Goal: Task Accomplishment & Management: Complete application form

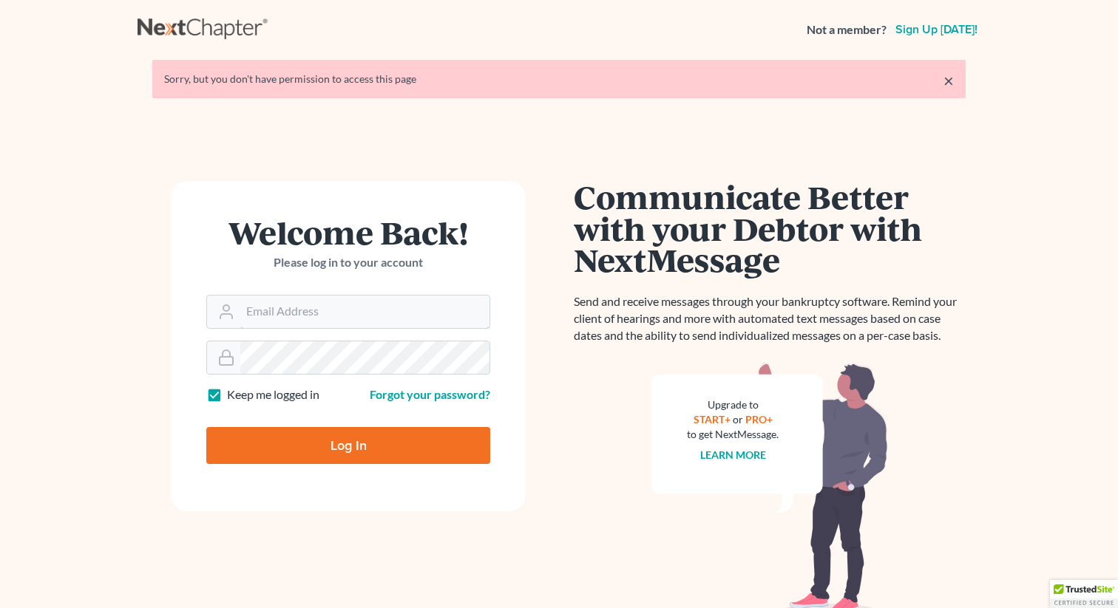
type input "[EMAIL_ADDRESS][DOMAIN_NAME]"
click at [338, 395] on input "Log In" at bounding box center [348, 445] width 284 height 37
type input "Thinking..."
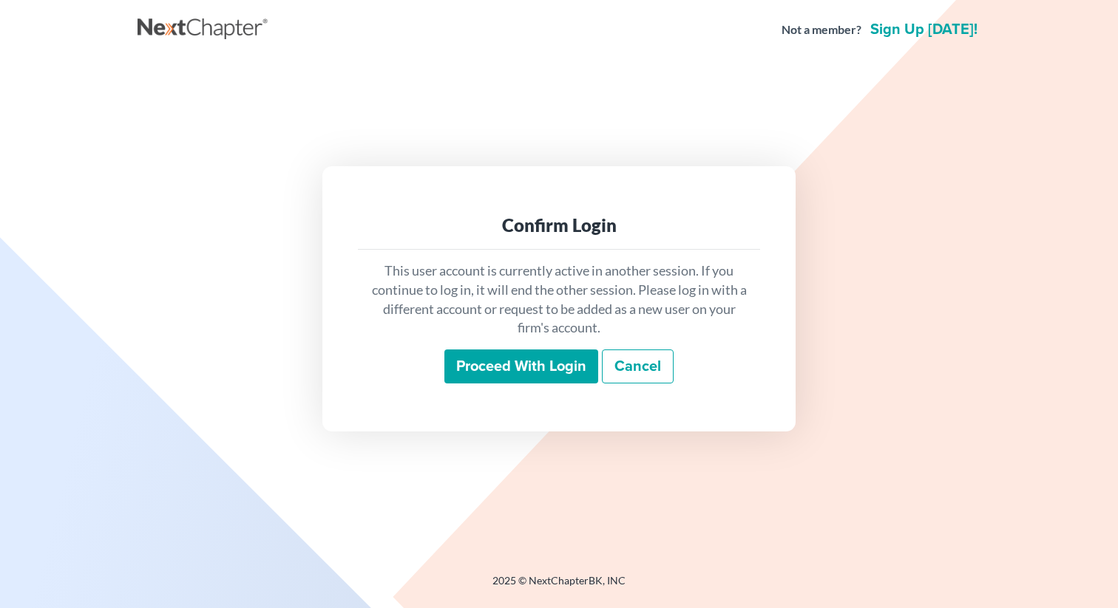
click at [463, 364] on input "Proceed with login" at bounding box center [521, 367] width 154 height 34
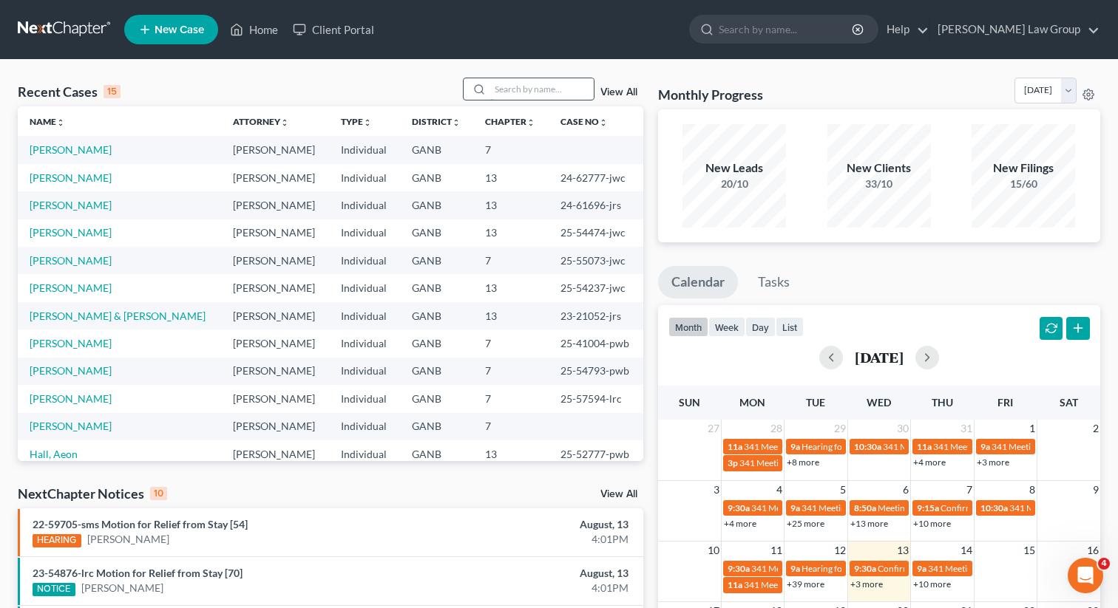
click at [505, 94] on input "search" at bounding box center [541, 88] width 103 height 21
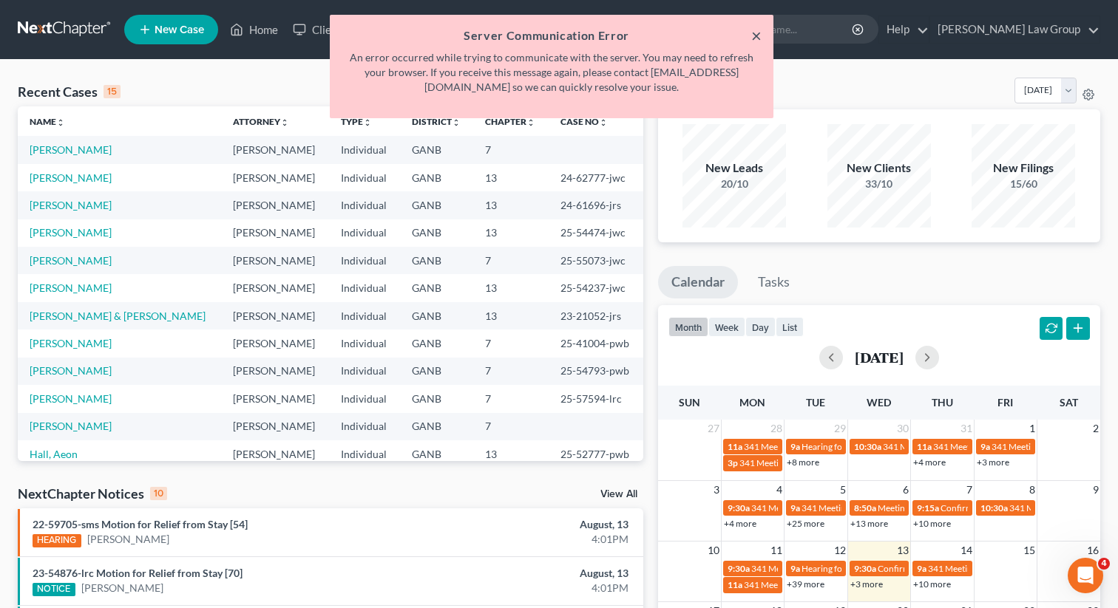
click at [751, 33] on button "×" at bounding box center [756, 36] width 10 height 18
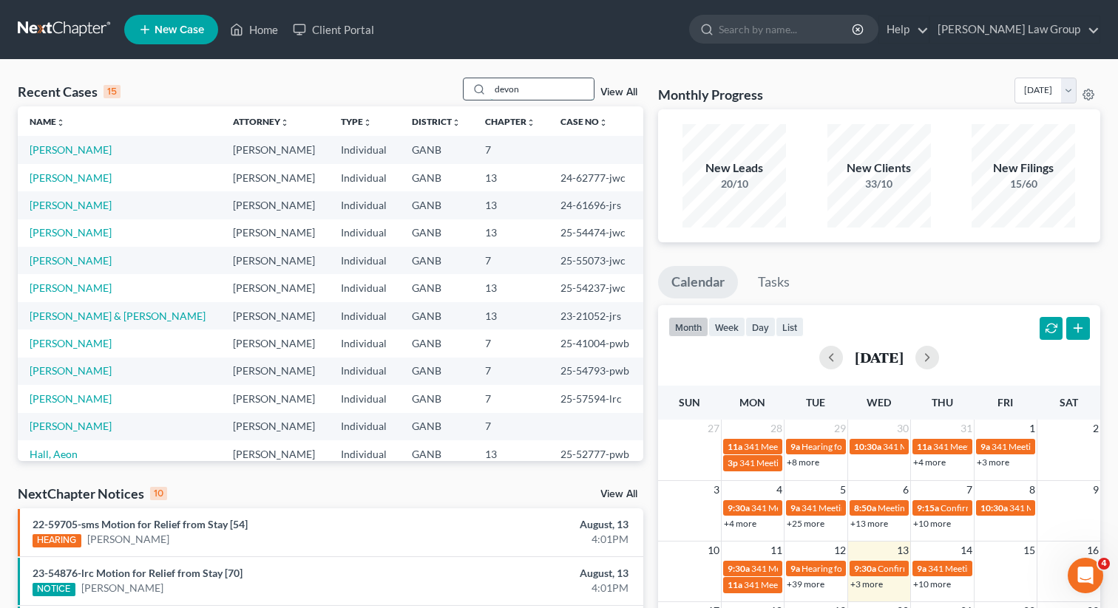
click at [522, 90] on input "devon" at bounding box center [541, 88] width 103 height 21
click at [537, 38] on ul "New Case Home Client Portal - No Result - See all results Or Press Enter... Hel…" at bounding box center [612, 29] width 976 height 38
click at [525, 84] on input "devon" at bounding box center [541, 88] width 103 height 21
click at [278, 28] on link "Home" at bounding box center [253, 29] width 63 height 27
click at [261, 24] on link "Home" at bounding box center [253, 29] width 63 height 27
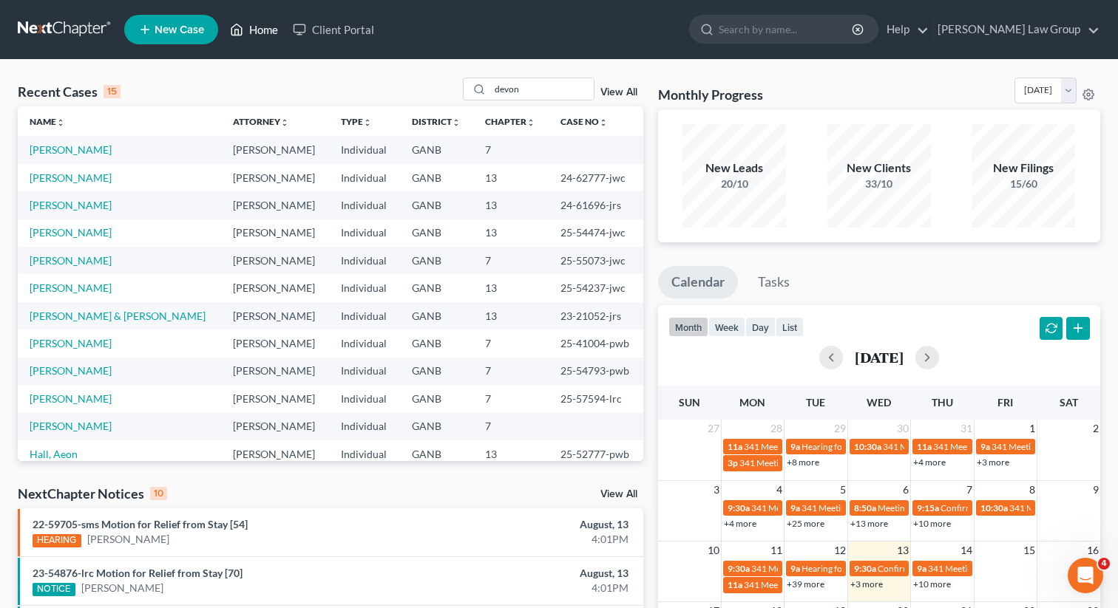
click at [262, 32] on link "Home" at bounding box center [253, 29] width 63 height 27
click at [531, 88] on input "devon" at bounding box center [541, 88] width 103 height 21
type input "d"
type input "dev"
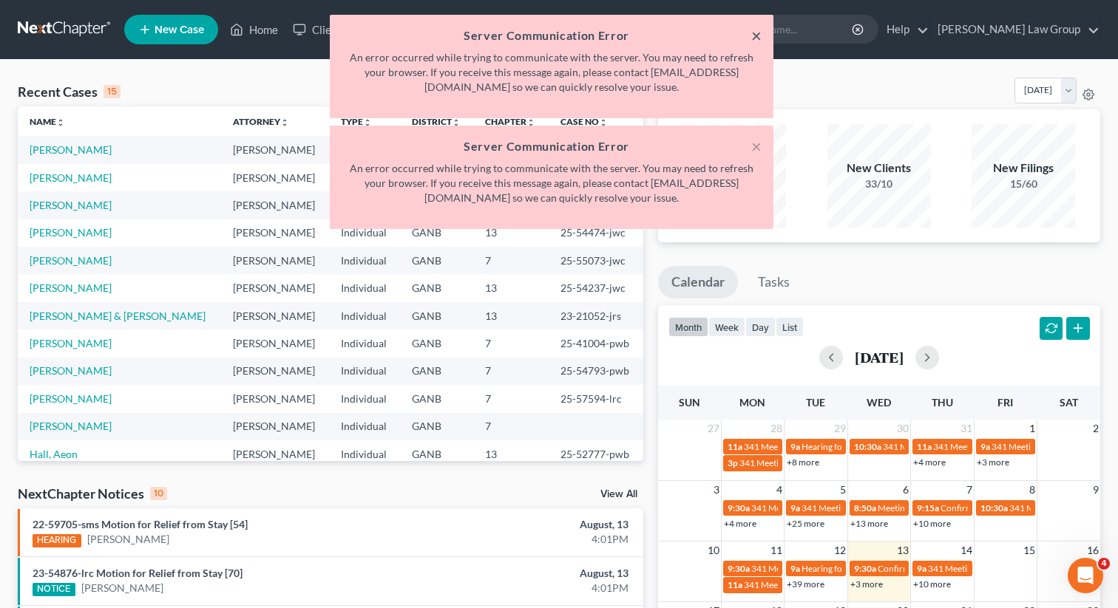
click at [752, 42] on button "×" at bounding box center [756, 36] width 10 height 18
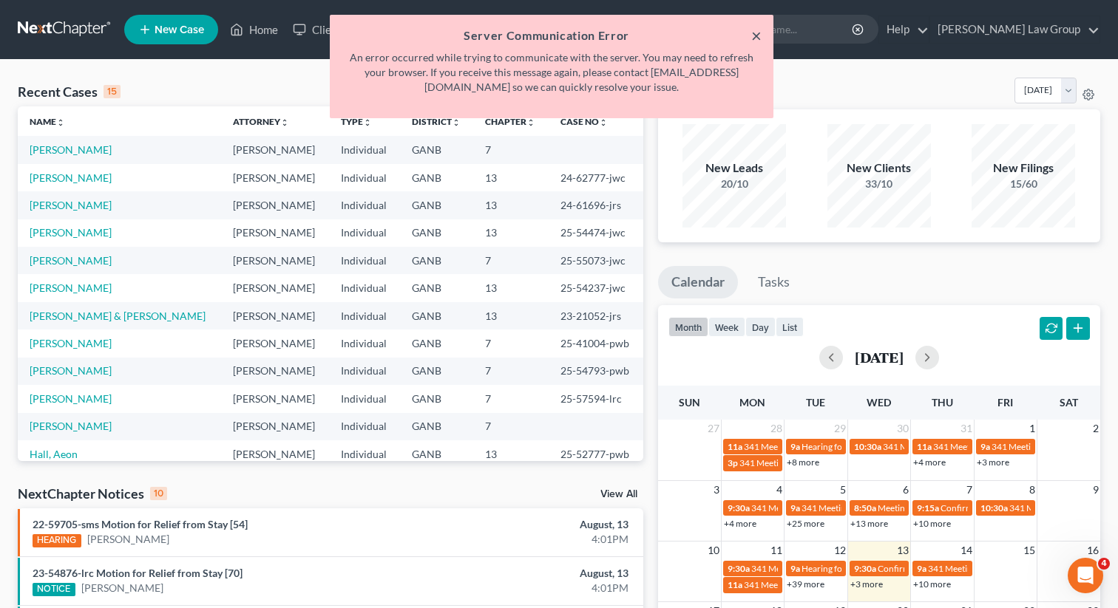
click at [758, 38] on button "×" at bounding box center [756, 36] width 10 height 18
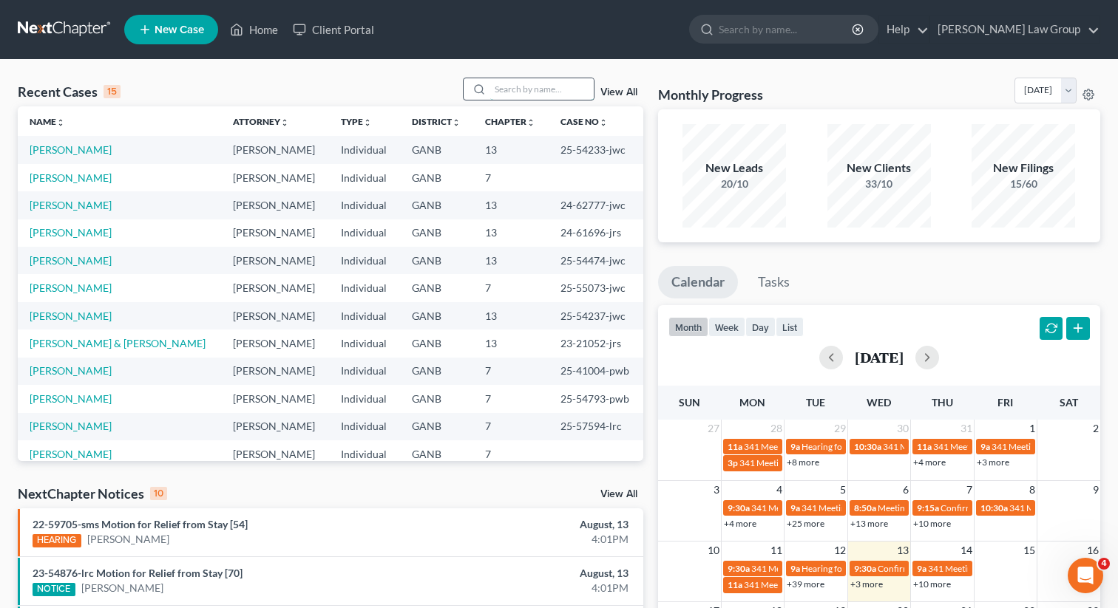
click at [509, 98] on input "search" at bounding box center [541, 88] width 103 height 21
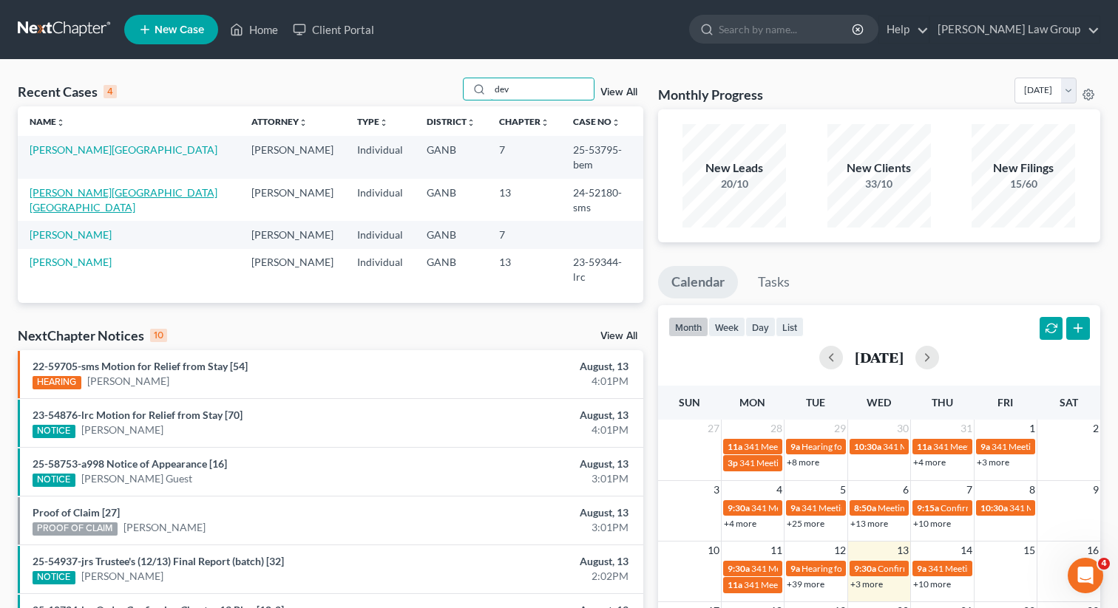
type input "dev"
click at [67, 186] on link "[PERSON_NAME][GEOGRAPHIC_DATA][GEOGRAPHIC_DATA]" at bounding box center [124, 199] width 188 height 27
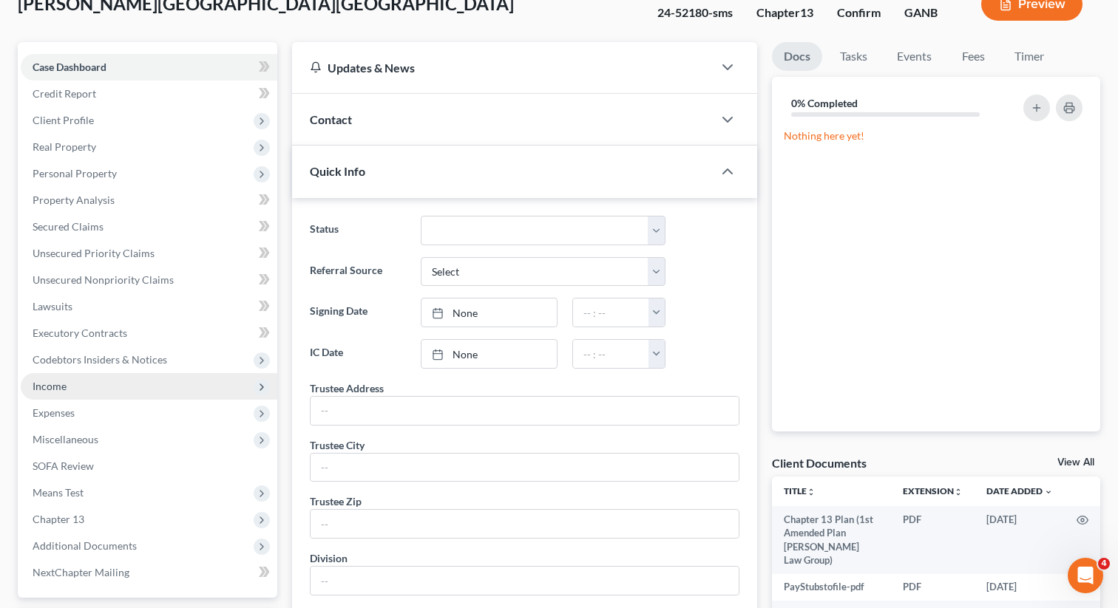
scroll to position [112, 0]
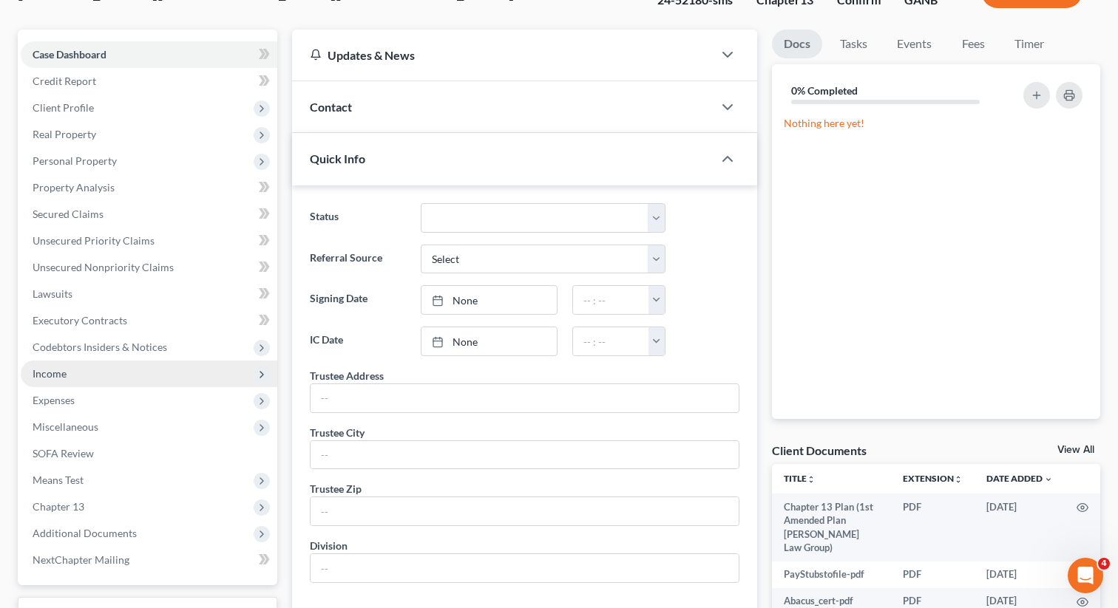
click at [75, 368] on span "Income" at bounding box center [149, 374] width 256 height 27
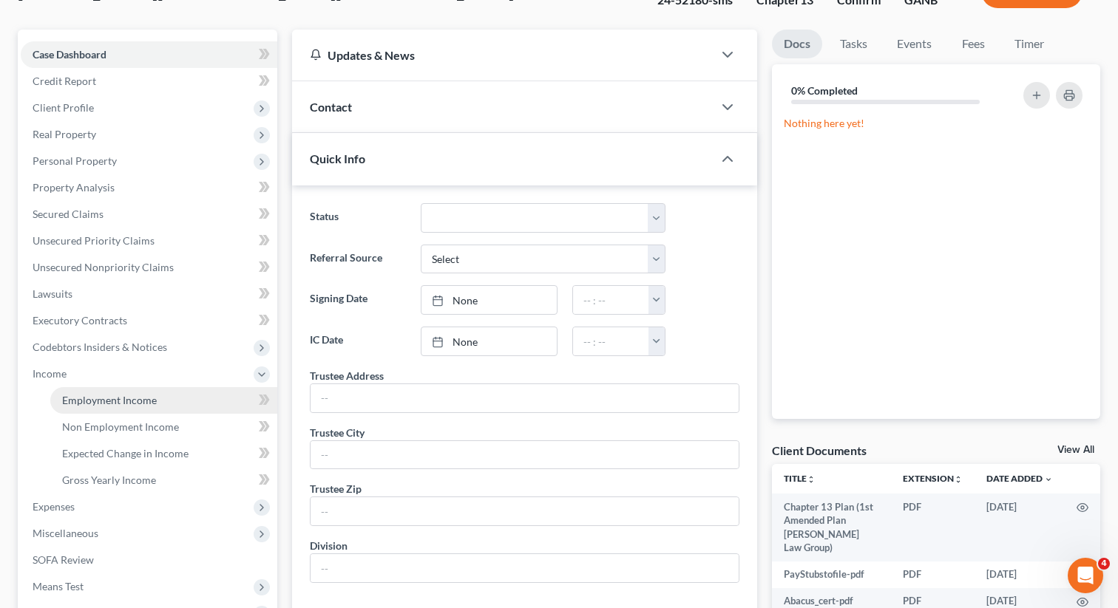
click at [96, 396] on span "Employment Income" at bounding box center [109, 400] width 95 height 13
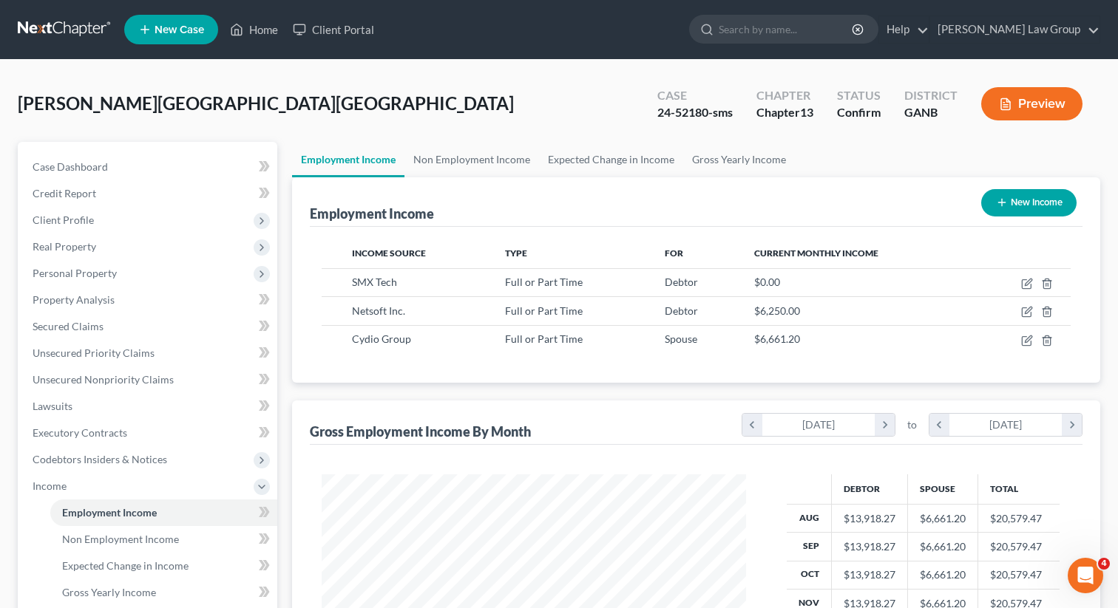
scroll to position [265, 454]
click at [476, 167] on link "Non Employment Income" at bounding box center [471, 159] width 135 height 35
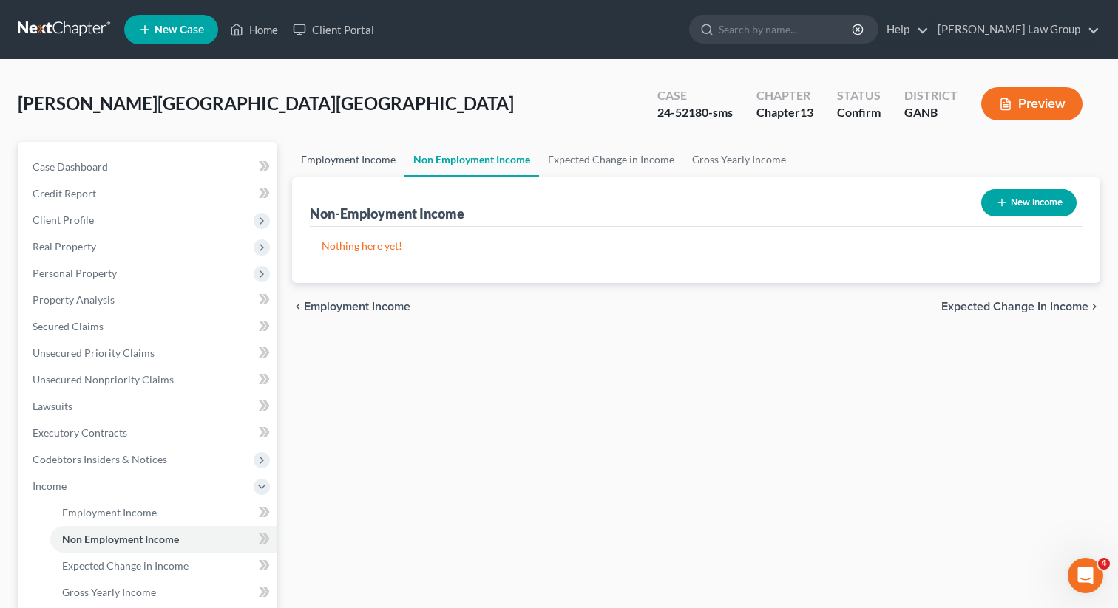
click at [350, 164] on link "Employment Income" at bounding box center [348, 159] width 112 height 35
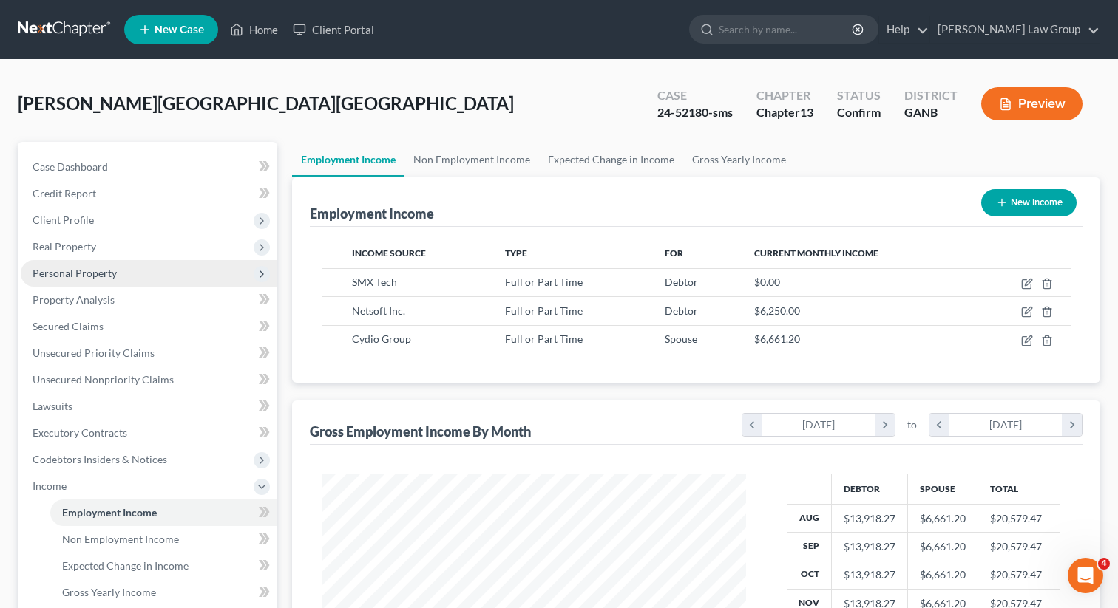
scroll to position [265, 454]
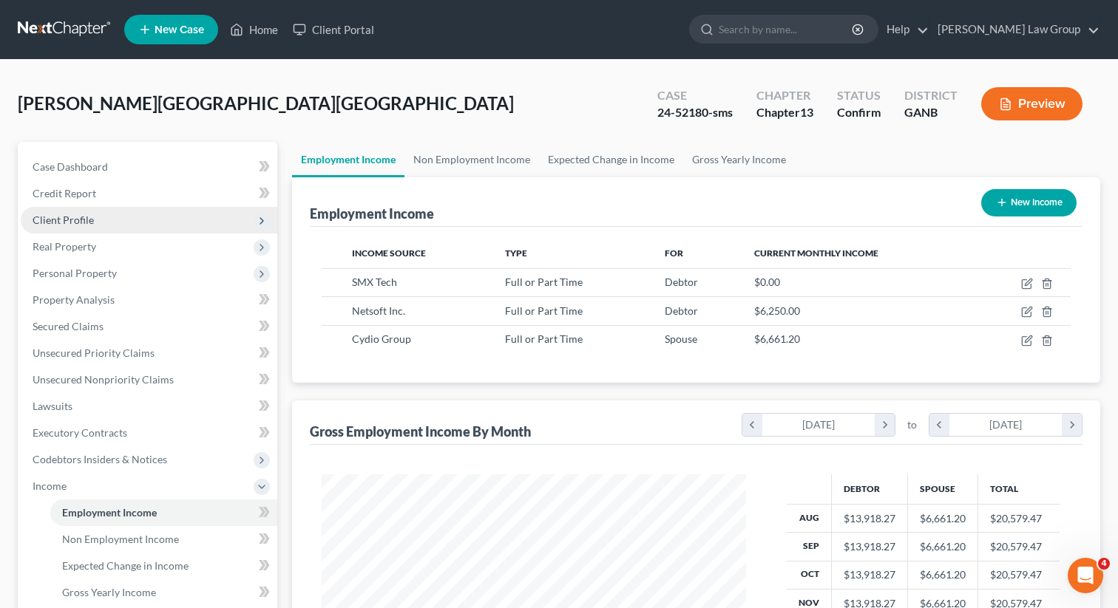
click at [107, 217] on span "Client Profile" at bounding box center [149, 220] width 256 height 27
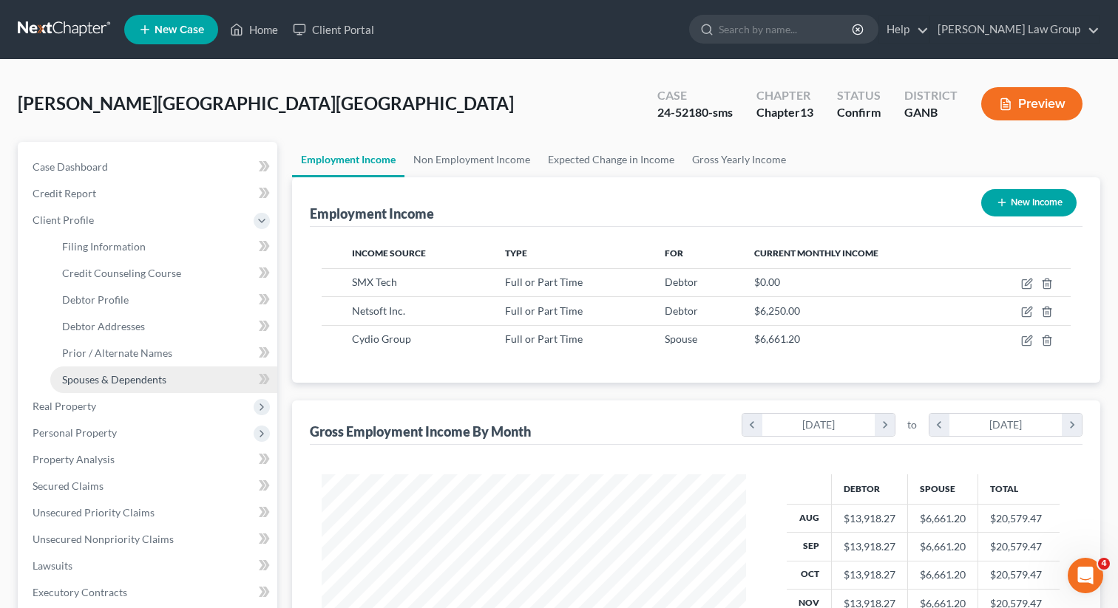
click at [105, 378] on span "Spouses & Dependents" at bounding box center [114, 379] width 104 height 13
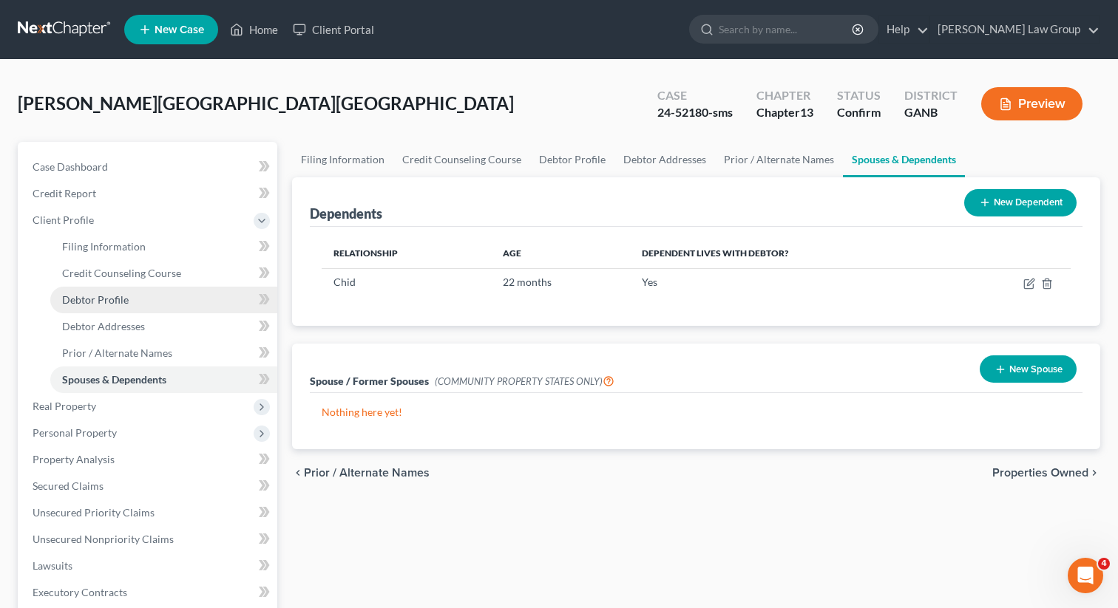
click at [123, 303] on span "Debtor Profile" at bounding box center [95, 299] width 67 height 13
select select "1"
select select "2"
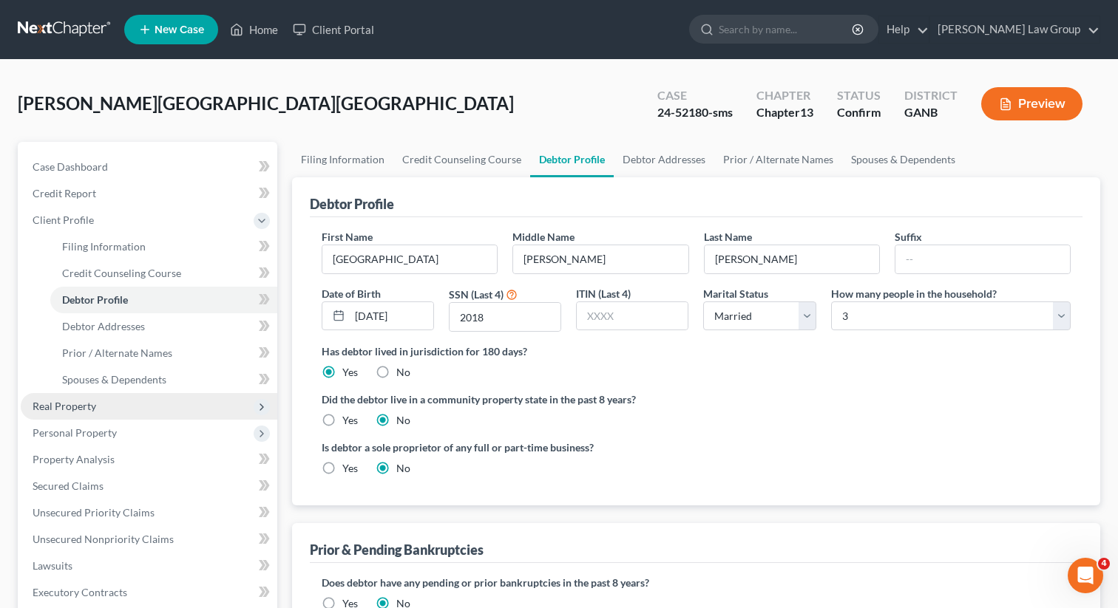
click at [65, 414] on span "Real Property" at bounding box center [149, 406] width 256 height 27
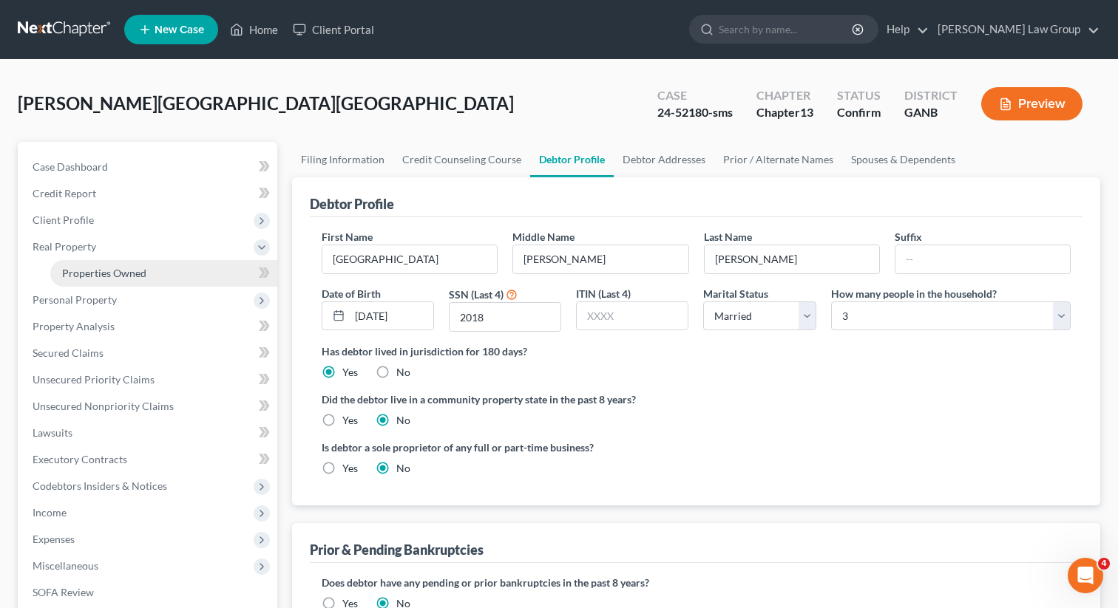
click at [92, 273] on span "Properties Owned" at bounding box center [104, 273] width 84 height 13
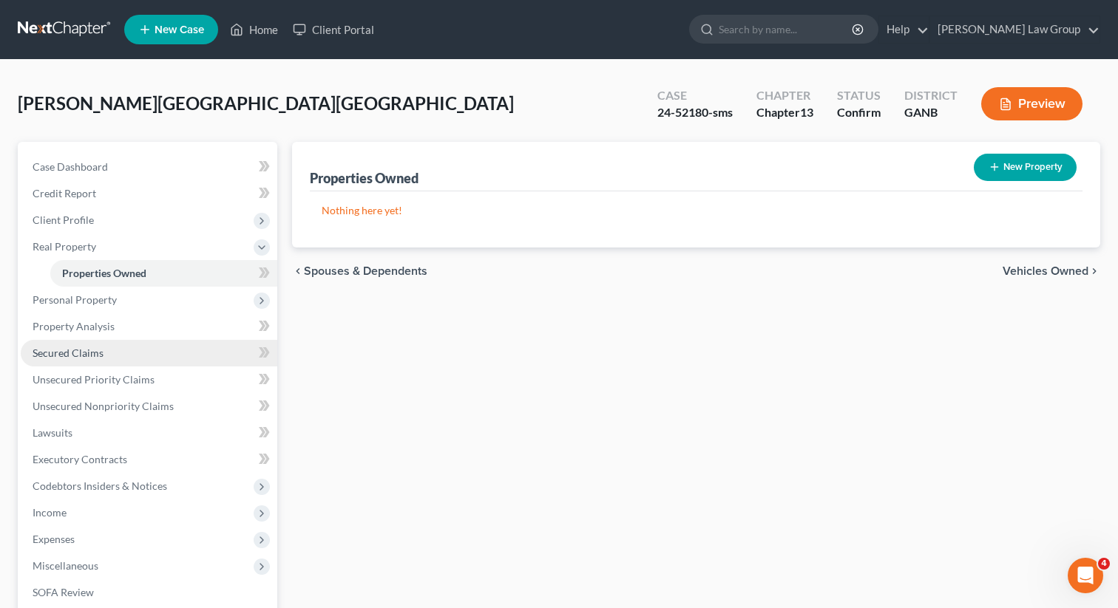
click at [75, 354] on span "Secured Claims" at bounding box center [68, 353] width 71 height 13
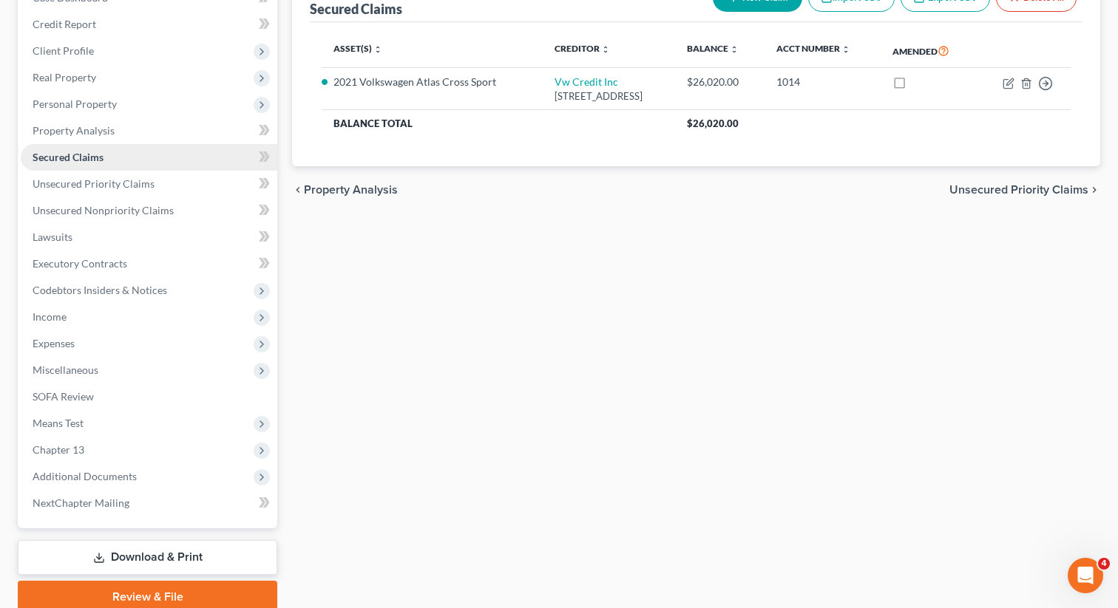
scroll to position [229, 0]
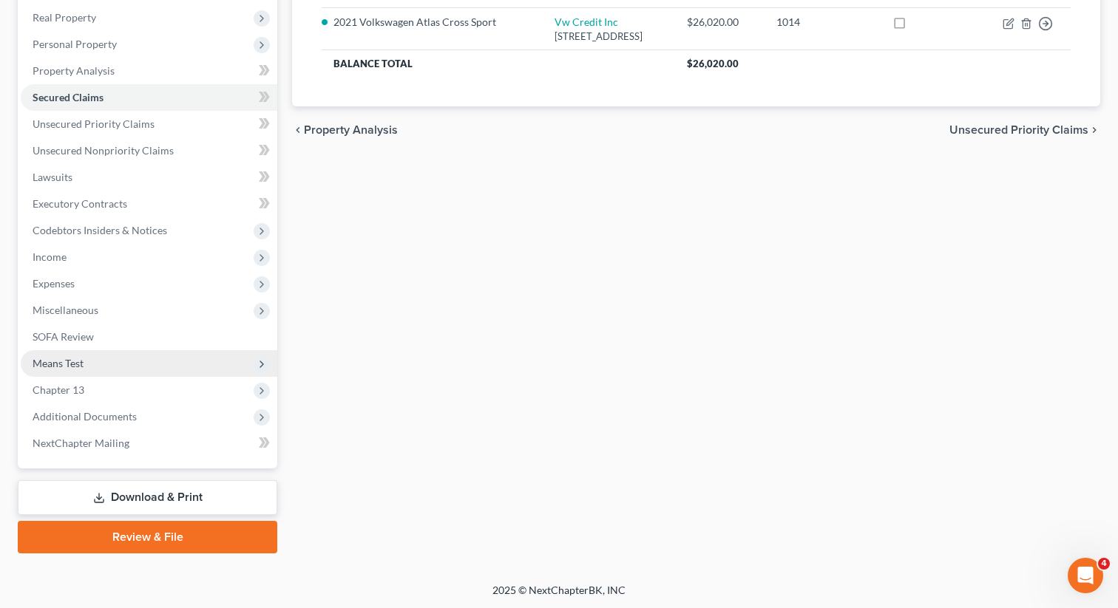
click at [89, 360] on span "Means Test" at bounding box center [149, 363] width 256 height 27
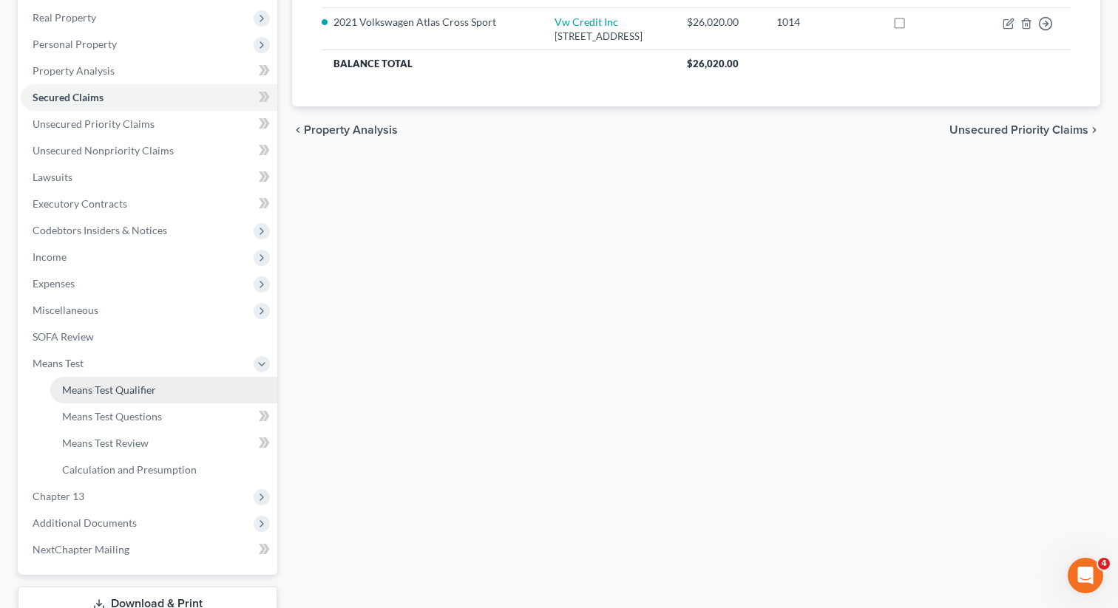
click at [124, 384] on span "Means Test Qualifier" at bounding box center [109, 390] width 94 height 13
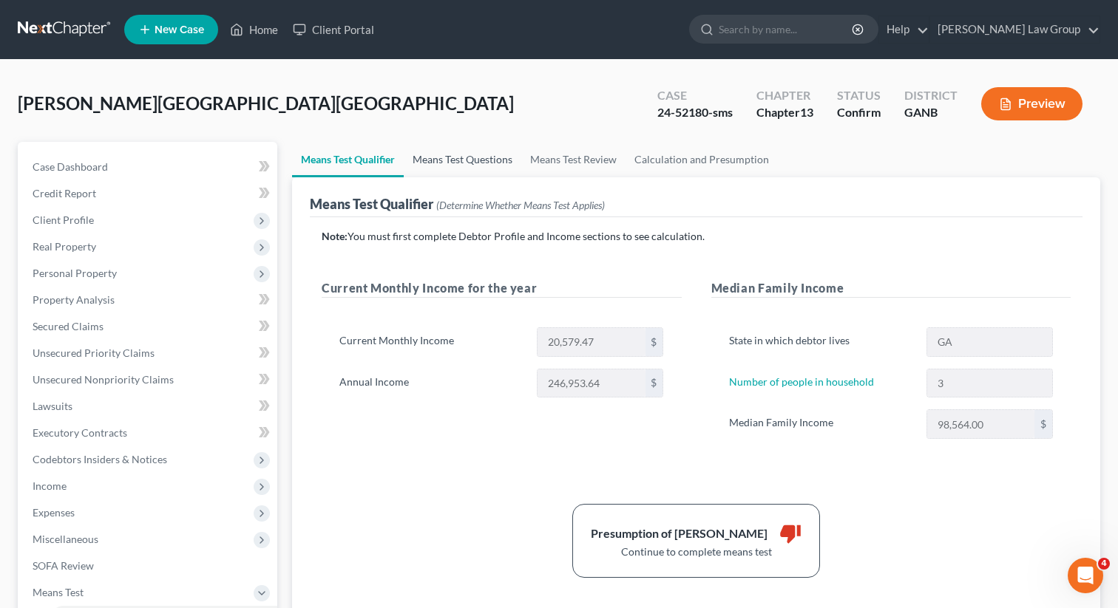
click at [460, 160] on link "Means Test Questions" at bounding box center [463, 159] width 118 height 35
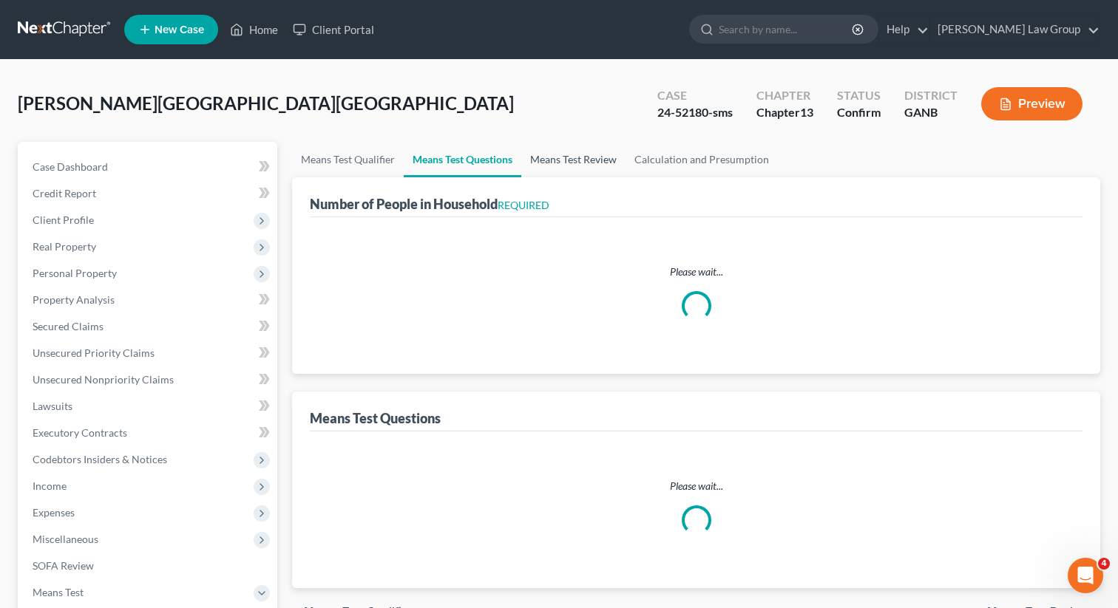
select select "1"
select select "60"
select select "3"
select select "0"
select select "1"
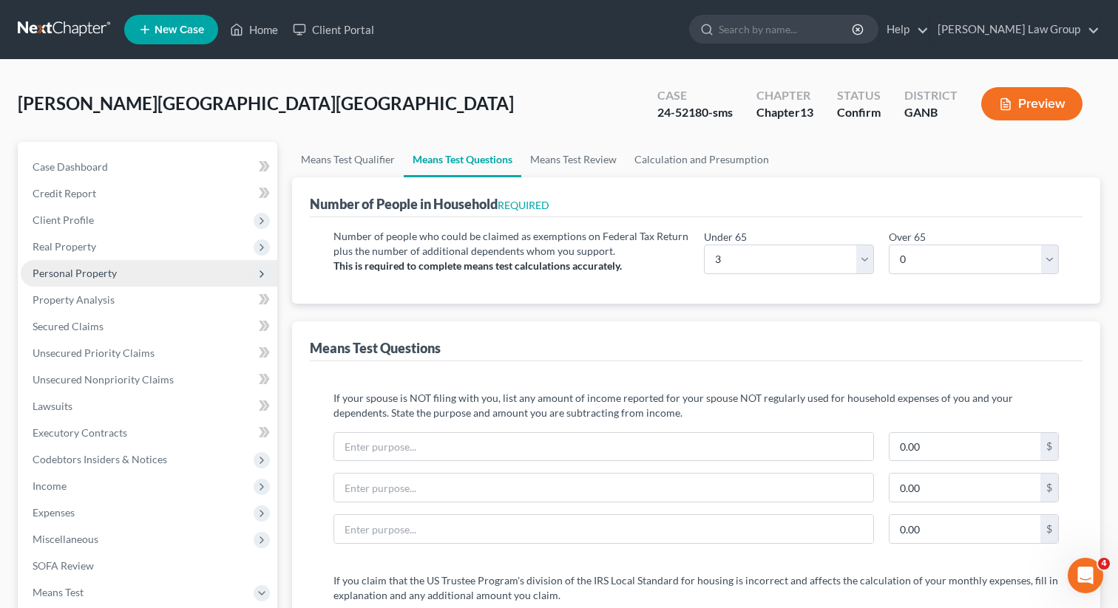
scroll to position [149, 0]
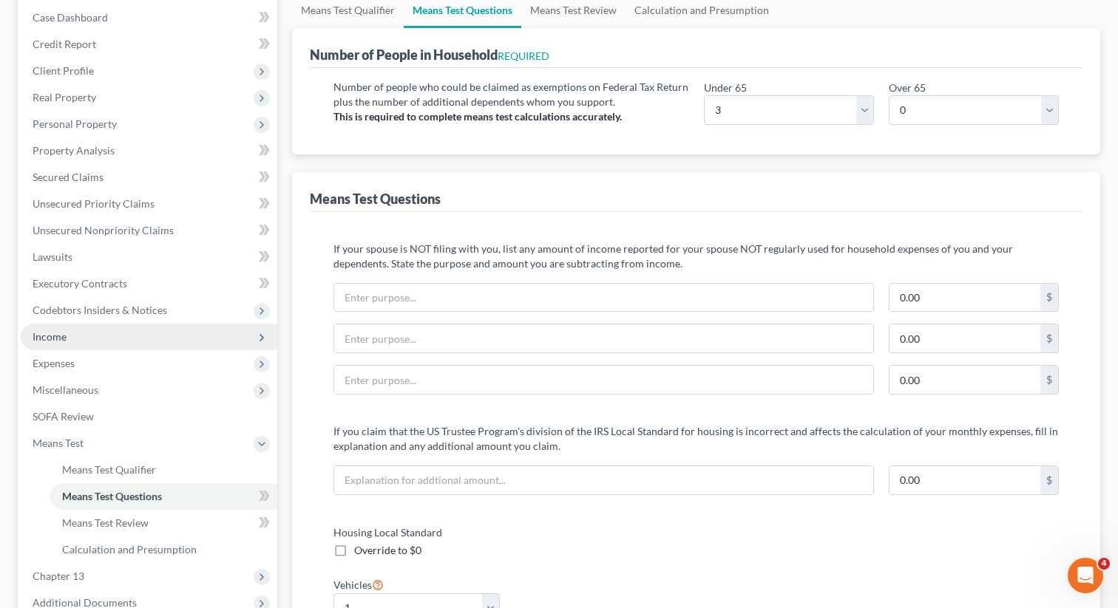
click at [92, 337] on span "Income" at bounding box center [149, 337] width 256 height 27
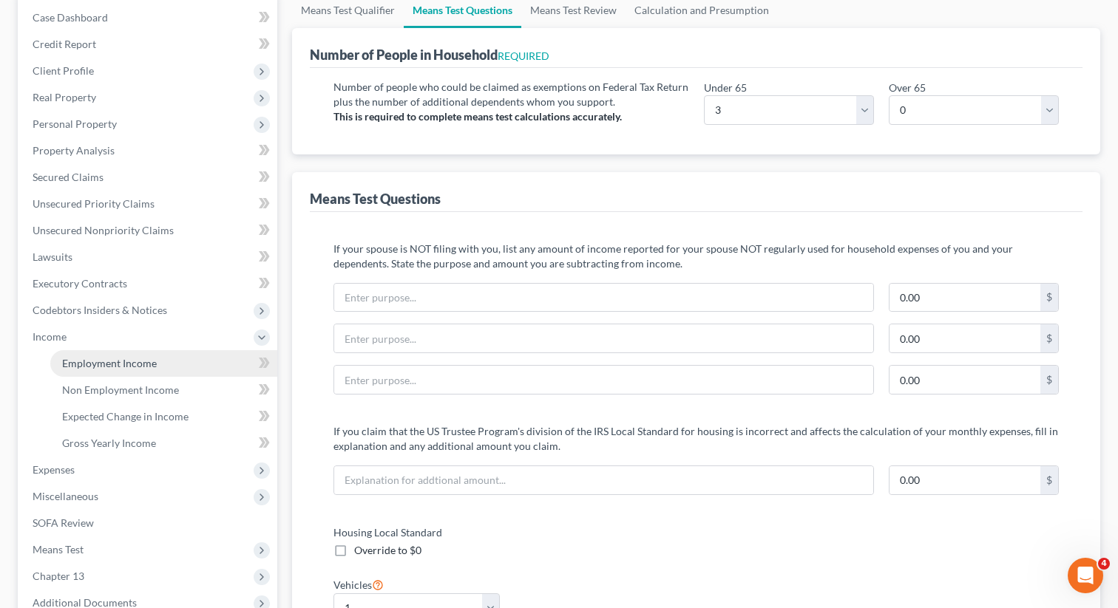
click at [103, 358] on span "Employment Income" at bounding box center [109, 363] width 95 height 13
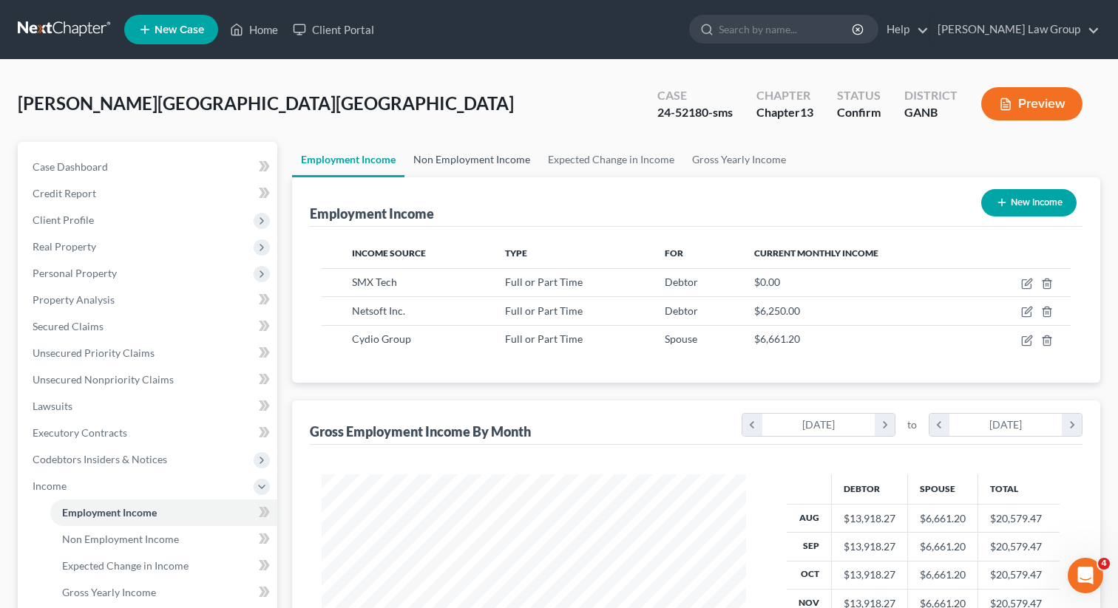
scroll to position [265, 454]
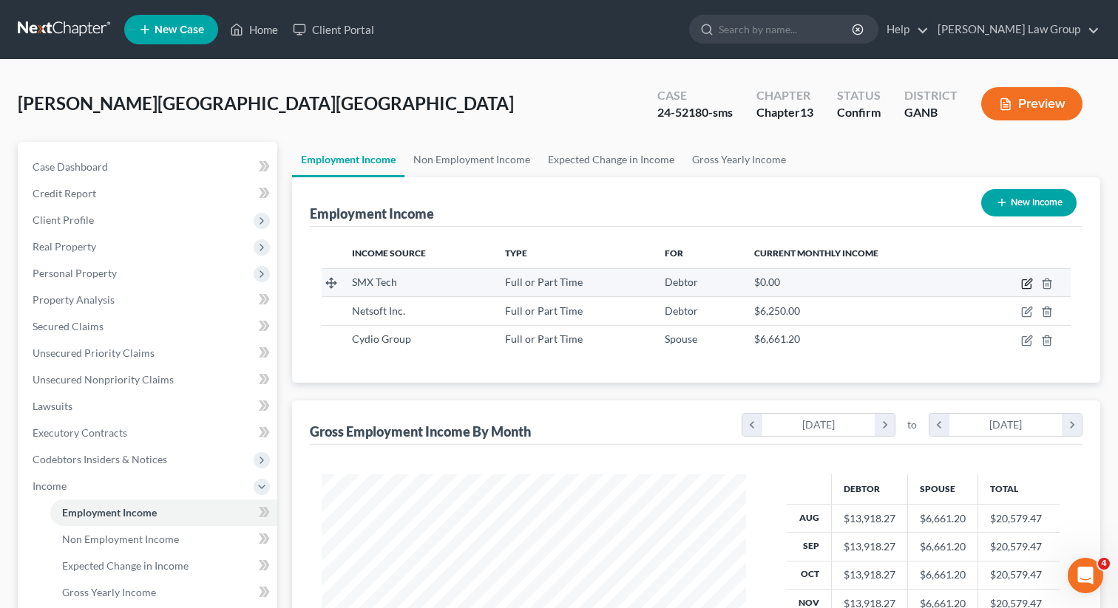
click at [1026, 285] on icon "button" at bounding box center [1027, 282] width 7 height 7
select select "0"
select select "48"
select select "2"
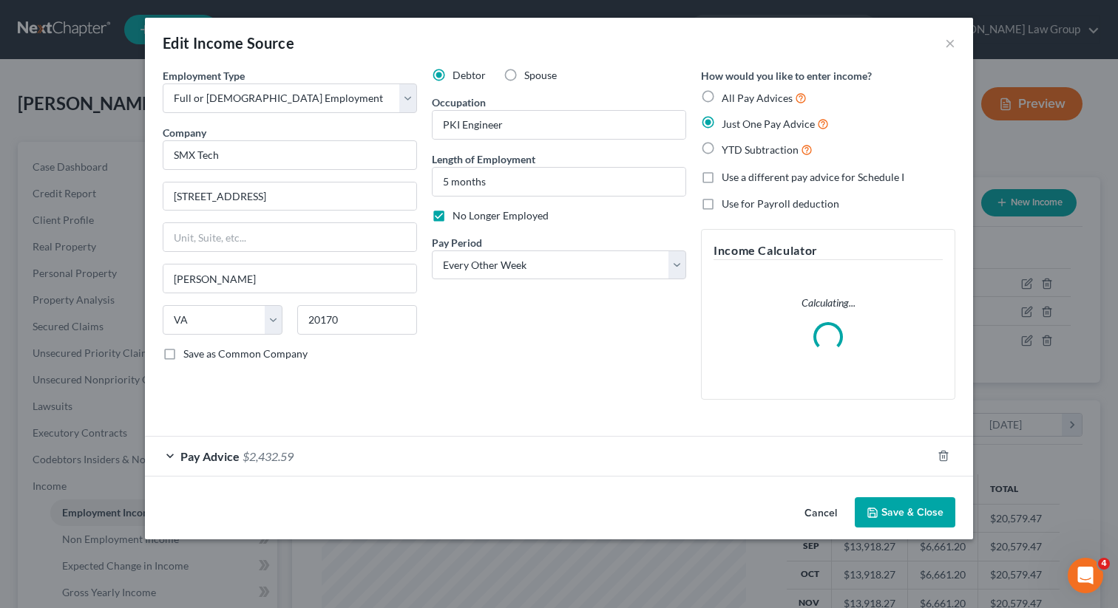
click at [895, 517] on button "Save & Close" at bounding box center [904, 512] width 101 height 31
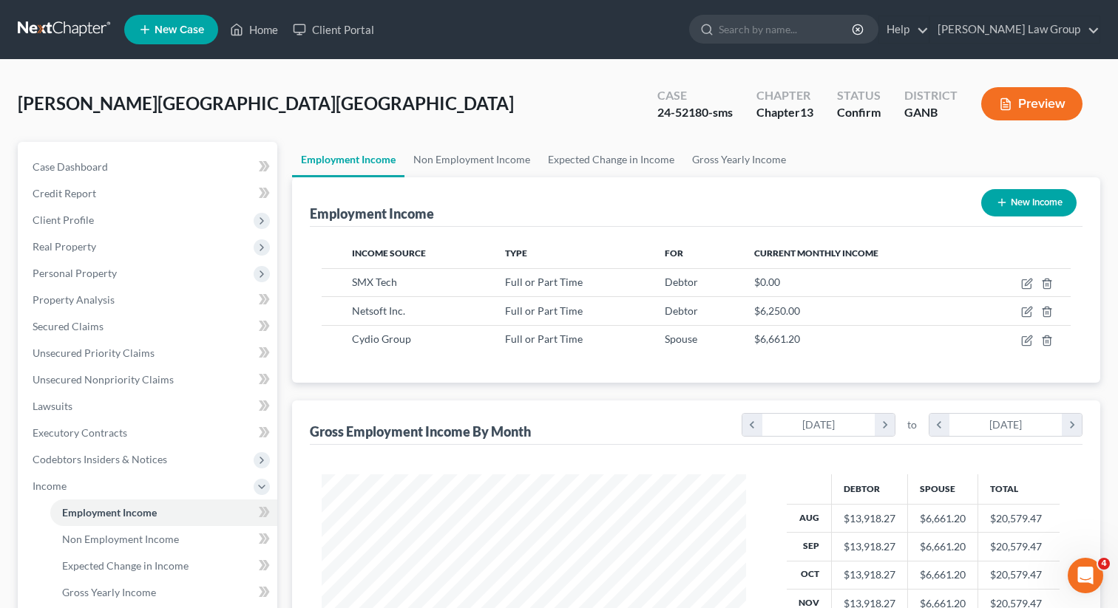
click at [190, 30] on span "New Case" at bounding box center [179, 29] width 50 height 11
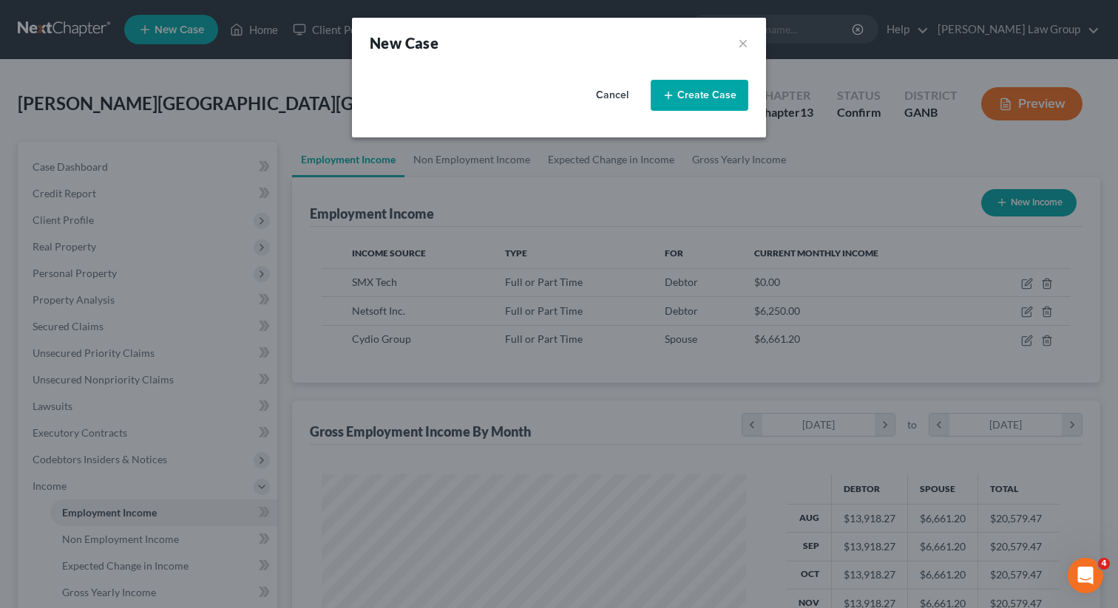
select select "19"
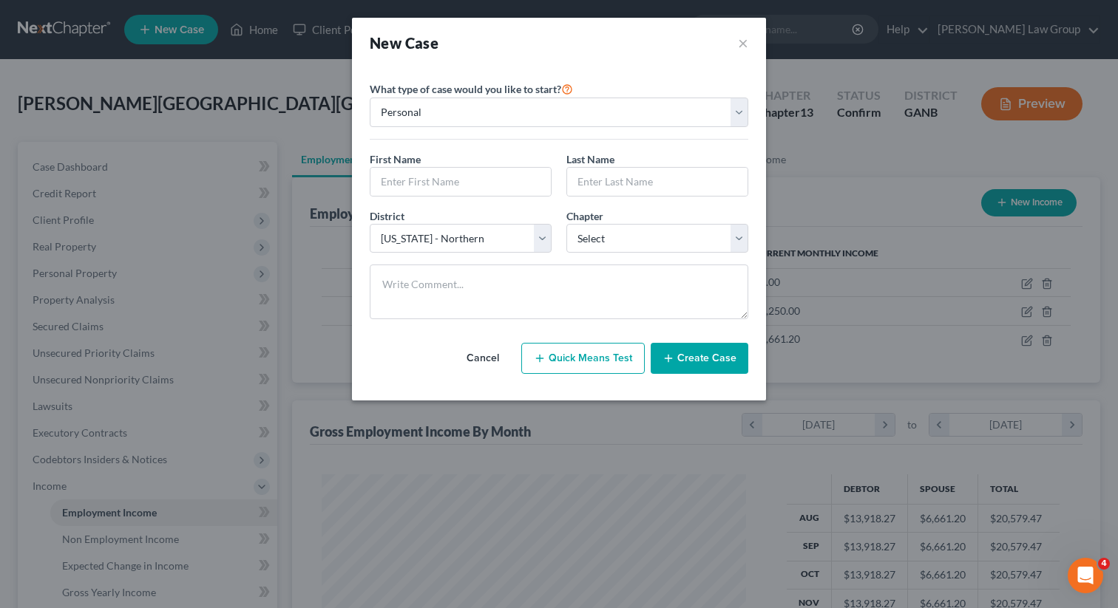
click at [555, 364] on button "Quick Means Test" at bounding box center [582, 358] width 123 height 31
select select "10"
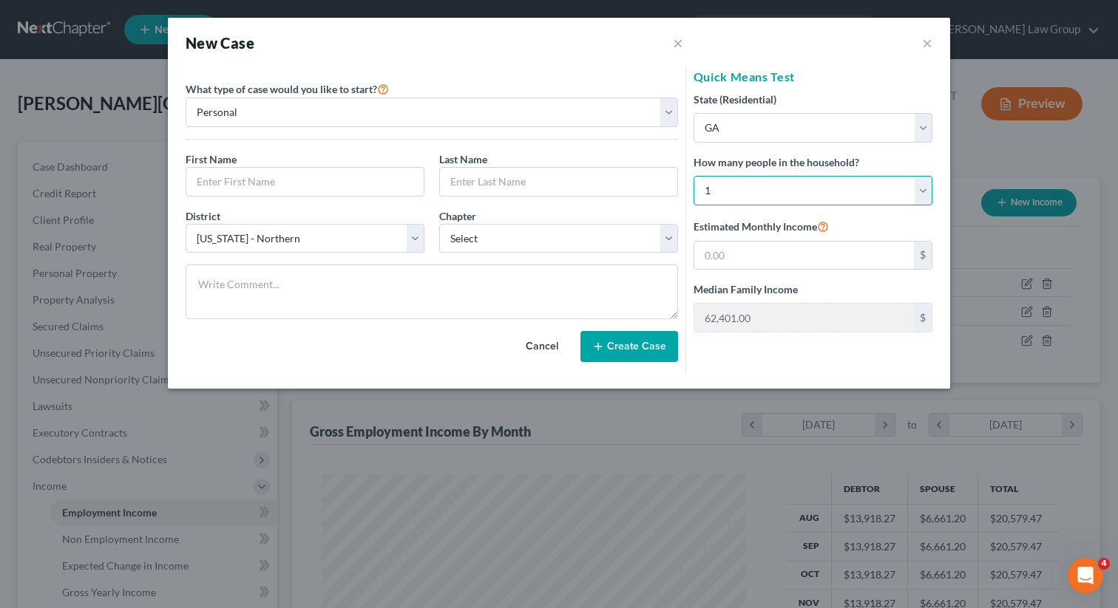
click at [746, 186] on select "Select 1 2 3 4 5 6 7 8 9 10 11 12 13 14 15 16 17 18 19 20" at bounding box center [812, 191] width 239 height 30
select select "2"
type input "98,564.00"
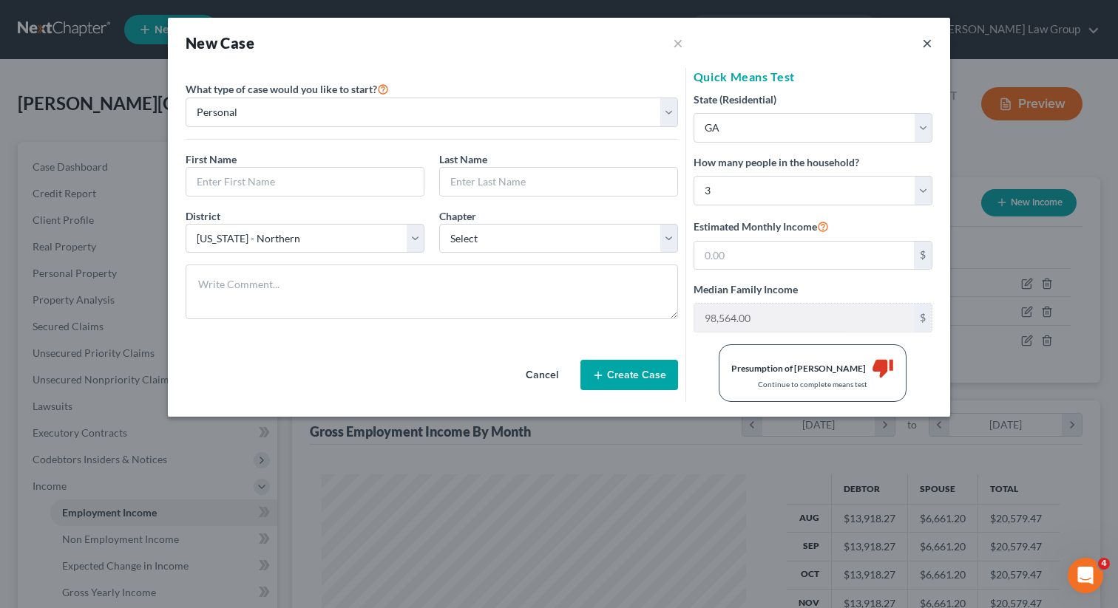
click at [929, 47] on button "×" at bounding box center [927, 43] width 10 height 18
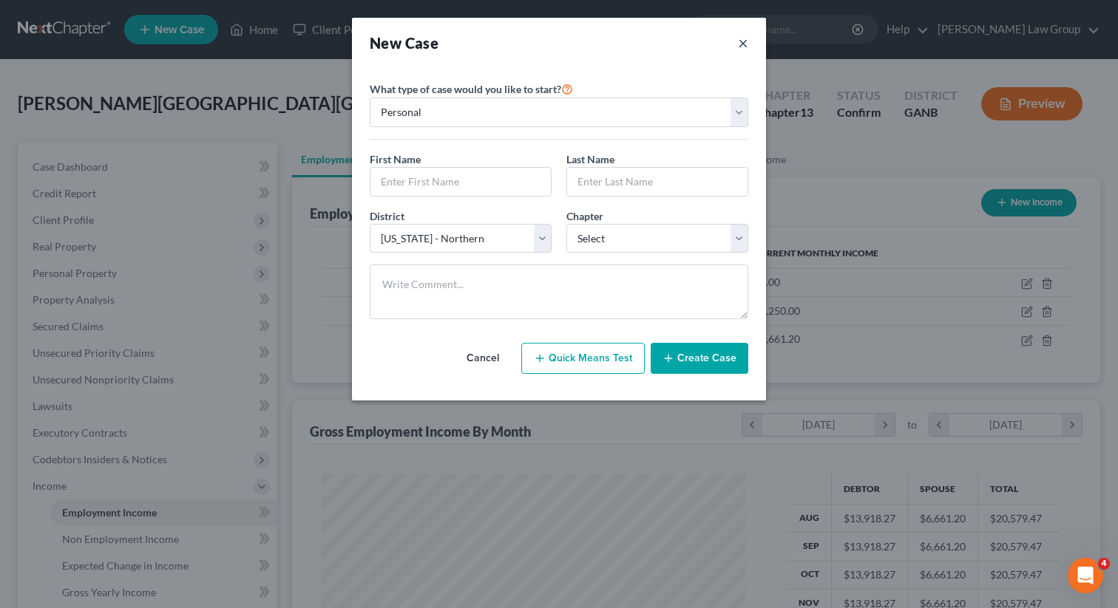
click at [744, 47] on button "×" at bounding box center [743, 43] width 10 height 21
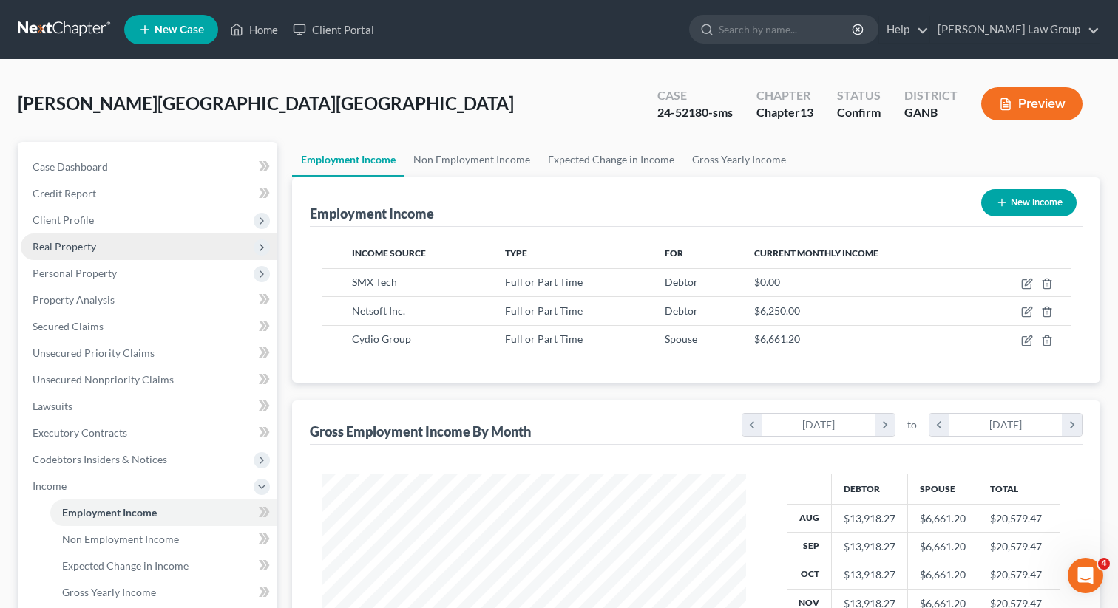
click at [96, 252] on span "Real Property" at bounding box center [149, 247] width 256 height 27
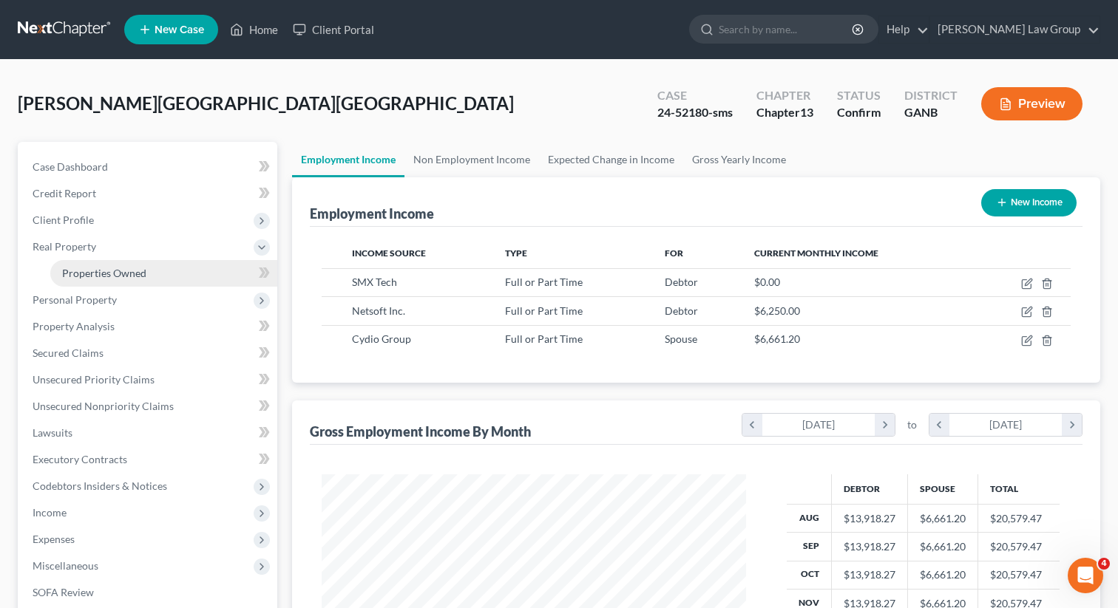
click at [96, 273] on span "Properties Owned" at bounding box center [104, 273] width 84 height 13
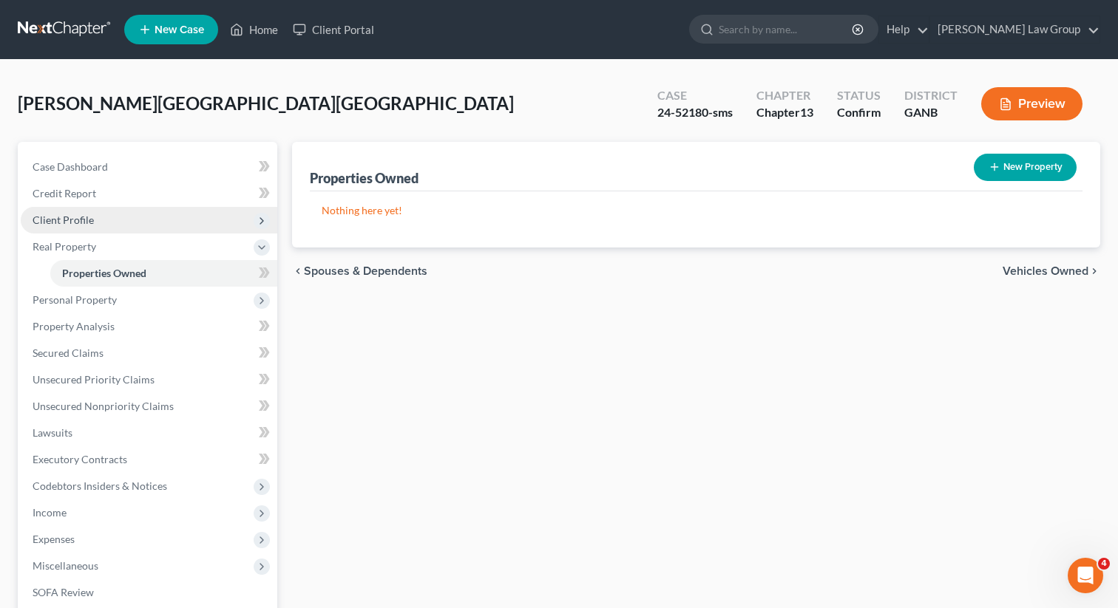
click at [77, 214] on span "Client Profile" at bounding box center [63, 220] width 61 height 13
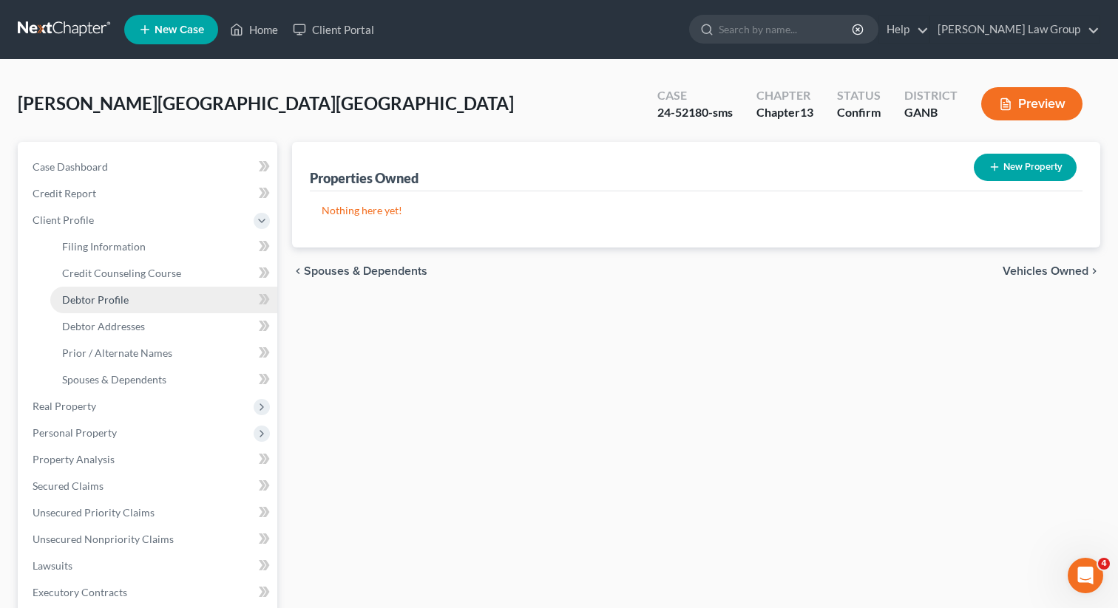
click at [103, 296] on span "Debtor Profile" at bounding box center [95, 299] width 67 height 13
select select "1"
select select "2"
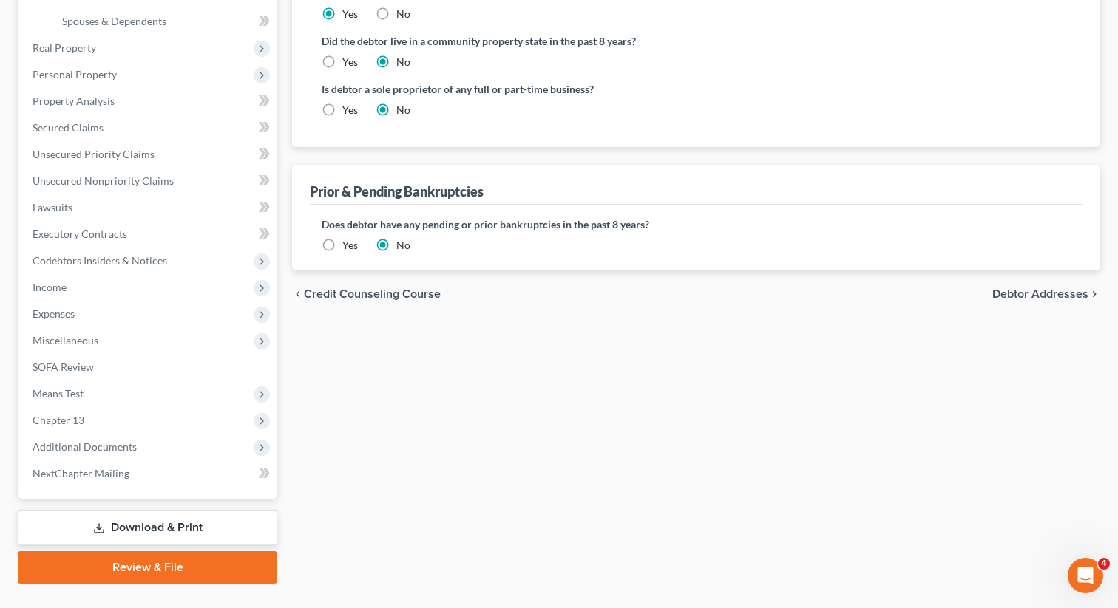
scroll to position [367, 0]
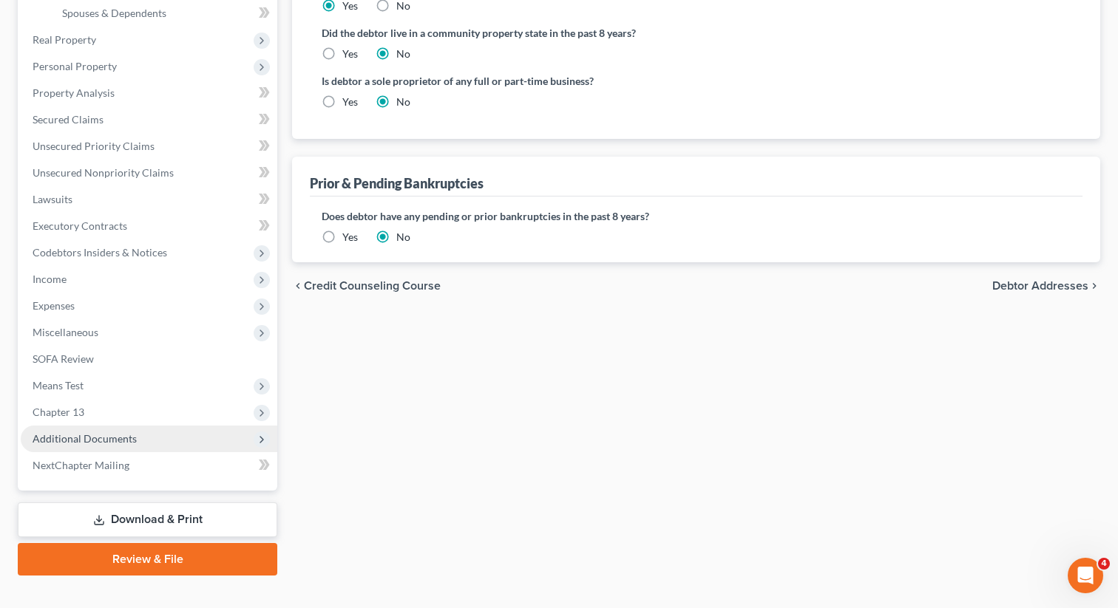
click at [133, 441] on span "Additional Documents" at bounding box center [85, 438] width 104 height 13
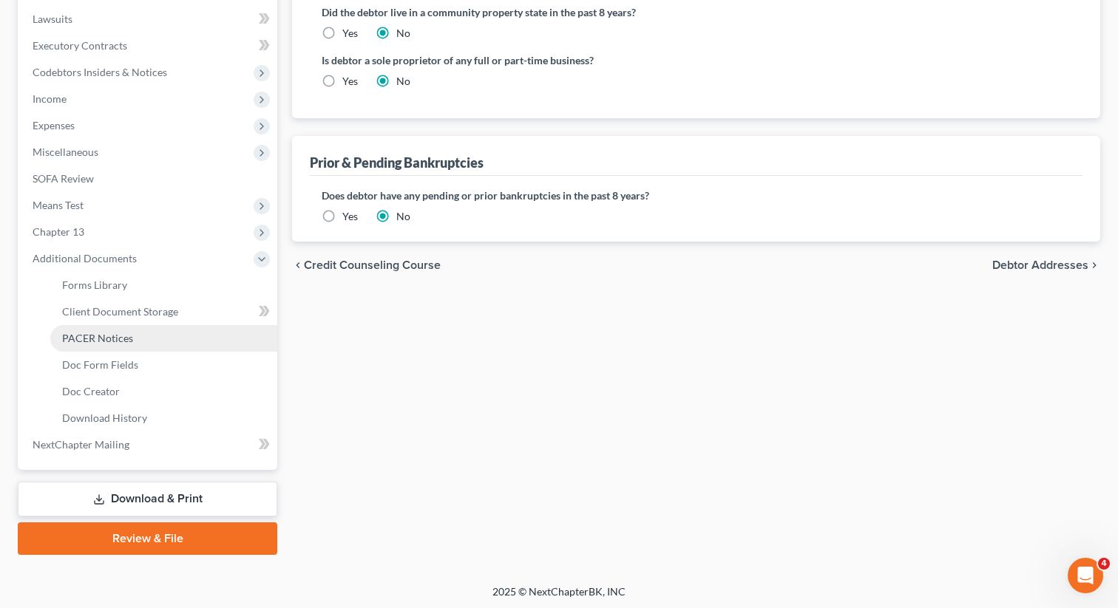
scroll to position [389, 0]
click at [118, 339] on span "PACER Notices" at bounding box center [97, 336] width 71 height 13
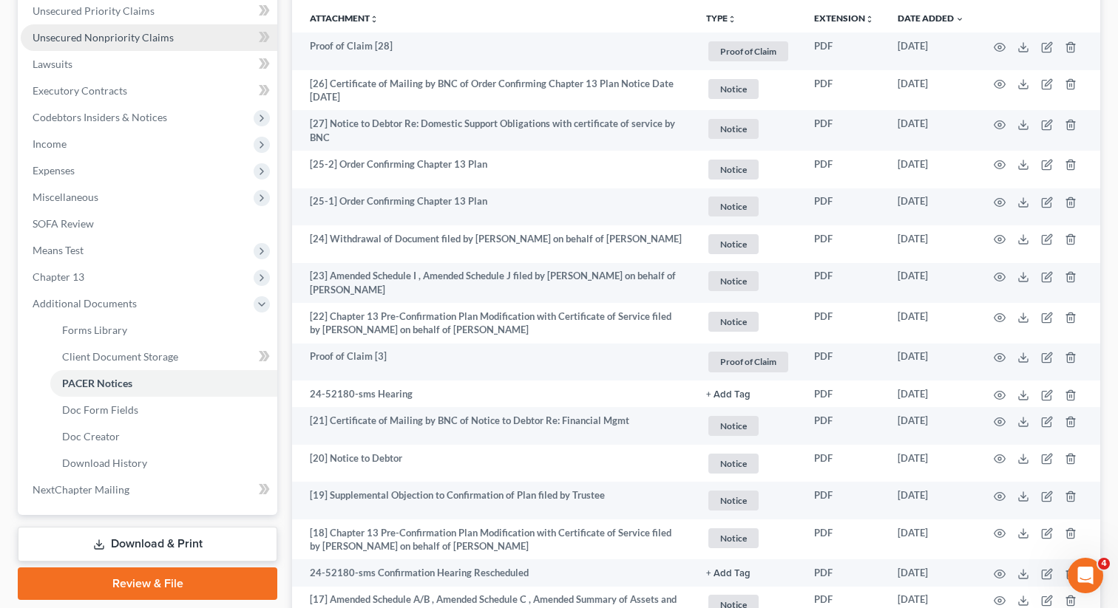
scroll to position [358, 0]
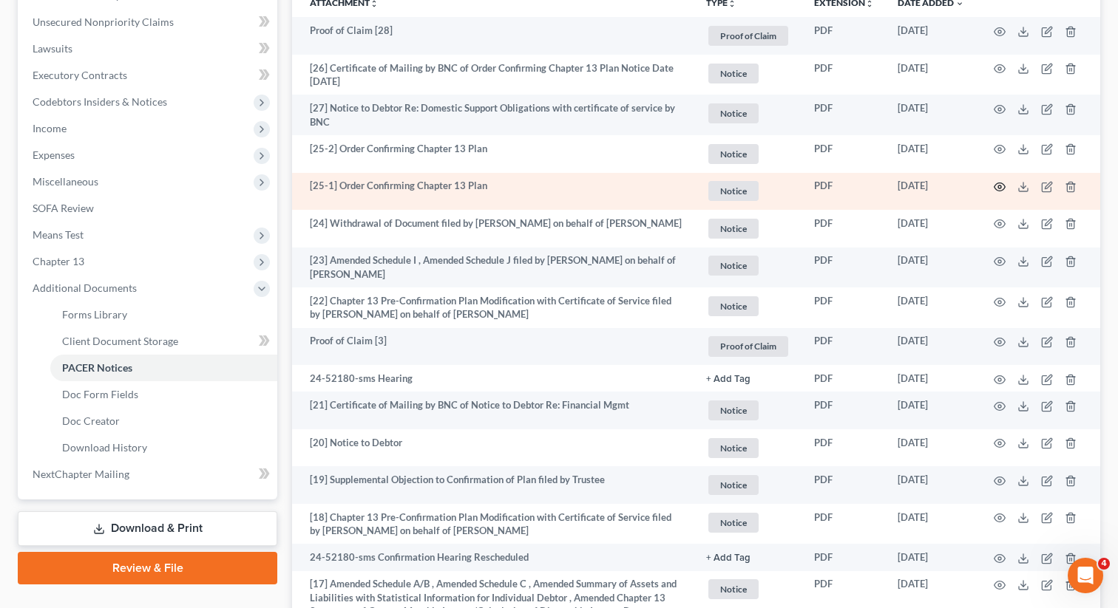
click at [996, 185] on icon "button" at bounding box center [999, 187] width 12 height 12
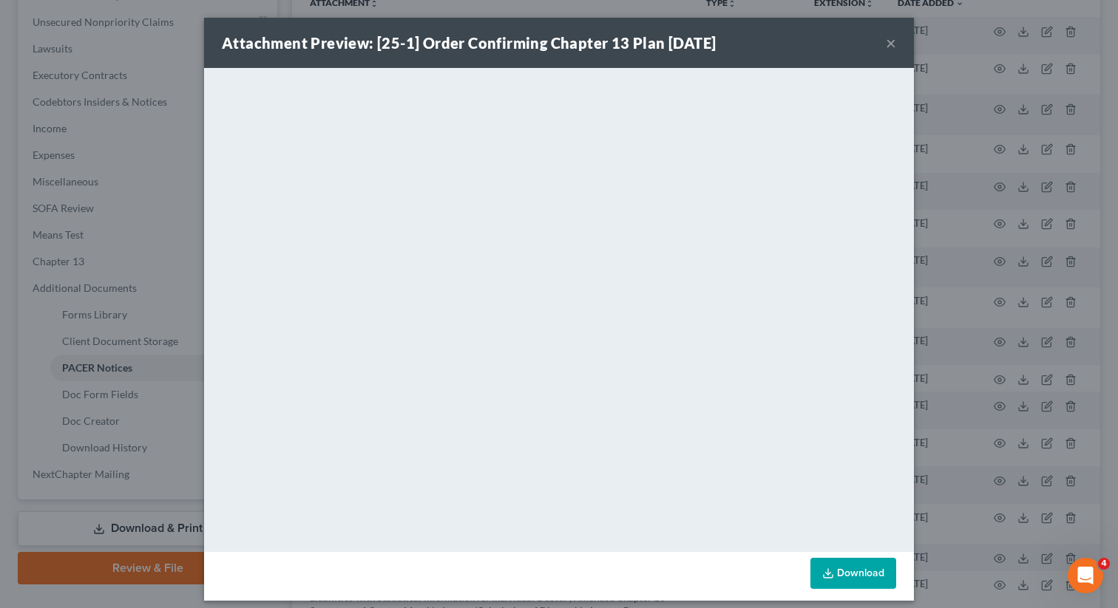
click at [890, 42] on button "×" at bounding box center [890, 43] width 10 height 18
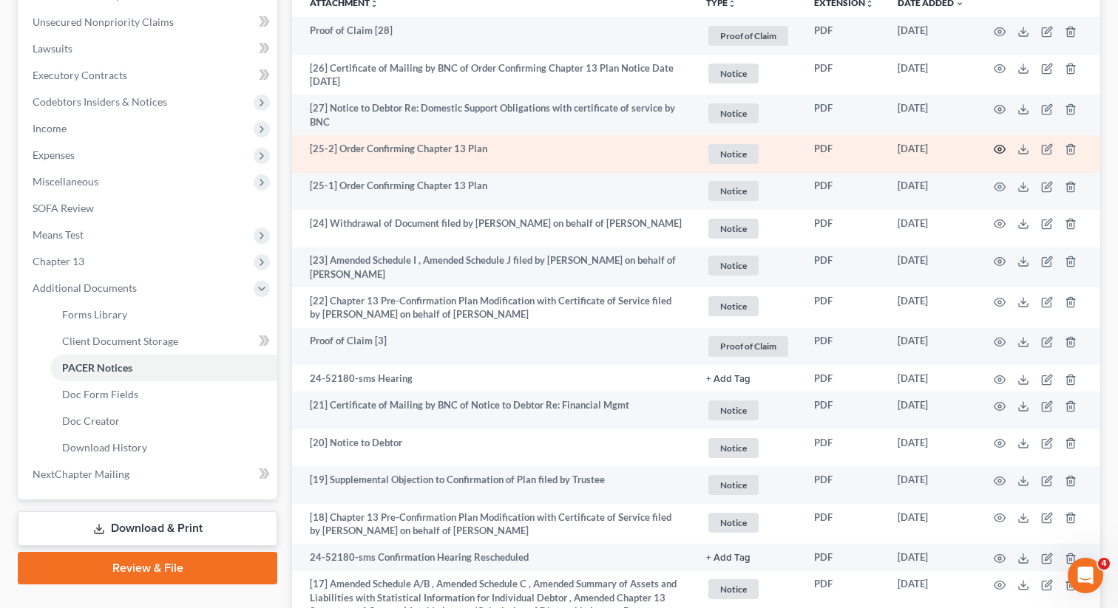
click at [997, 147] on icon "button" at bounding box center [999, 149] width 12 height 12
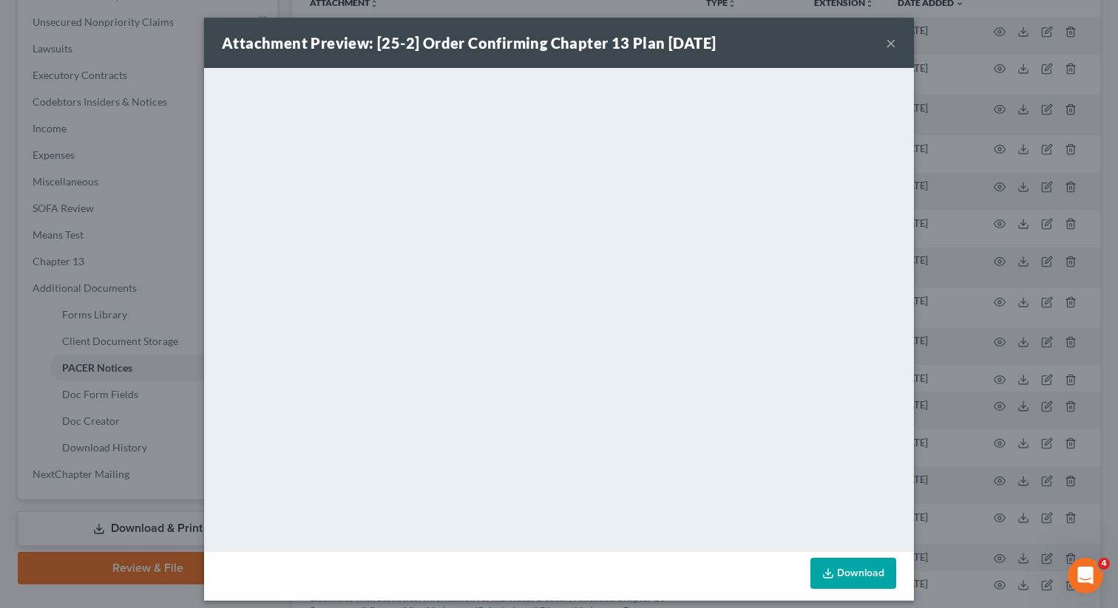
click at [885, 48] on button "×" at bounding box center [890, 43] width 10 height 18
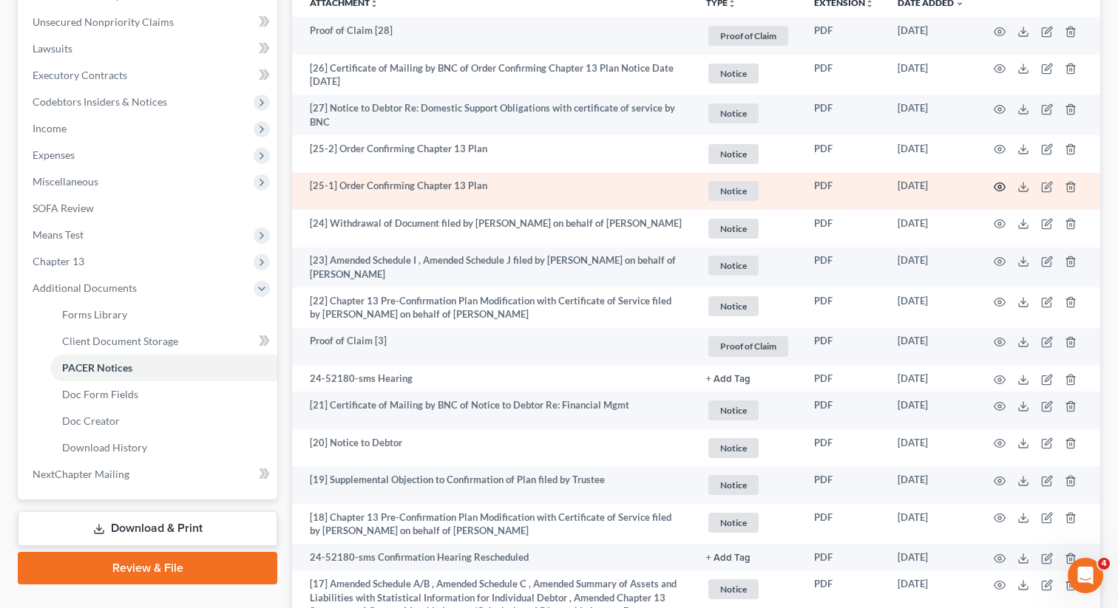
click at [998, 186] on icon "button" at bounding box center [999, 187] width 12 height 12
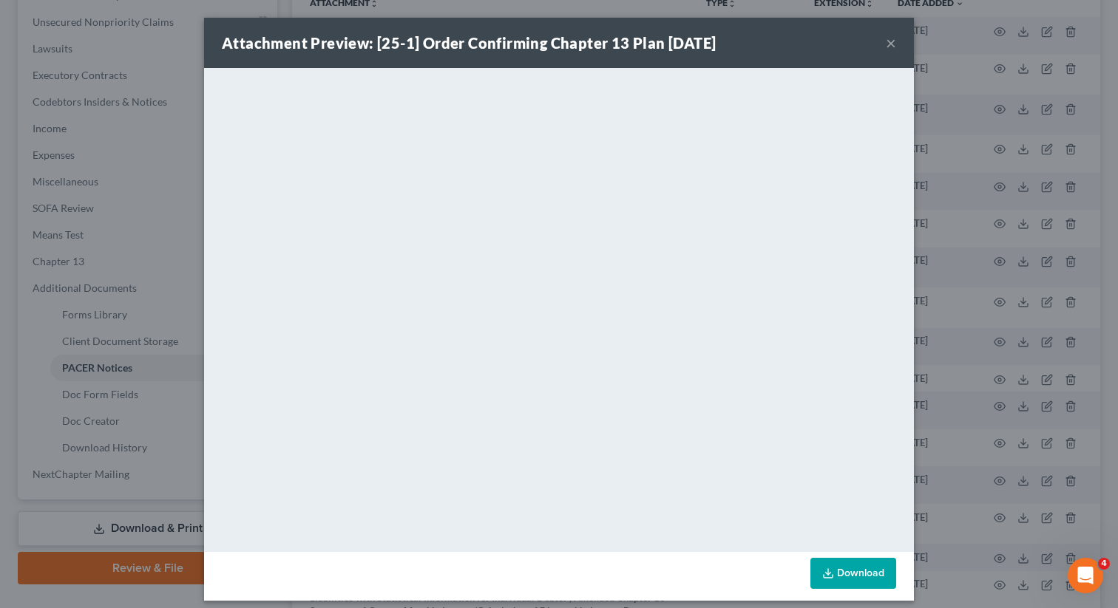
click at [888, 45] on button "×" at bounding box center [890, 43] width 10 height 18
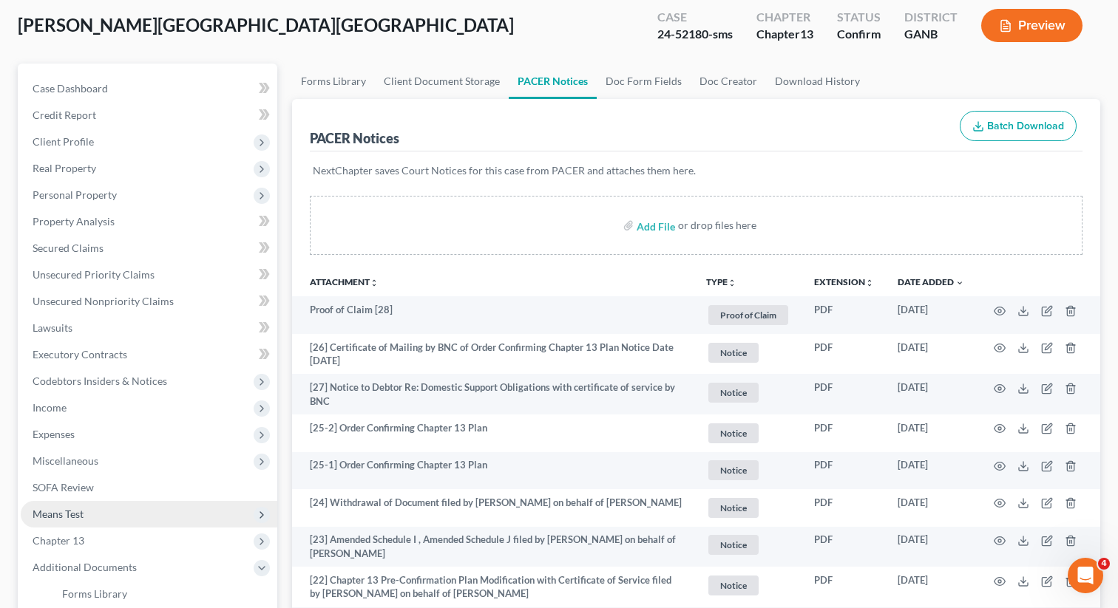
scroll to position [0, 0]
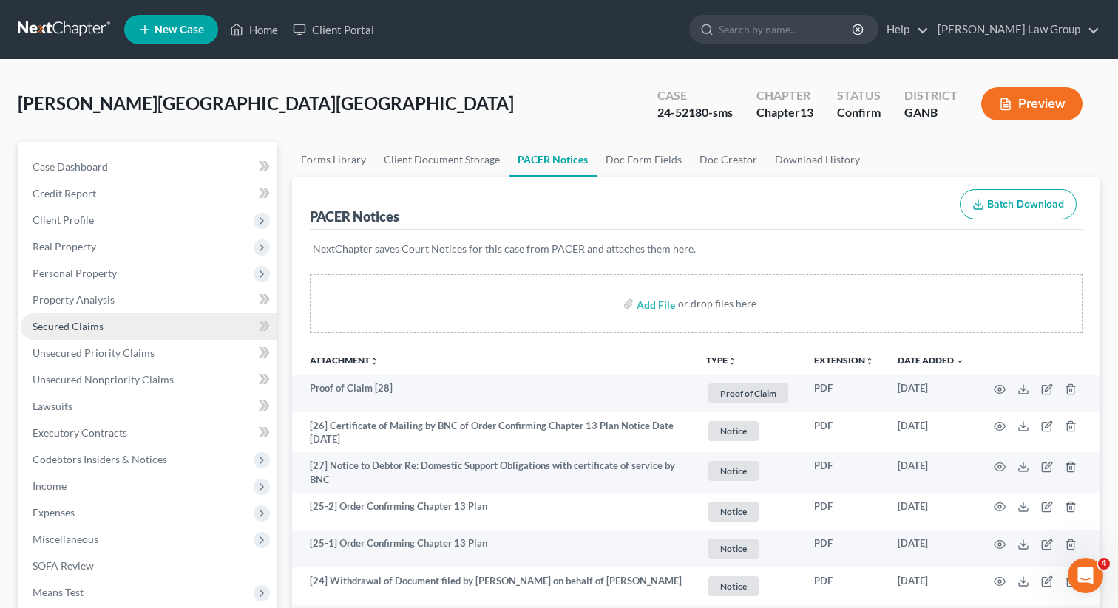
click at [87, 335] on link "Secured Claims" at bounding box center [149, 326] width 256 height 27
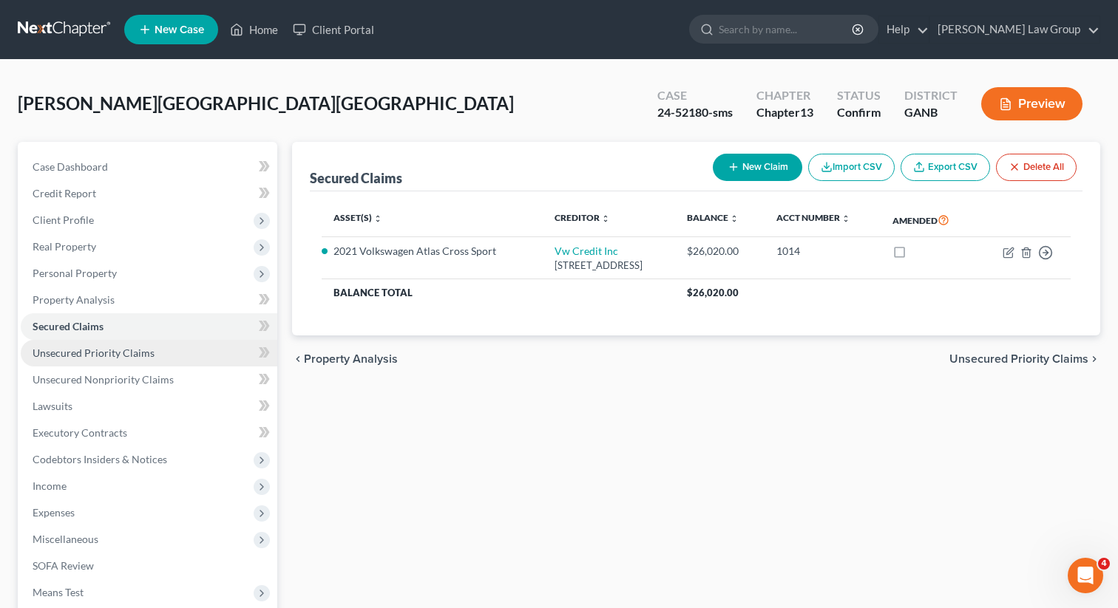
click at [85, 350] on span "Unsecured Priority Claims" at bounding box center [94, 353] width 122 height 13
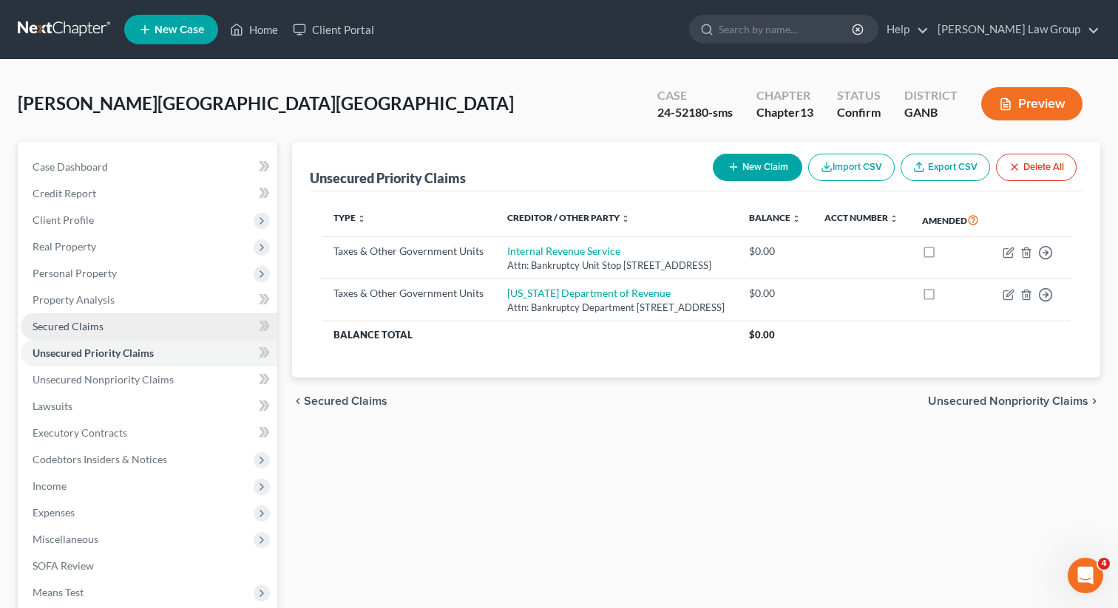
click at [72, 328] on span "Secured Claims" at bounding box center [68, 326] width 71 height 13
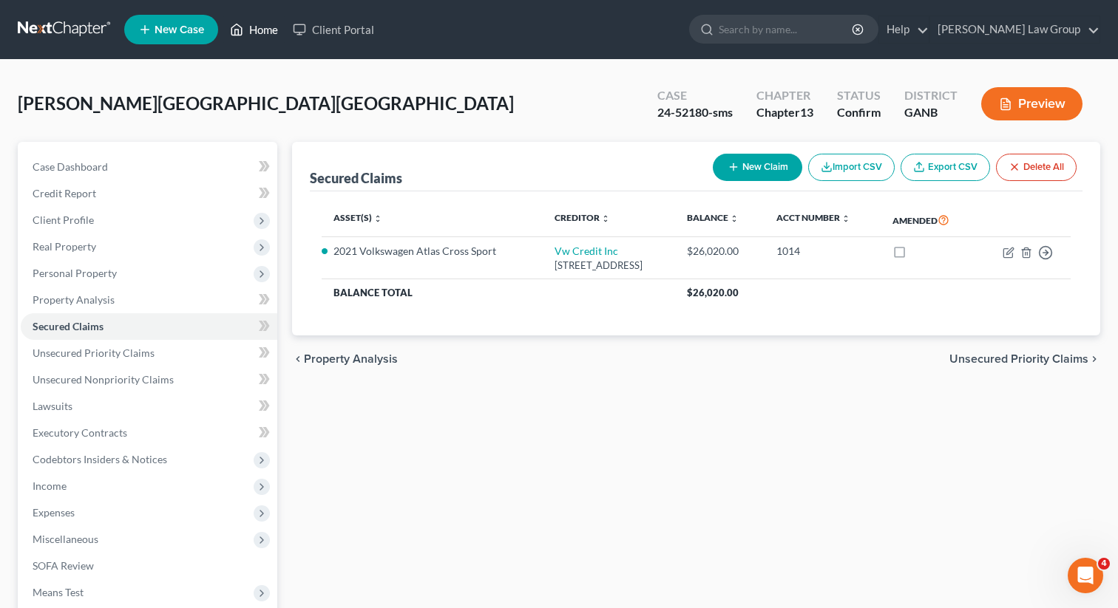
click at [269, 37] on link "Home" at bounding box center [253, 29] width 63 height 27
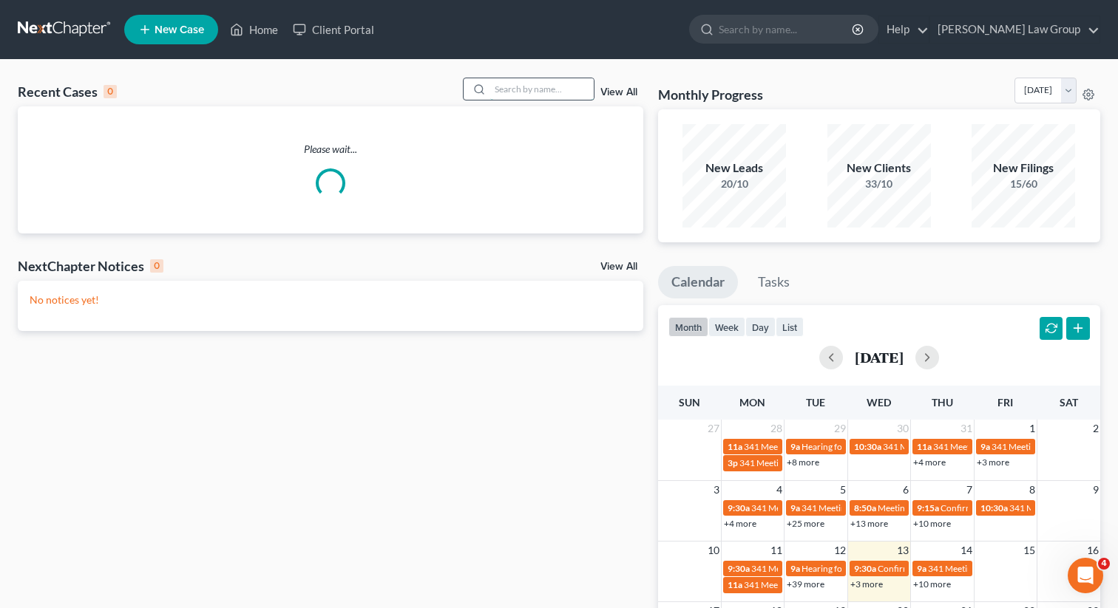
click at [551, 98] on input "search" at bounding box center [541, 88] width 103 height 21
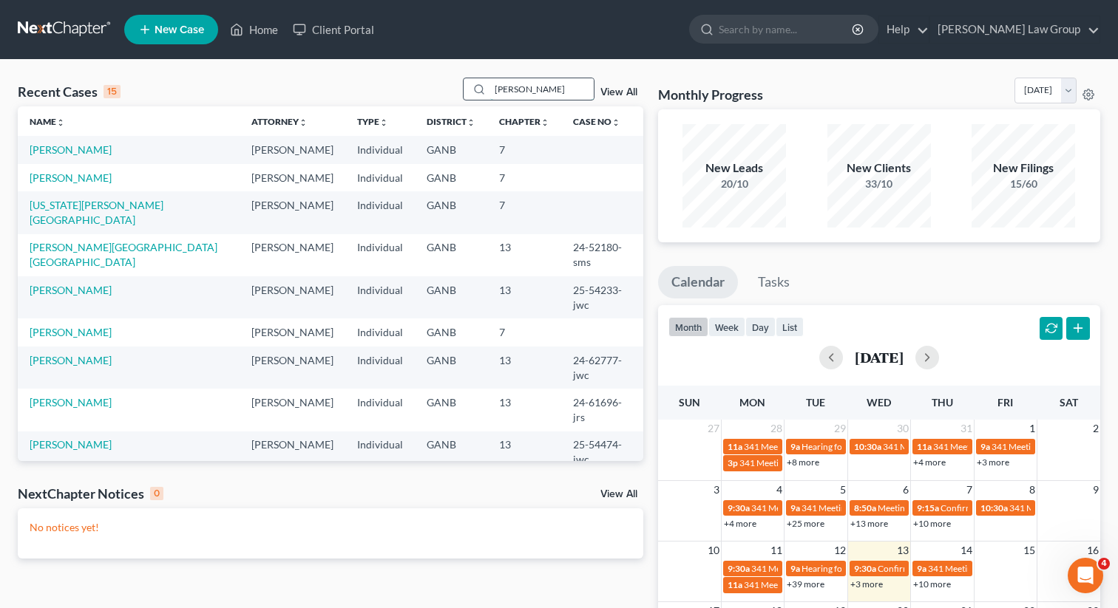
type input "[PERSON_NAME]"
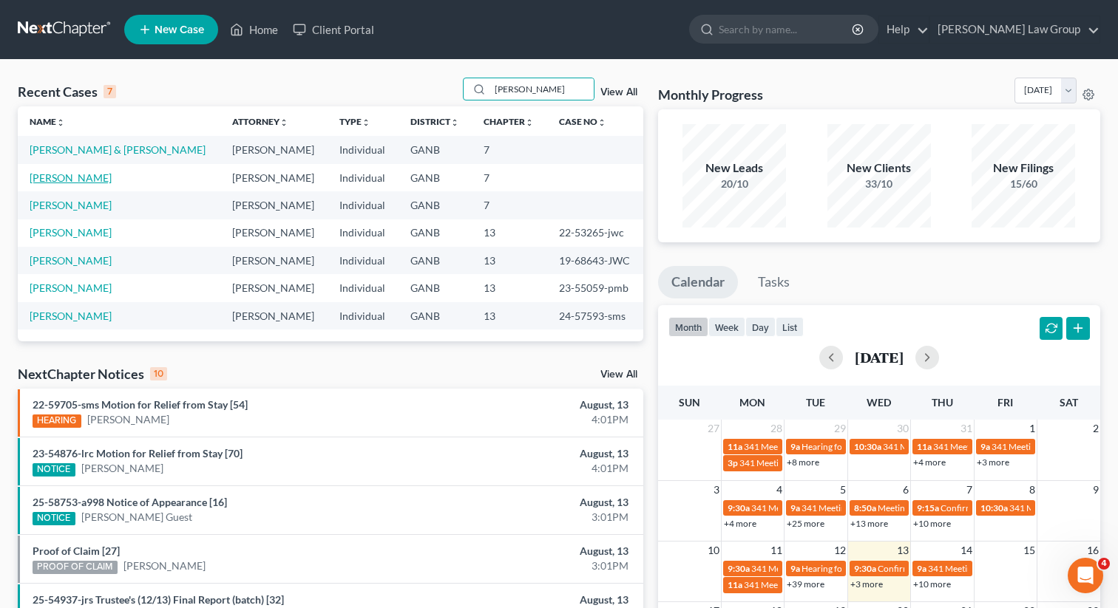
click at [59, 176] on link "[PERSON_NAME]" at bounding box center [71, 177] width 82 height 13
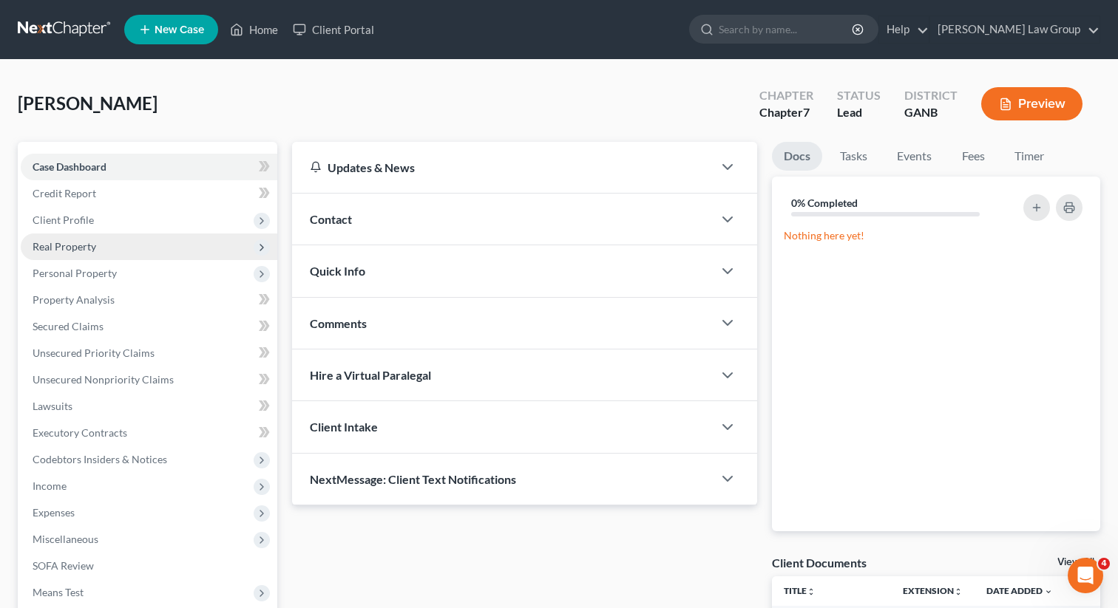
click at [83, 248] on span "Real Property" at bounding box center [65, 246] width 64 height 13
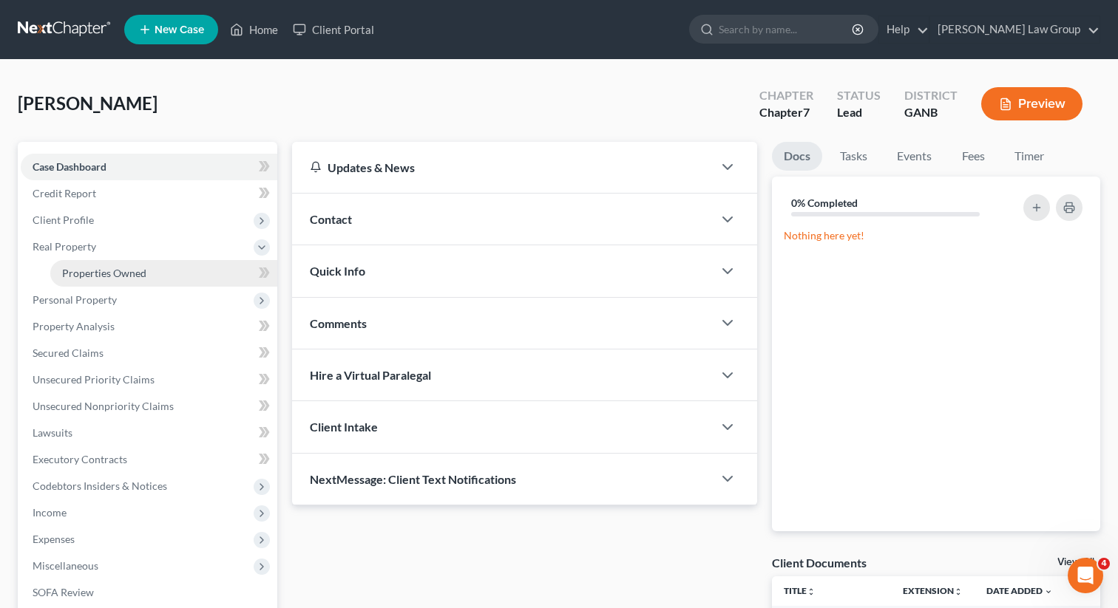
click at [91, 265] on link "Properties Owned" at bounding box center [163, 273] width 227 height 27
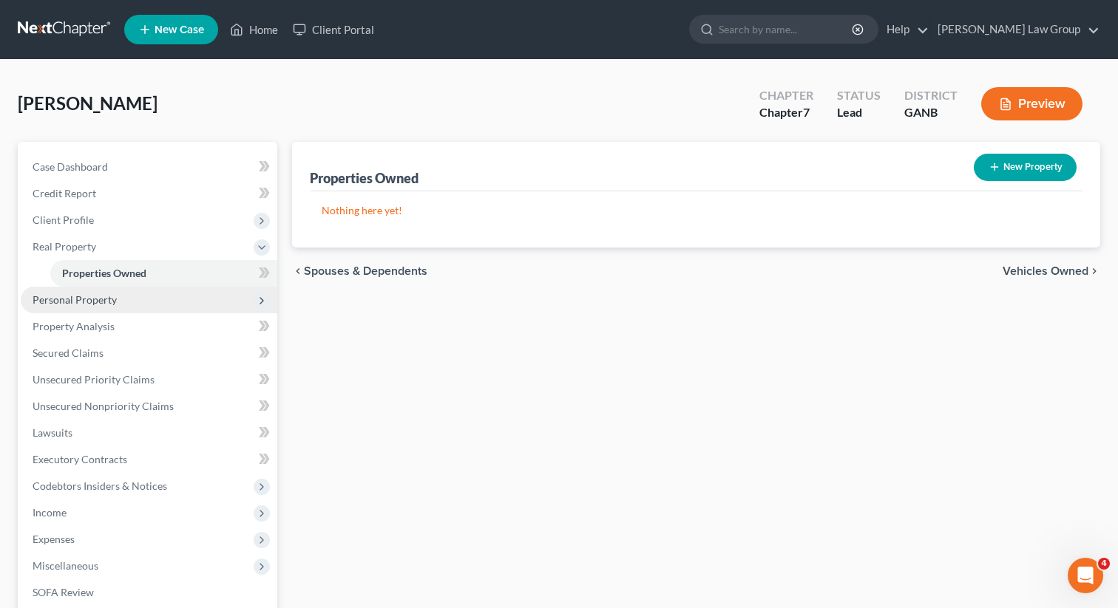
click at [86, 302] on span "Personal Property" at bounding box center [75, 299] width 84 height 13
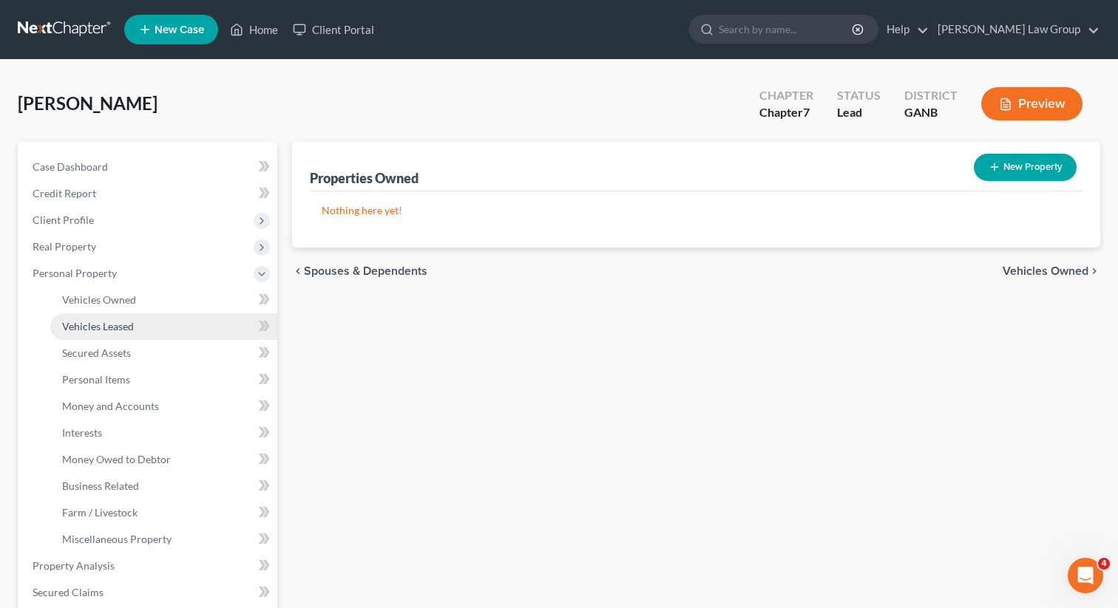
click at [84, 318] on link "Vehicles Leased" at bounding box center [163, 326] width 227 height 27
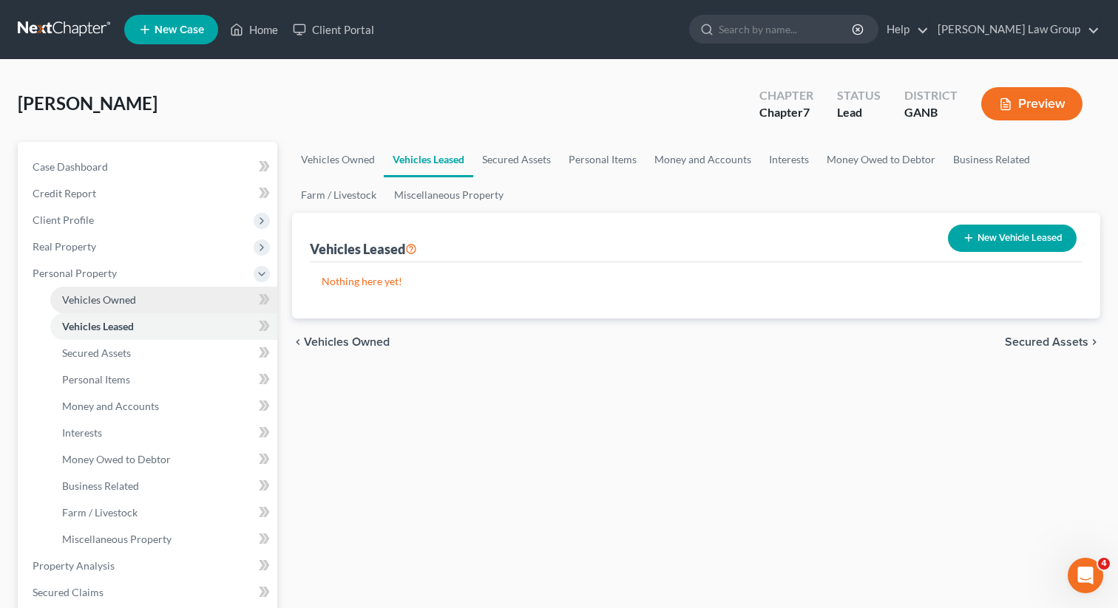
click at [84, 298] on span "Vehicles Owned" at bounding box center [99, 299] width 74 height 13
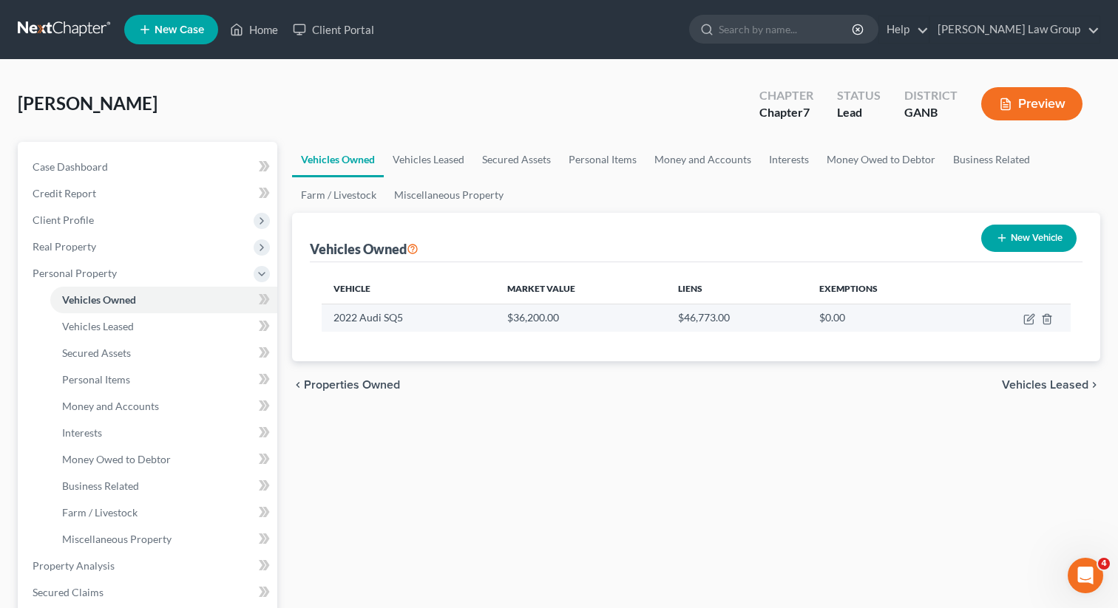
click at [1022, 316] on td at bounding box center [1015, 318] width 110 height 28
click at [1028, 318] on icon "button" at bounding box center [1030, 317] width 7 height 7
select select "0"
select select "4"
select select "1"
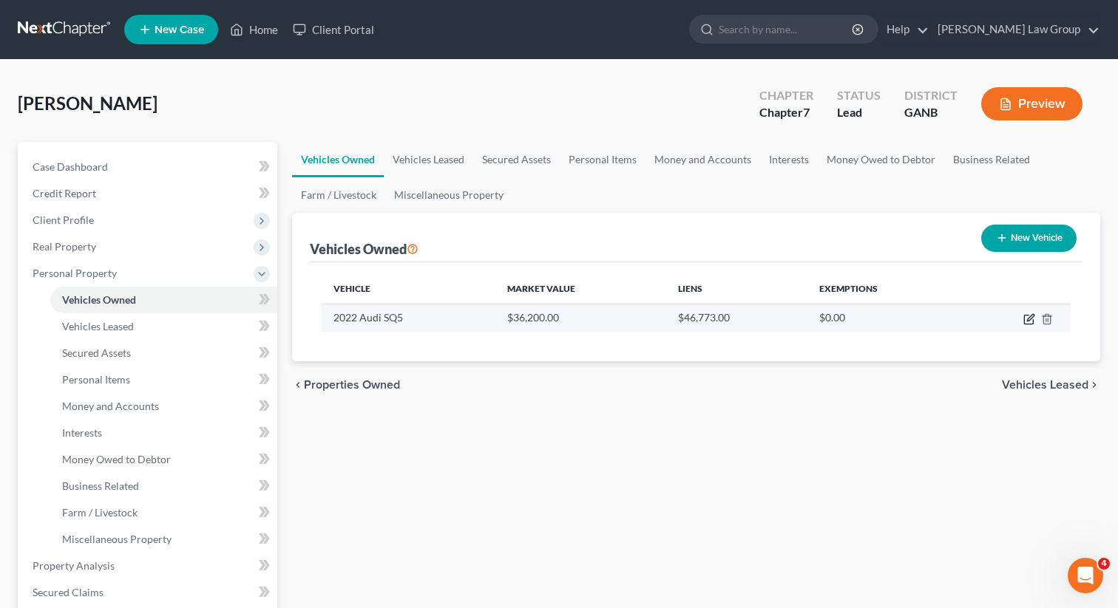
select select "0"
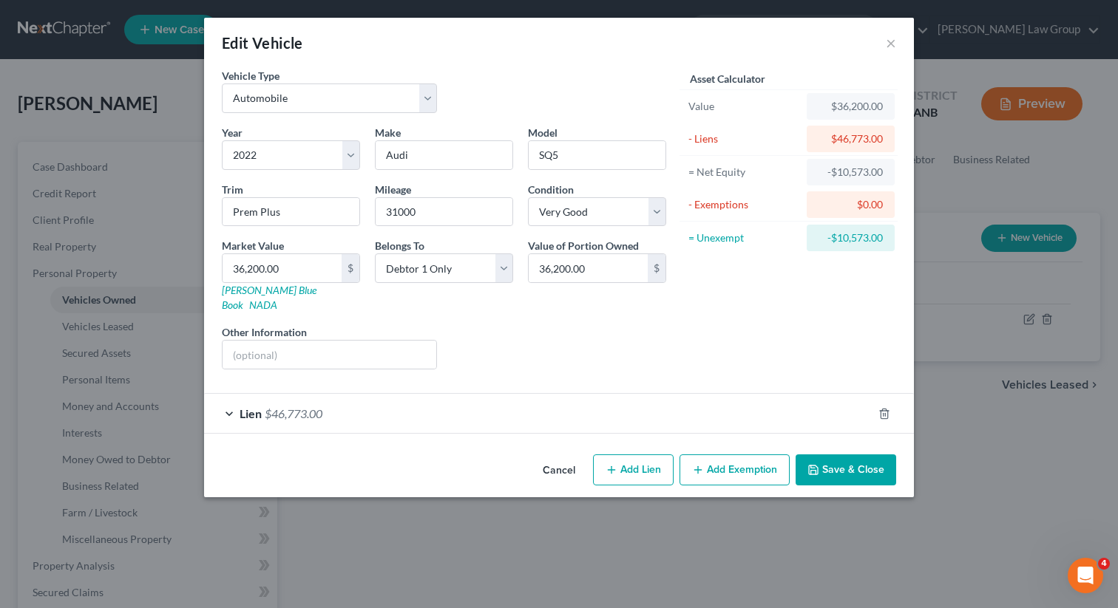
click at [387, 399] on div "Lien $46,773.00" at bounding box center [538, 413] width 668 height 39
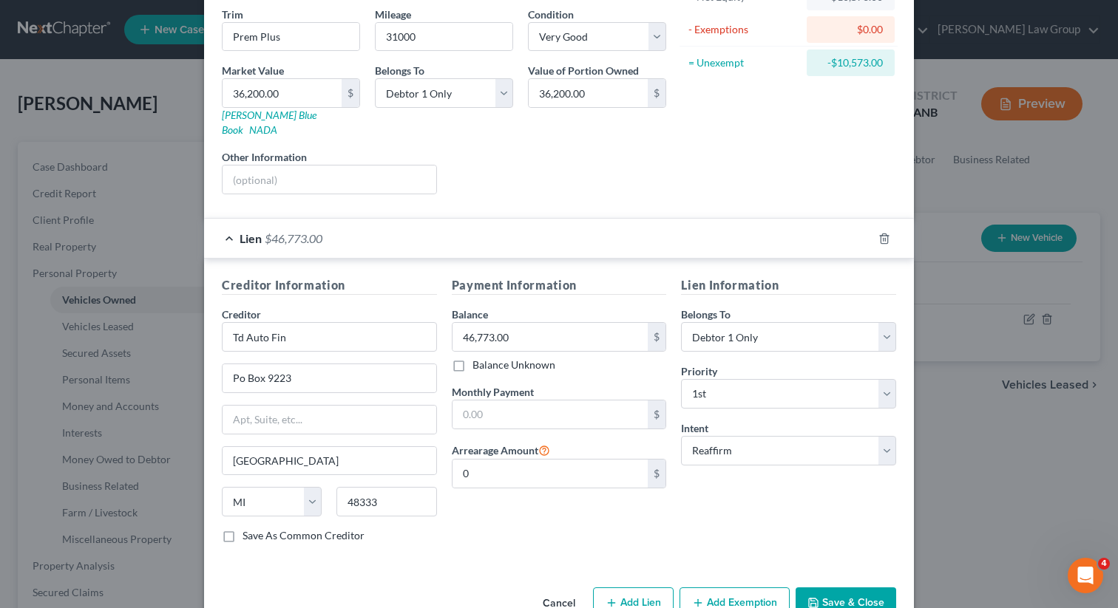
scroll to position [200, 0]
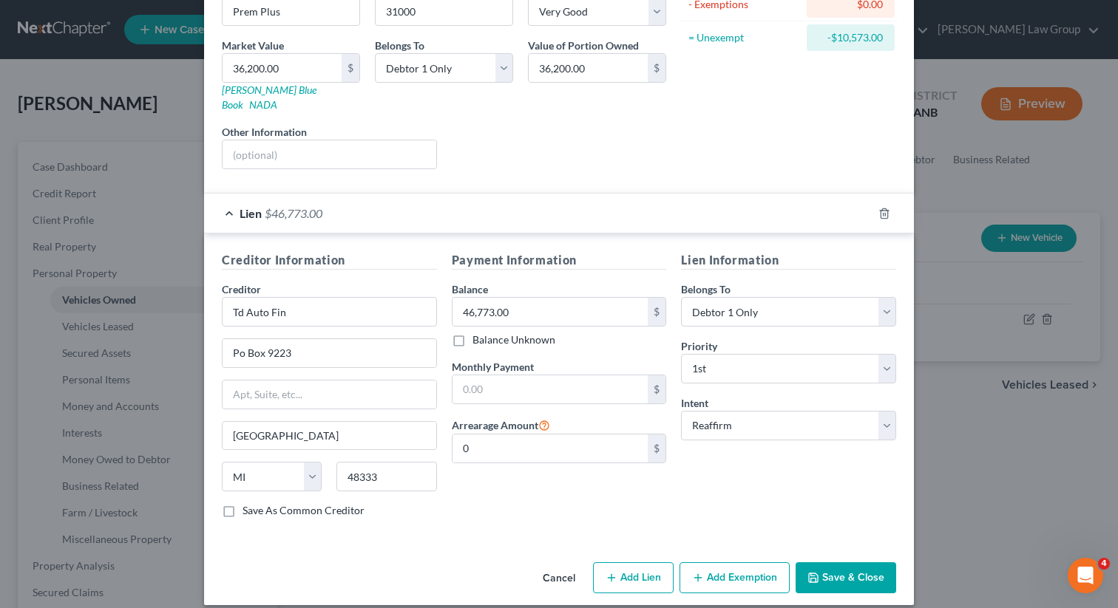
click at [857, 562] on button "Save & Close" at bounding box center [845, 577] width 101 height 31
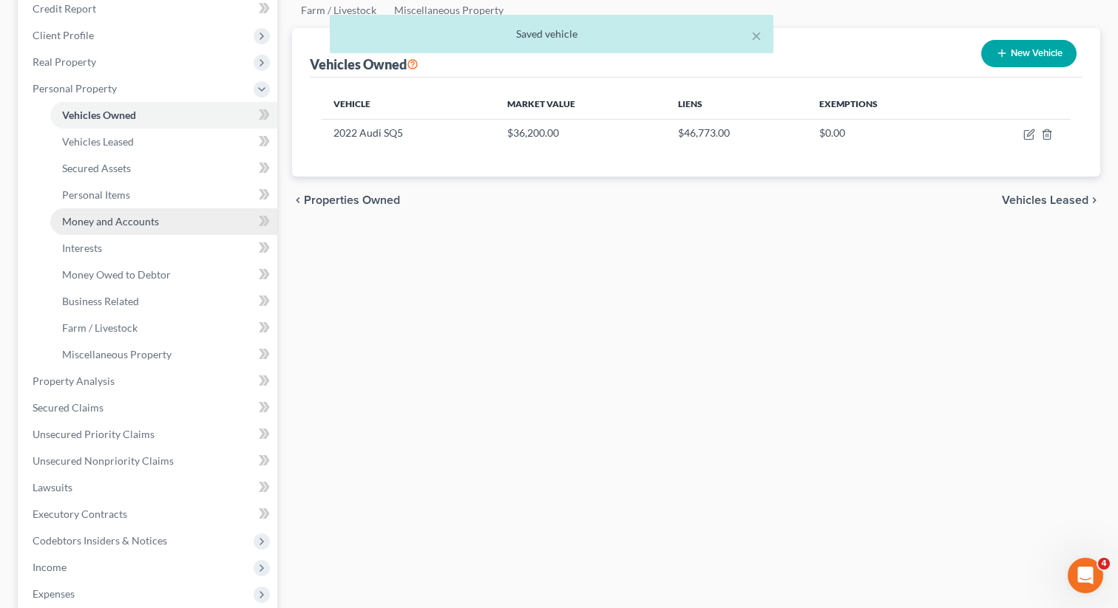
scroll to position [209, 0]
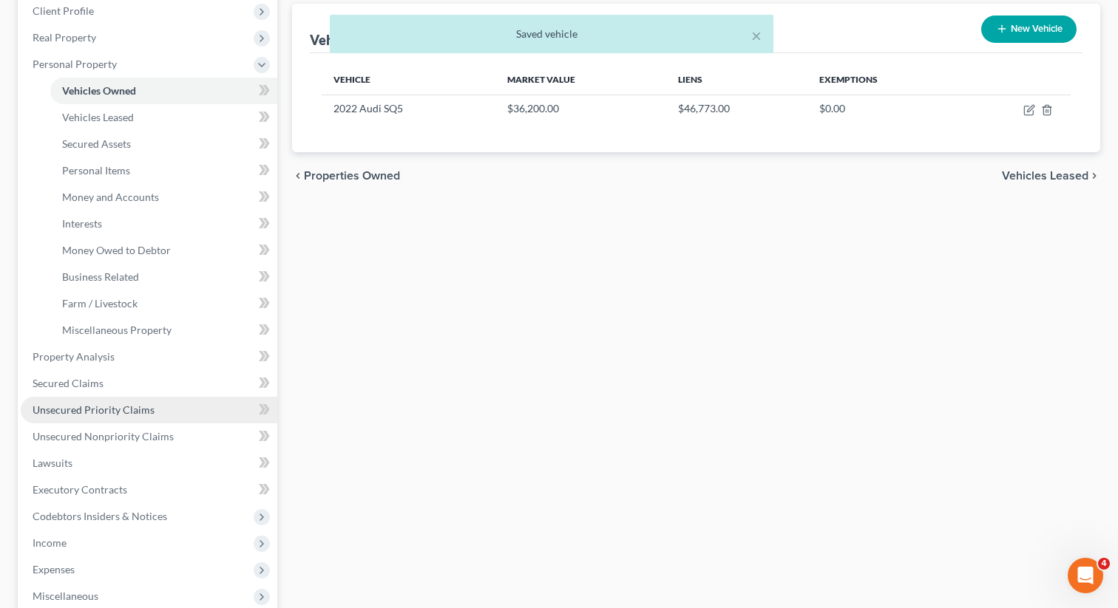
click at [106, 415] on span "Unsecured Priority Claims" at bounding box center [94, 410] width 122 height 13
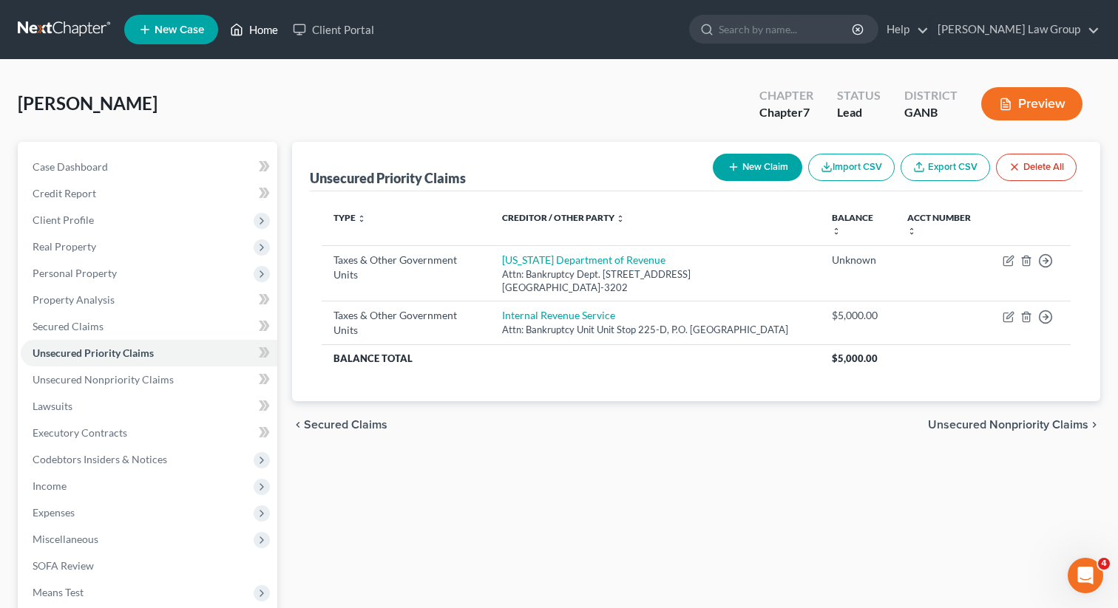
click at [267, 27] on link "Home" at bounding box center [253, 29] width 63 height 27
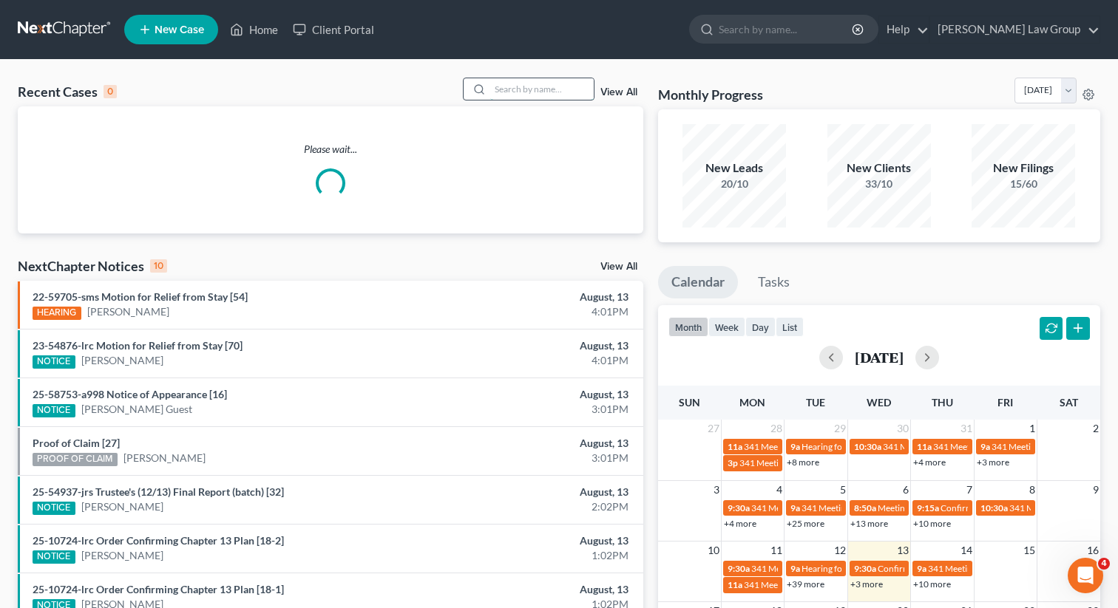
click at [562, 90] on input "search" at bounding box center [541, 88] width 103 height 21
type input "c"
type input "[PERSON_NAME]"
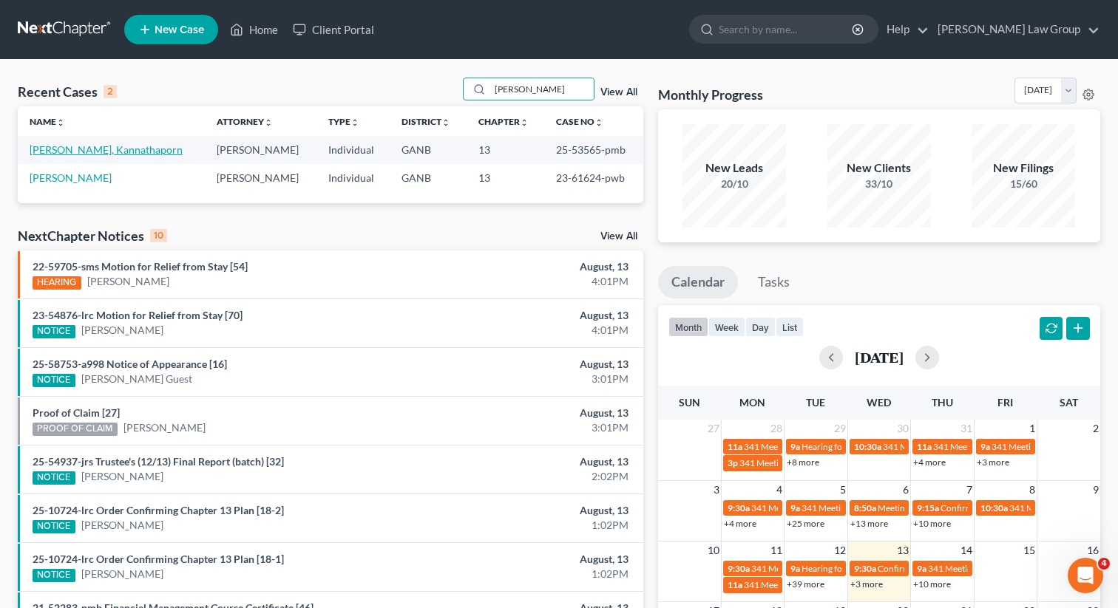
click at [65, 152] on link "[PERSON_NAME], Kannathaporn" at bounding box center [106, 149] width 153 height 13
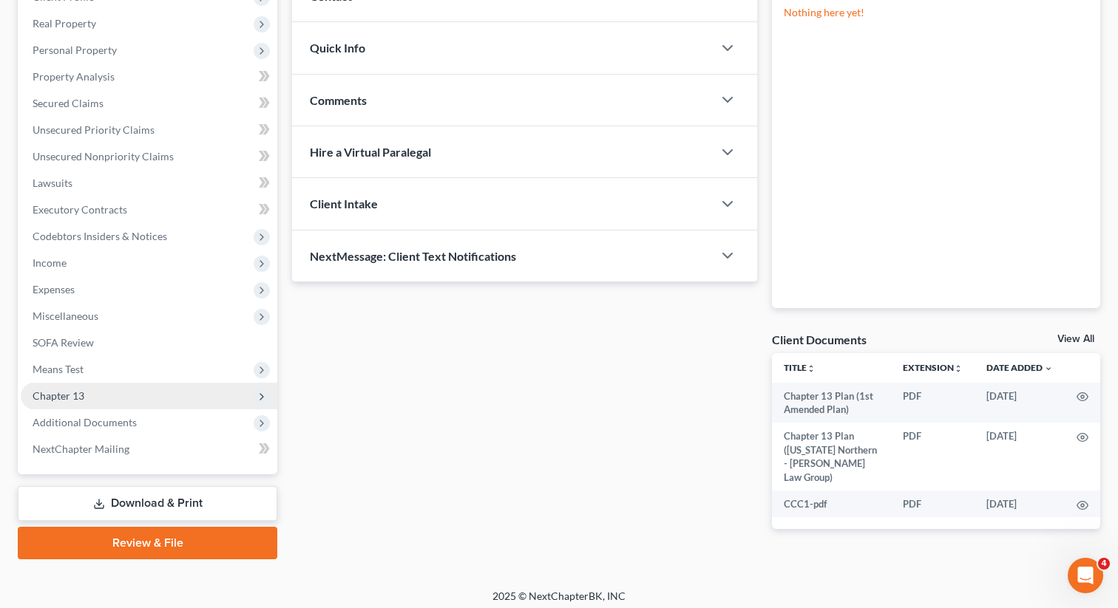
scroll to position [229, 0]
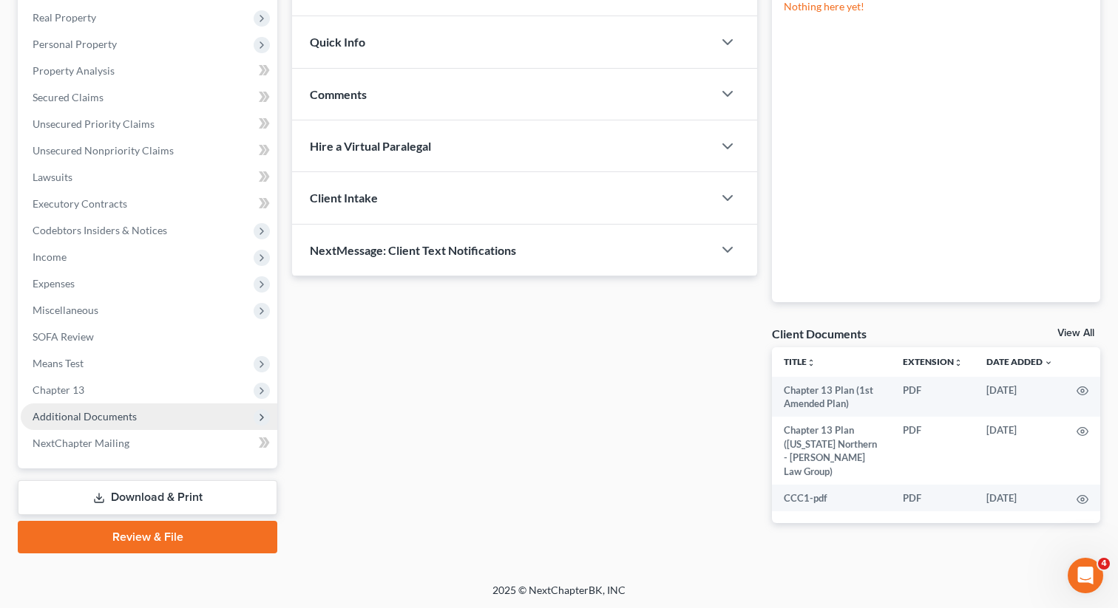
click at [134, 416] on span "Additional Documents" at bounding box center [149, 417] width 256 height 27
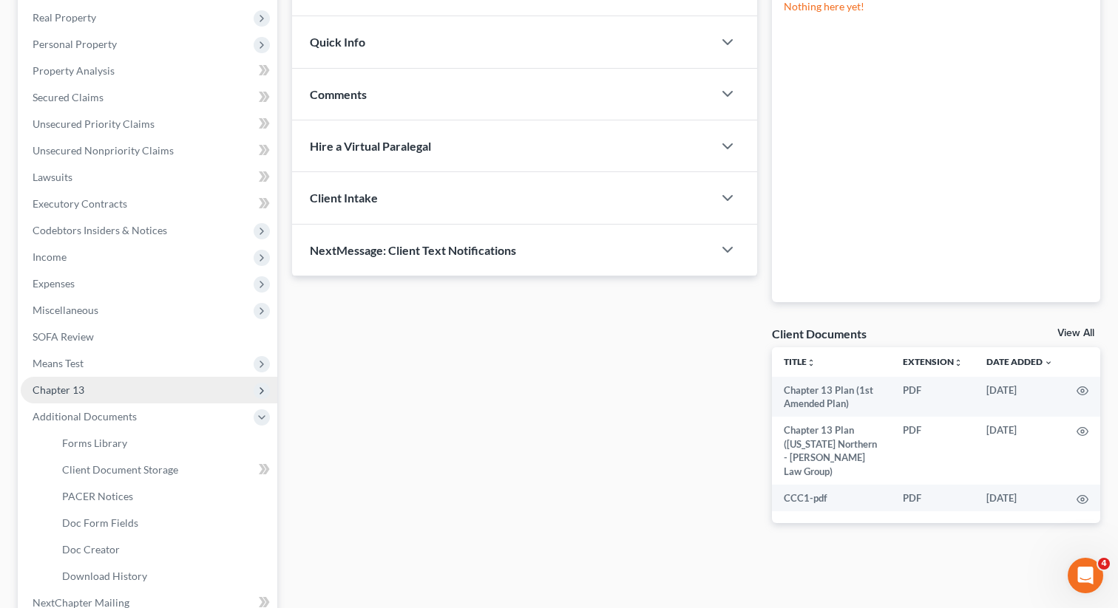
click at [126, 385] on span "Chapter 13" at bounding box center [149, 390] width 256 height 27
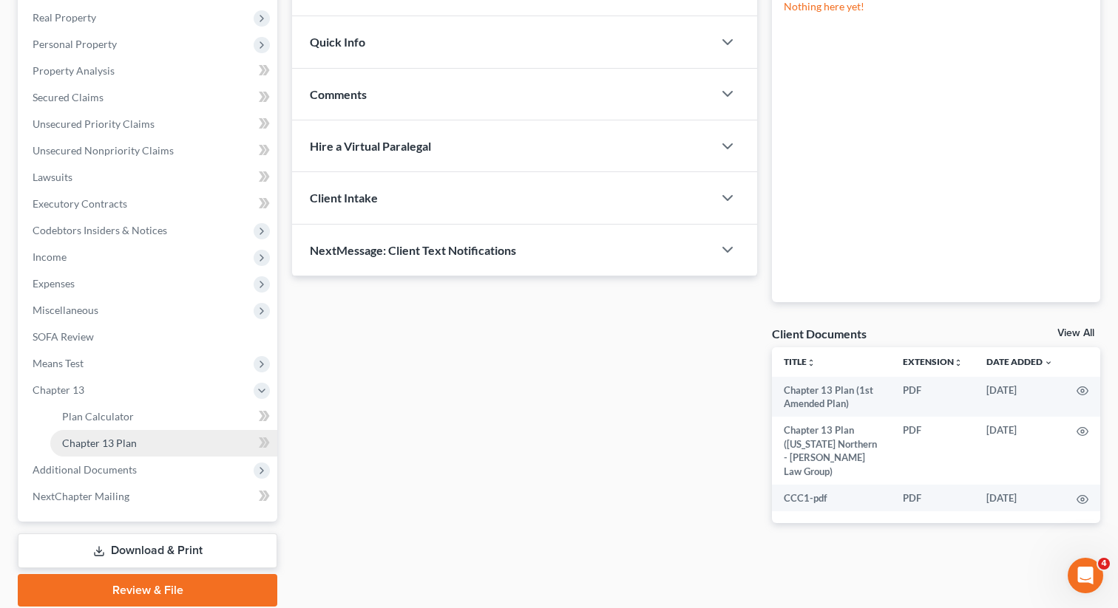
click at [157, 441] on link "Chapter 13 Plan" at bounding box center [163, 443] width 227 height 27
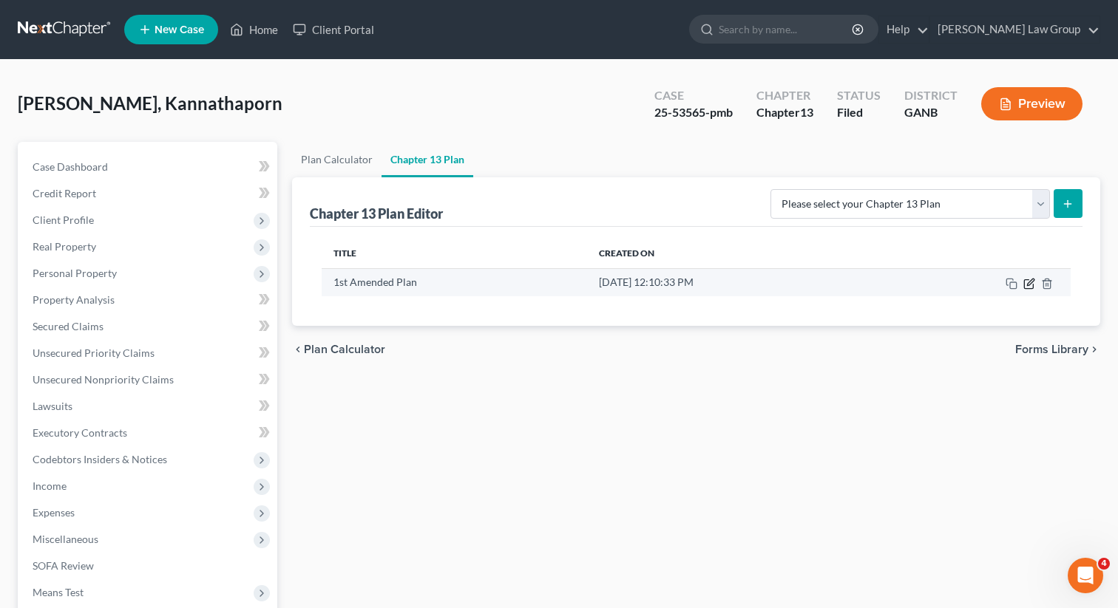
click at [1027, 285] on icon "button" at bounding box center [1030, 282] width 7 height 7
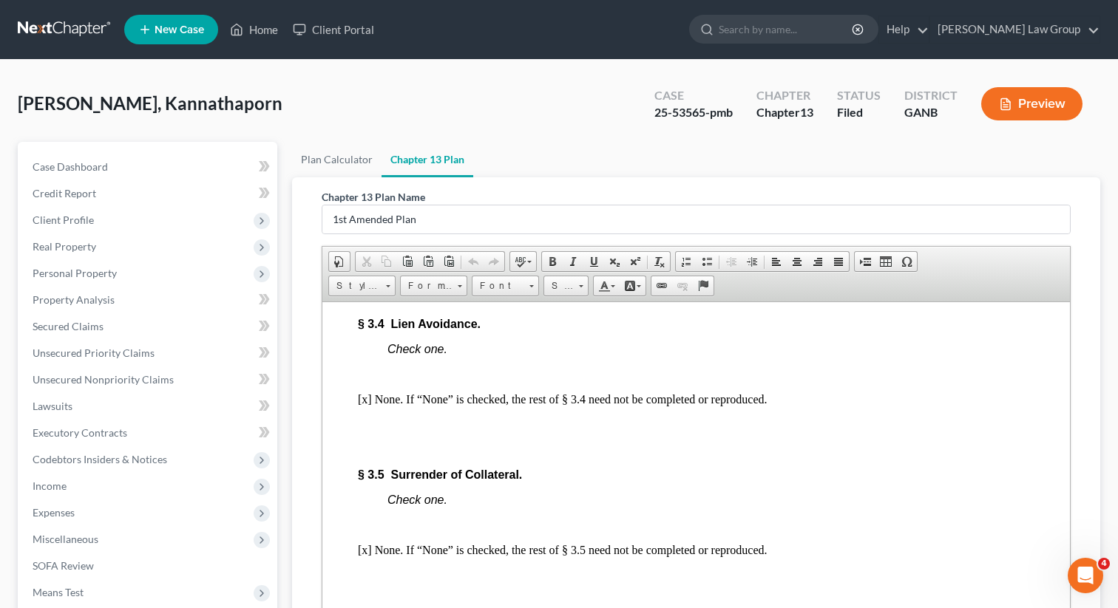
scroll to position [3634, 0]
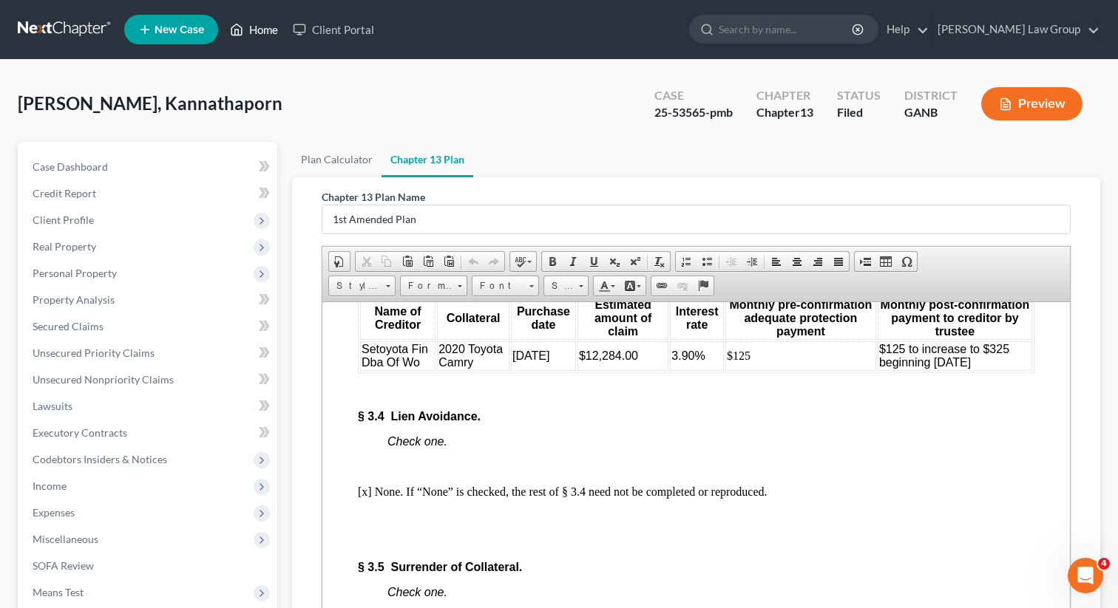
click at [250, 34] on link "Home" at bounding box center [253, 29] width 63 height 27
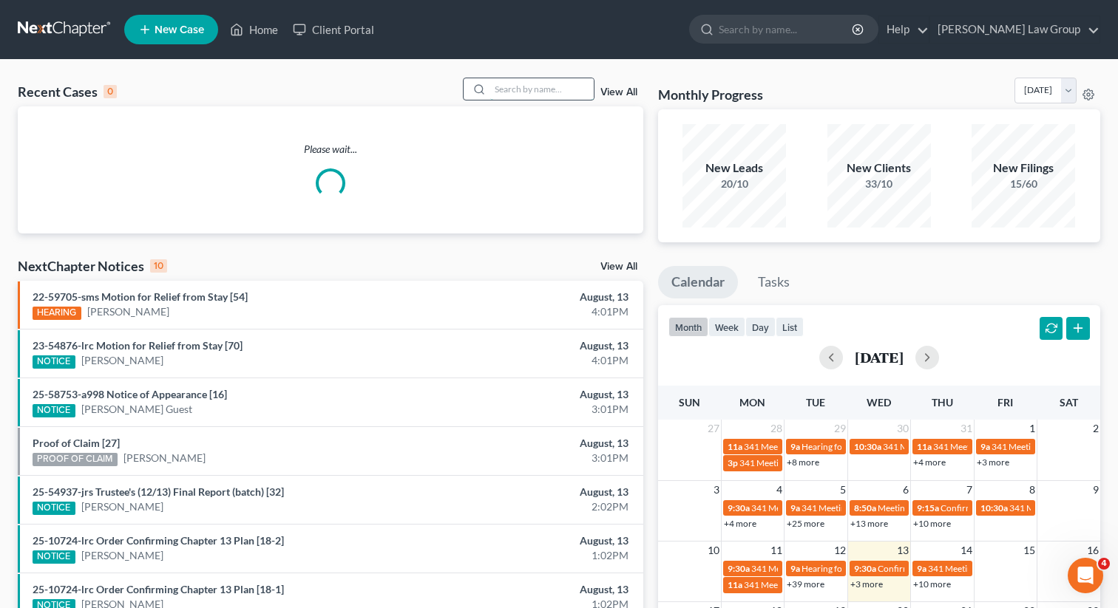
click at [520, 92] on input "search" at bounding box center [541, 88] width 103 height 21
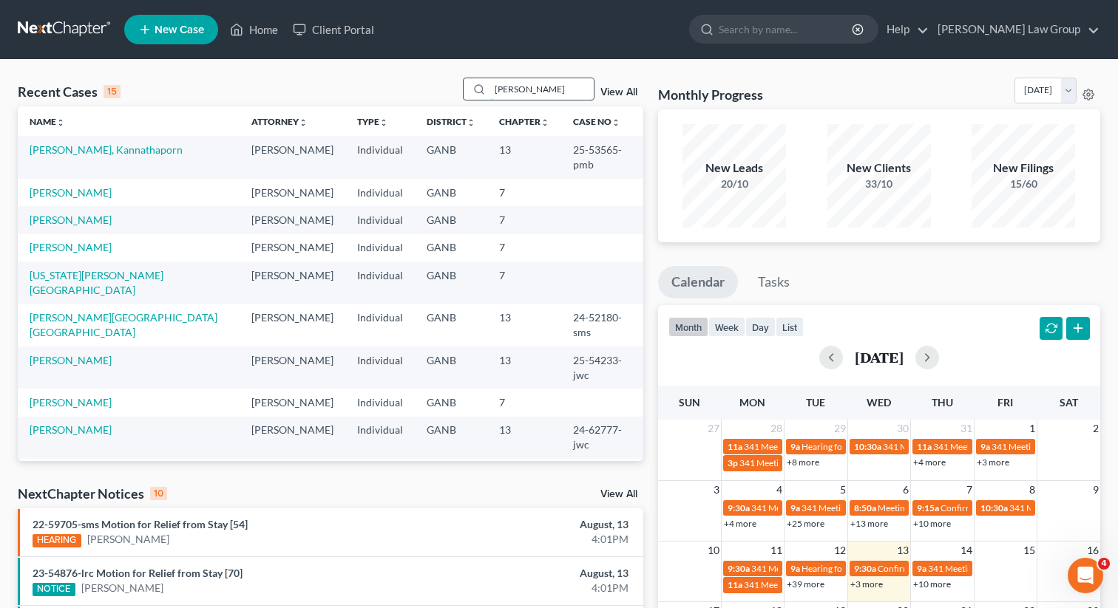
type input "[PERSON_NAME]"
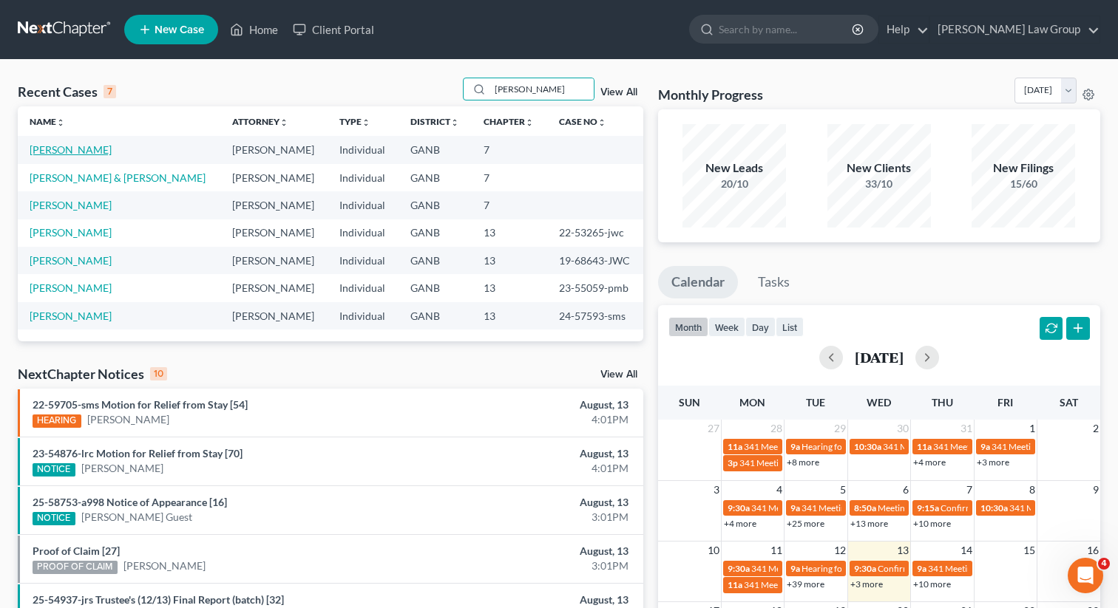
click at [80, 151] on link "[PERSON_NAME]" at bounding box center [71, 149] width 82 height 13
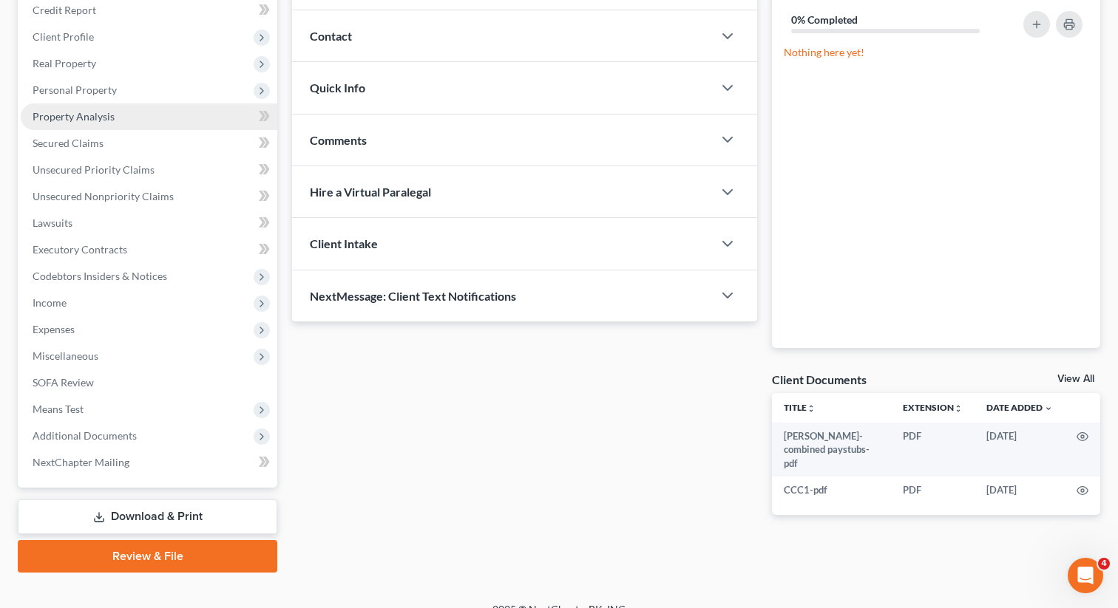
scroll to position [197, 0]
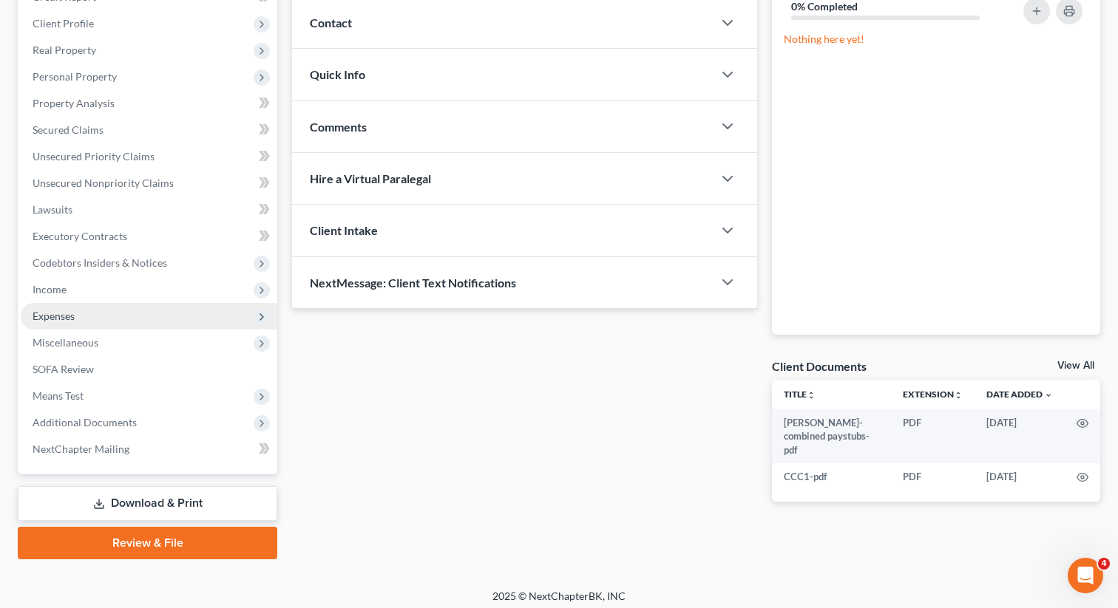
click at [86, 307] on span "Expenses" at bounding box center [149, 316] width 256 height 27
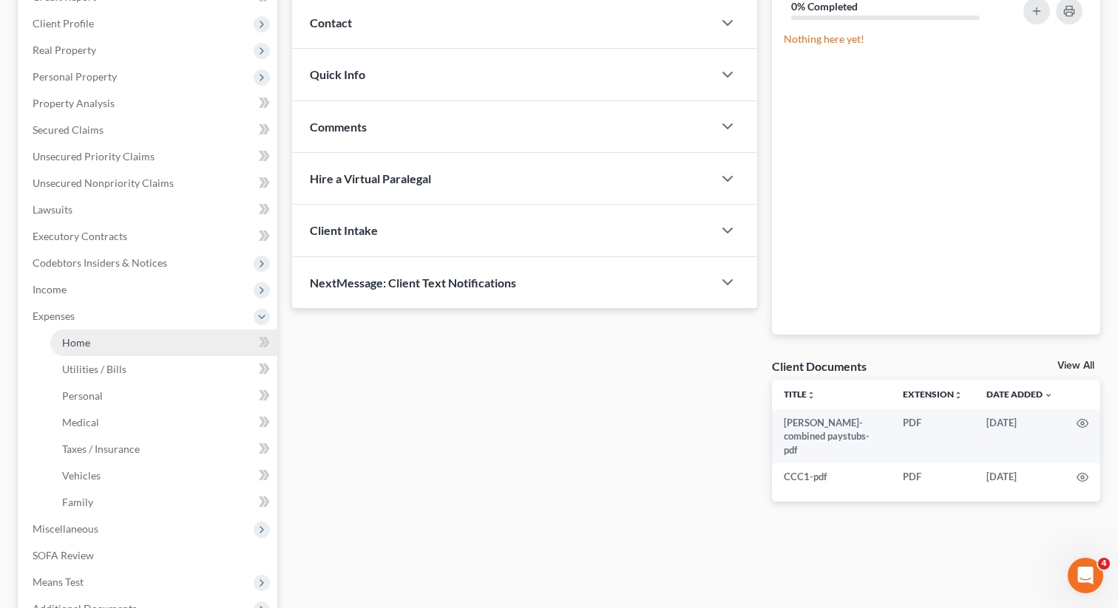
click at [82, 339] on span "Home" at bounding box center [76, 342] width 28 height 13
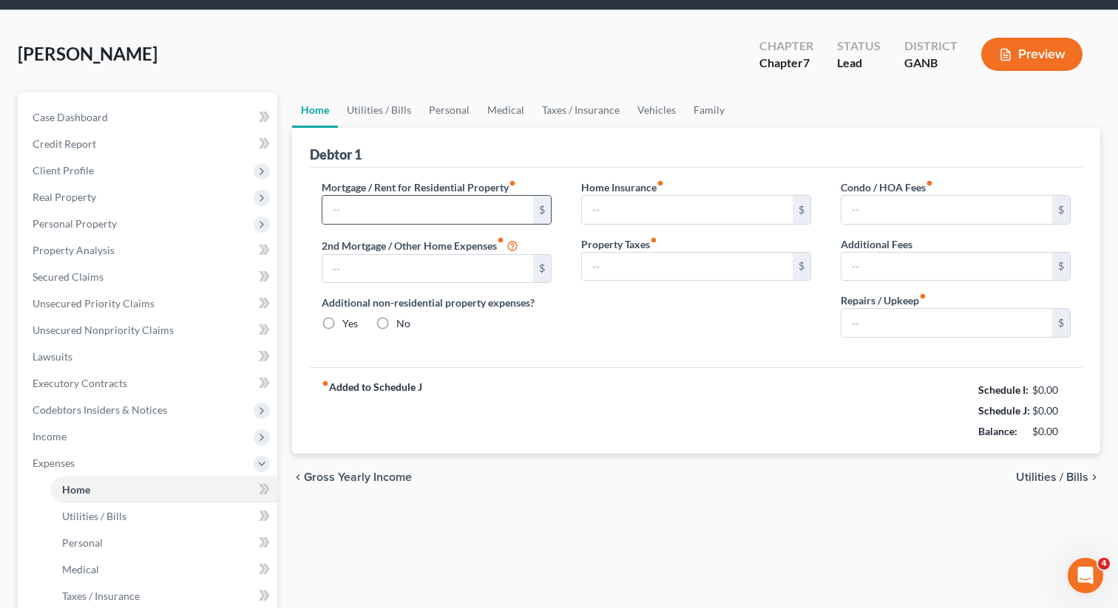
type input "800.00"
type input "0.00"
radio input "true"
type input "0.00"
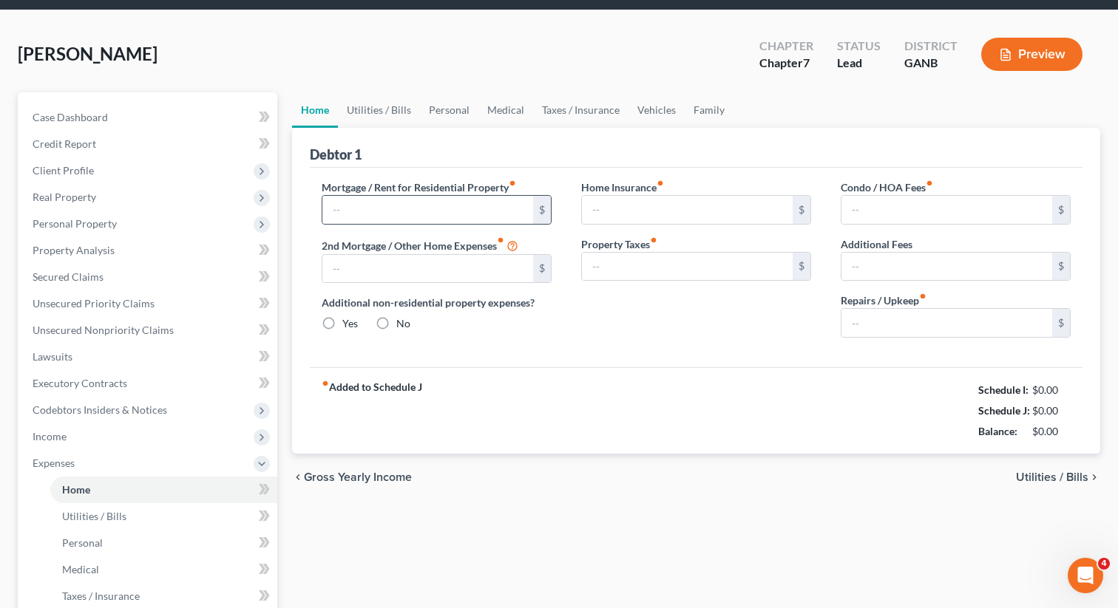
type input "0.00"
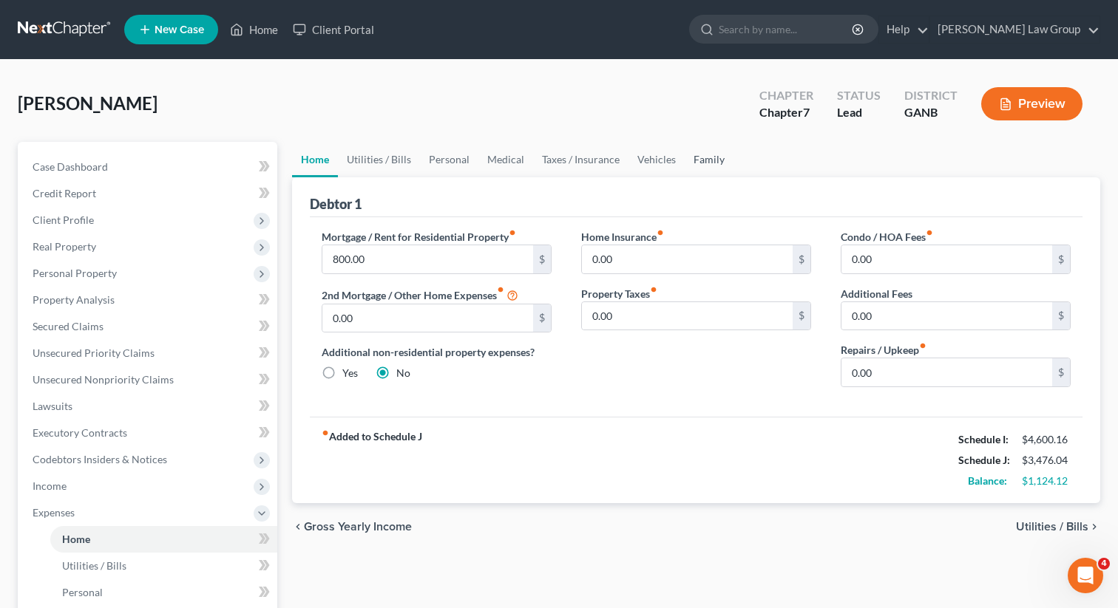
click at [689, 166] on link "Family" at bounding box center [708, 159] width 49 height 35
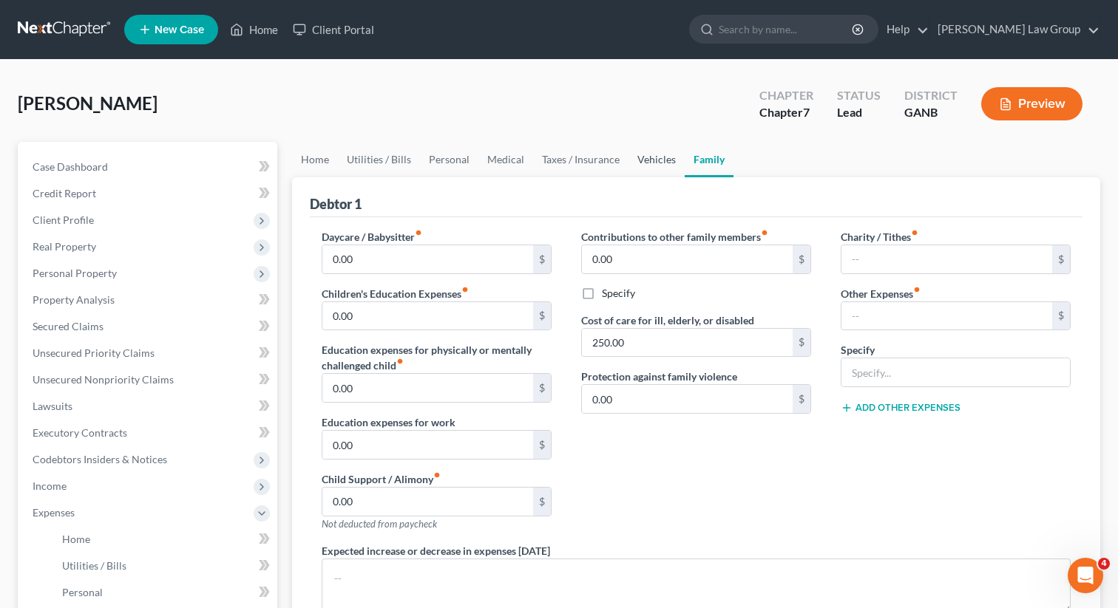
click at [650, 163] on link "Vehicles" at bounding box center [656, 159] width 56 height 35
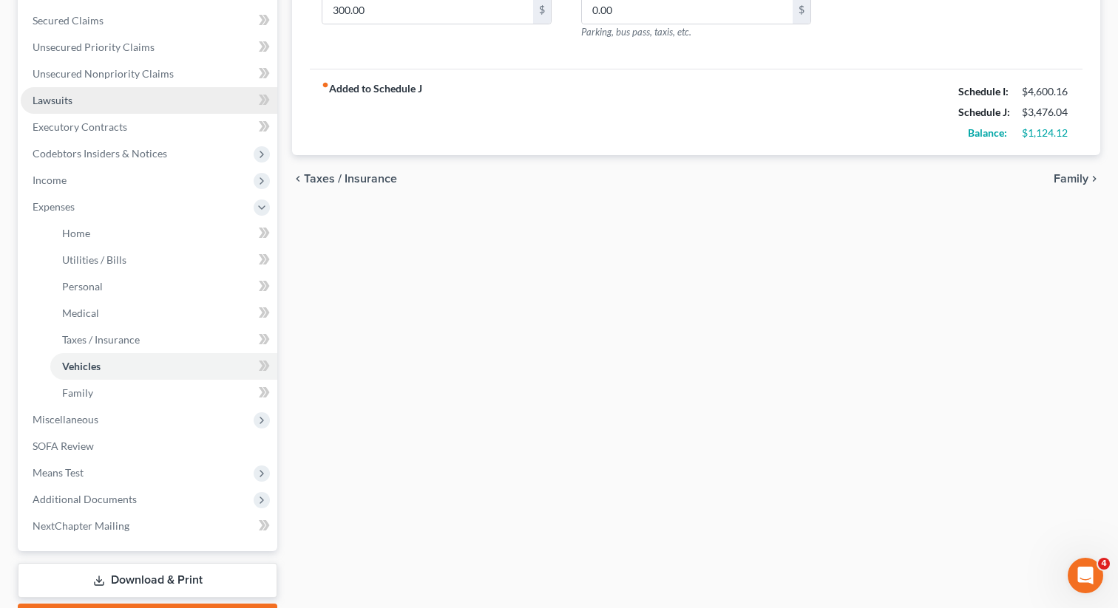
scroll to position [389, 0]
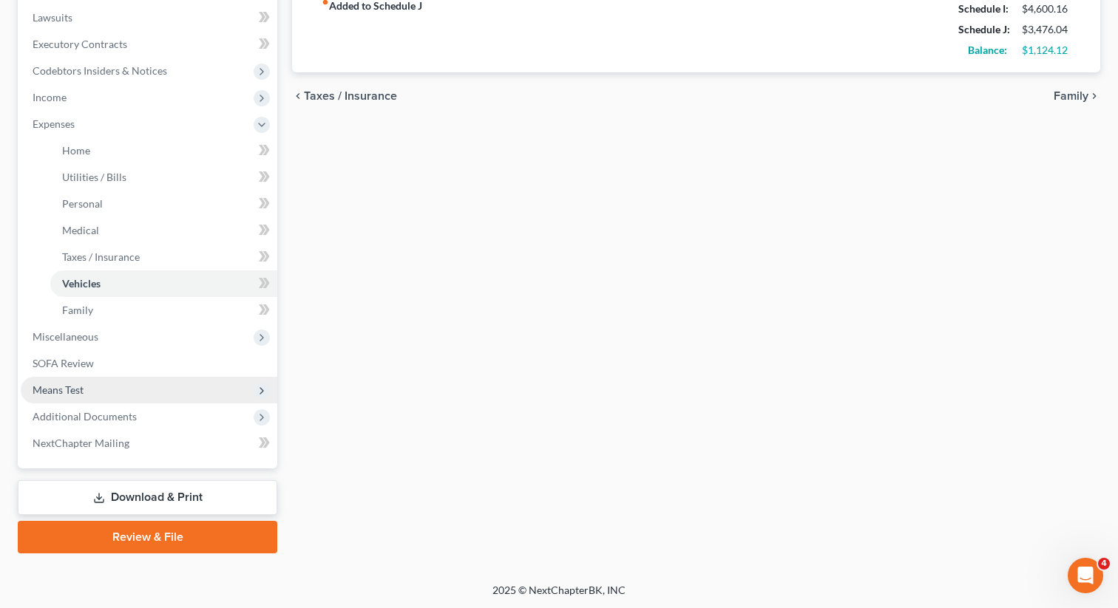
click at [94, 387] on span "Means Test" at bounding box center [149, 390] width 256 height 27
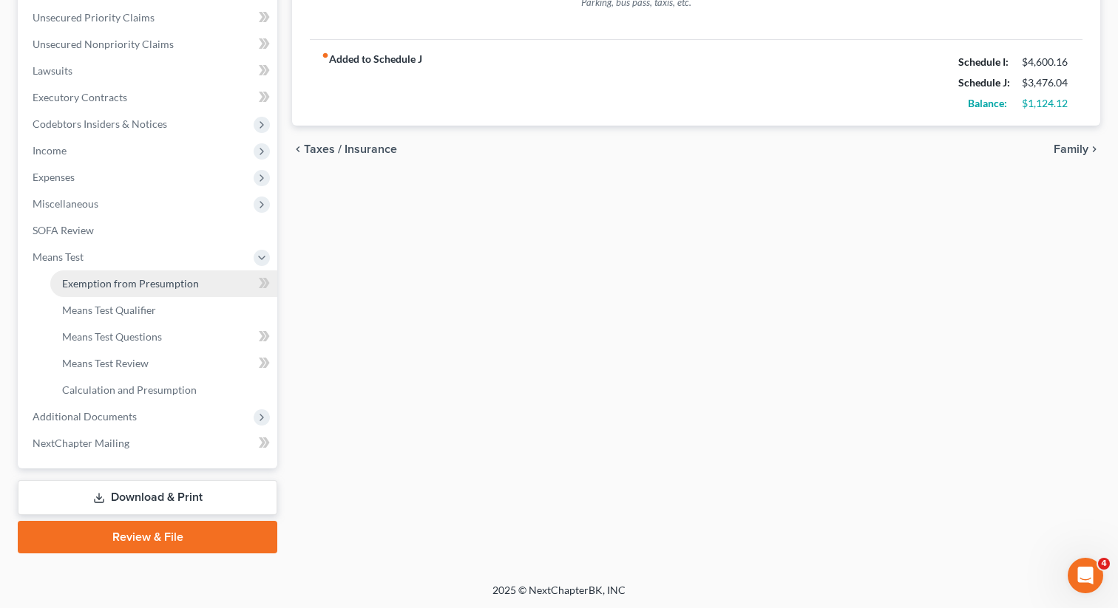
click at [135, 272] on link "Exemption from Presumption" at bounding box center [163, 284] width 227 height 27
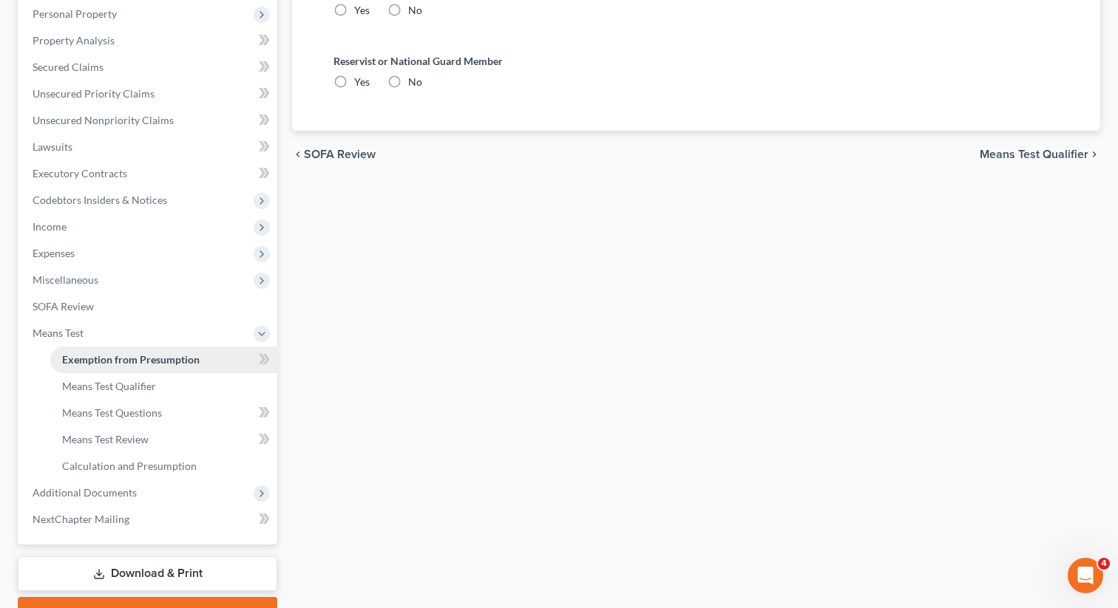
radio input "true"
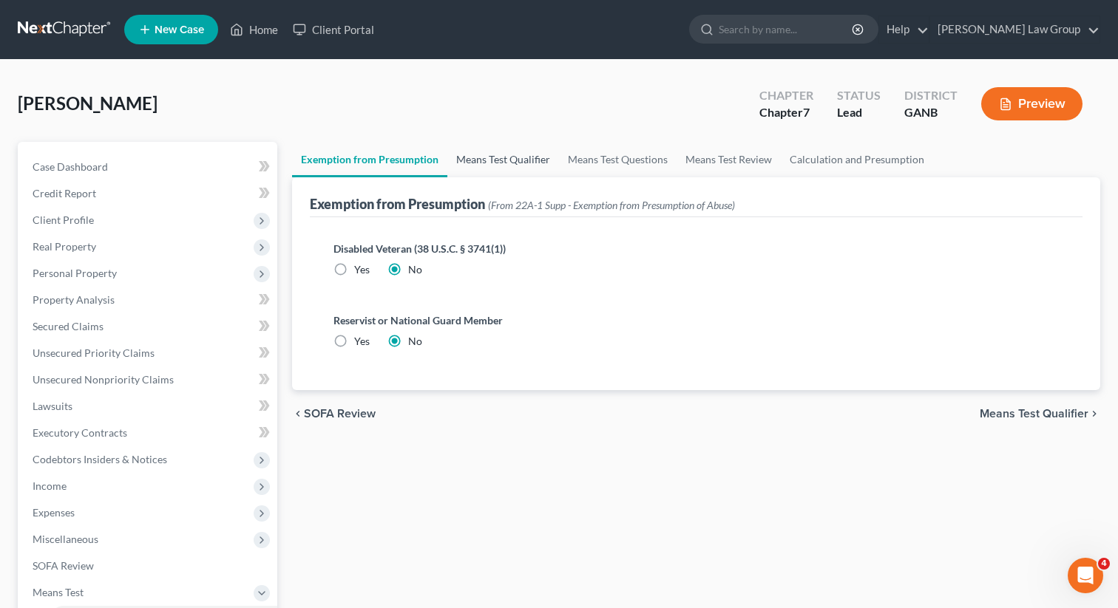
click at [512, 152] on link "Means Test Qualifier" at bounding box center [503, 159] width 112 height 35
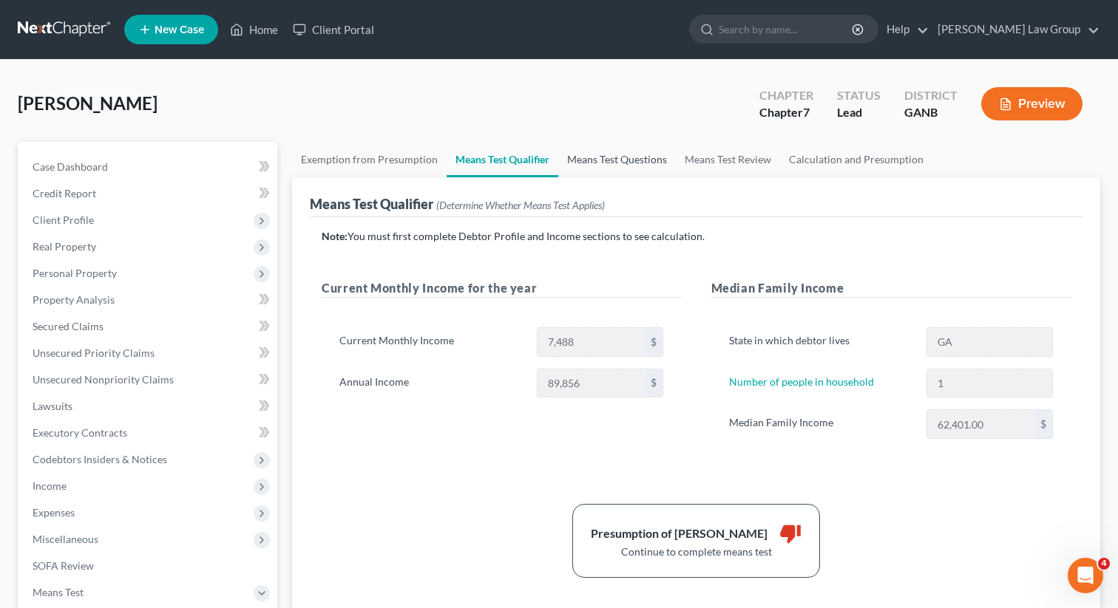
click at [588, 159] on link "Means Test Questions" at bounding box center [617, 159] width 118 height 35
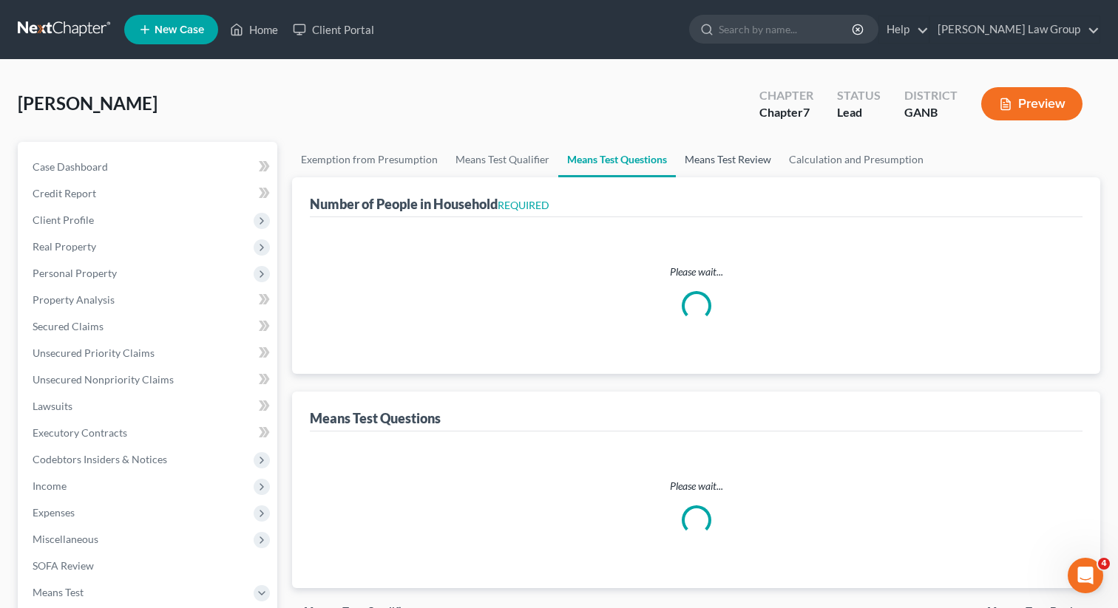
select select "1"
select select "60"
select select "1"
select select "0"
select select "1"
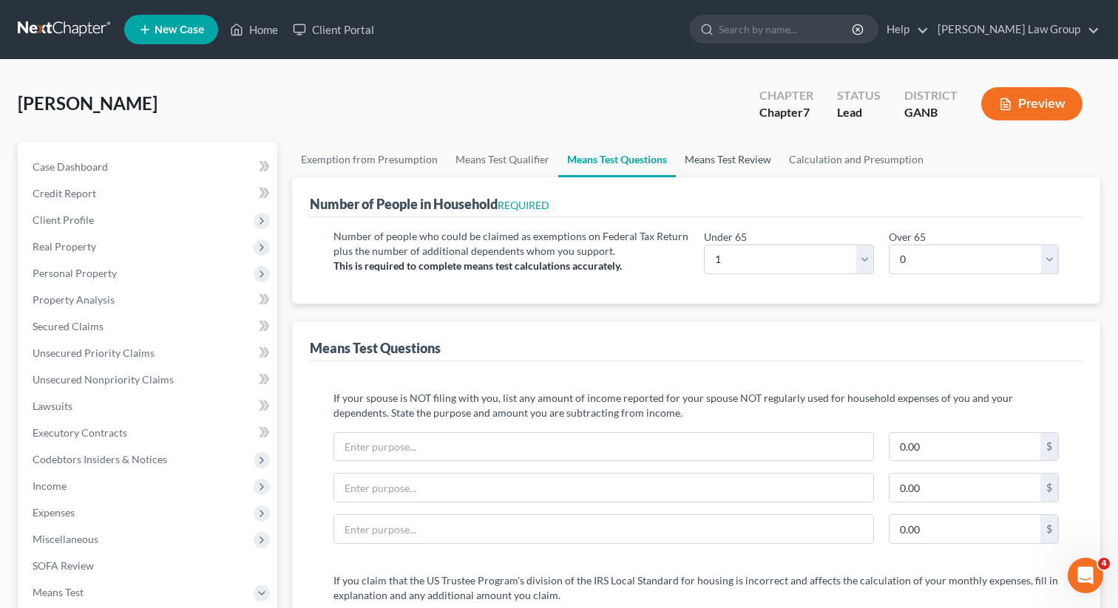
click at [704, 163] on link "Means Test Review" at bounding box center [728, 159] width 104 height 35
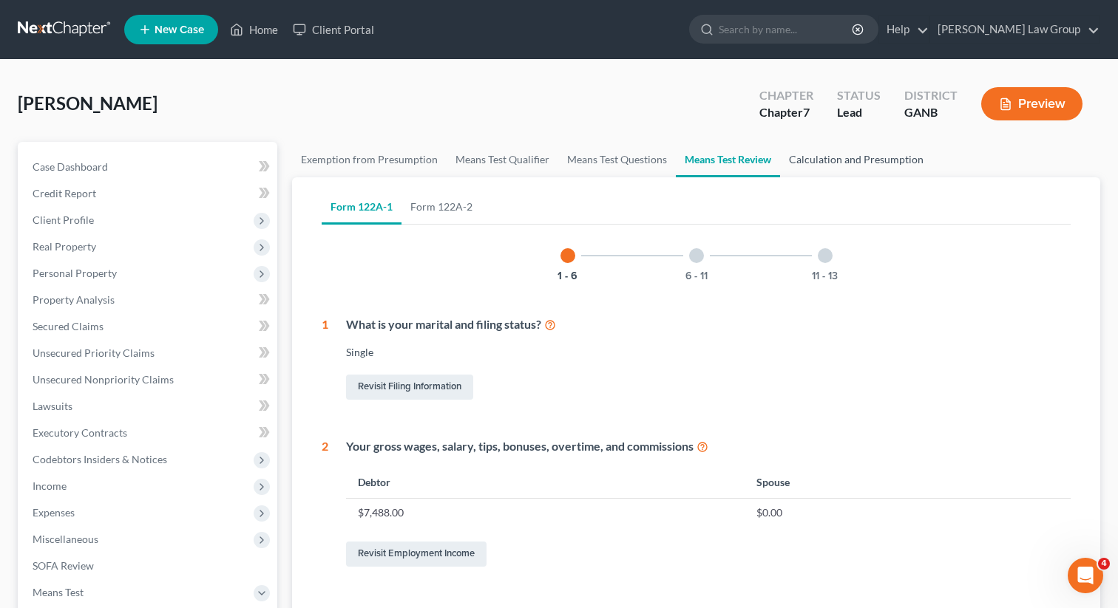
click at [819, 157] on link "Calculation and Presumption" at bounding box center [856, 159] width 152 height 35
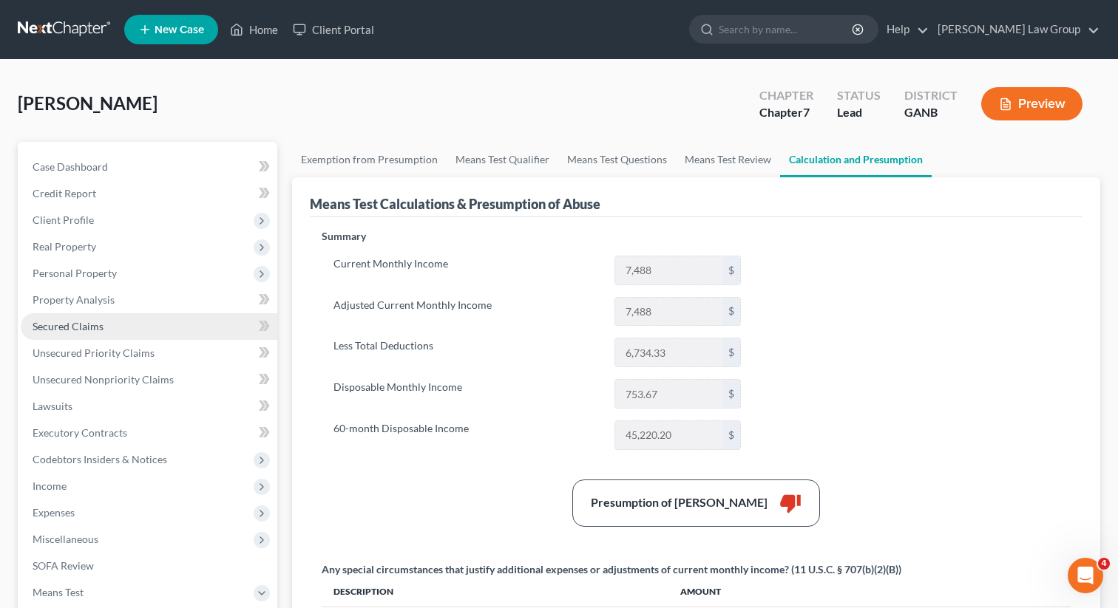
click at [112, 335] on link "Secured Claims" at bounding box center [149, 326] width 256 height 27
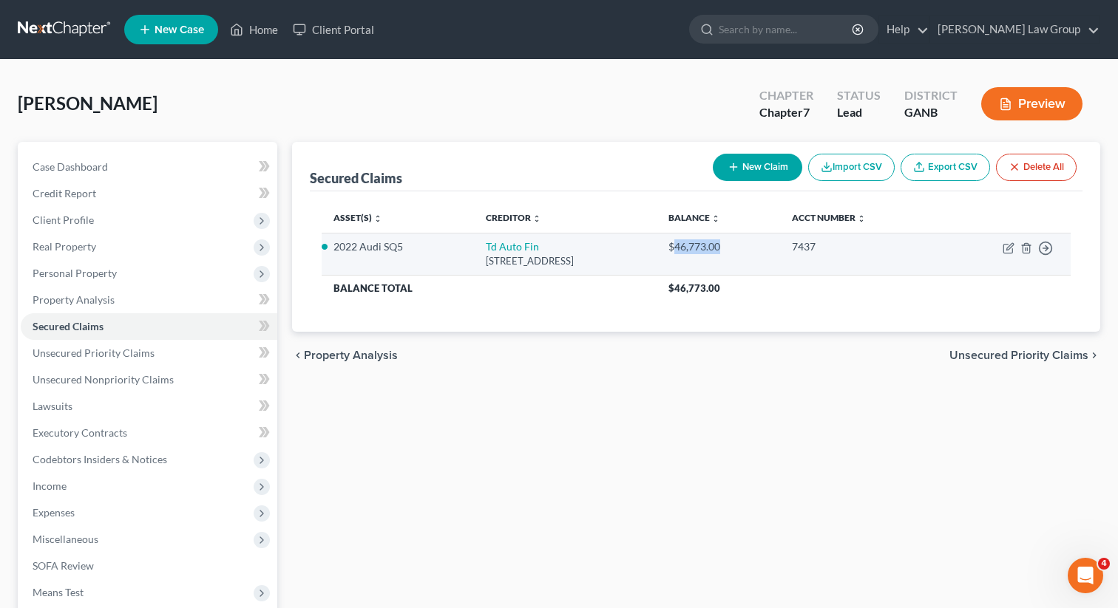
drag, startPoint x: 776, startPoint y: 242, endPoint x: 722, endPoint y: 247, distance: 54.1
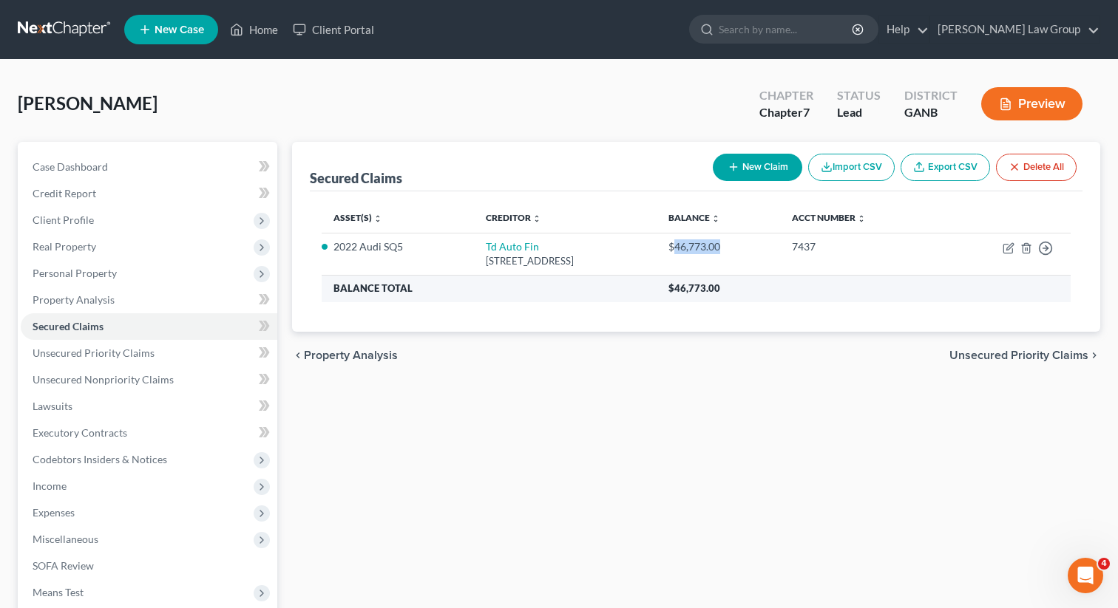
copy div "46,773.00"
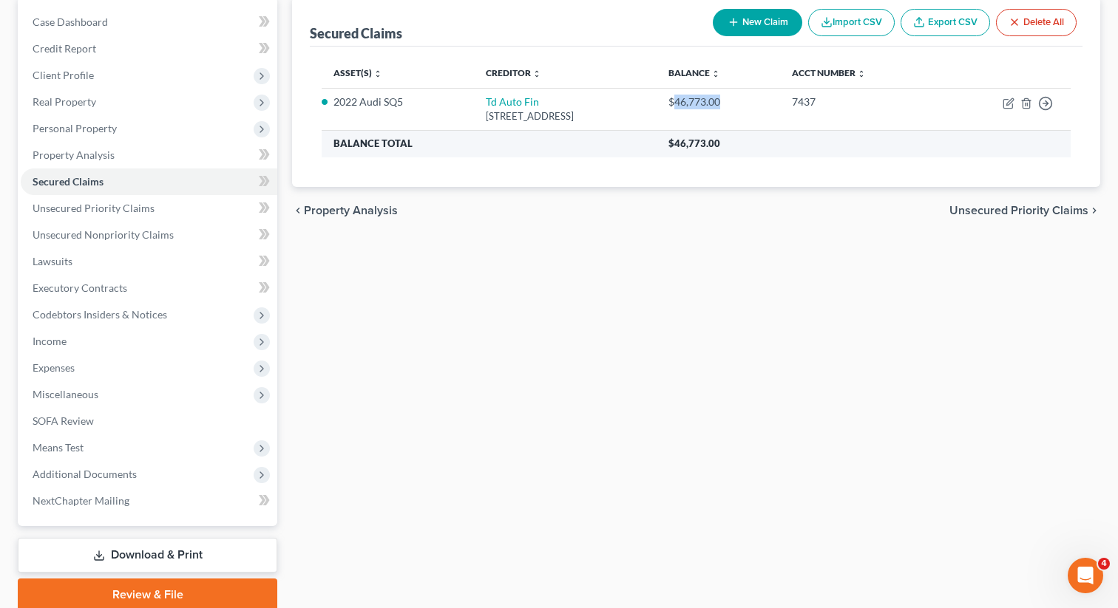
scroll to position [203, 0]
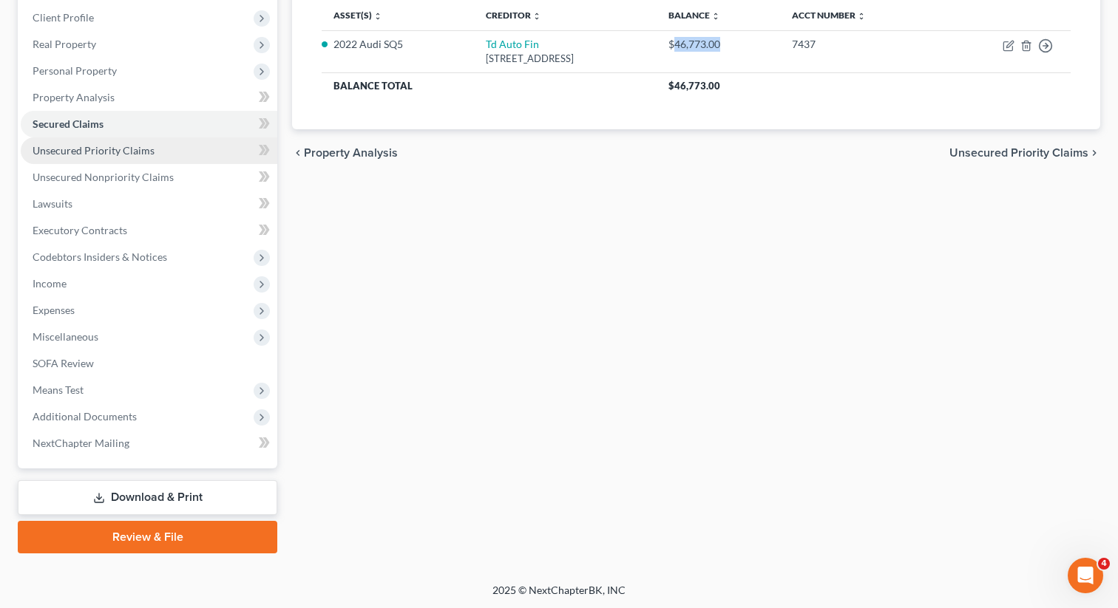
click at [109, 156] on link "Unsecured Priority Claims" at bounding box center [149, 150] width 256 height 27
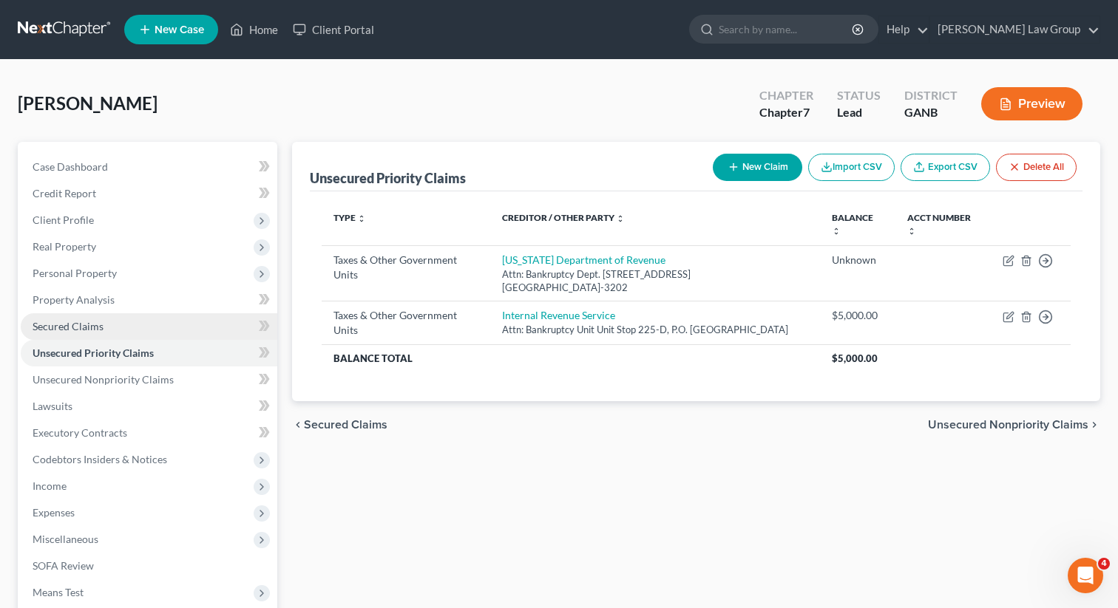
scroll to position [203, 0]
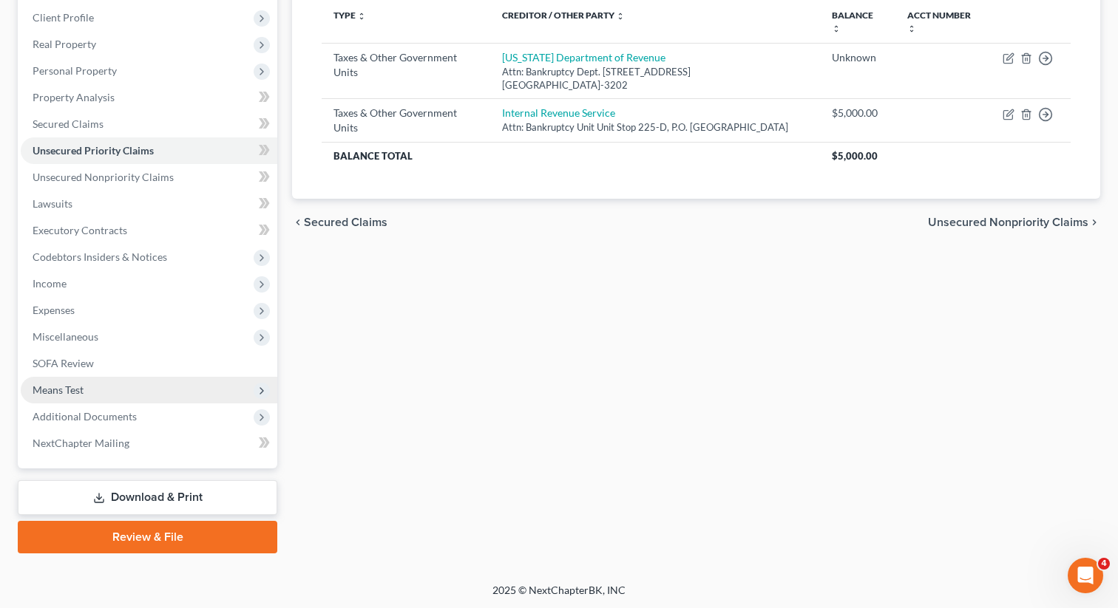
click at [140, 398] on span "Means Test" at bounding box center [149, 390] width 256 height 27
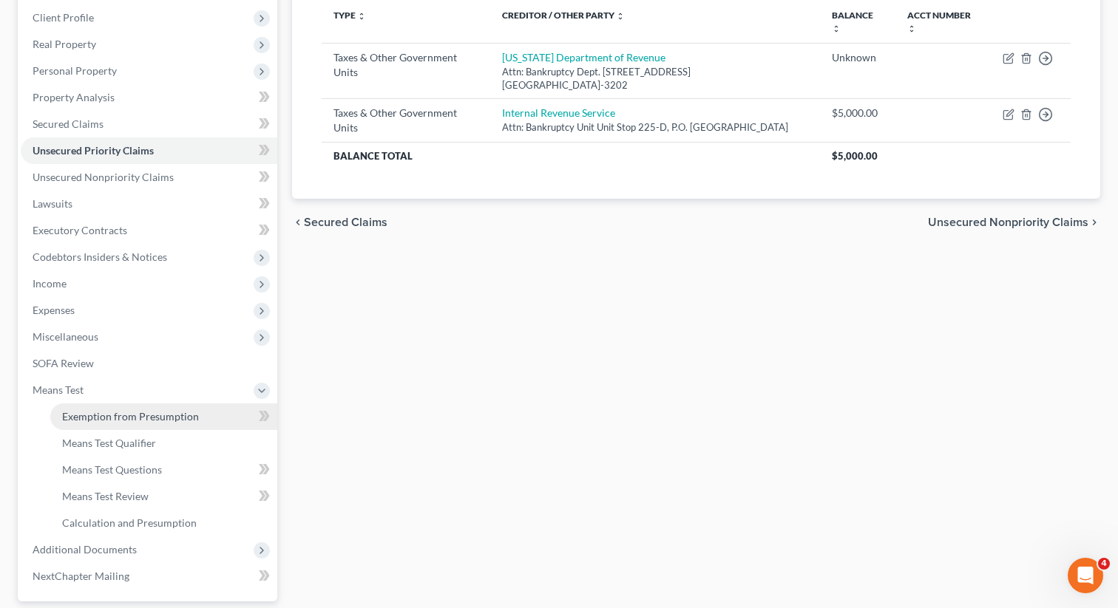
click at [171, 418] on span "Exemption from Presumption" at bounding box center [130, 416] width 137 height 13
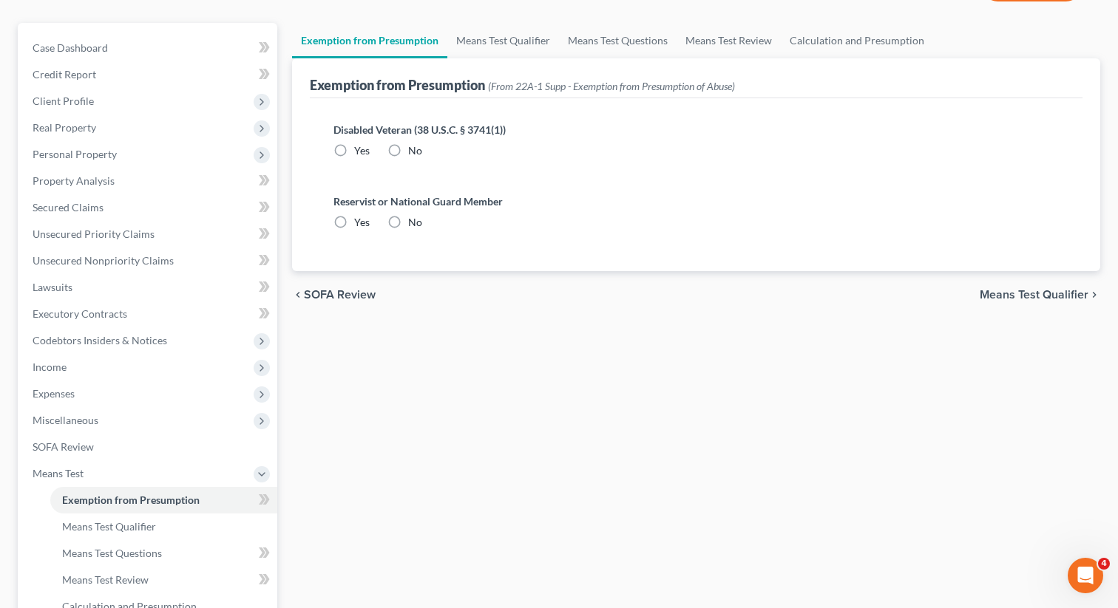
radio input "true"
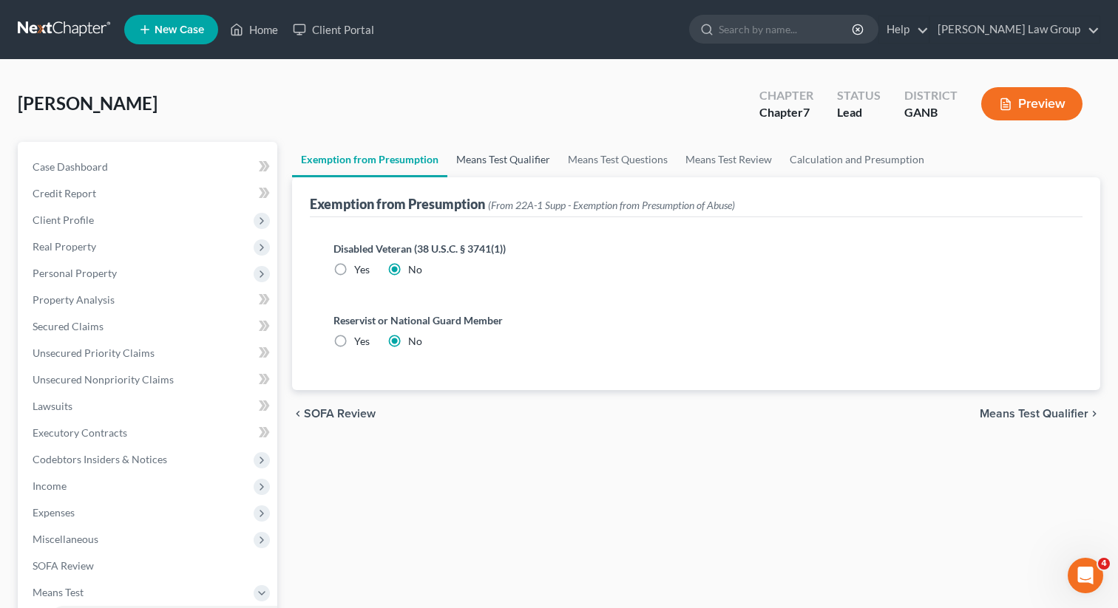
click at [506, 147] on link "Means Test Qualifier" at bounding box center [503, 159] width 112 height 35
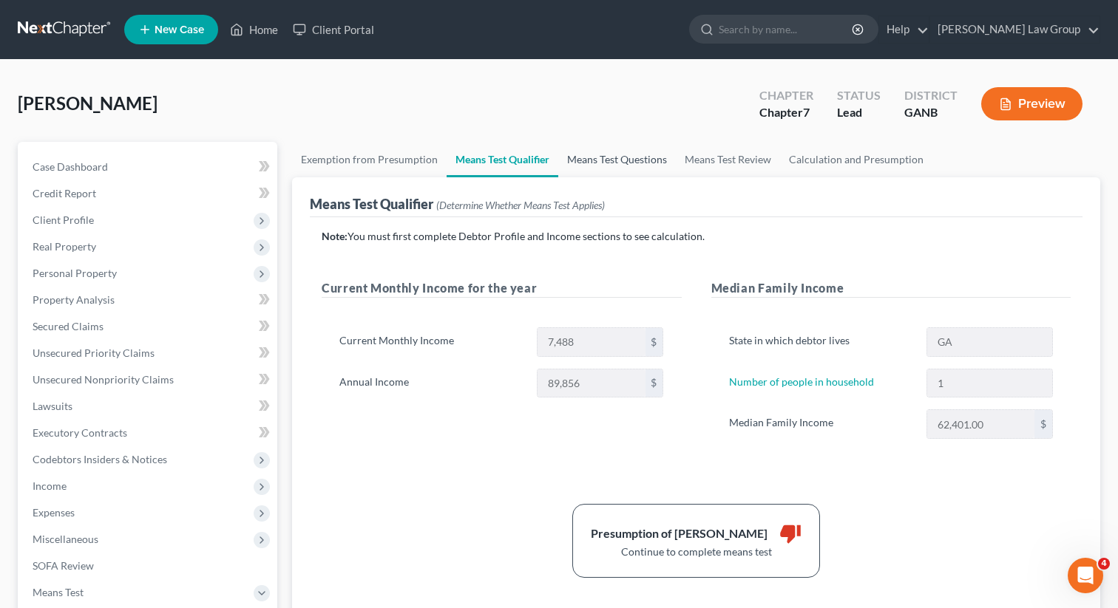
click at [650, 155] on link "Means Test Questions" at bounding box center [617, 159] width 118 height 35
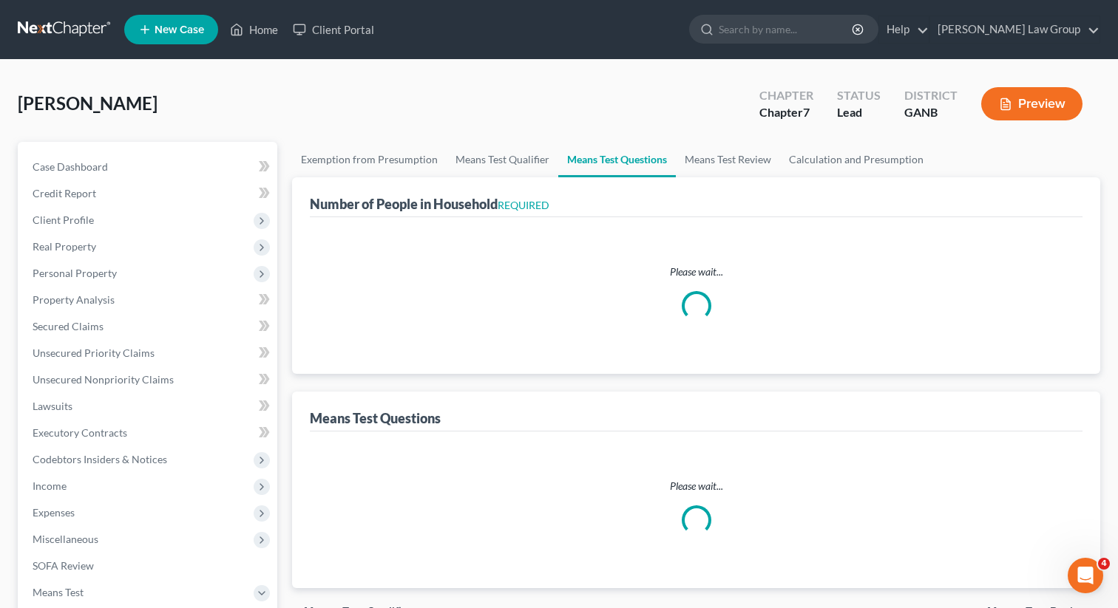
select select "1"
select select "60"
select select "1"
select select "0"
select select "1"
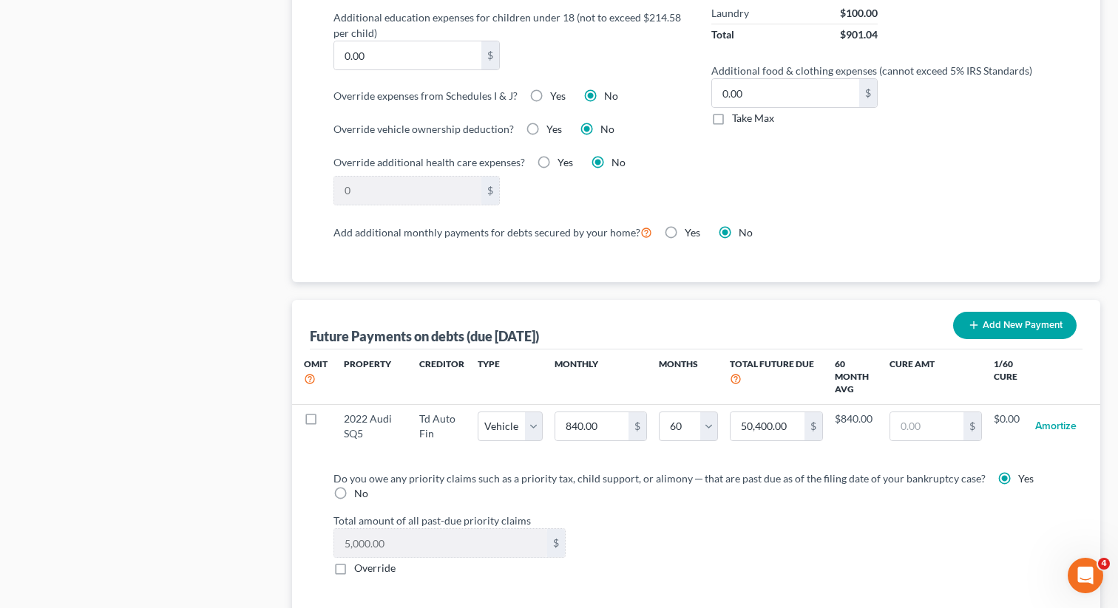
scroll to position [1227, 0]
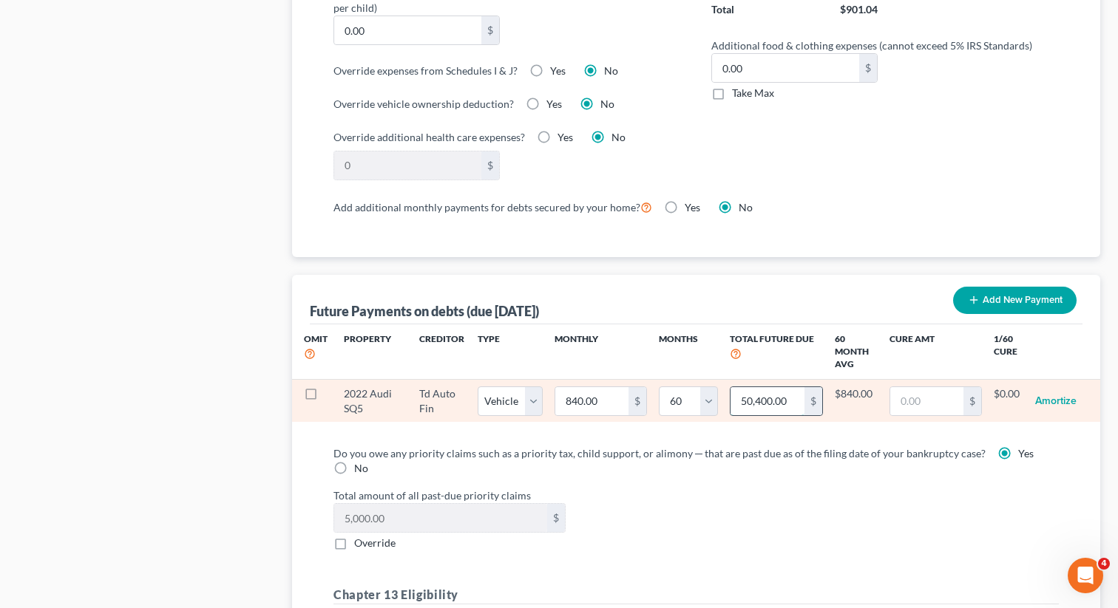
paste input "46,773"
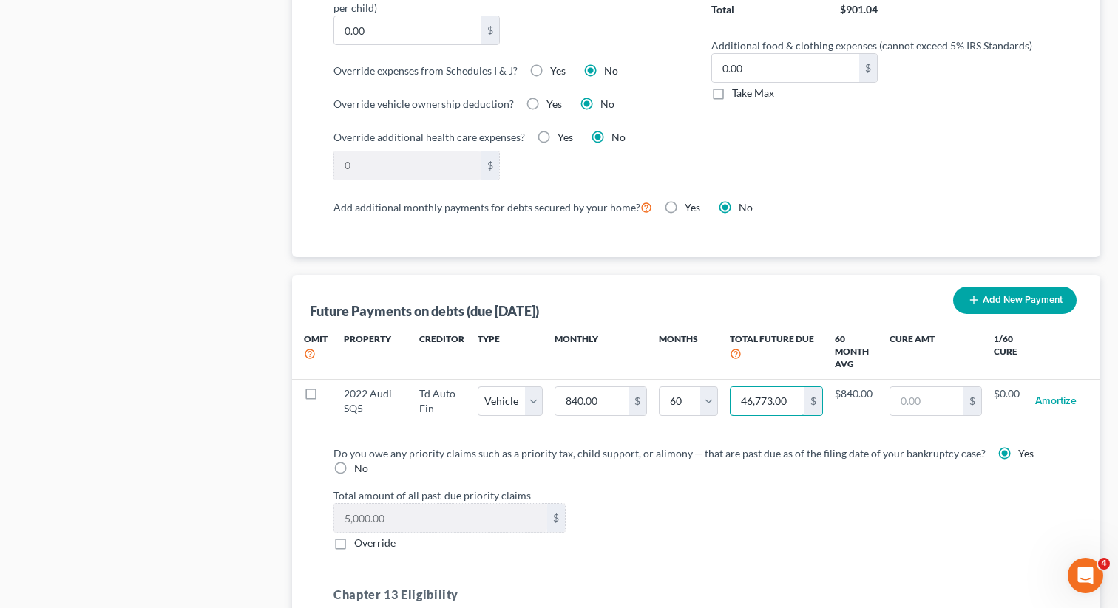
type input "46,773.00"
select select "1"
select select "60"
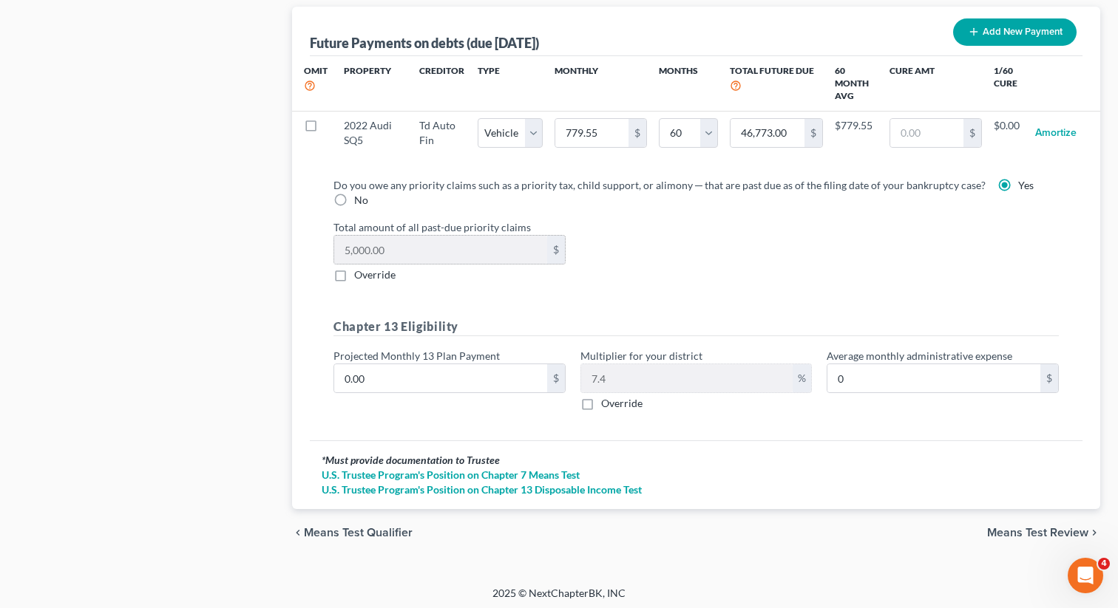
scroll to position [1499, 0]
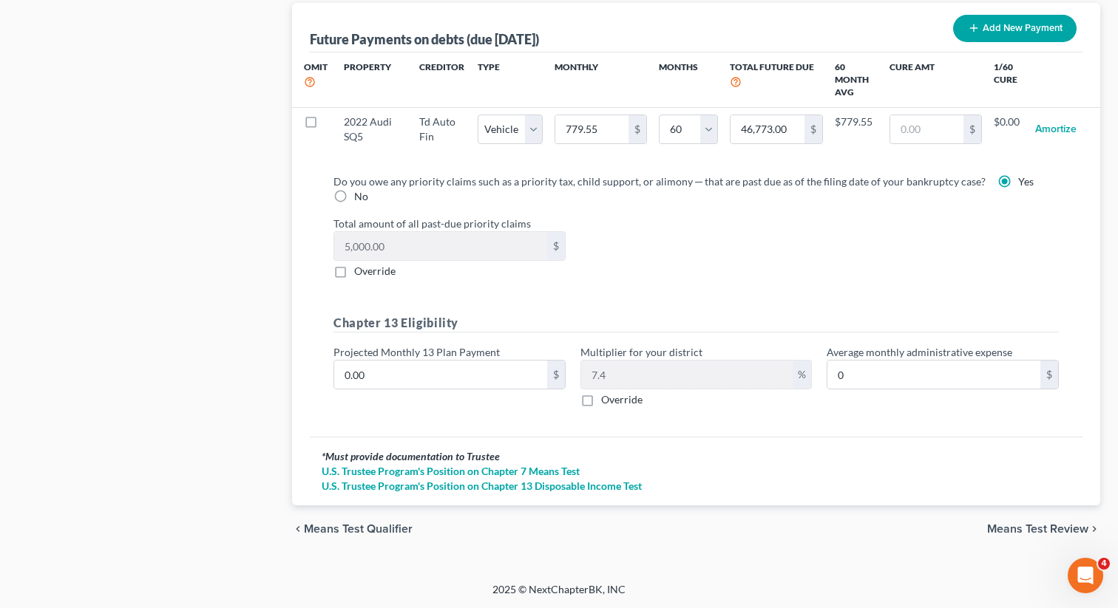
click at [601, 404] on label "Override" at bounding box center [621, 399] width 41 height 15
click at [607, 402] on input "Override" at bounding box center [612, 397] width 10 height 10
checkbox input "true"
click at [616, 378] on input "text" at bounding box center [687, 375] width 212 height 28
type input "0"
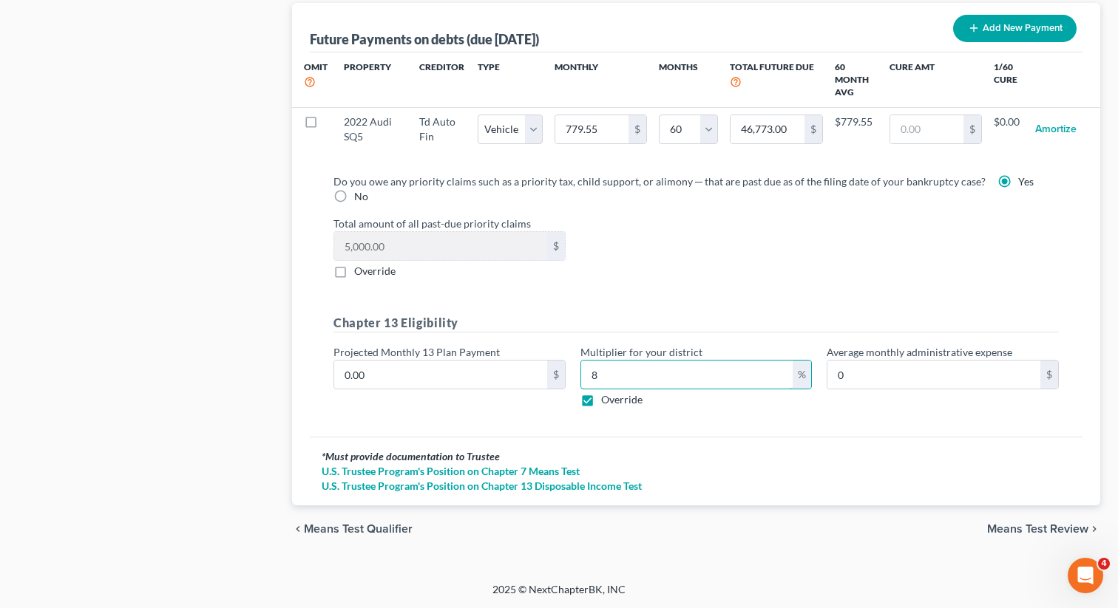
type input "8"
click at [747, 428] on div "Do you owe any priority claims such as a priority tax, child support, or alimon…" at bounding box center [696, 299] width 772 height 275
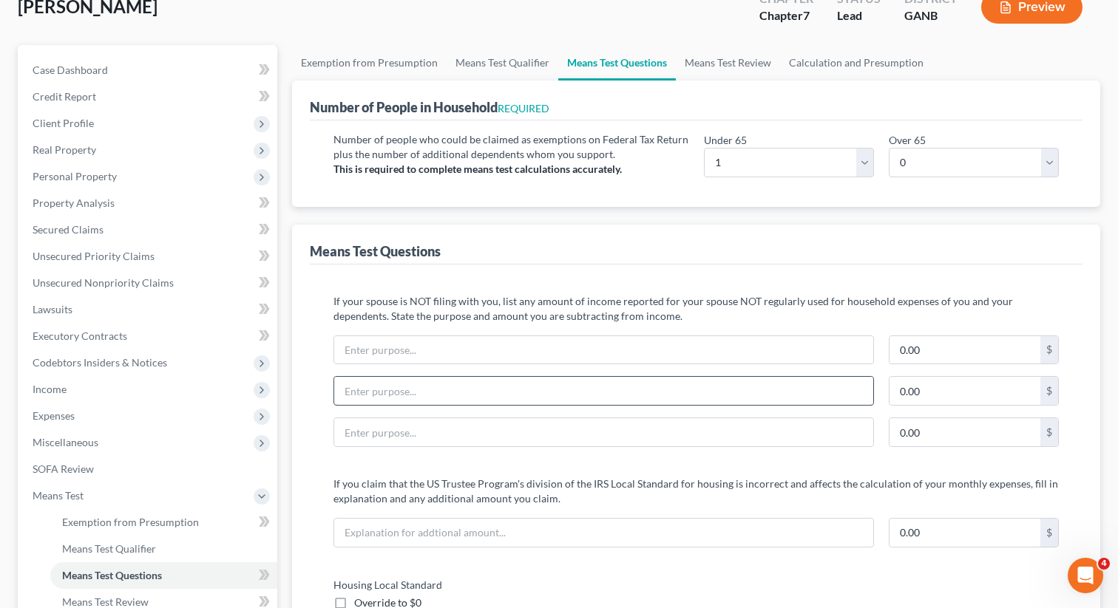
scroll to position [0, 0]
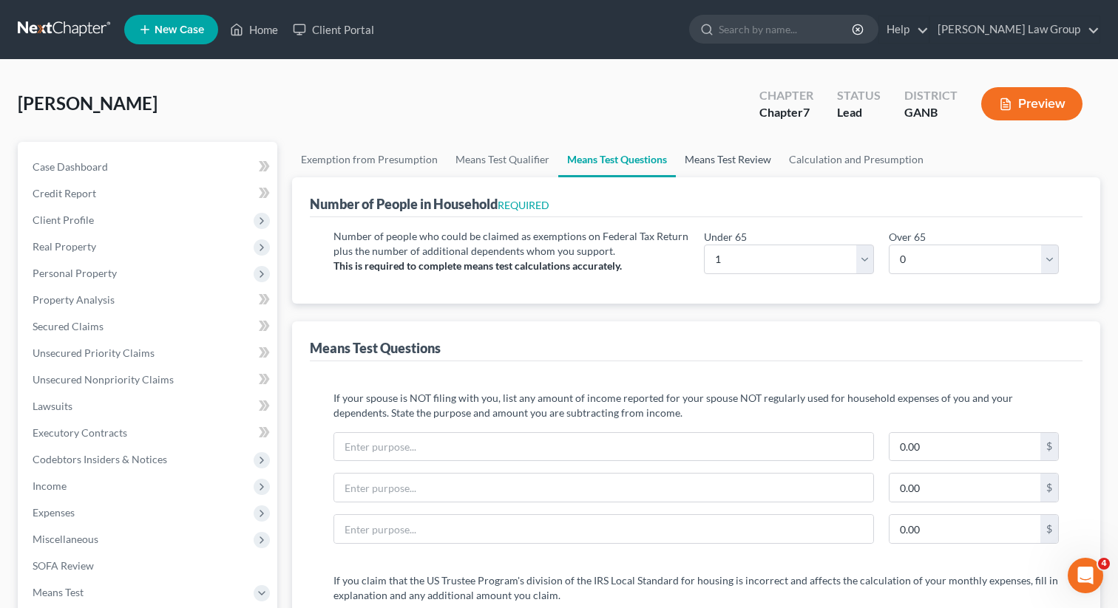
click at [726, 163] on link "Means Test Review" at bounding box center [728, 159] width 104 height 35
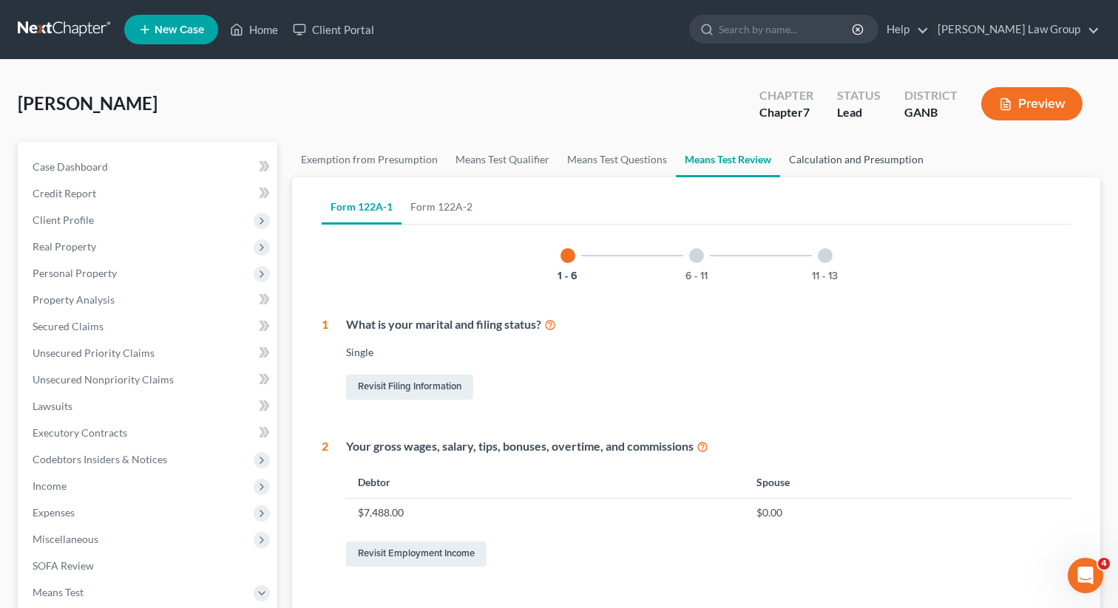
click at [822, 160] on link "Calculation and Presumption" at bounding box center [856, 159] width 152 height 35
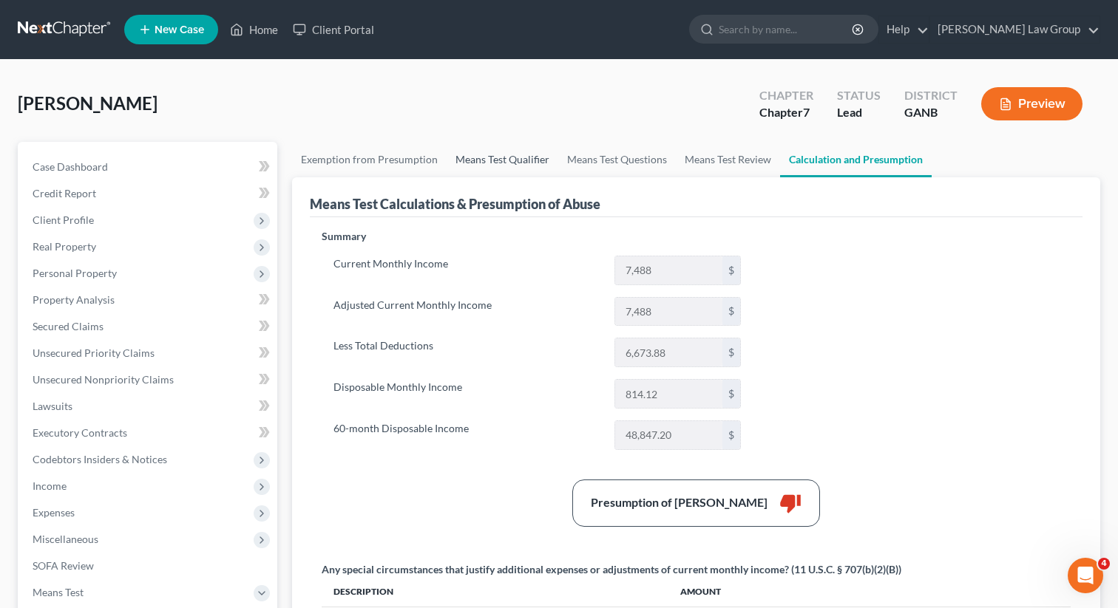
click at [470, 154] on link "Means Test Qualifier" at bounding box center [502, 159] width 112 height 35
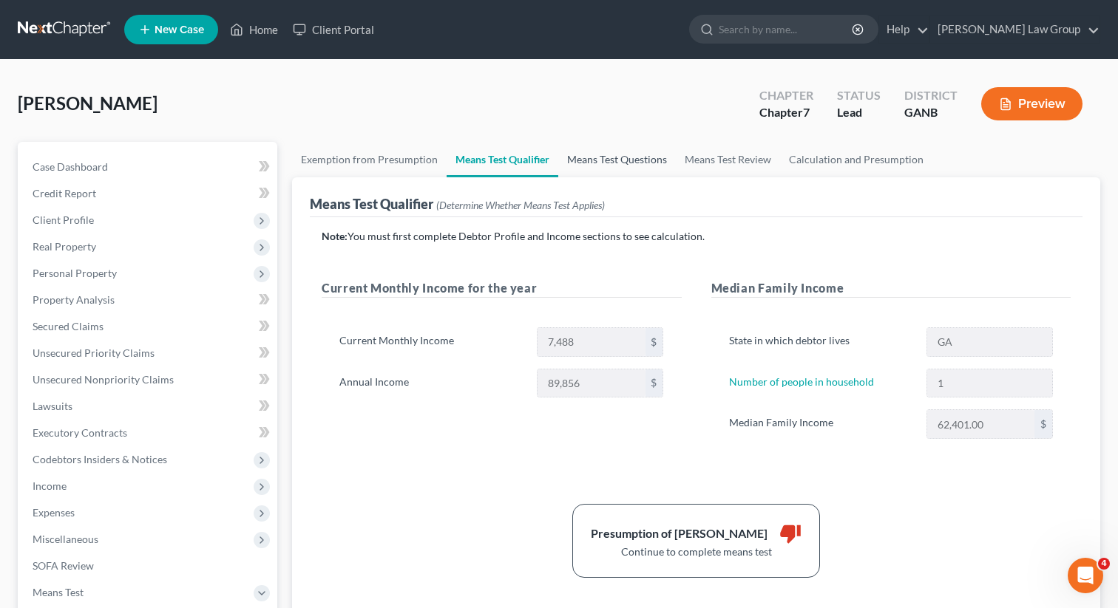
click at [591, 153] on link "Means Test Questions" at bounding box center [617, 159] width 118 height 35
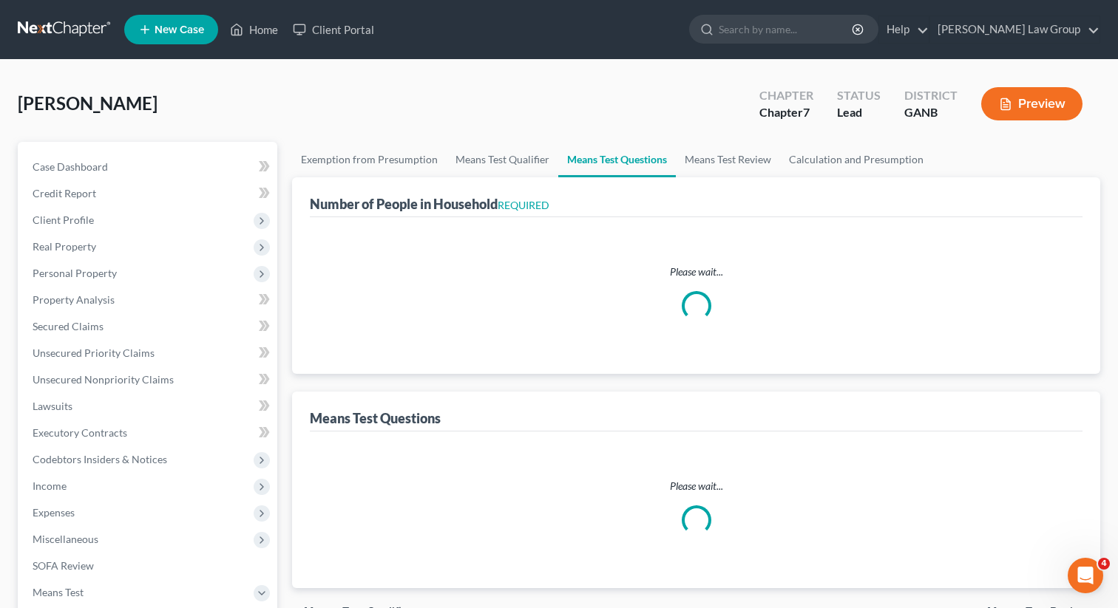
select select "1"
select select "60"
select select "1"
select select "0"
select select "1"
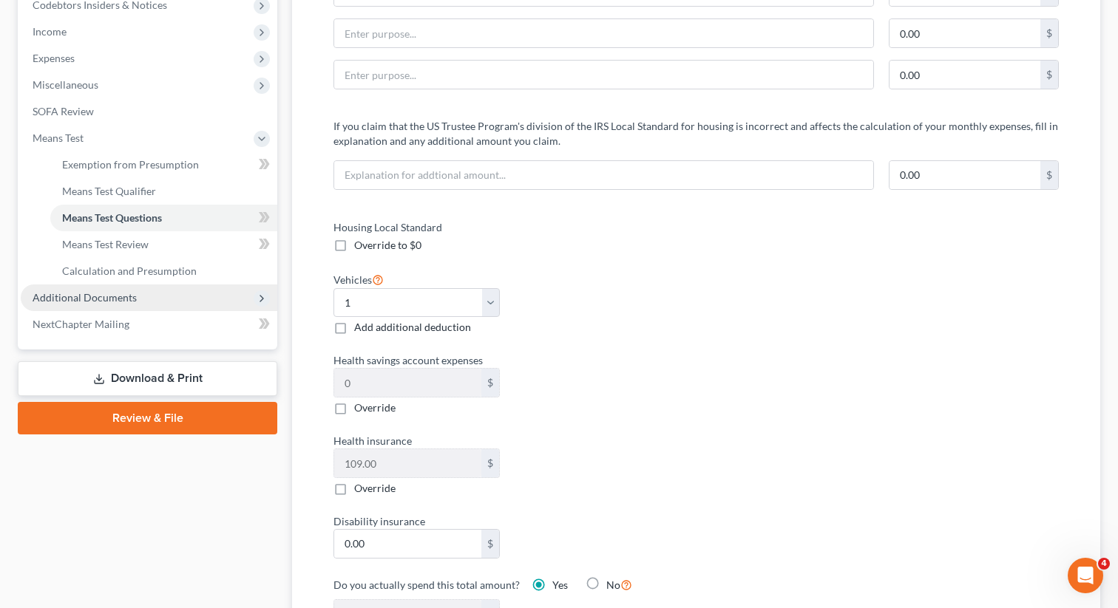
scroll to position [421, 0]
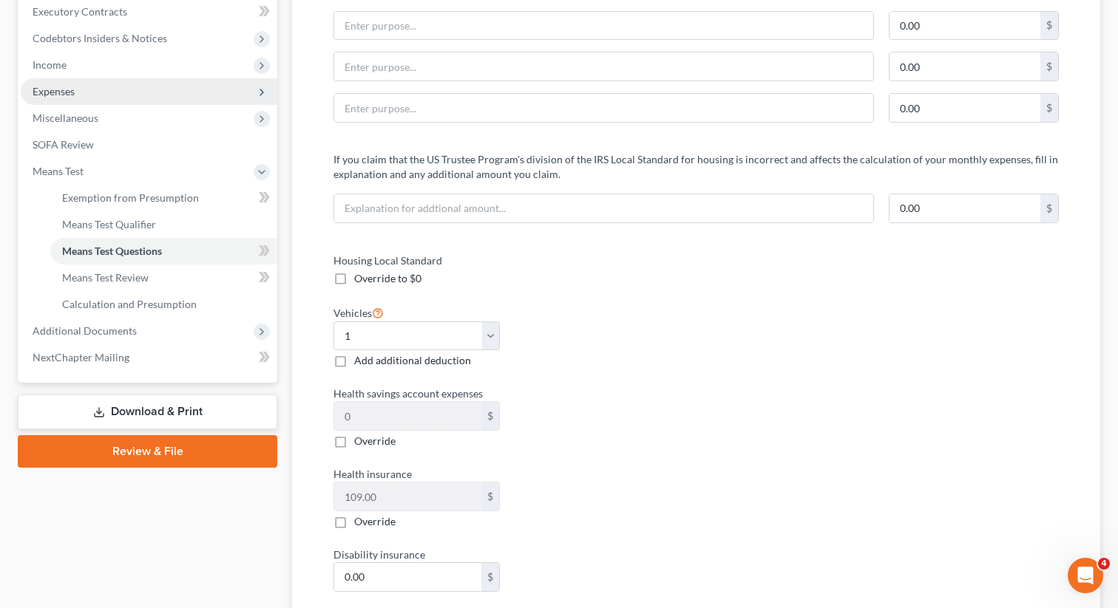
click at [98, 86] on span "Expenses" at bounding box center [149, 91] width 256 height 27
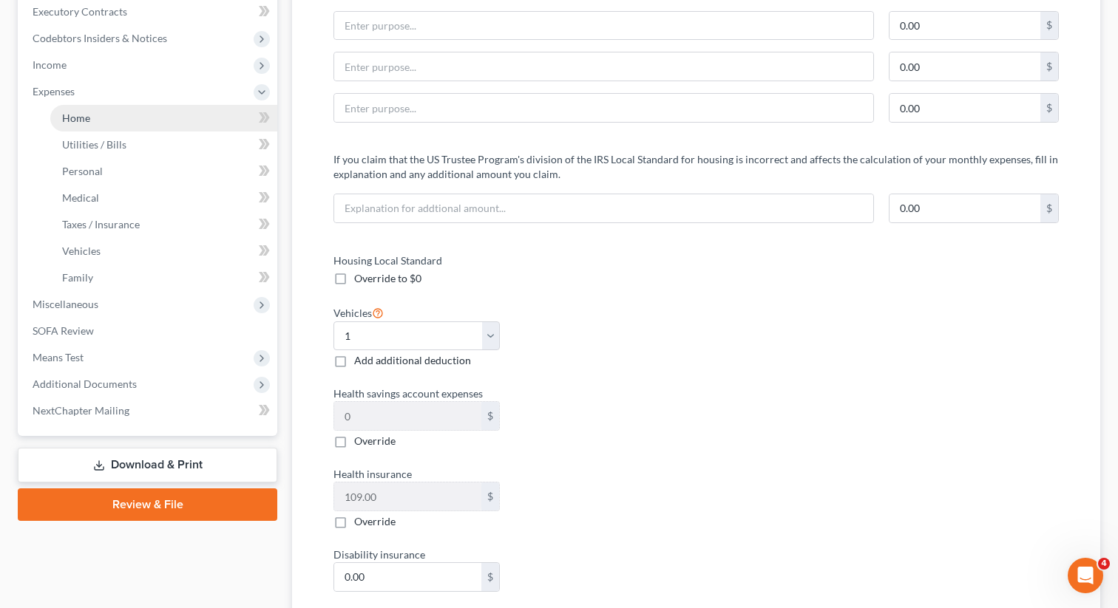
click at [88, 115] on span "Home" at bounding box center [76, 118] width 28 height 13
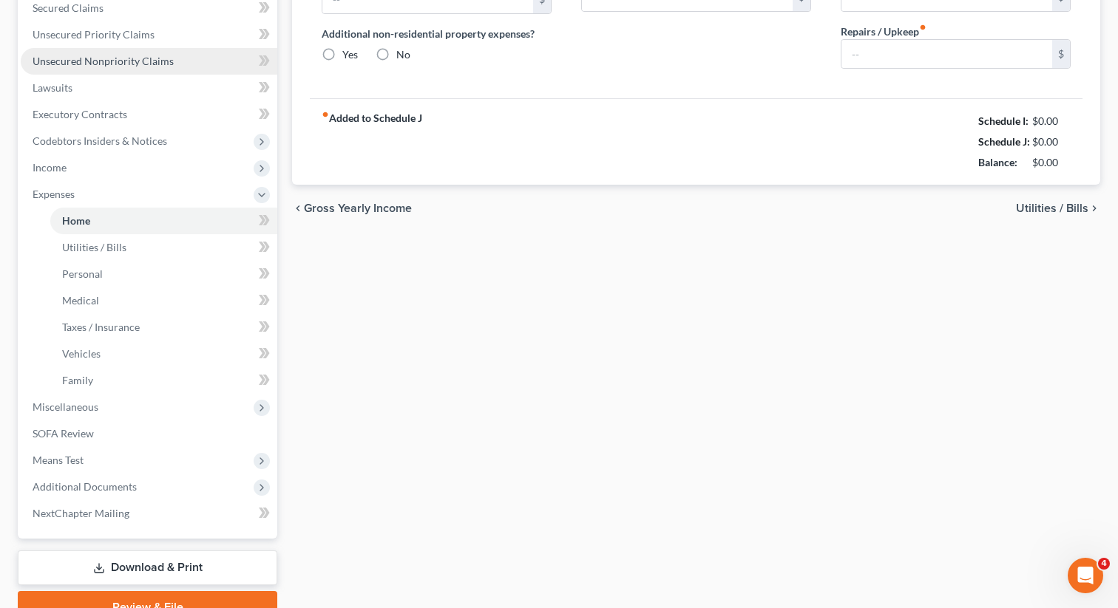
type input "800.00"
type input "0.00"
radio input "true"
type input "0.00"
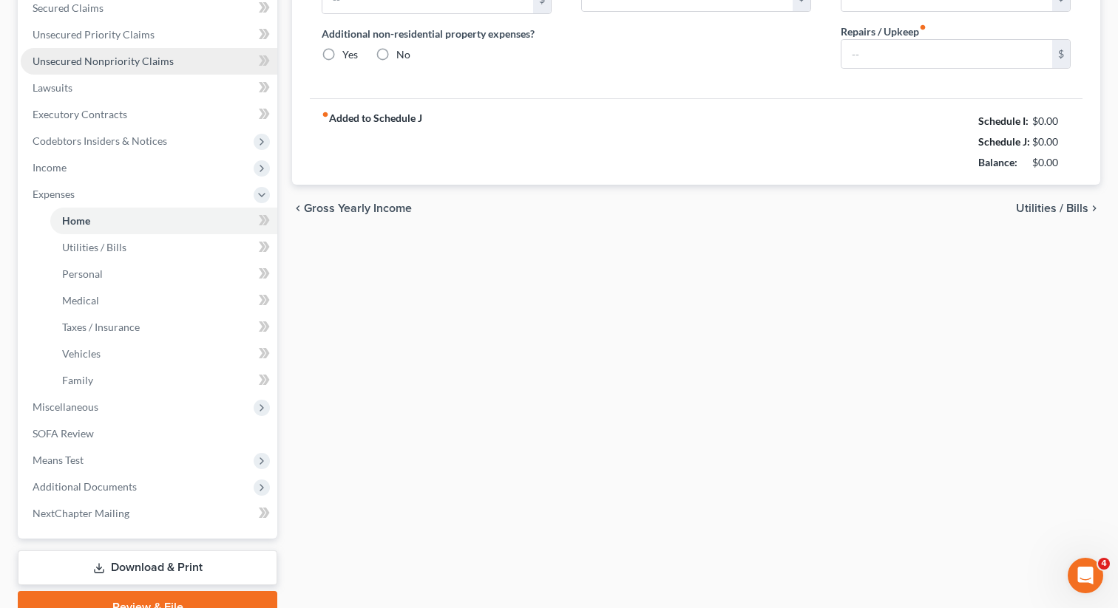
type input "0.00"
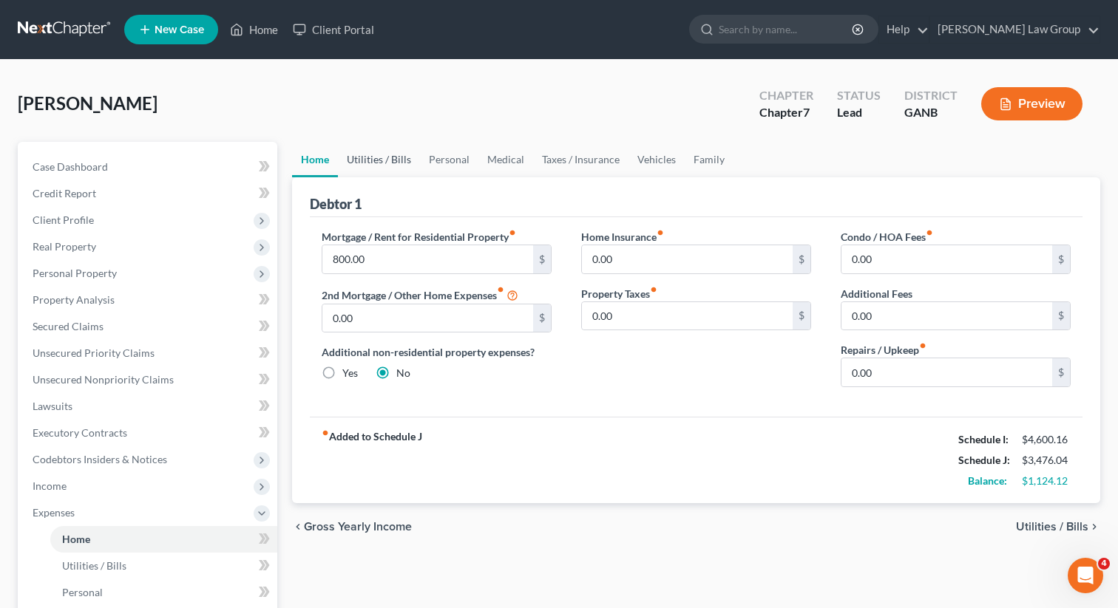
click at [358, 155] on link "Utilities / Bills" at bounding box center [379, 159] width 82 height 35
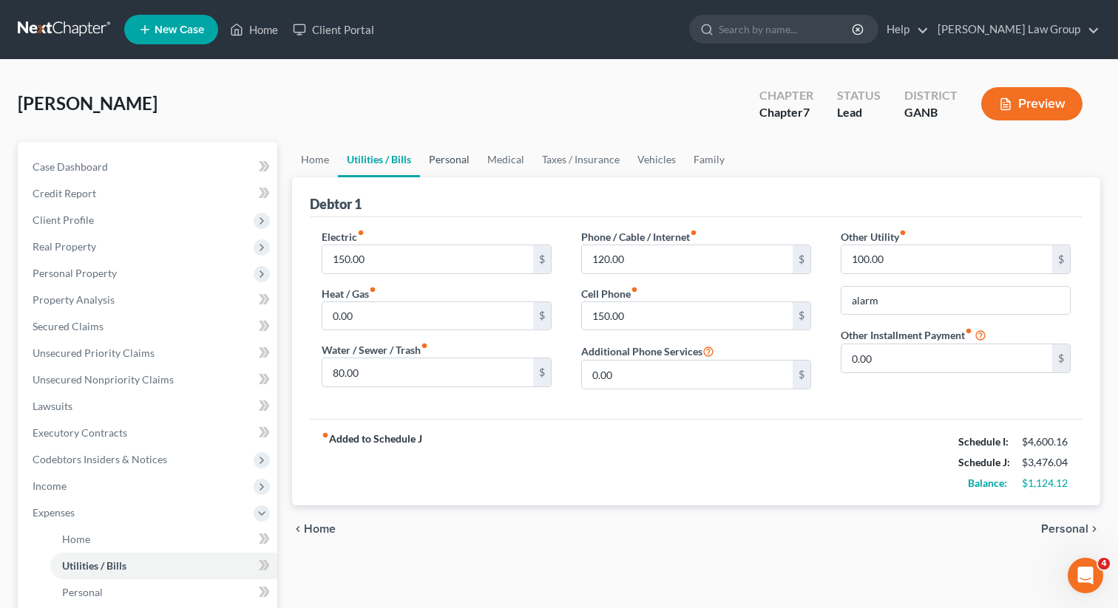
click at [443, 162] on link "Personal" at bounding box center [449, 159] width 58 height 35
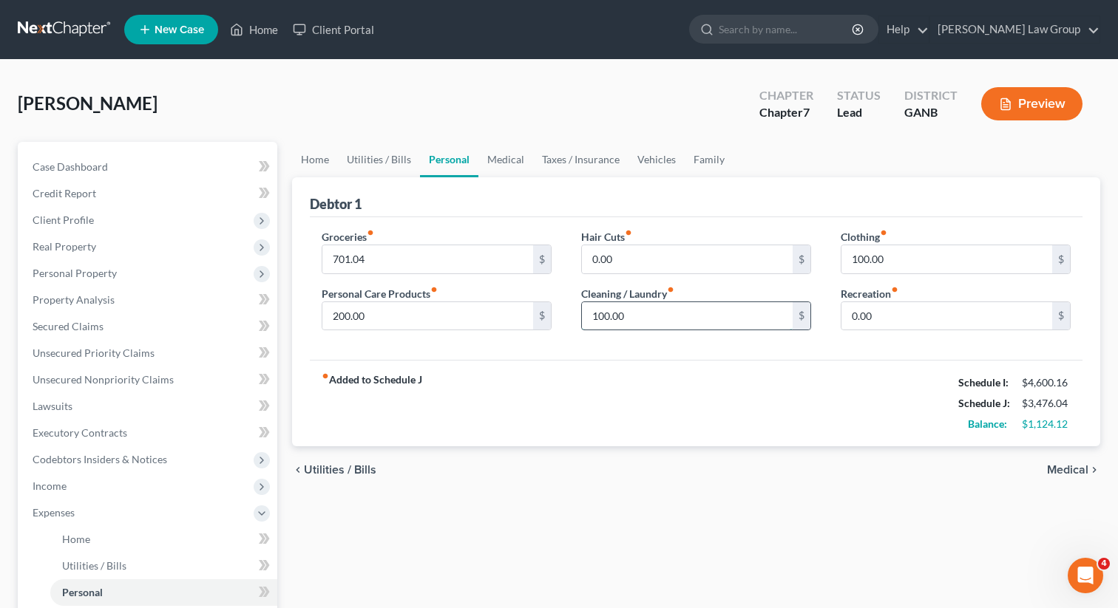
click at [662, 320] on input "100.00" at bounding box center [687, 316] width 211 height 28
type input "50"
click at [758, 450] on div "chevron_left Utilities / Bills Medical chevron_right" at bounding box center [696, 469] width 808 height 47
click at [502, 166] on link "Medical" at bounding box center [505, 159] width 55 height 35
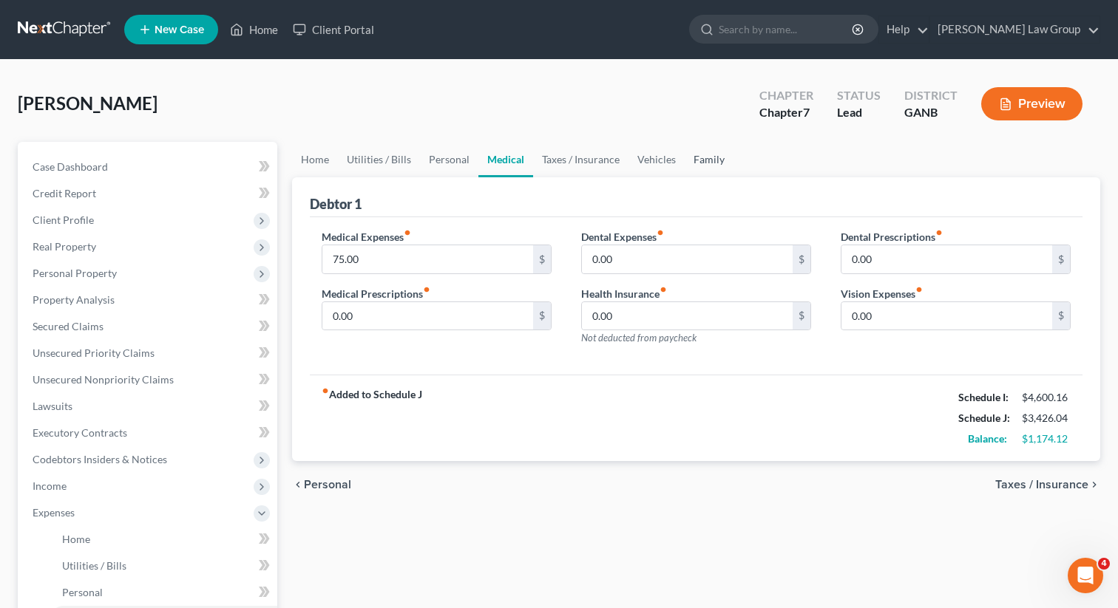
click at [701, 155] on link "Family" at bounding box center [708, 159] width 49 height 35
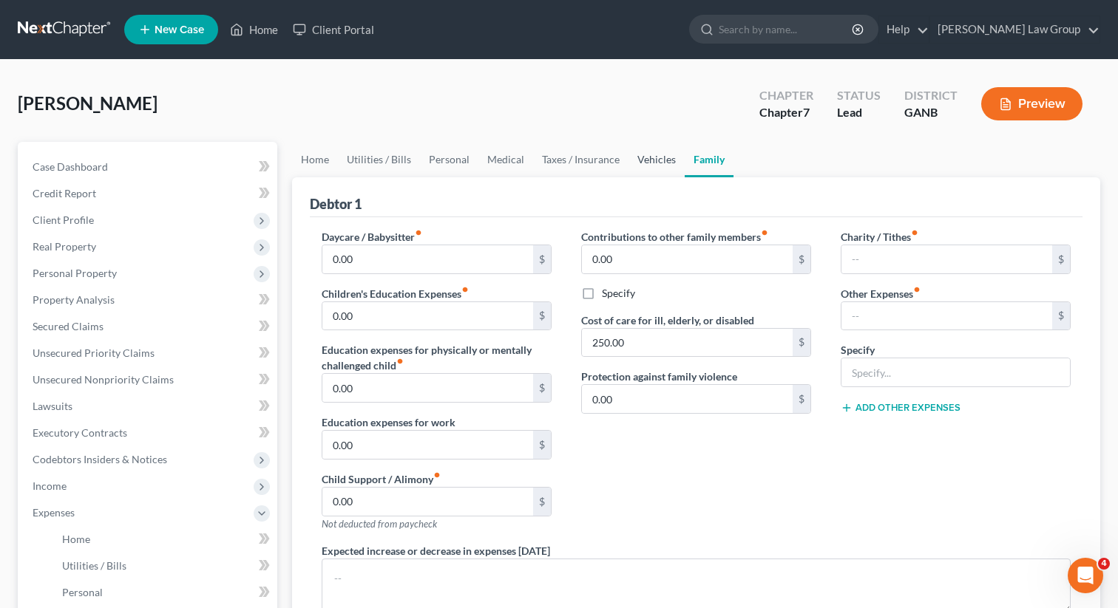
click at [643, 157] on link "Vehicles" at bounding box center [656, 159] width 56 height 35
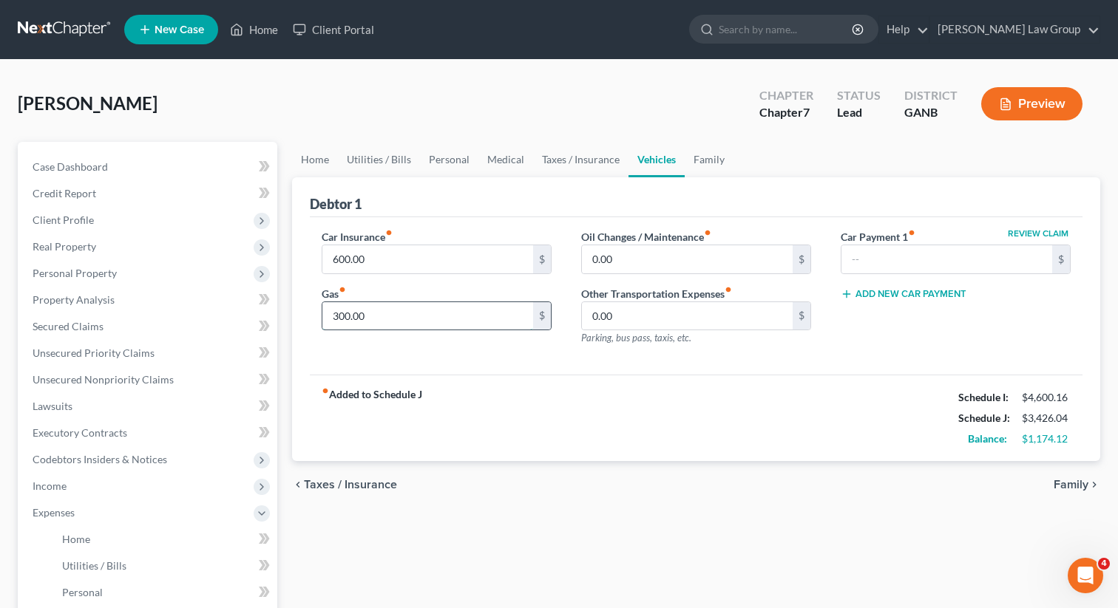
click at [373, 319] on input "300.00" at bounding box center [427, 316] width 211 height 28
type input "150"
click at [575, 169] on link "Taxes / Insurance" at bounding box center [580, 159] width 95 height 35
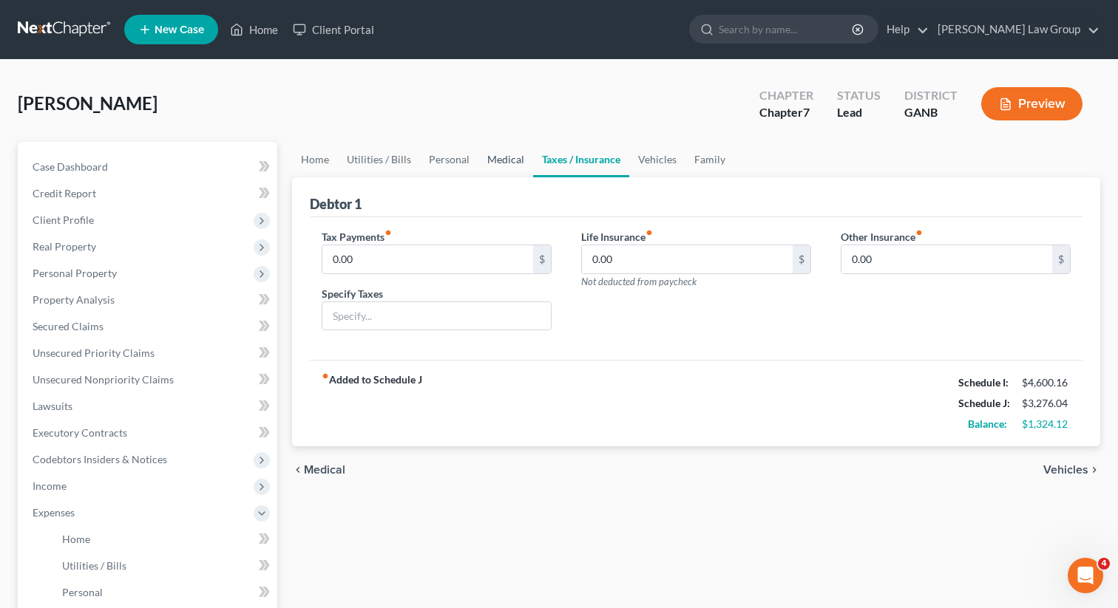
click at [504, 160] on link "Medical" at bounding box center [505, 159] width 55 height 35
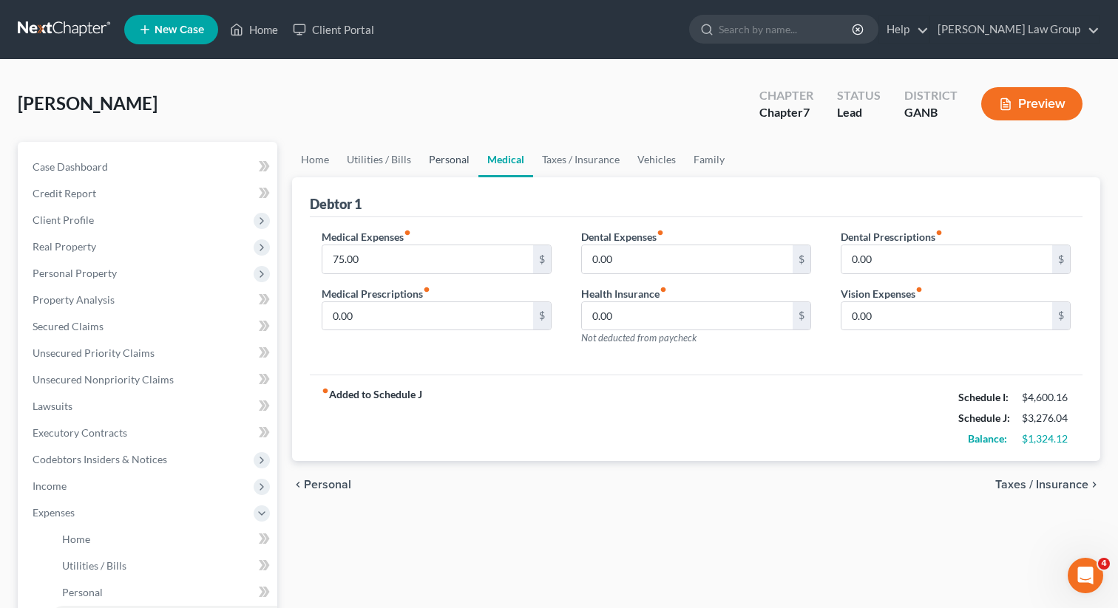
click at [431, 162] on link "Personal" at bounding box center [449, 159] width 58 height 35
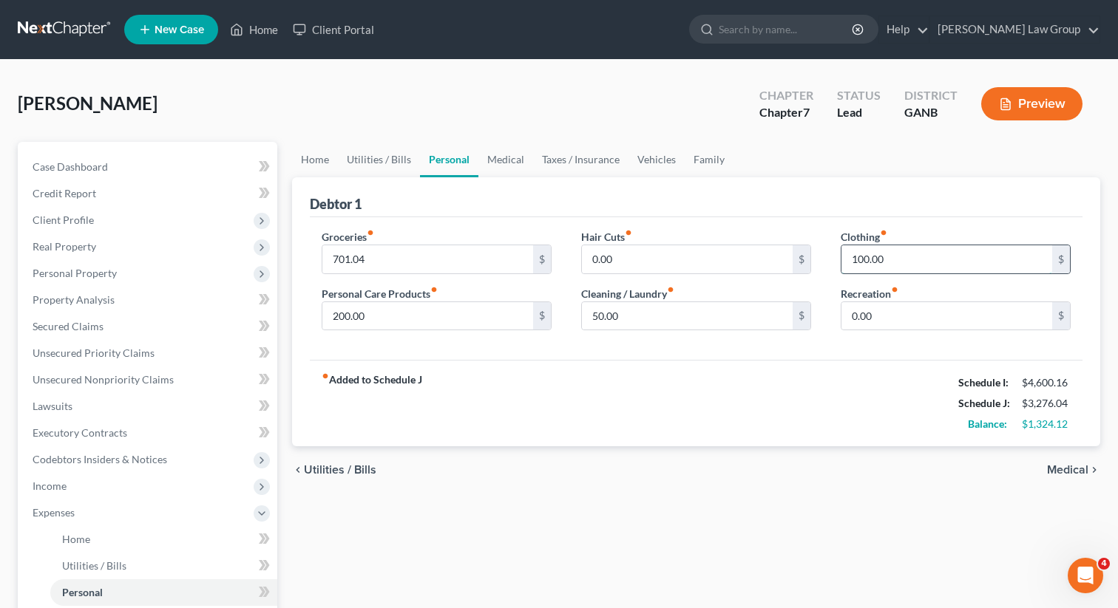
click at [897, 256] on input "100.00" at bounding box center [946, 259] width 211 height 28
type input "50"
click at [681, 337] on div "Hair Cuts fiber_manual_record 0.00 $ Cleaning / Laundry fiber_manual_record 50.…" at bounding box center [695, 286] width 259 height 114
click at [560, 375] on div "fiber_manual_record Added to Schedule J Schedule I: $4,600.16 Schedule J: $3,22…" at bounding box center [696, 403] width 772 height 86
click at [375, 156] on link "Utilities / Bills" at bounding box center [379, 159] width 82 height 35
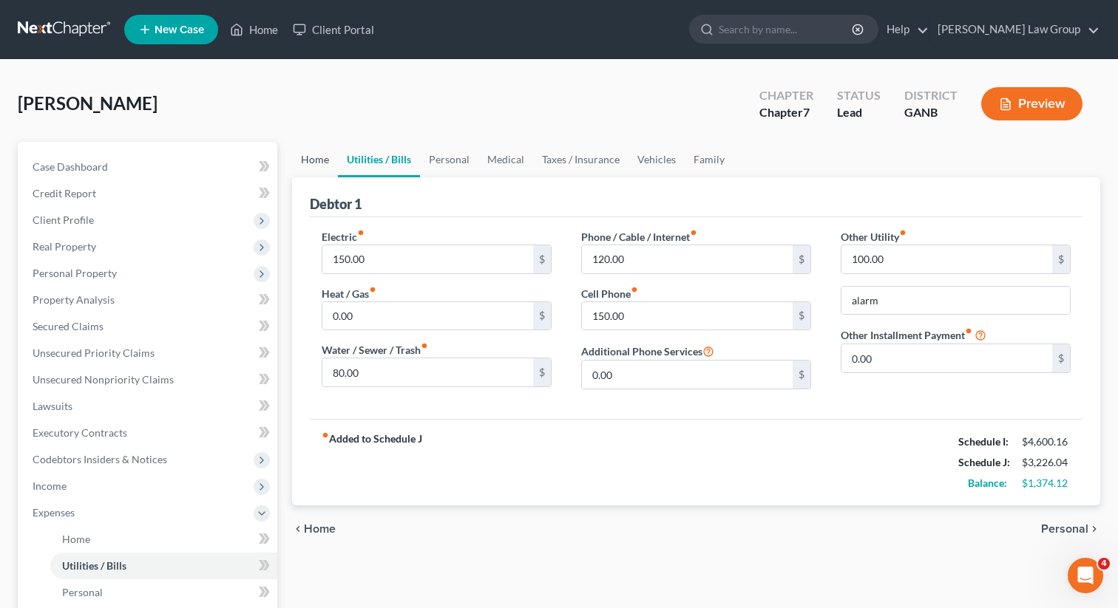
click at [307, 163] on link "Home" at bounding box center [315, 159] width 46 height 35
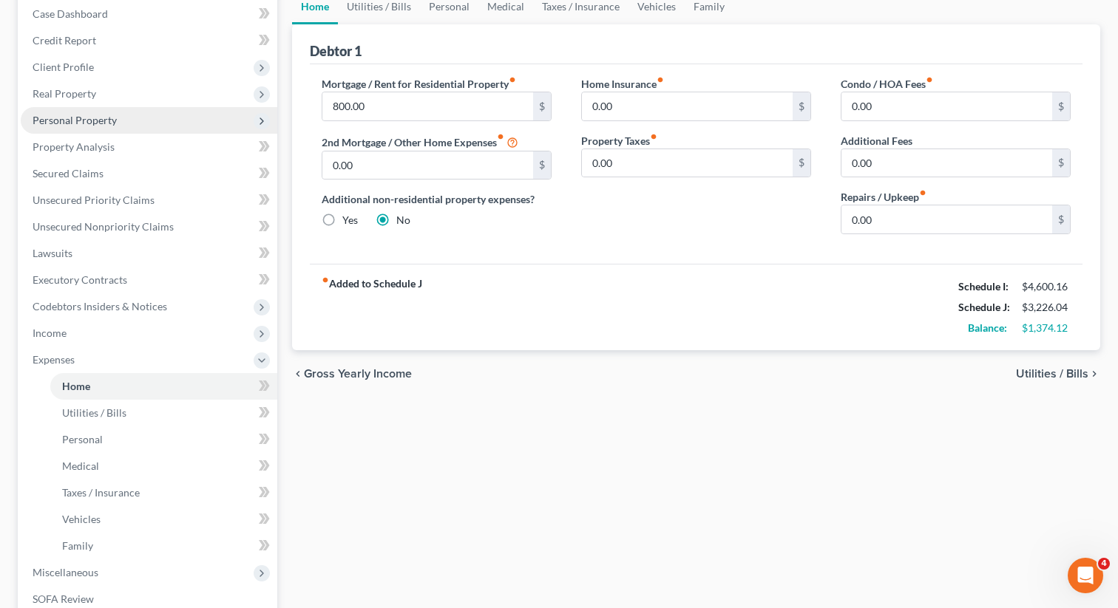
scroll to position [202, 0]
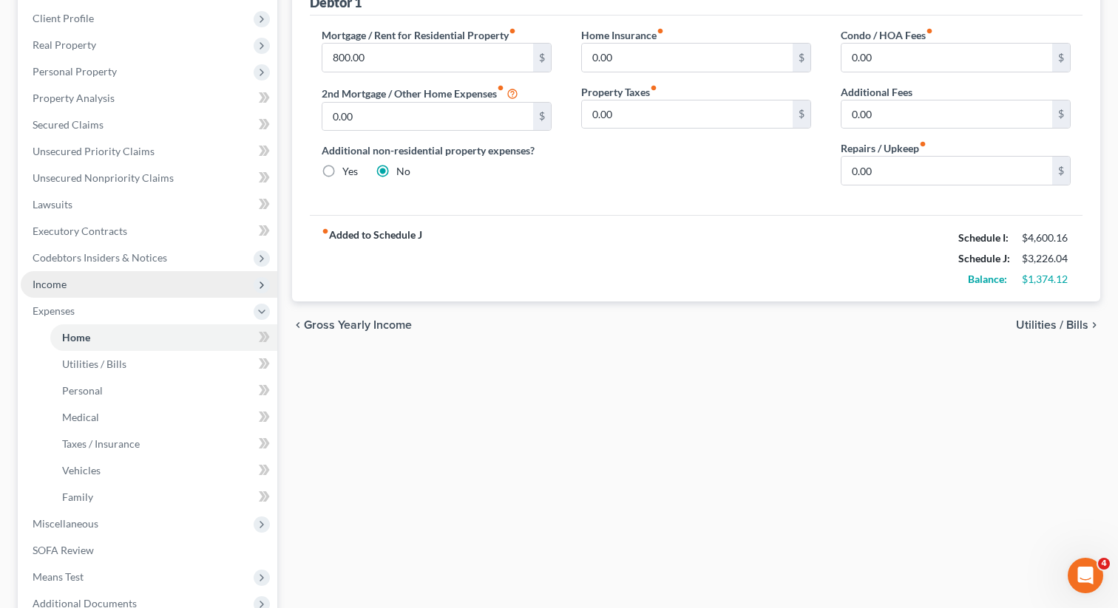
click at [101, 287] on span "Income" at bounding box center [149, 284] width 256 height 27
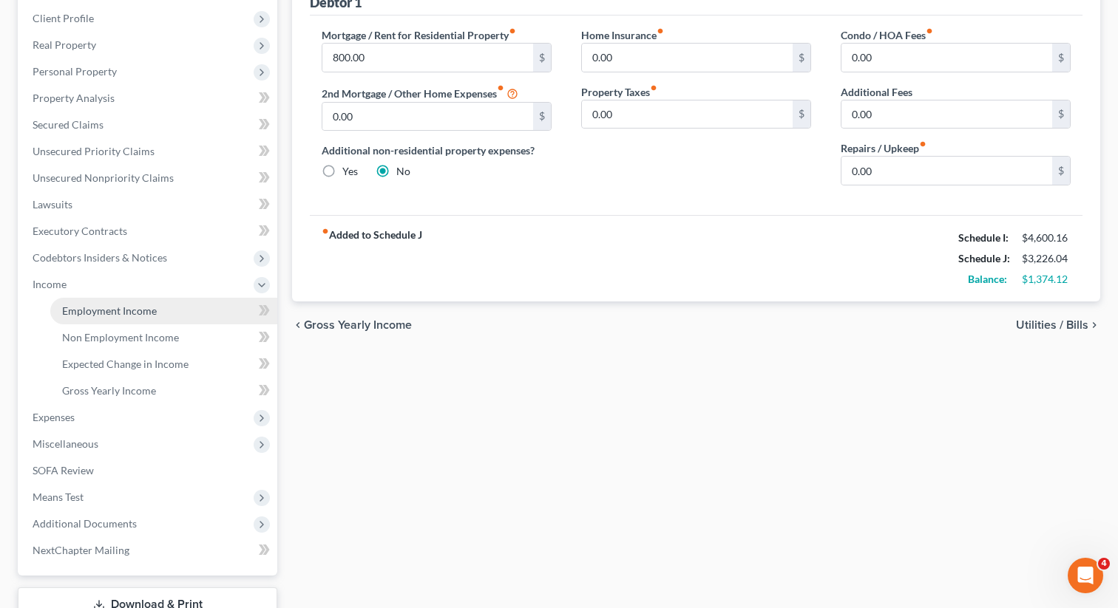
click at [113, 306] on span "Employment Income" at bounding box center [109, 311] width 95 height 13
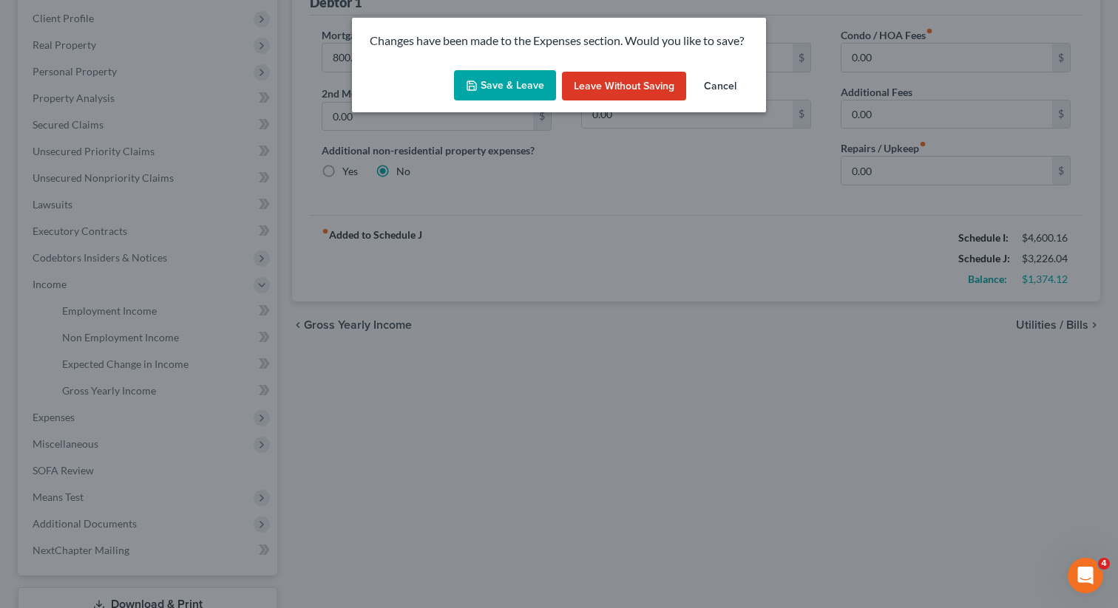
click at [503, 86] on button "Save & Leave" at bounding box center [505, 85] width 102 height 31
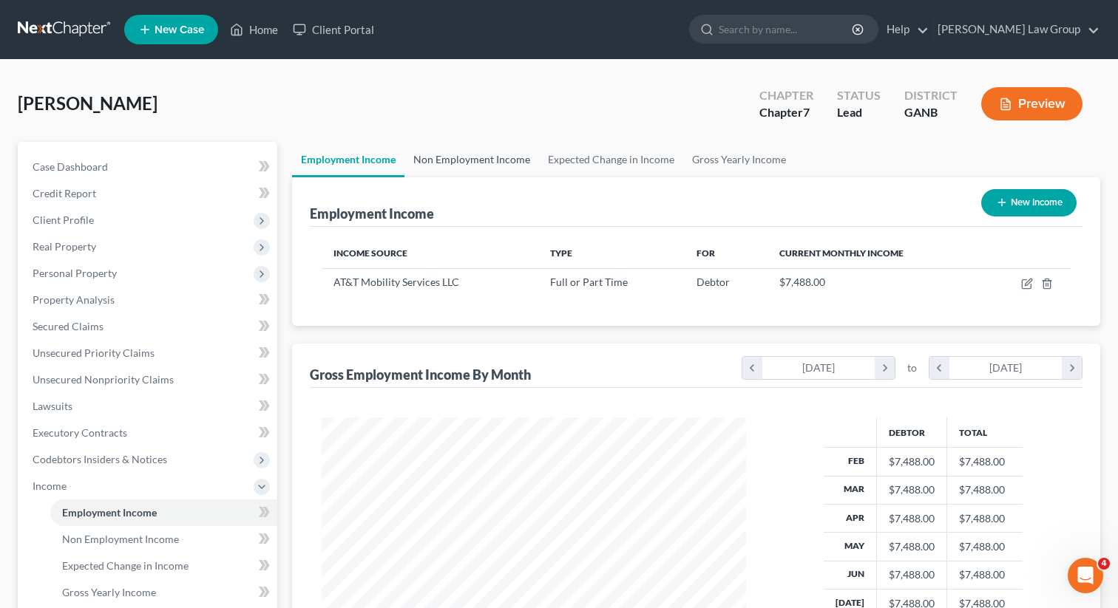
scroll to position [265, 454]
click at [492, 157] on link "Non Employment Income" at bounding box center [471, 159] width 135 height 35
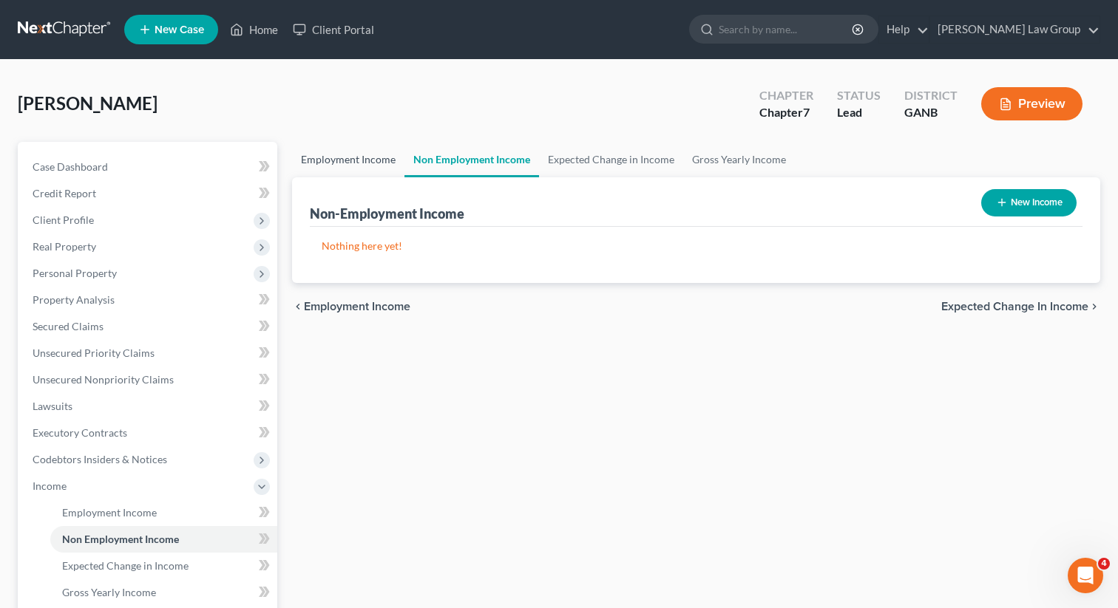
click at [364, 166] on link "Employment Income" at bounding box center [348, 159] width 112 height 35
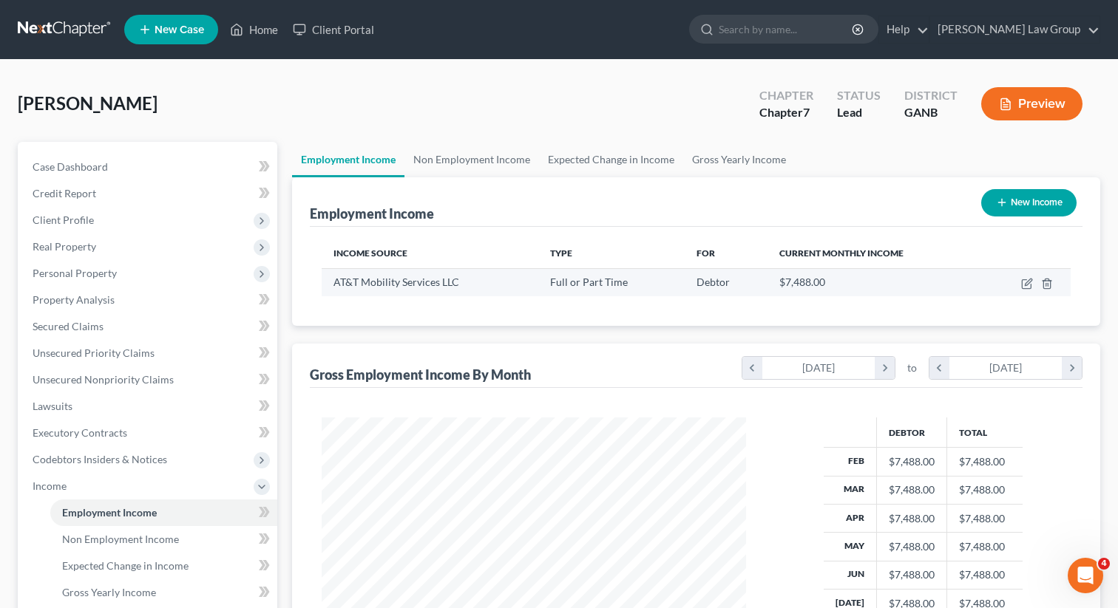
scroll to position [265, 454]
click at [1032, 281] on icon "button" at bounding box center [1027, 284] width 12 height 12
select select "0"
select select "26"
select select "0"
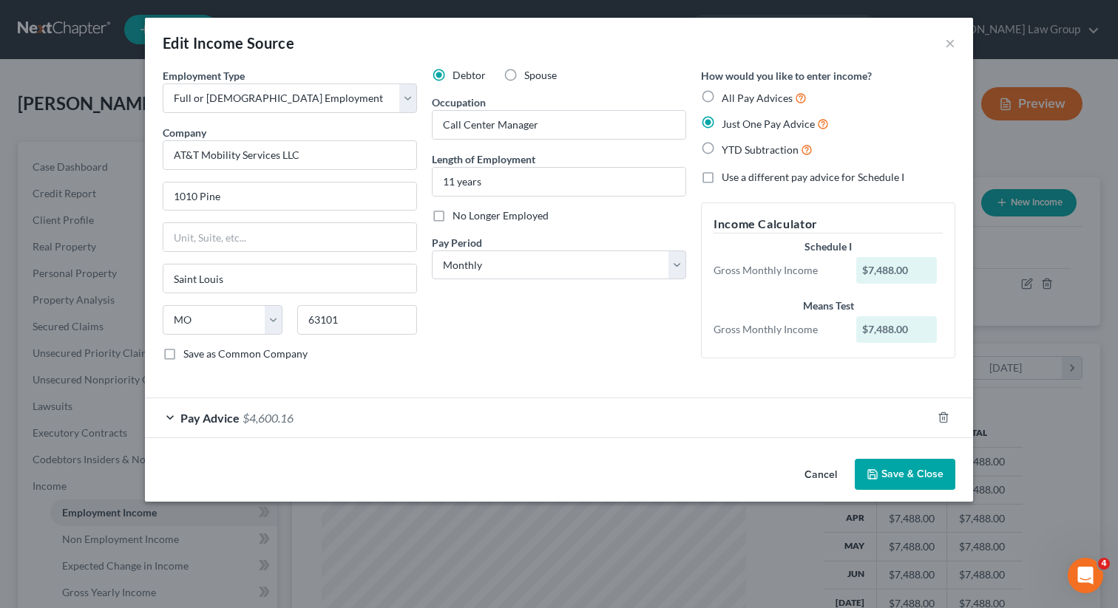
click at [901, 487] on button "Save & Close" at bounding box center [904, 474] width 101 height 31
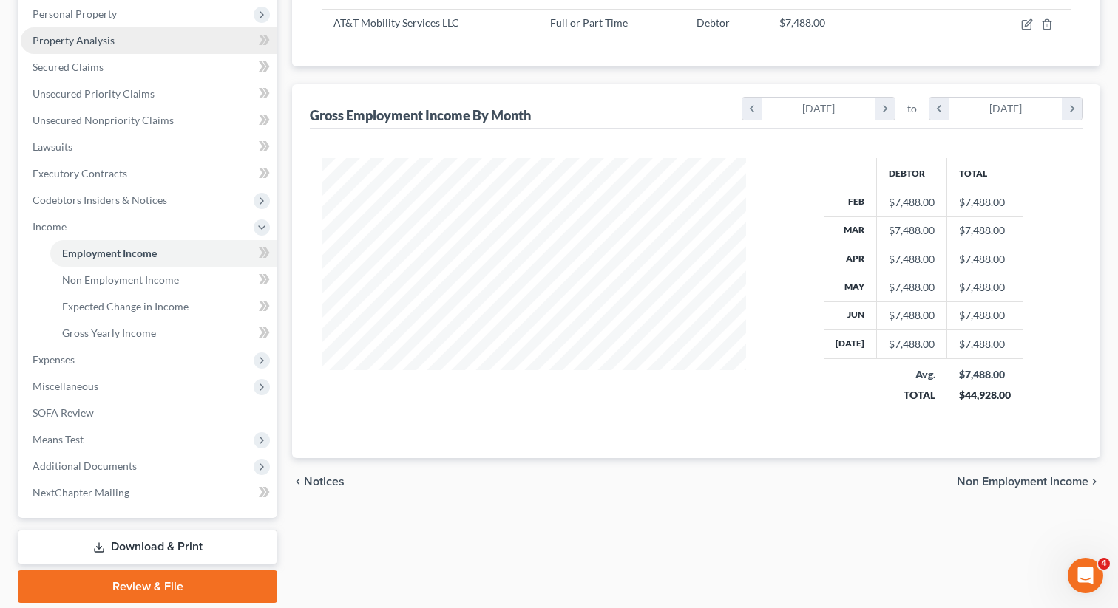
scroll to position [309, 0]
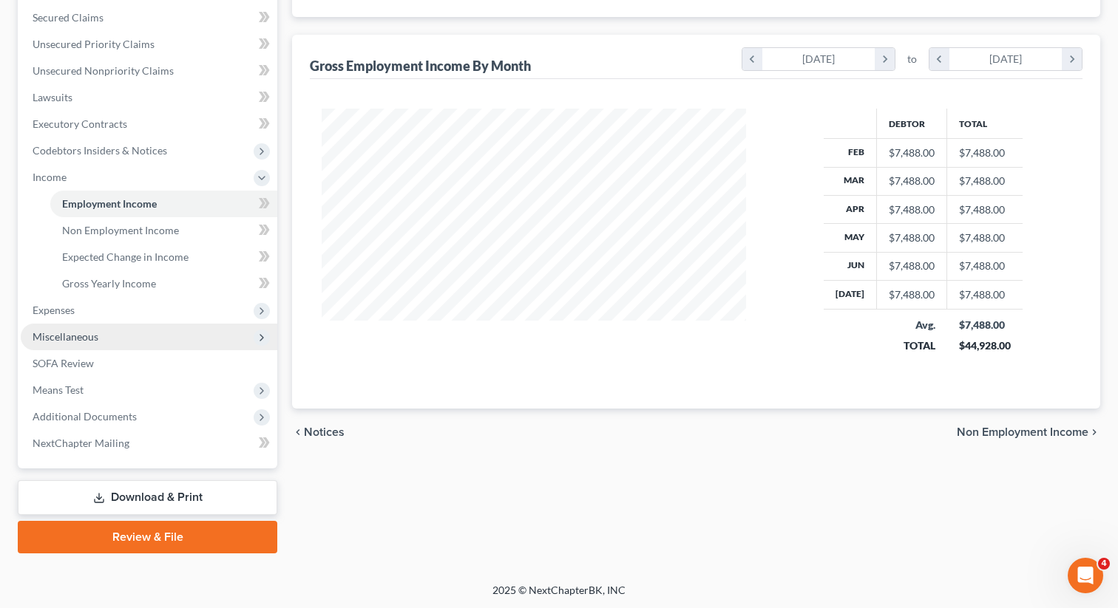
click at [96, 337] on span "Miscellaneous" at bounding box center [66, 336] width 66 height 13
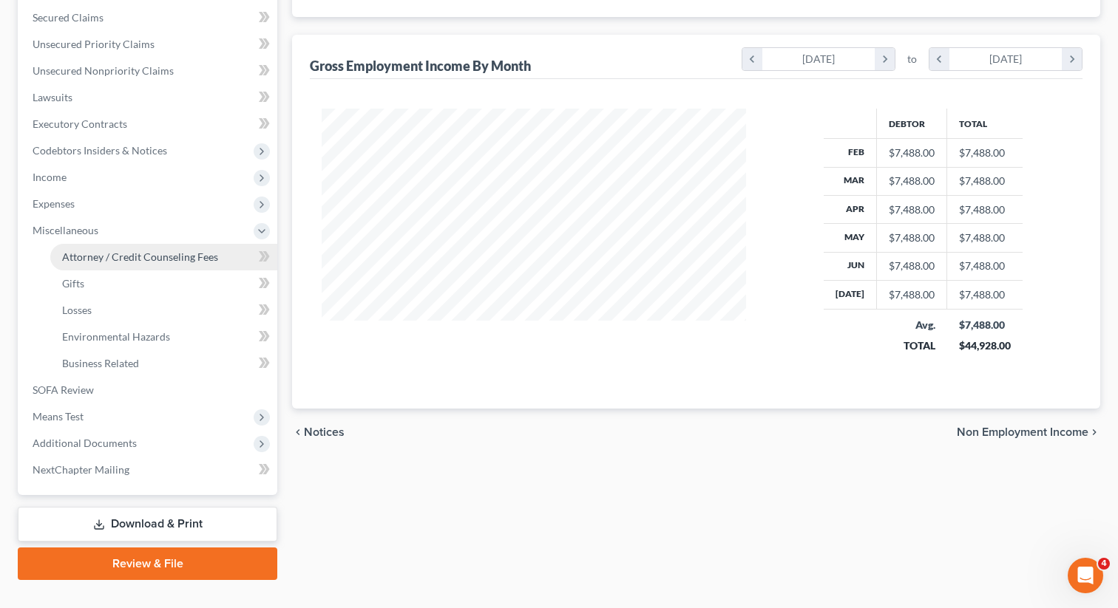
click at [115, 265] on link "Attorney / Credit Counseling Fees" at bounding box center [163, 257] width 227 height 27
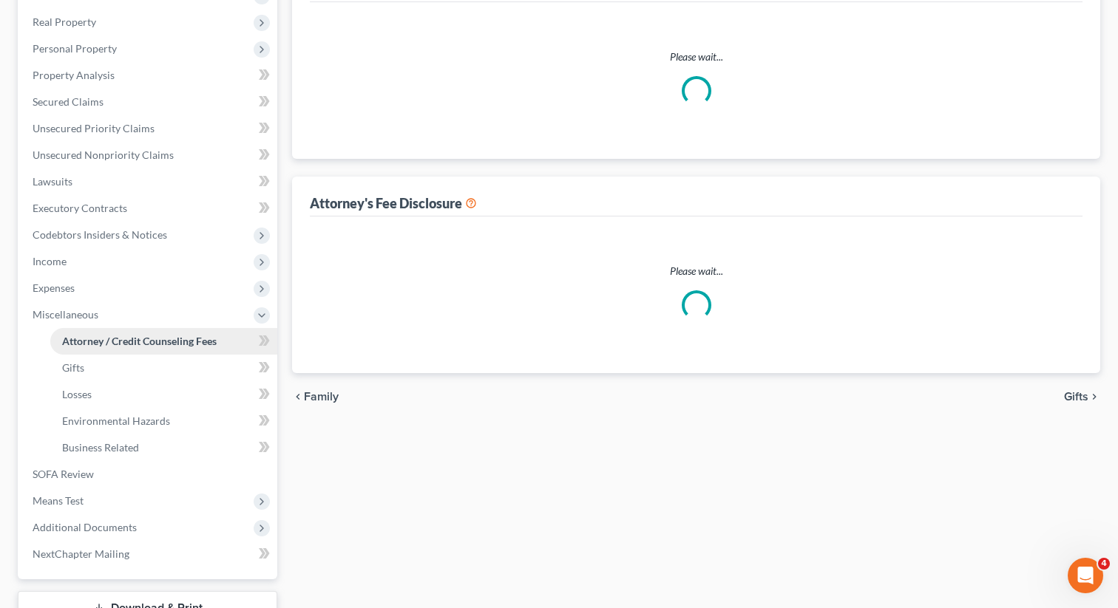
select select "1"
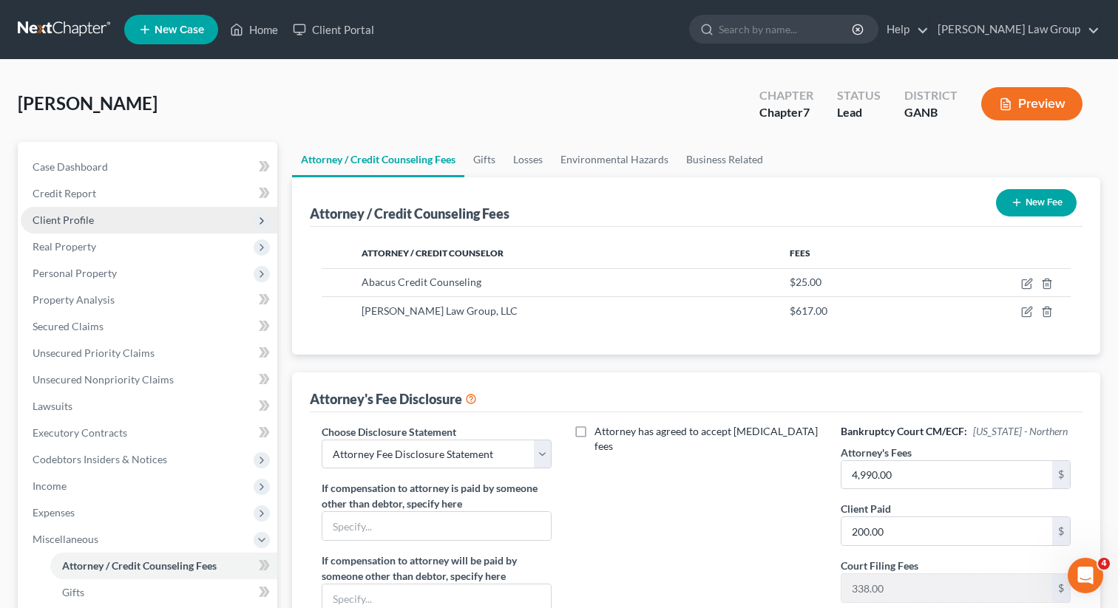
click at [101, 221] on span "Client Profile" at bounding box center [149, 220] width 256 height 27
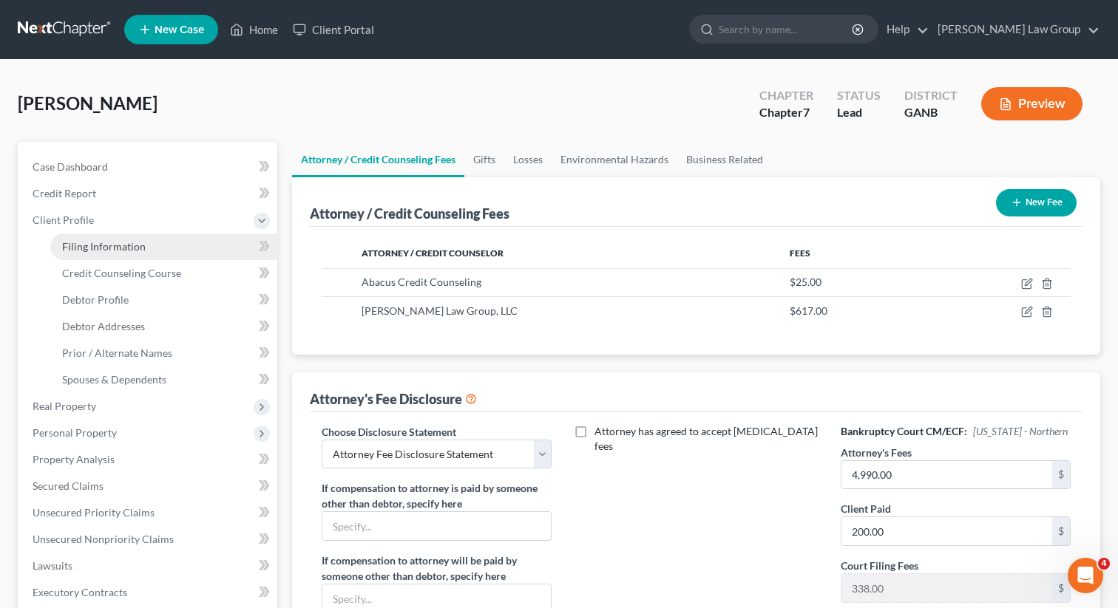
click at [160, 248] on link "Filing Information" at bounding box center [163, 247] width 227 height 27
select select "1"
select select "0"
select select "19"
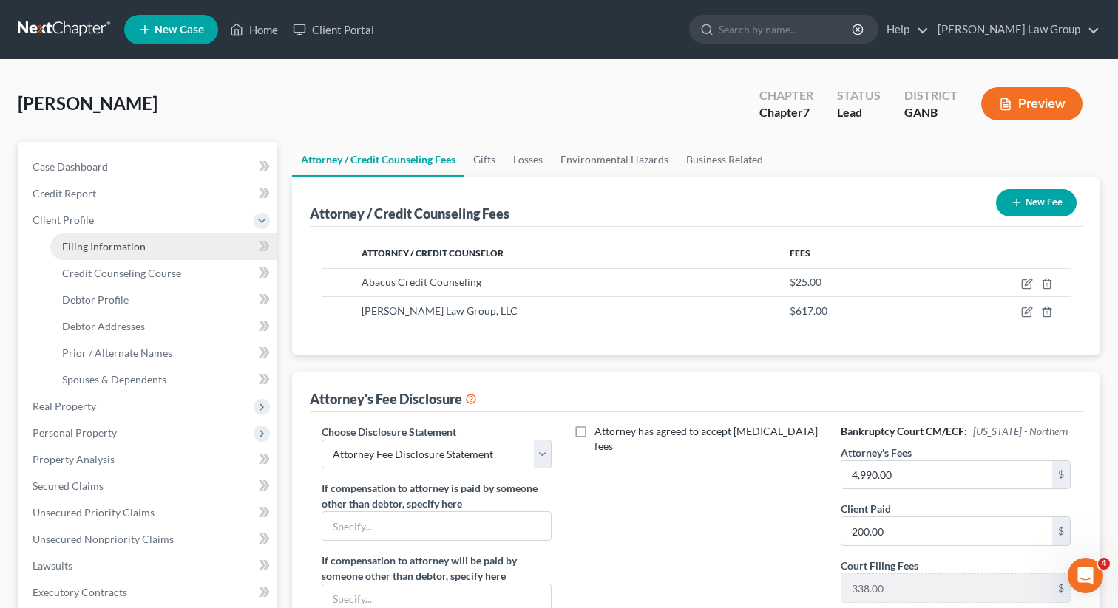
select select "10"
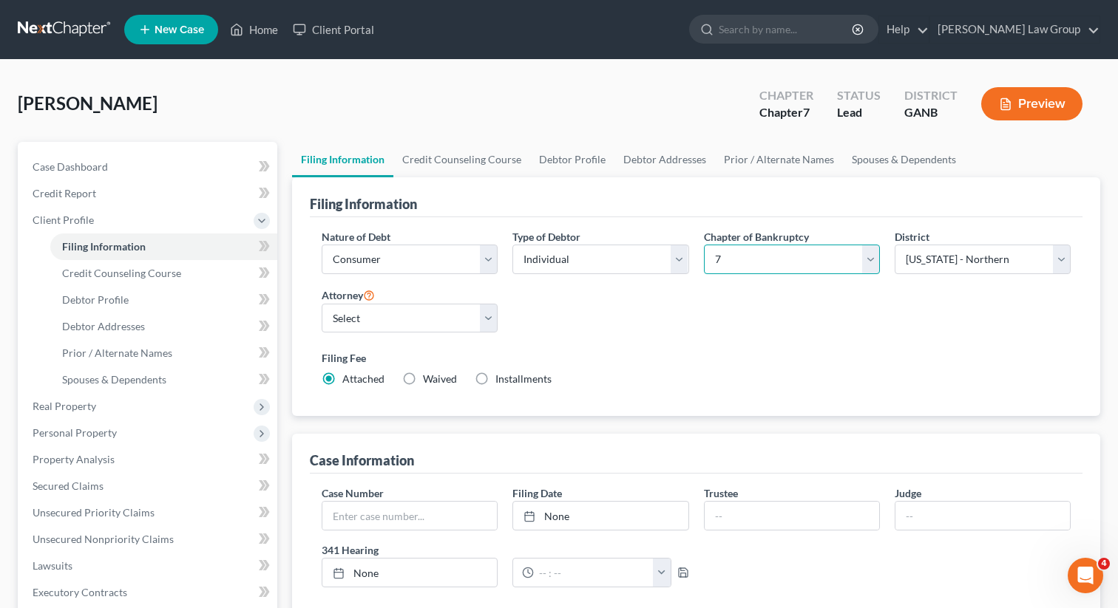
click at [730, 253] on select "Select 7 11 12 13" at bounding box center [792, 260] width 176 height 30
select select "3"
click at [704, 307] on div "Nature of Debt Select Business Consumer Other Nature of Business Select Clearin…" at bounding box center [696, 314] width 764 height 170
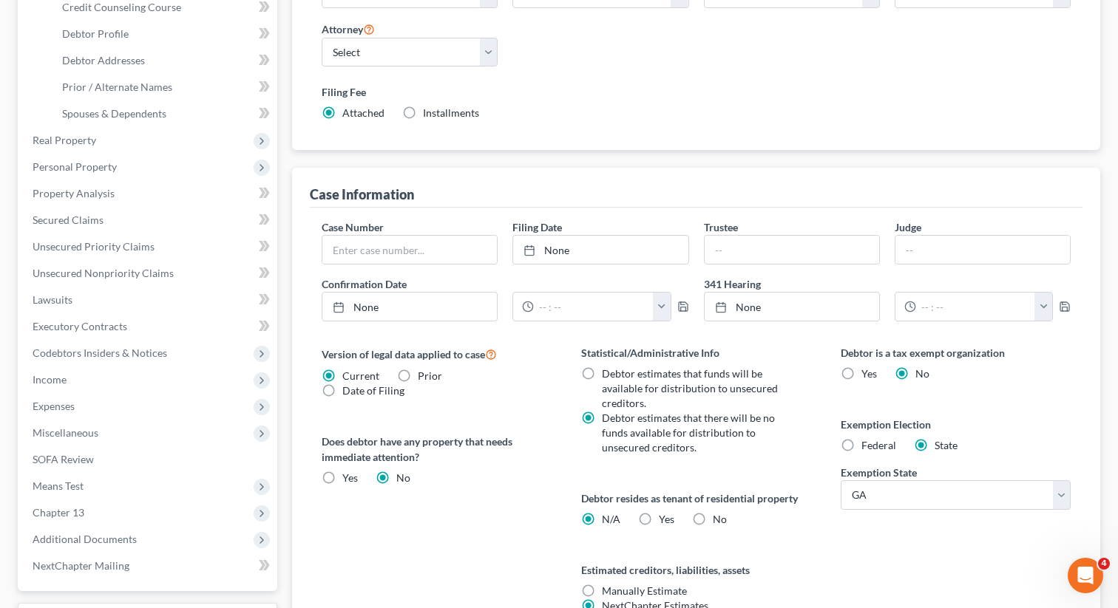
scroll to position [409, 0]
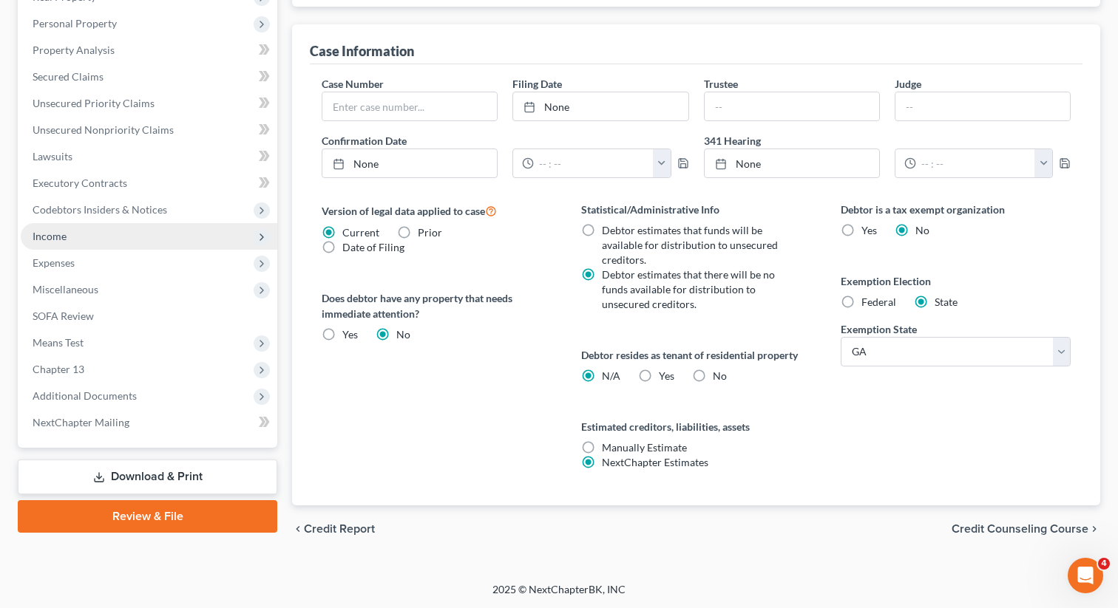
click at [61, 243] on span "Income" at bounding box center [149, 236] width 256 height 27
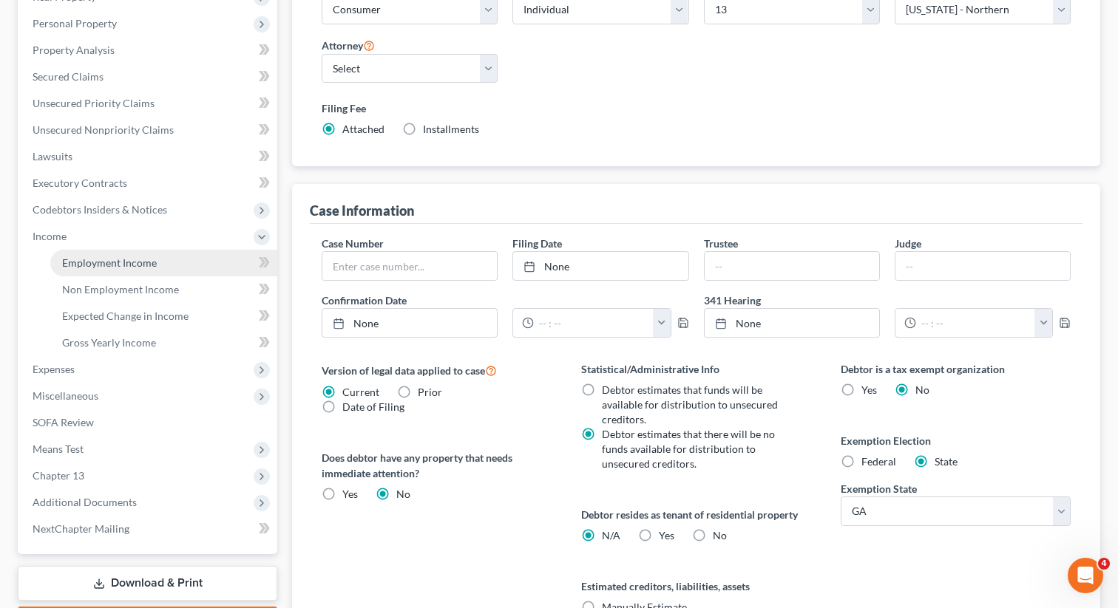
click at [76, 261] on span "Employment Income" at bounding box center [109, 262] width 95 height 13
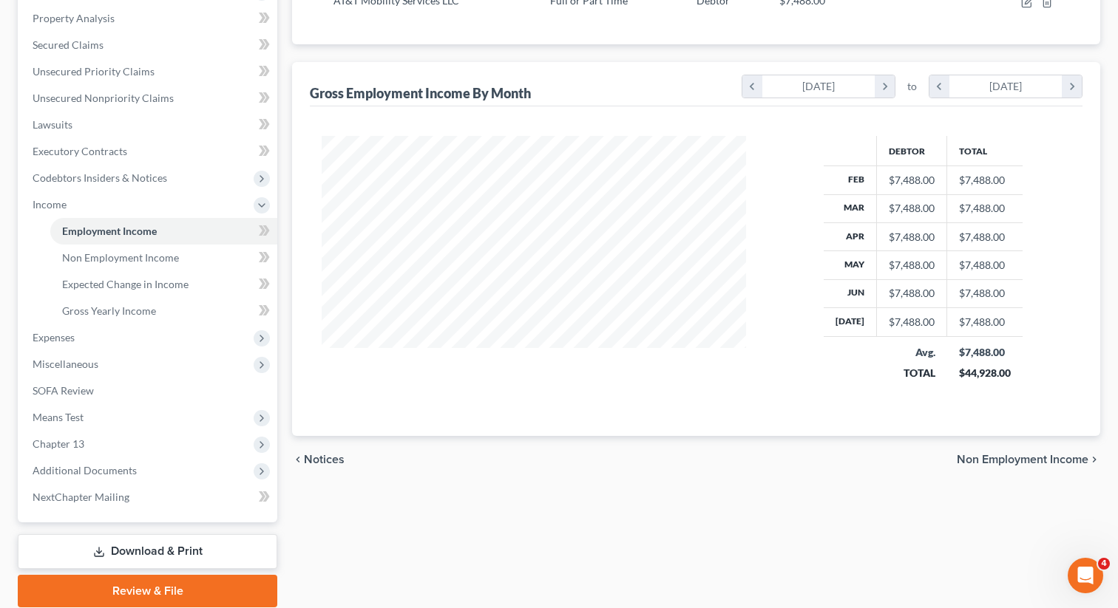
scroll to position [336, 0]
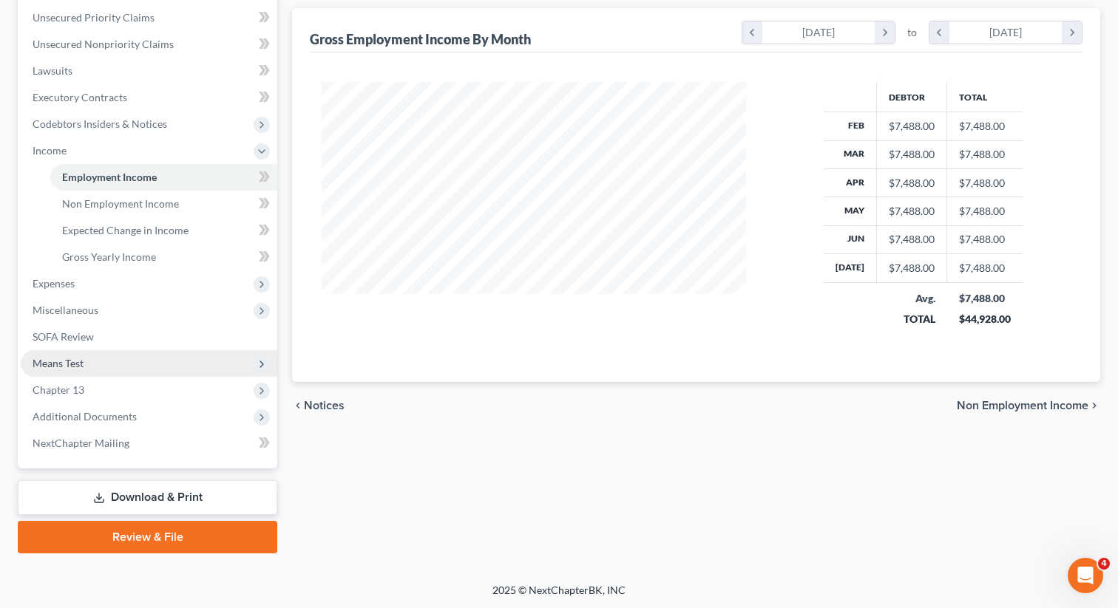
click at [99, 359] on span "Means Test" at bounding box center [149, 363] width 256 height 27
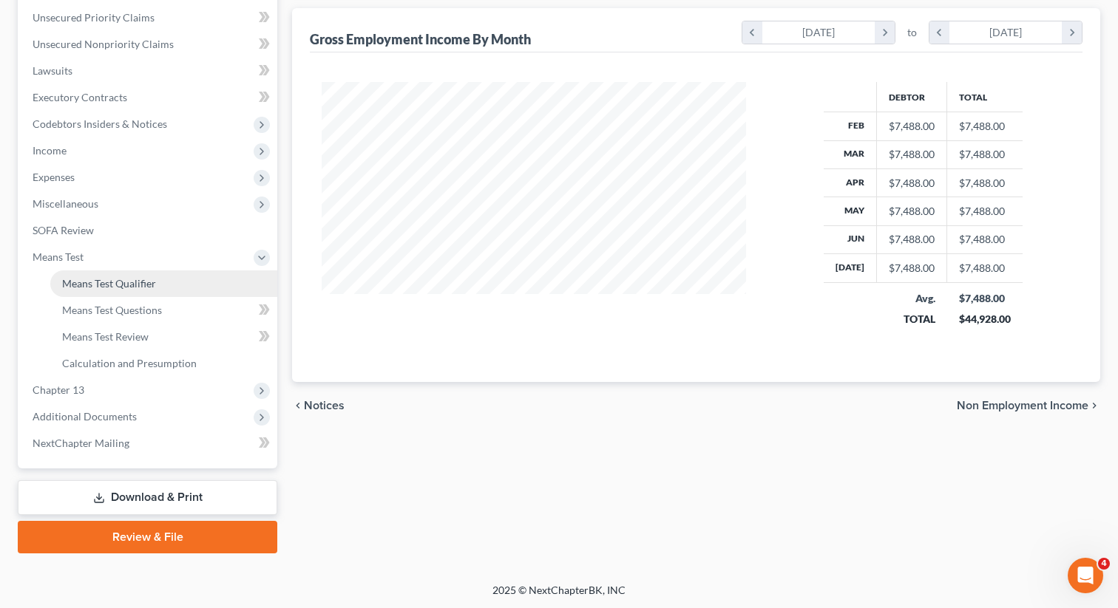
click at [118, 288] on span "Means Test Qualifier" at bounding box center [109, 283] width 94 height 13
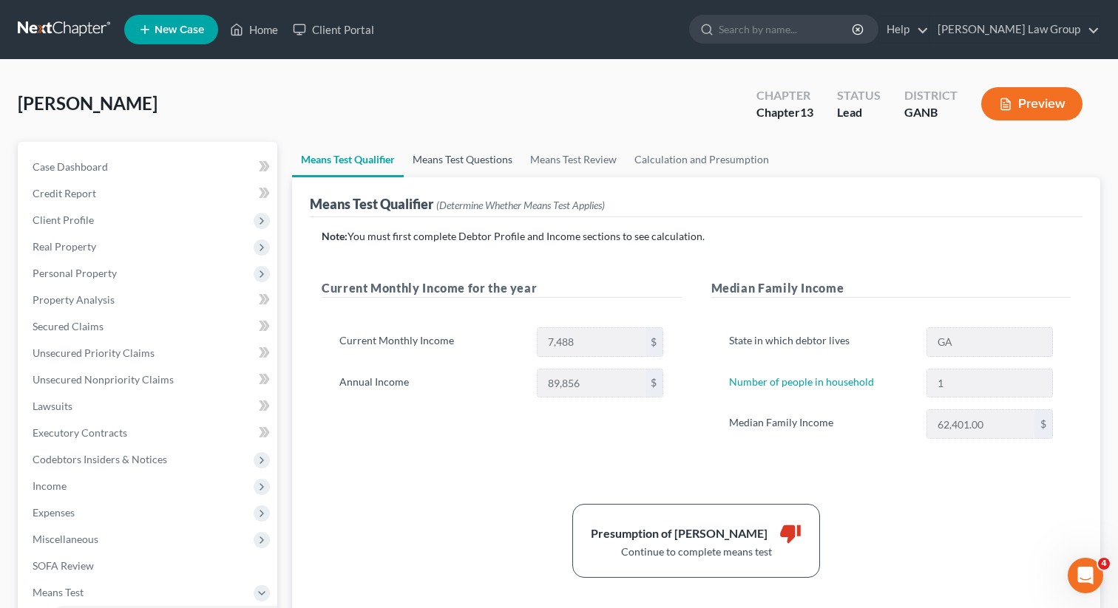
click at [455, 160] on link "Means Test Questions" at bounding box center [463, 159] width 118 height 35
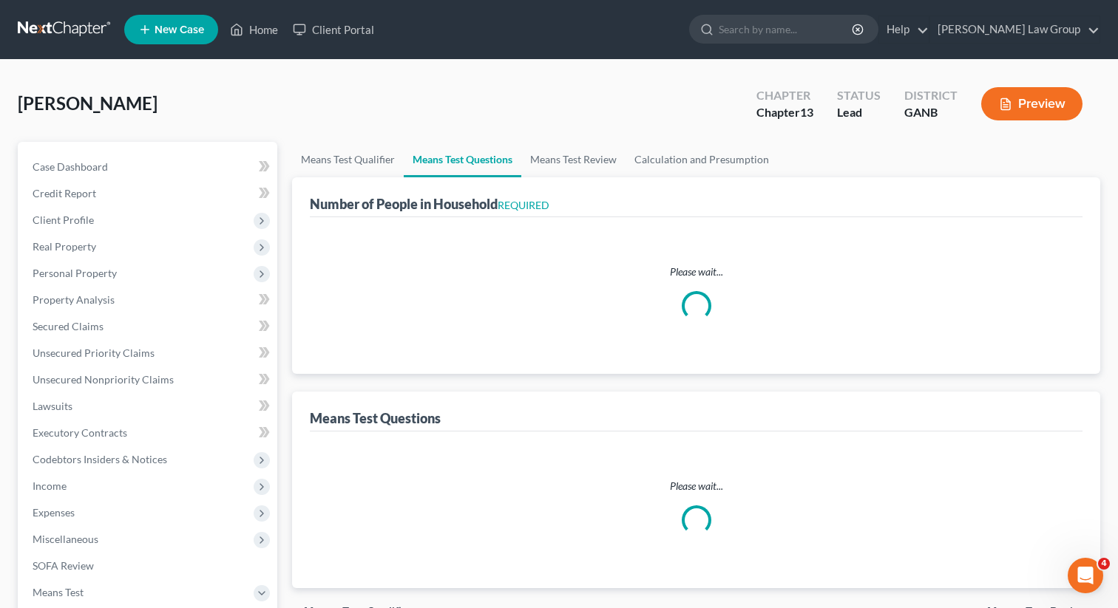
select select "1"
select select "60"
select select "1"
select select "0"
select select "1"
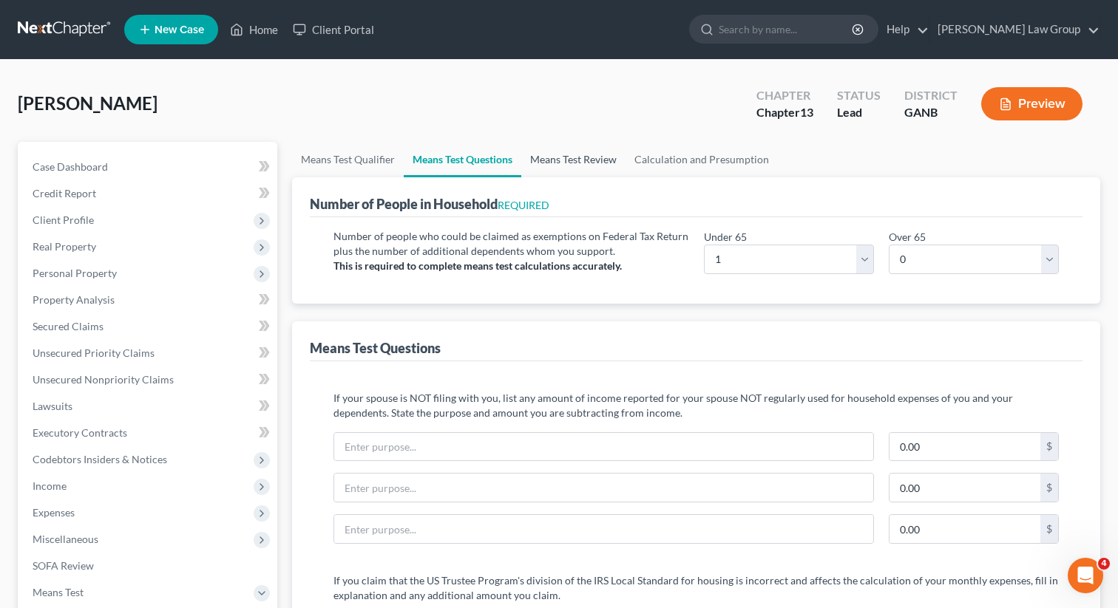
click at [591, 156] on link "Means Test Review" at bounding box center [573, 159] width 104 height 35
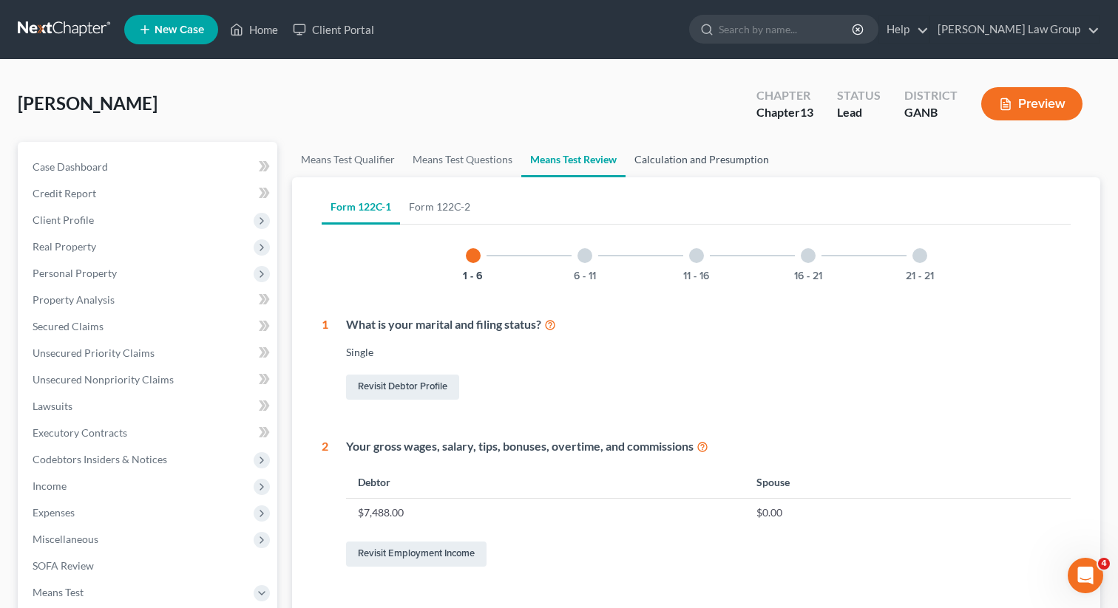
click at [708, 154] on link "Calculation and Presumption" at bounding box center [701, 159] width 152 height 35
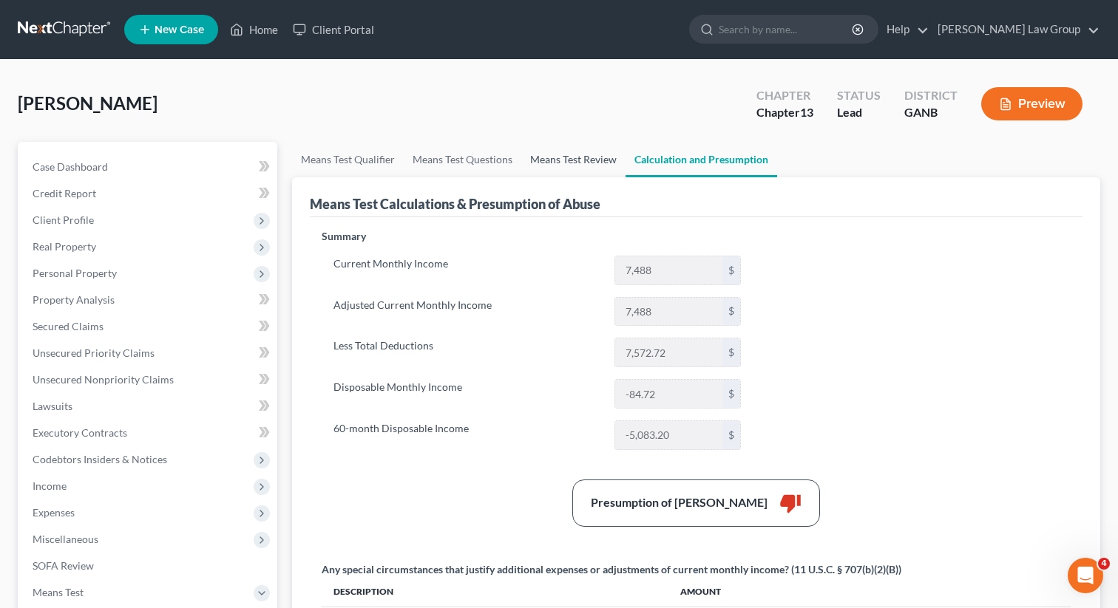
click at [580, 156] on link "Means Test Review" at bounding box center [573, 159] width 104 height 35
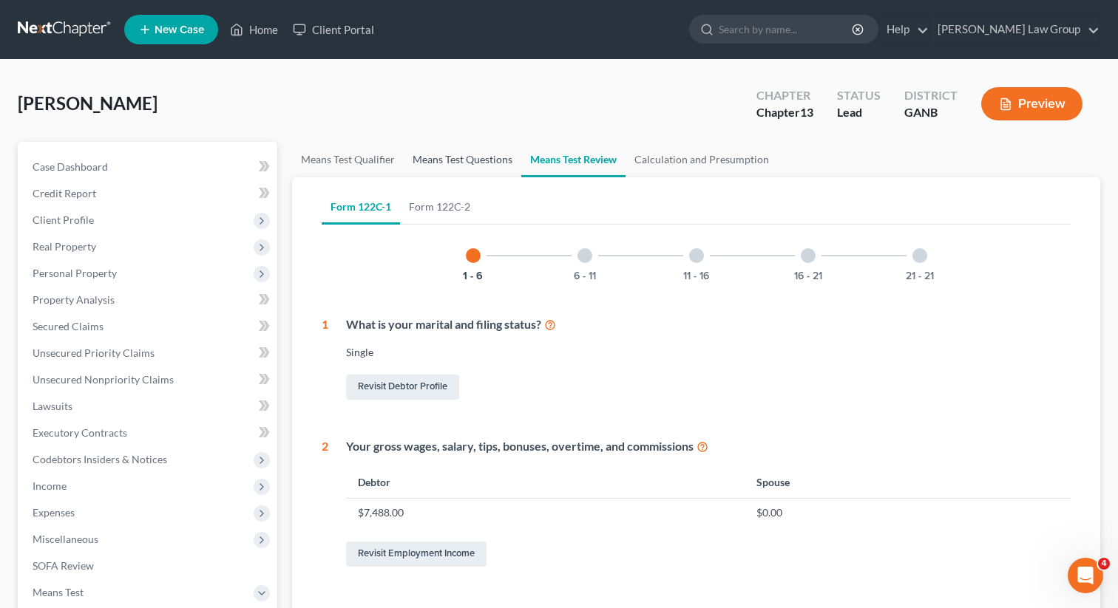
click at [486, 157] on link "Means Test Questions" at bounding box center [463, 159] width 118 height 35
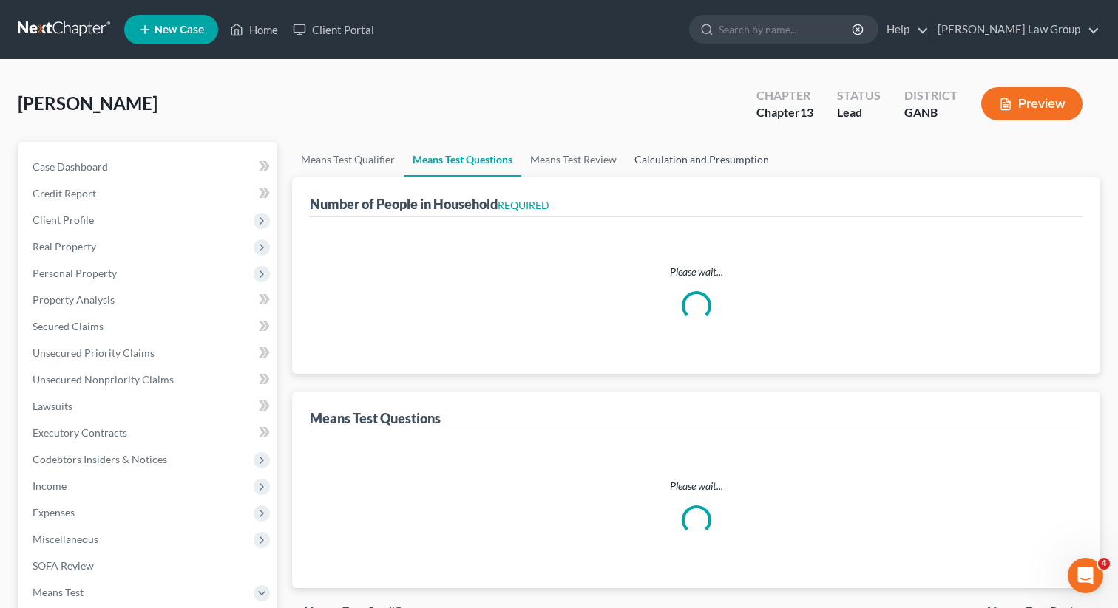
select select "1"
select select "60"
select select "1"
select select "0"
select select "1"
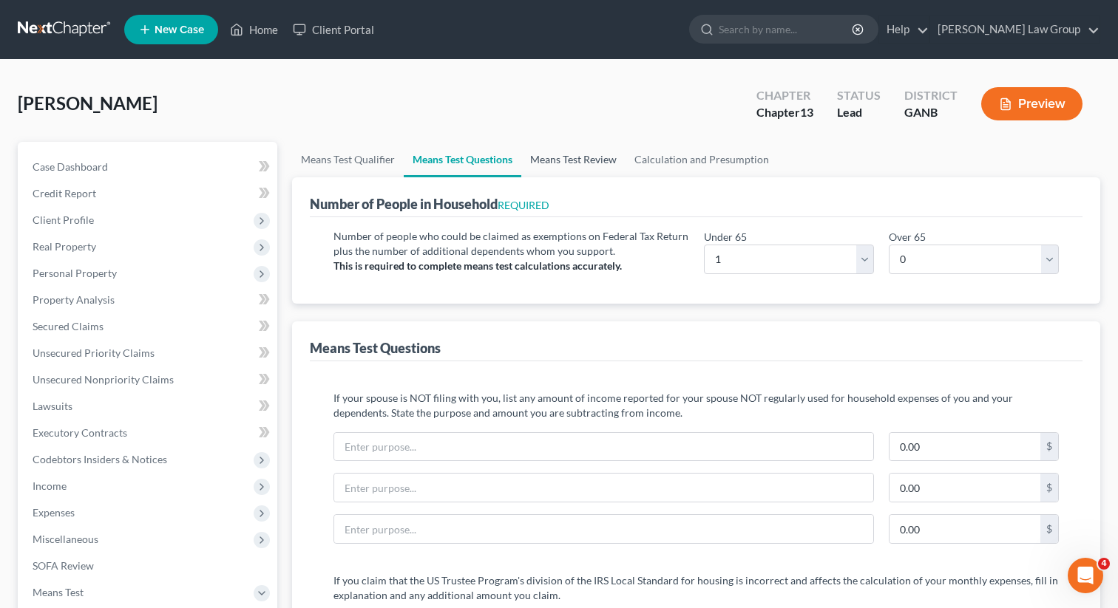
click at [552, 165] on link "Means Test Review" at bounding box center [573, 159] width 104 height 35
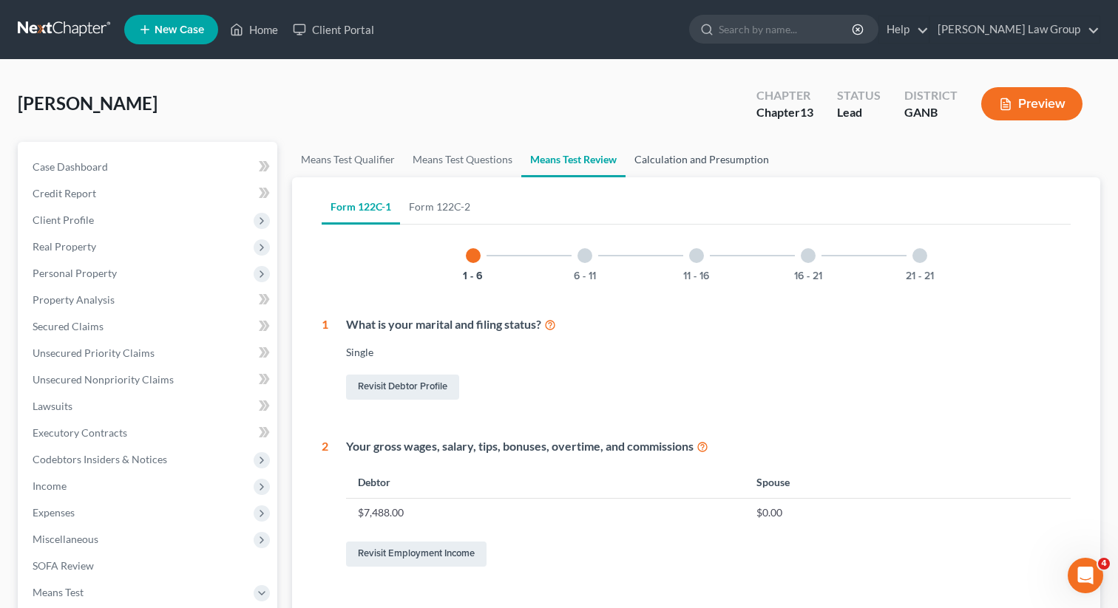
click at [662, 162] on link "Calculation and Presumption" at bounding box center [701, 159] width 152 height 35
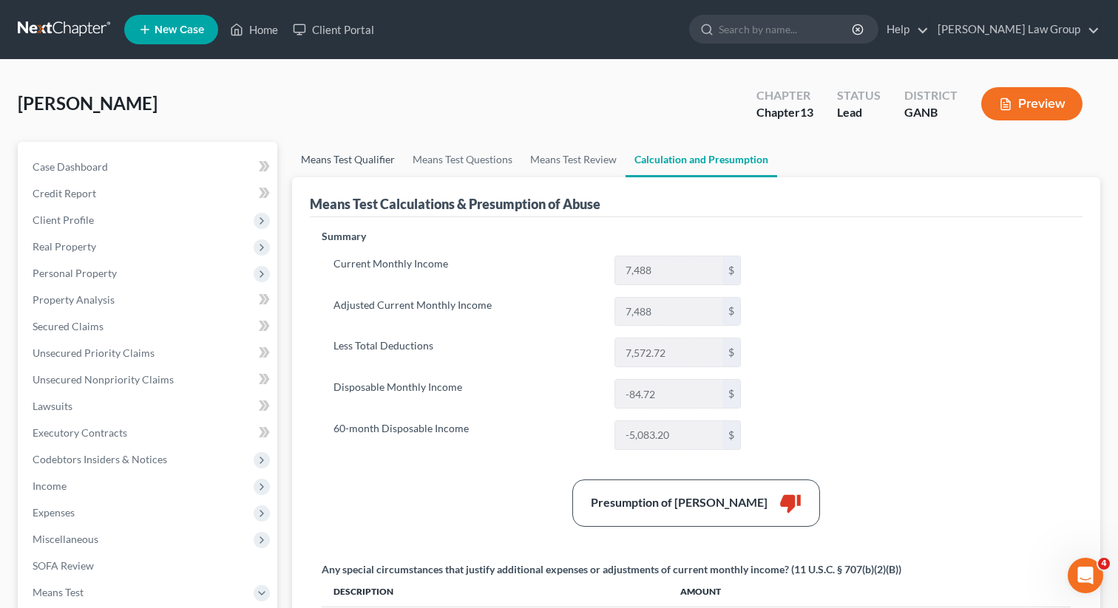
click at [337, 156] on link "Means Test Qualifier" at bounding box center [348, 159] width 112 height 35
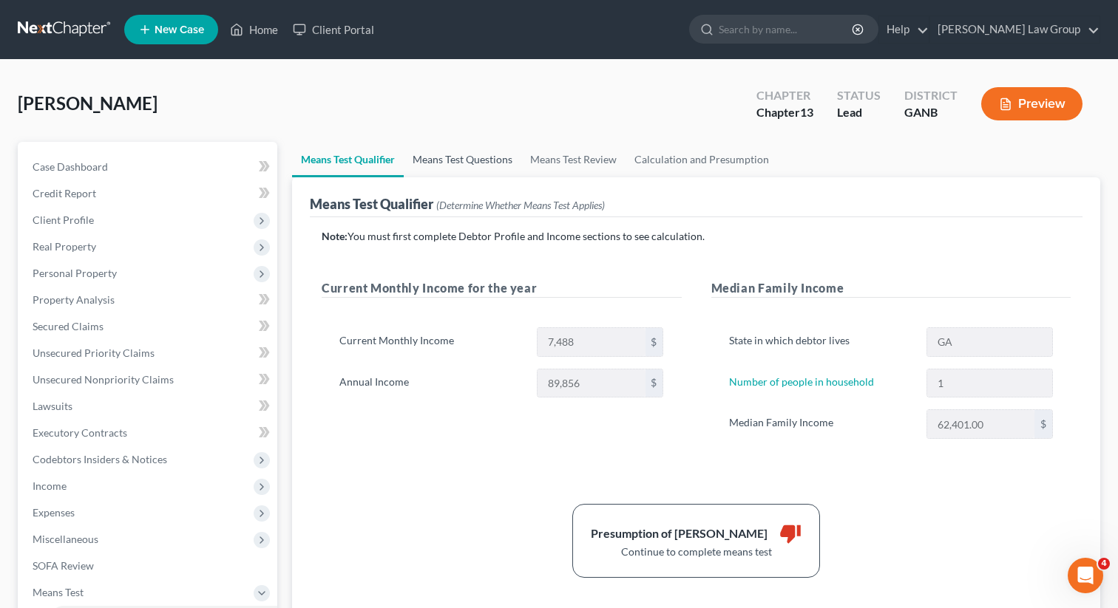
click at [445, 160] on link "Means Test Questions" at bounding box center [463, 159] width 118 height 35
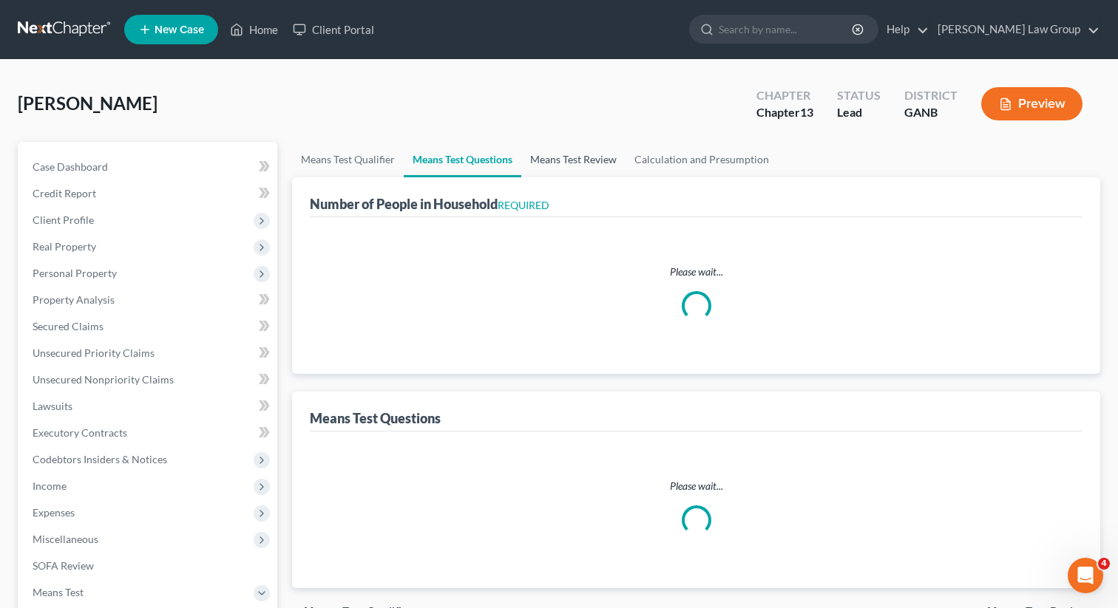
select select "1"
select select "60"
select select "1"
select select "0"
select select "1"
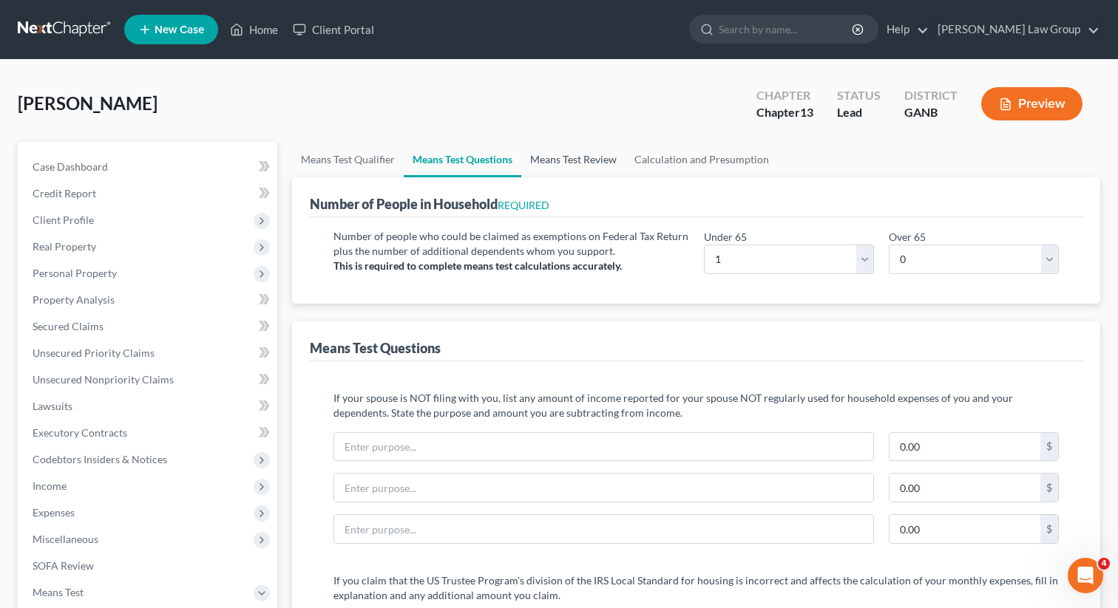
click at [558, 166] on link "Means Test Review" at bounding box center [573, 159] width 104 height 35
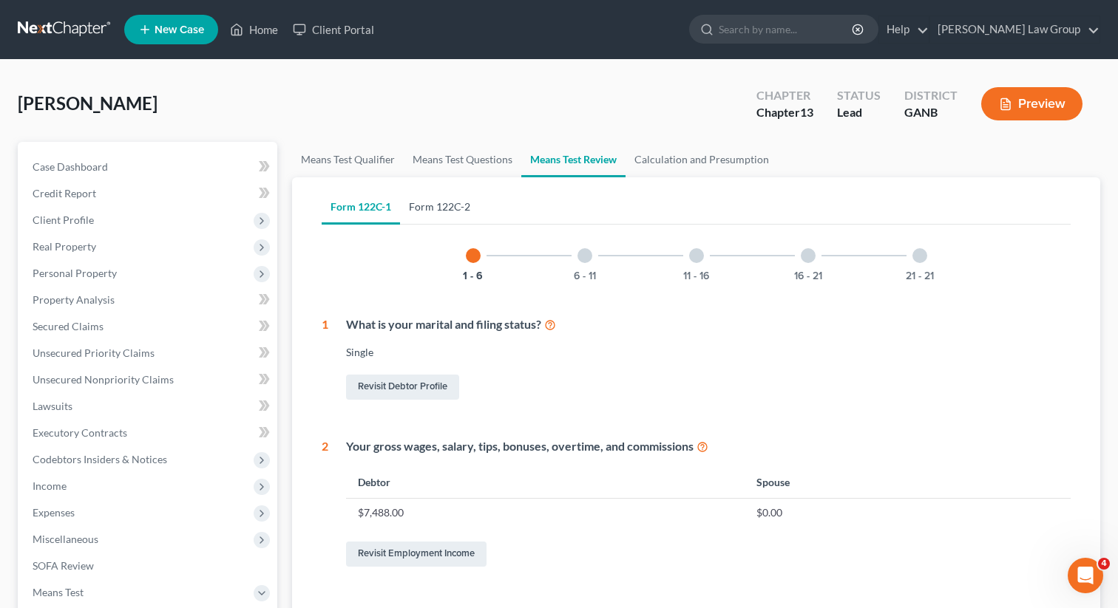
click at [450, 214] on link "Form 122C-2" at bounding box center [439, 206] width 79 height 35
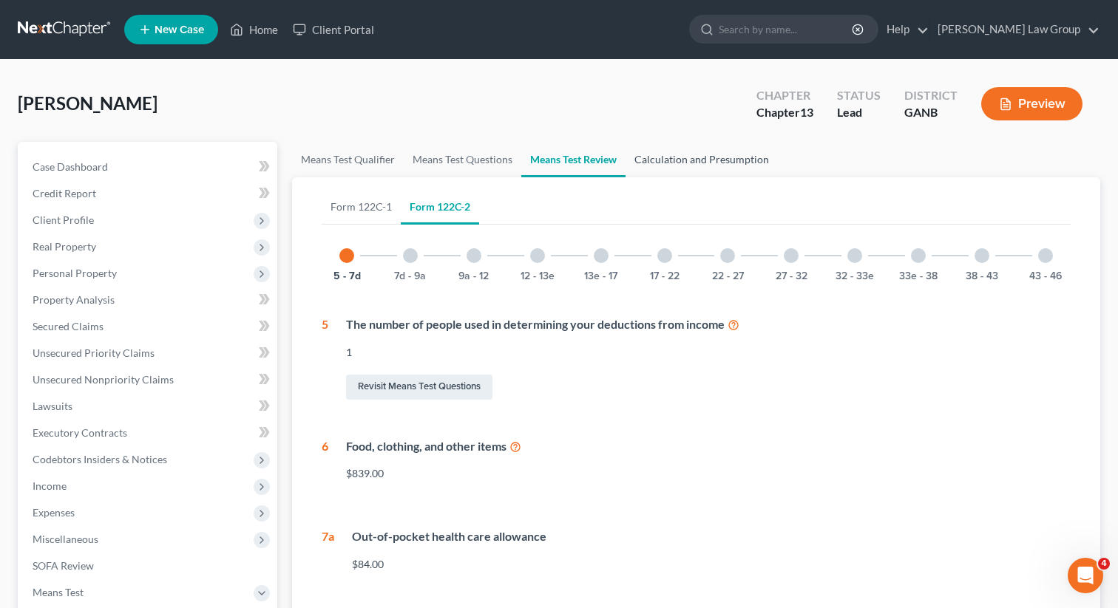
click at [686, 159] on link "Calculation and Presumption" at bounding box center [701, 159] width 152 height 35
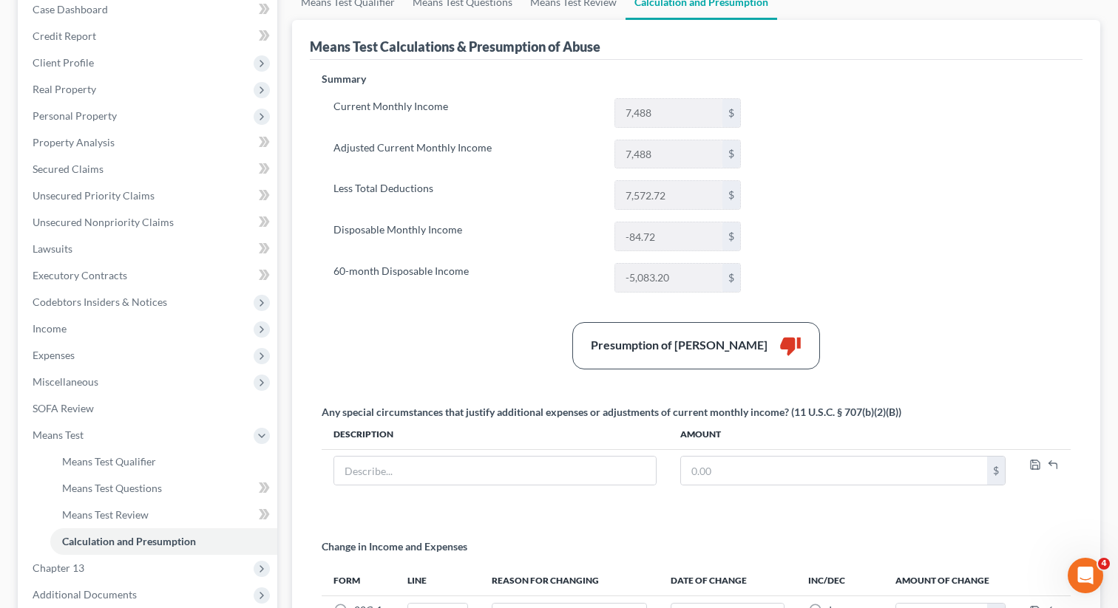
scroll to position [149, 0]
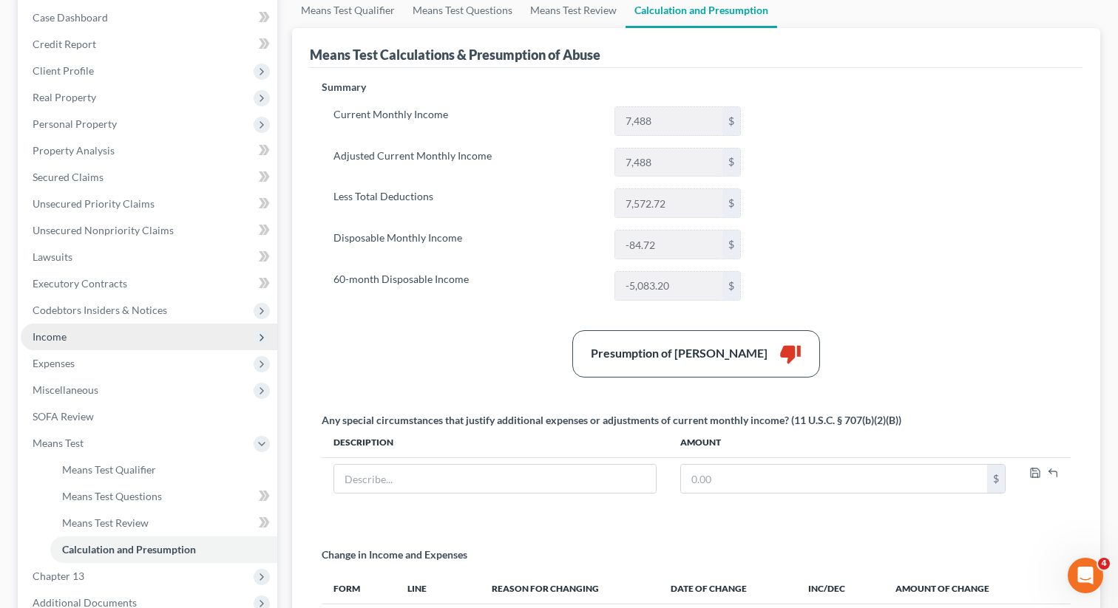
click at [72, 342] on span "Income" at bounding box center [149, 337] width 256 height 27
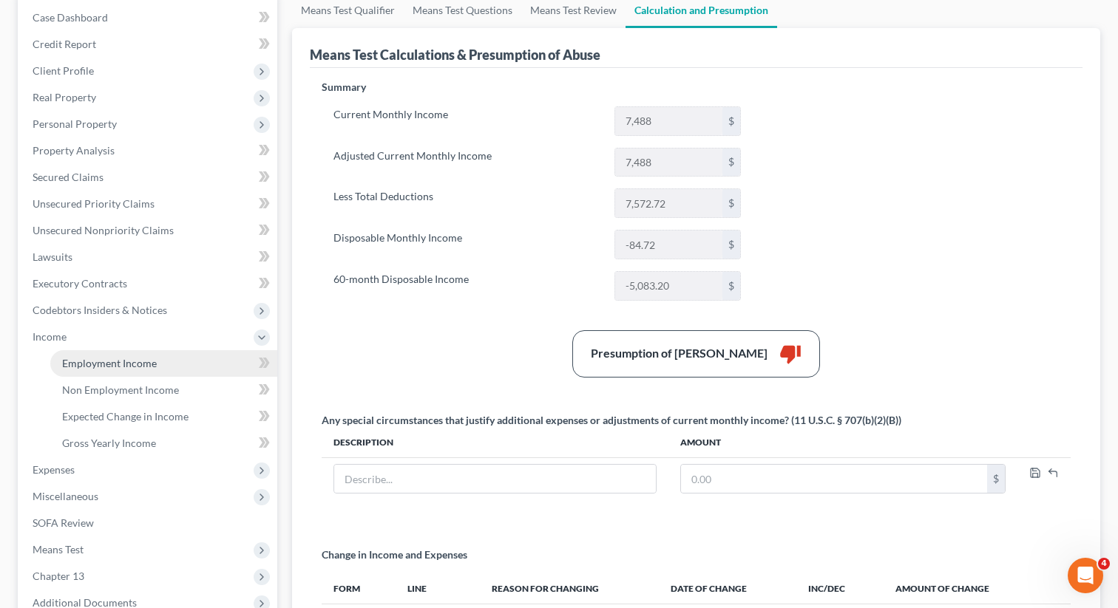
click at [85, 371] on link "Employment Income" at bounding box center [163, 363] width 227 height 27
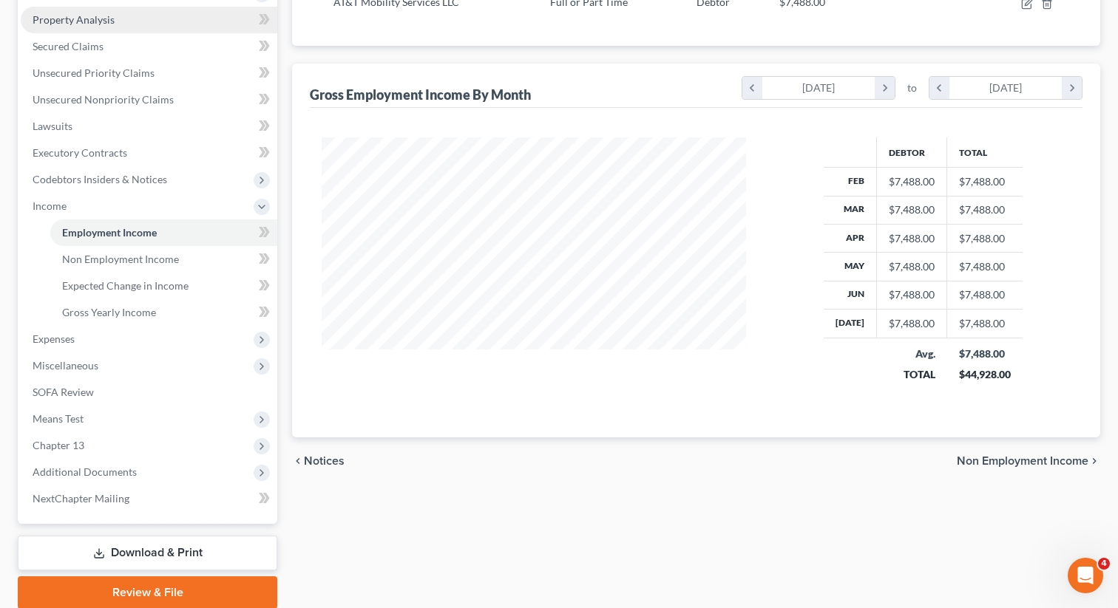
scroll to position [336, 0]
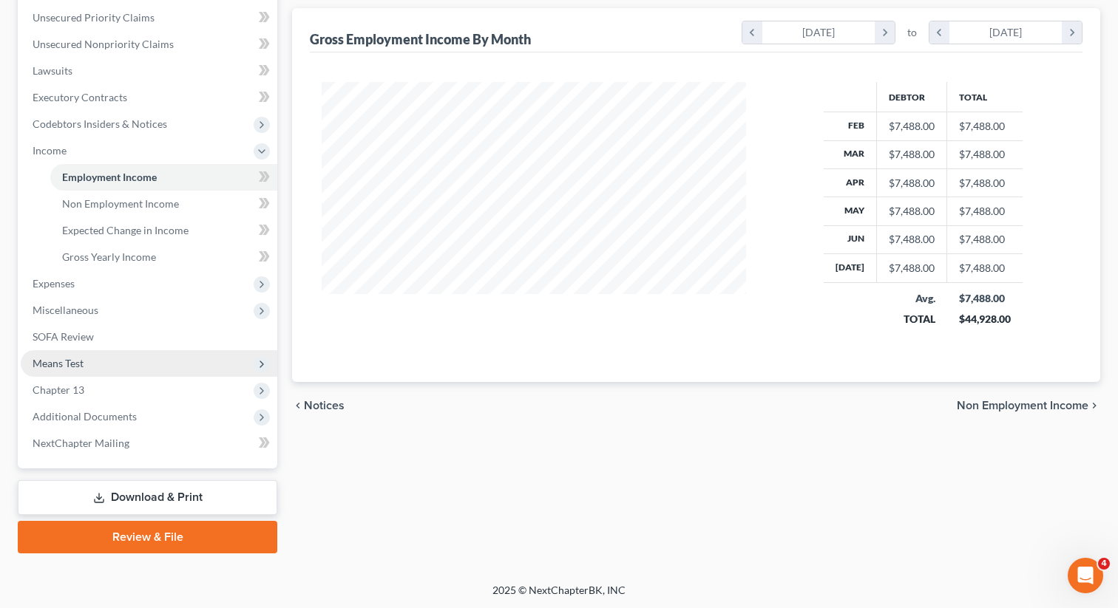
click at [81, 361] on span "Means Test" at bounding box center [58, 363] width 51 height 13
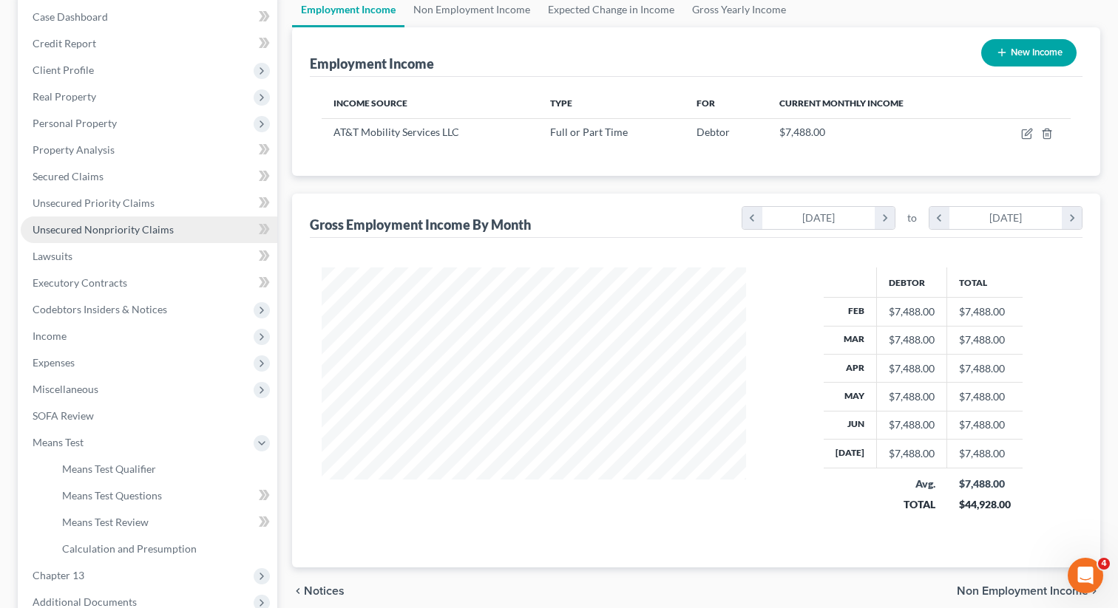
scroll to position [208, 0]
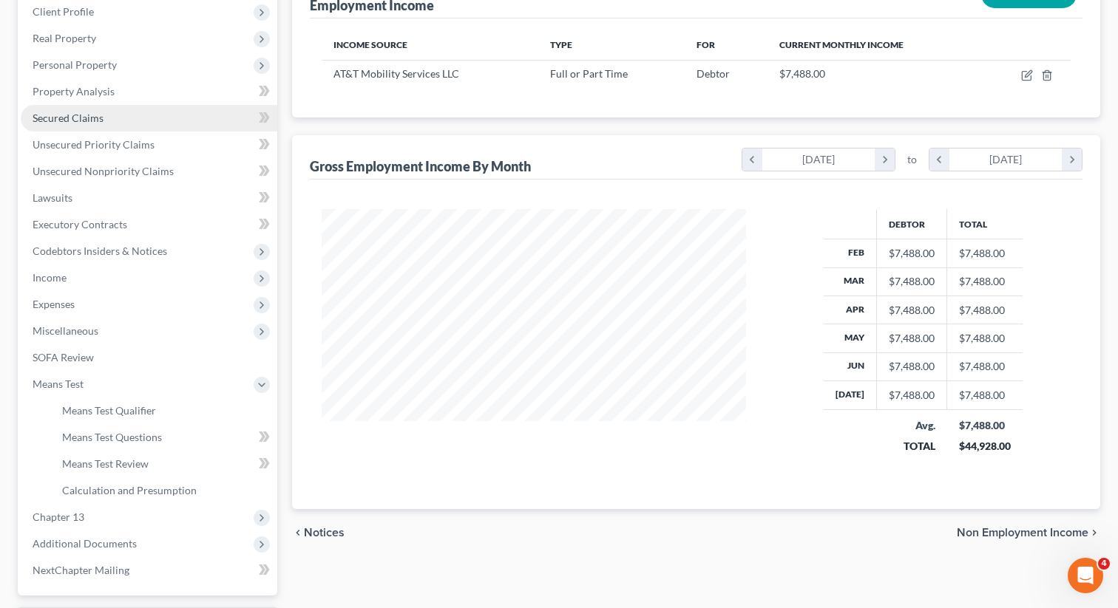
click at [81, 119] on span "Secured Claims" at bounding box center [68, 118] width 71 height 13
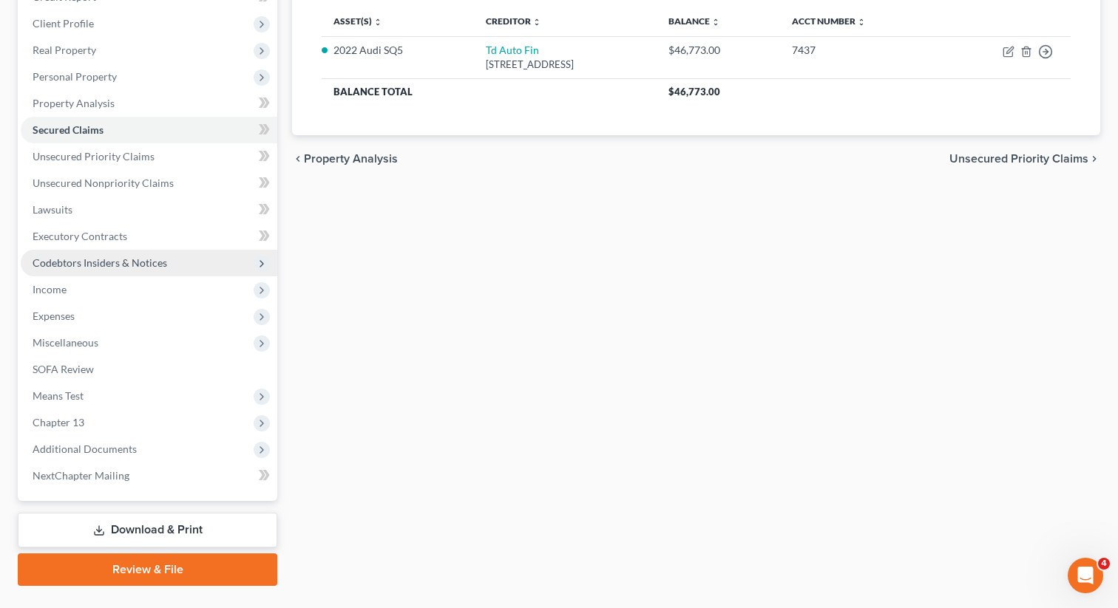
scroll to position [203, 0]
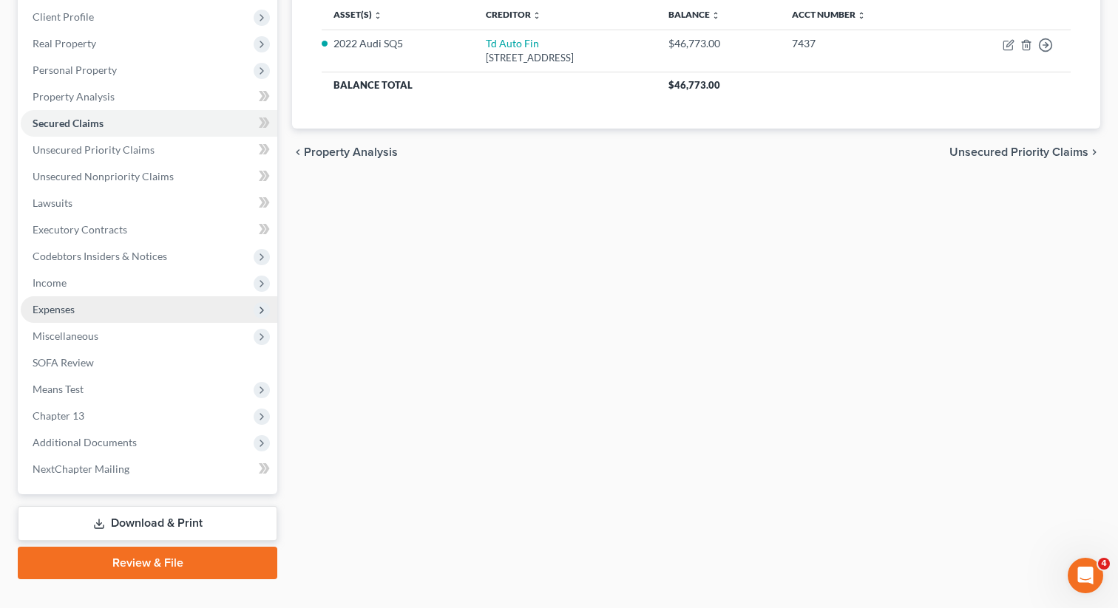
click at [126, 307] on span "Expenses" at bounding box center [149, 309] width 256 height 27
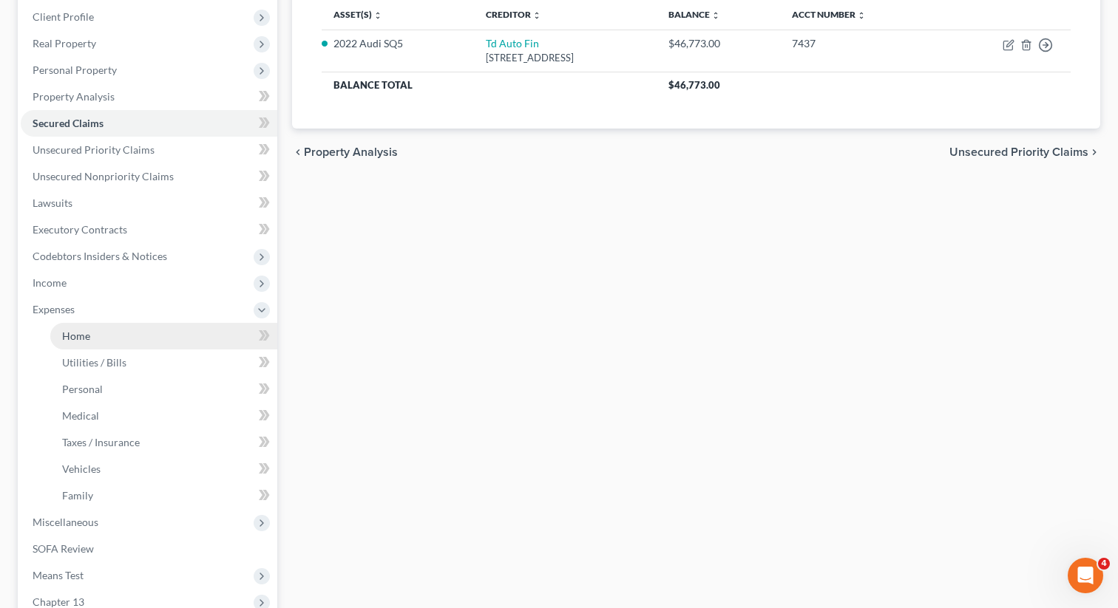
click at [99, 336] on link "Home" at bounding box center [163, 336] width 227 height 27
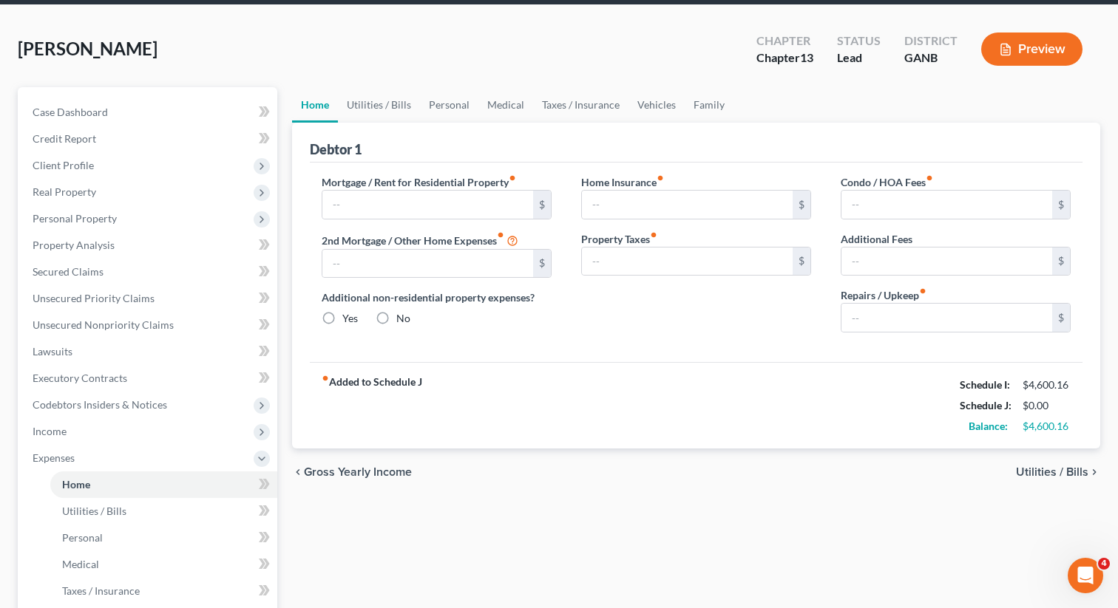
type input "800.00"
type input "0.00"
radio input "true"
type input "0.00"
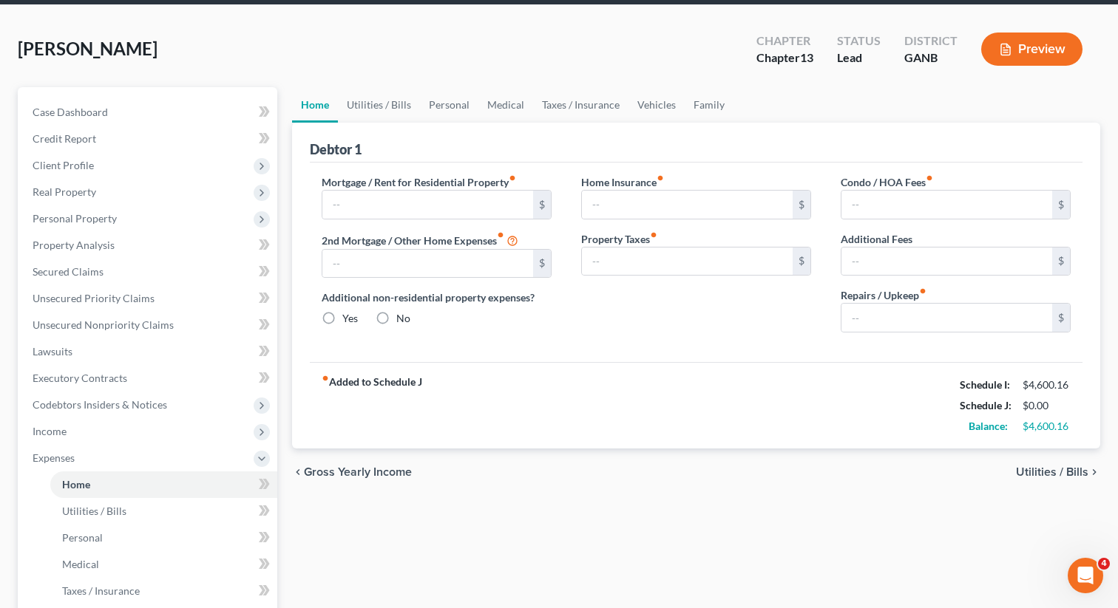
type input "0.00"
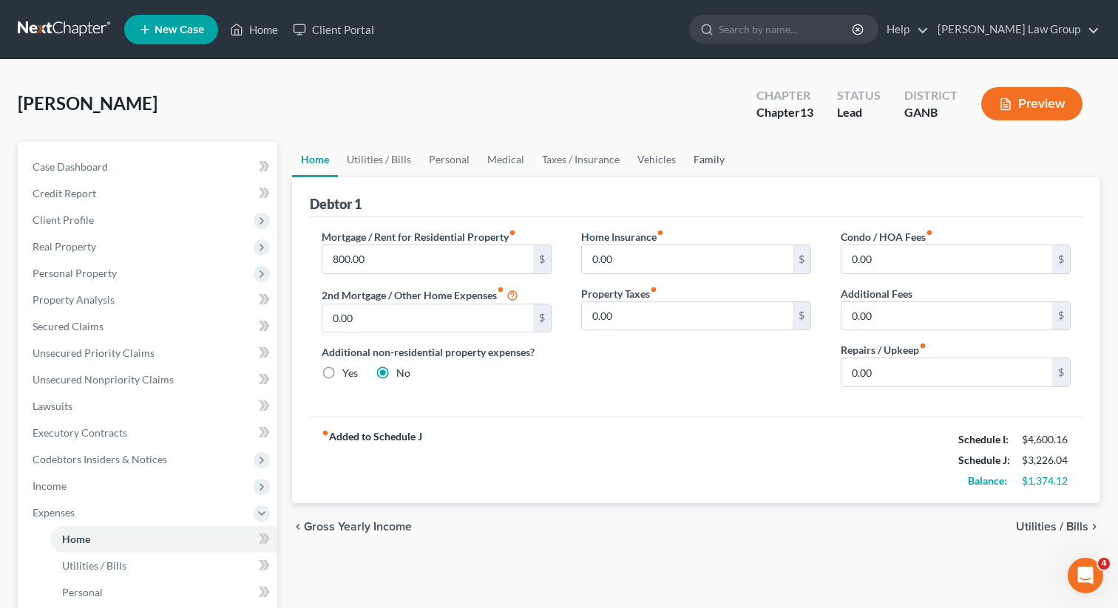
click at [704, 158] on link "Family" at bounding box center [708, 159] width 49 height 35
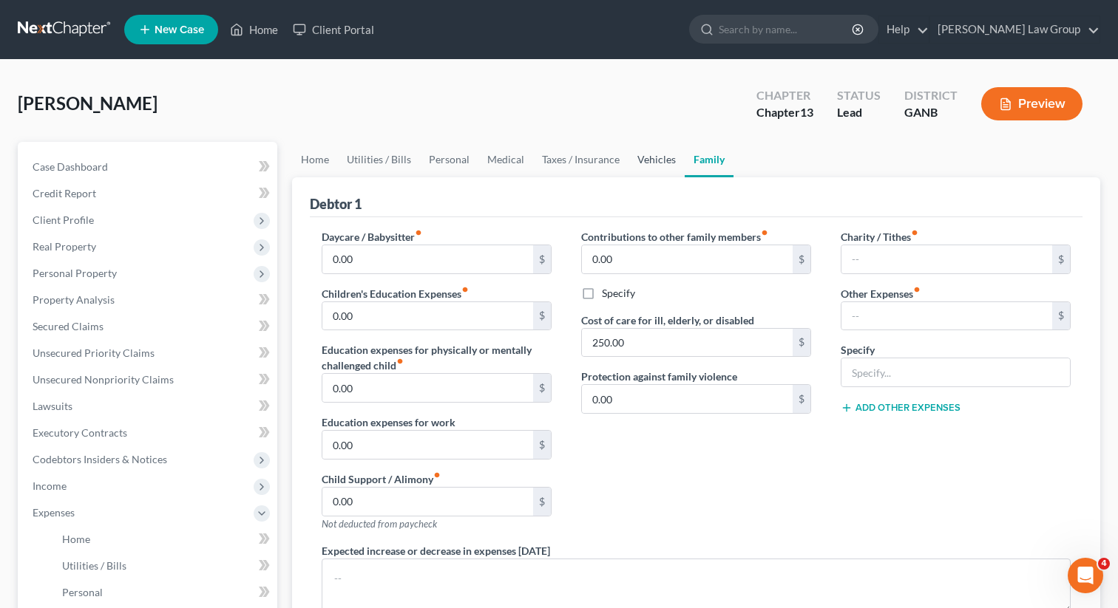
click at [657, 154] on link "Vehicles" at bounding box center [656, 159] width 56 height 35
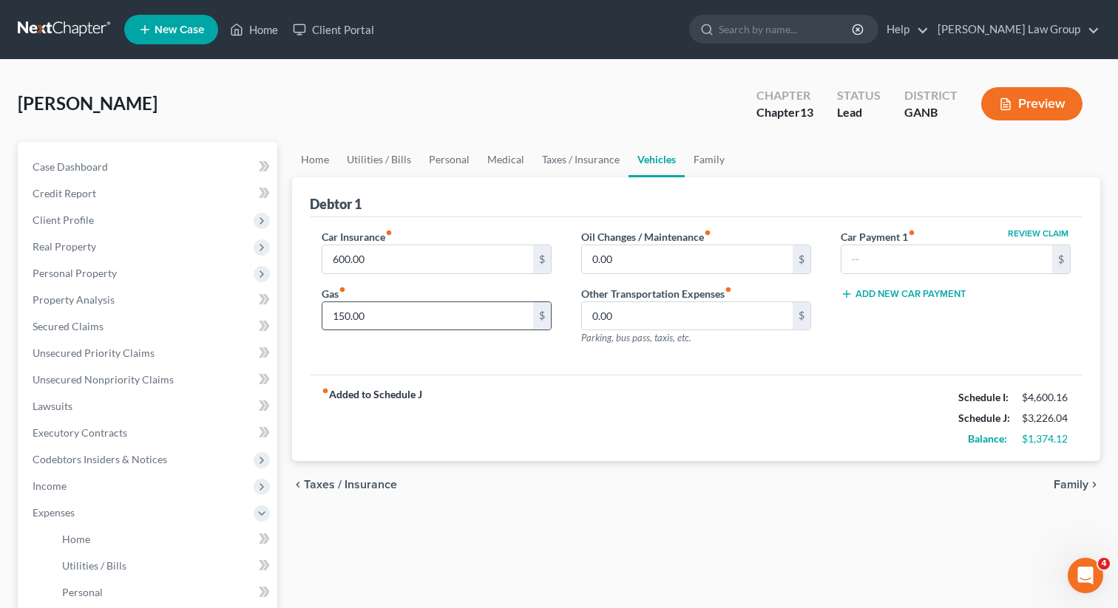
click at [431, 324] on input "150.00" at bounding box center [427, 316] width 211 height 28
type input "230"
click at [499, 154] on link "Medical" at bounding box center [505, 159] width 55 height 35
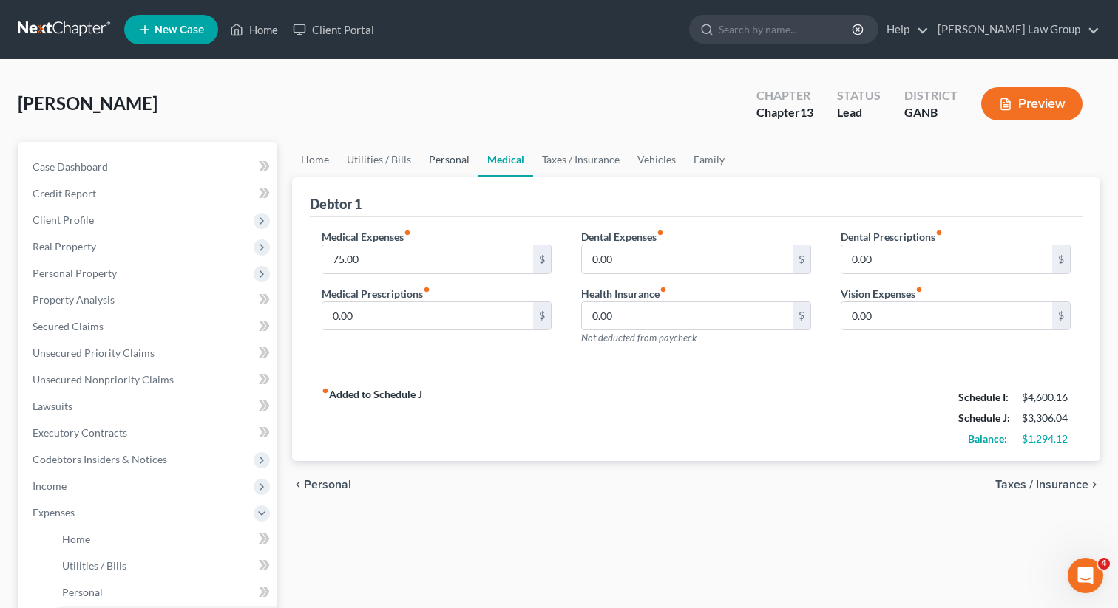
click at [449, 159] on link "Personal" at bounding box center [449, 159] width 58 height 35
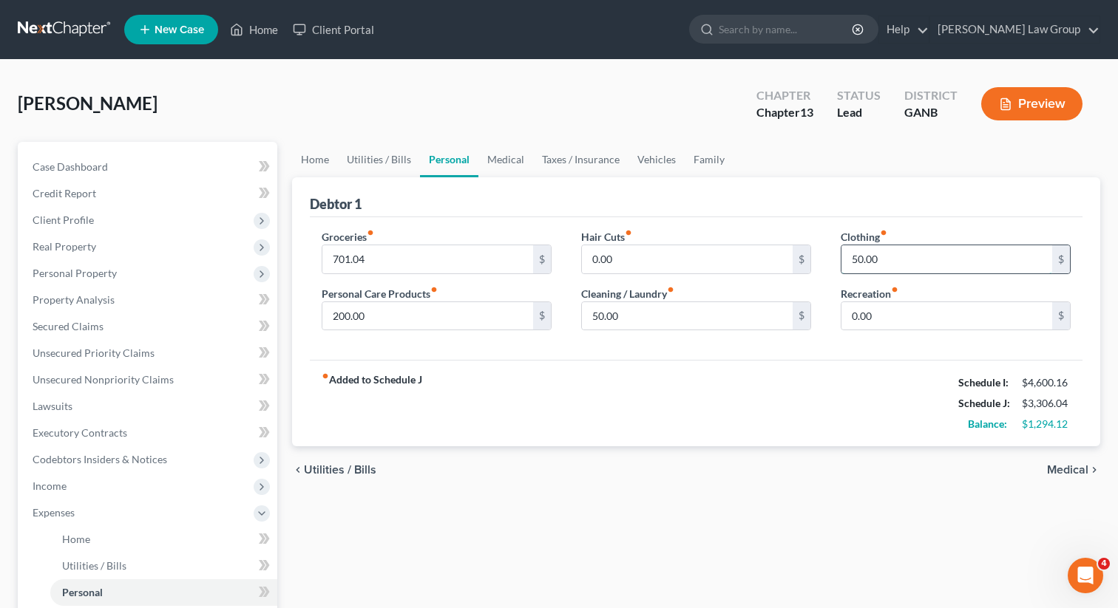
click at [887, 257] on input "50.00" at bounding box center [946, 259] width 211 height 28
type input "100"
click at [633, 319] on input "50.00" at bounding box center [687, 316] width 211 height 28
type input "100"
click at [560, 357] on div "Groceries fiber_manual_record 701.04 $ Personal Care Products fiber_manual_reco…" at bounding box center [696, 288] width 772 height 143
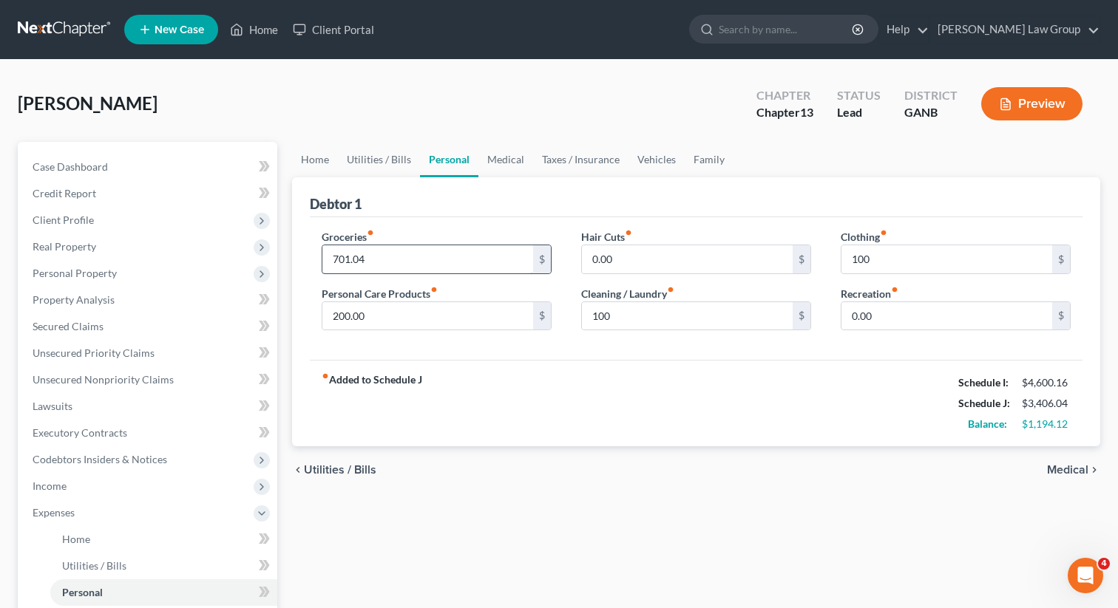
scroll to position [13, 0]
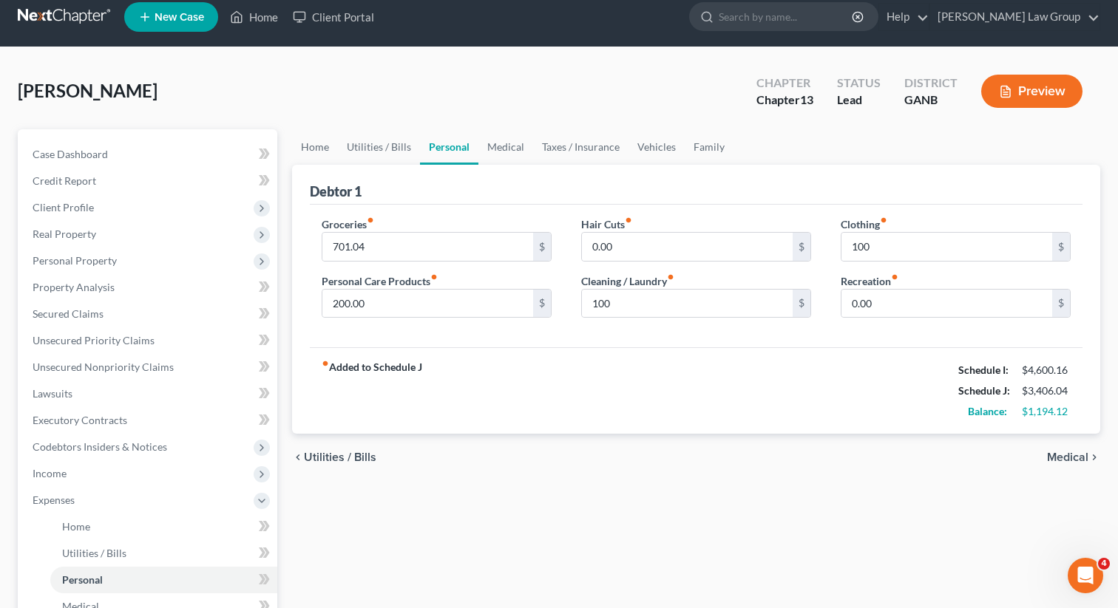
click at [369, 266] on div "Groceries fiber_manual_record 701.04 $ Personal Care Products fiber_manual_reco…" at bounding box center [436, 274] width 259 height 114
click at [369, 247] on input "701.04" at bounding box center [427, 247] width 211 height 28
type input "701.16"
click at [502, 354] on div "fiber_manual_record Added to Schedule J Schedule I: $4,600.16 Schedule J: $3,40…" at bounding box center [696, 390] width 772 height 86
click at [374, 144] on link "Utilities / Bills" at bounding box center [379, 146] width 82 height 35
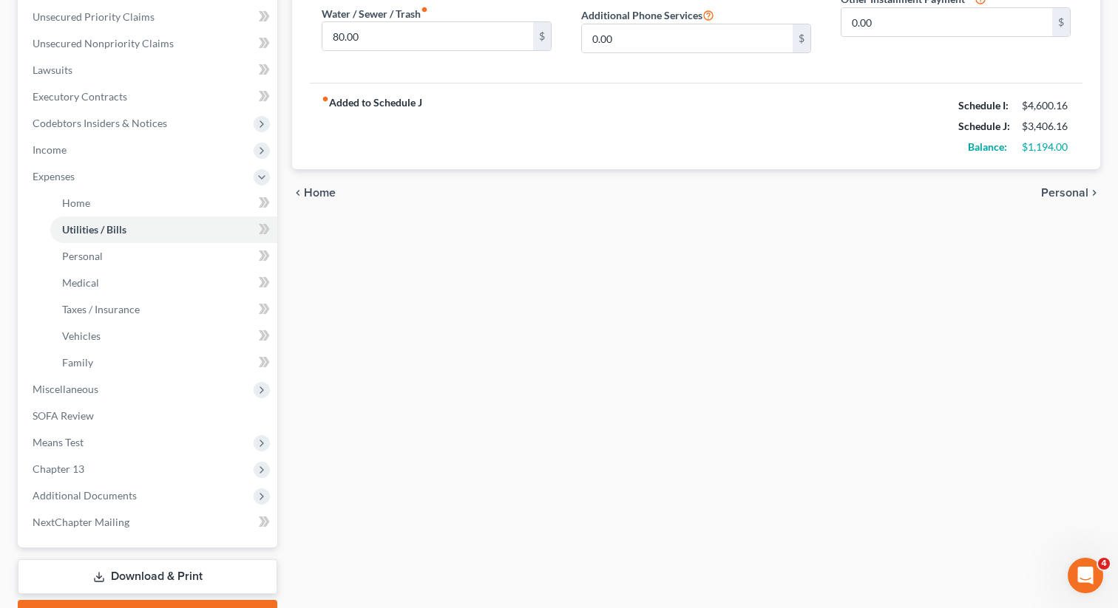
scroll to position [415, 0]
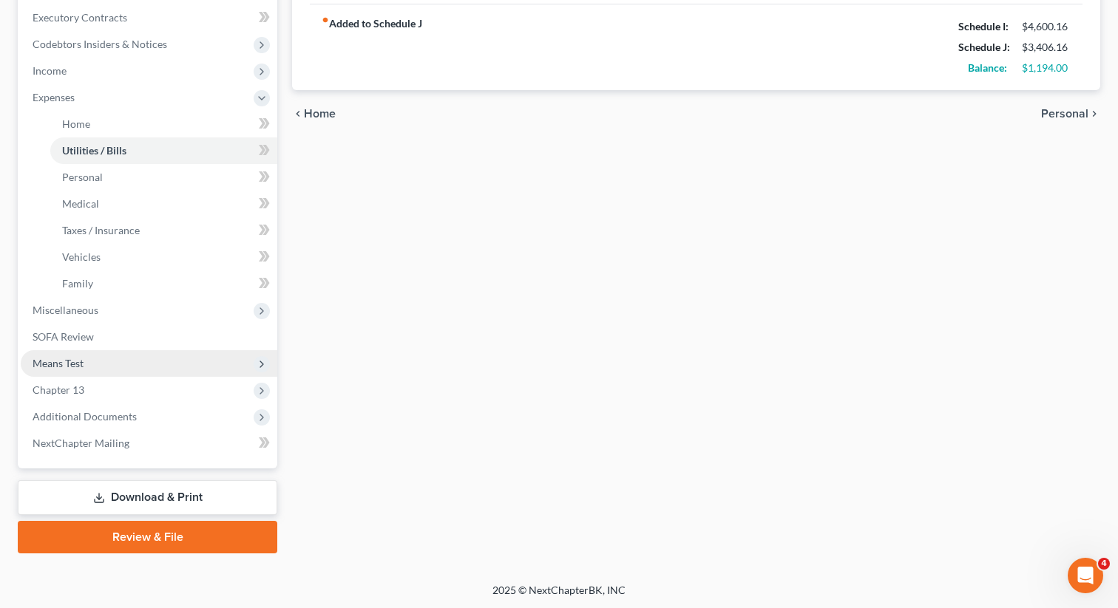
click at [123, 355] on span "Means Test" at bounding box center [149, 363] width 256 height 27
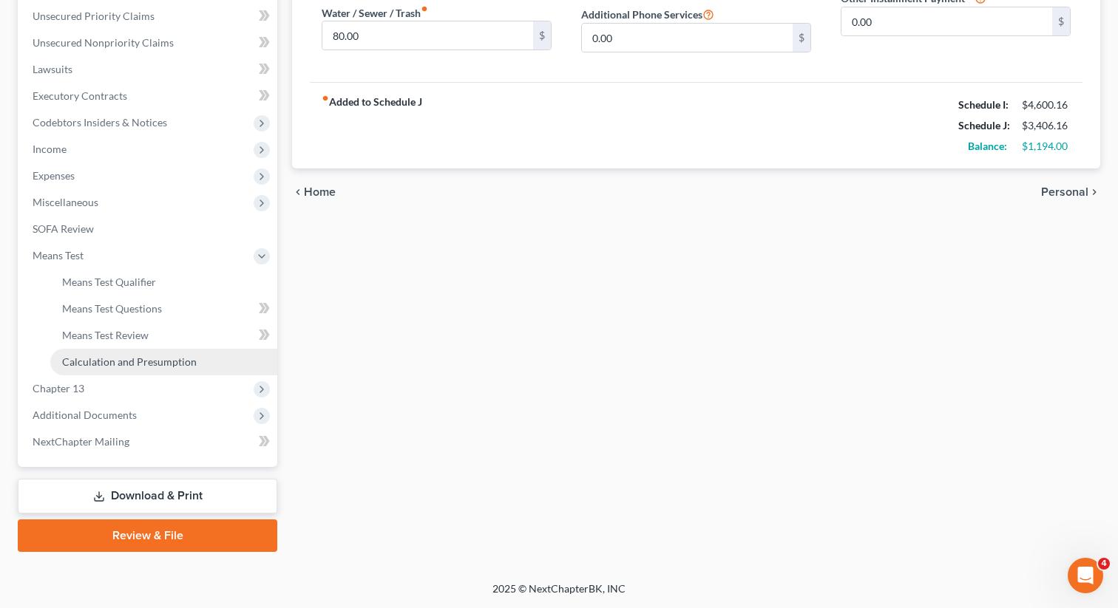
scroll to position [336, 0]
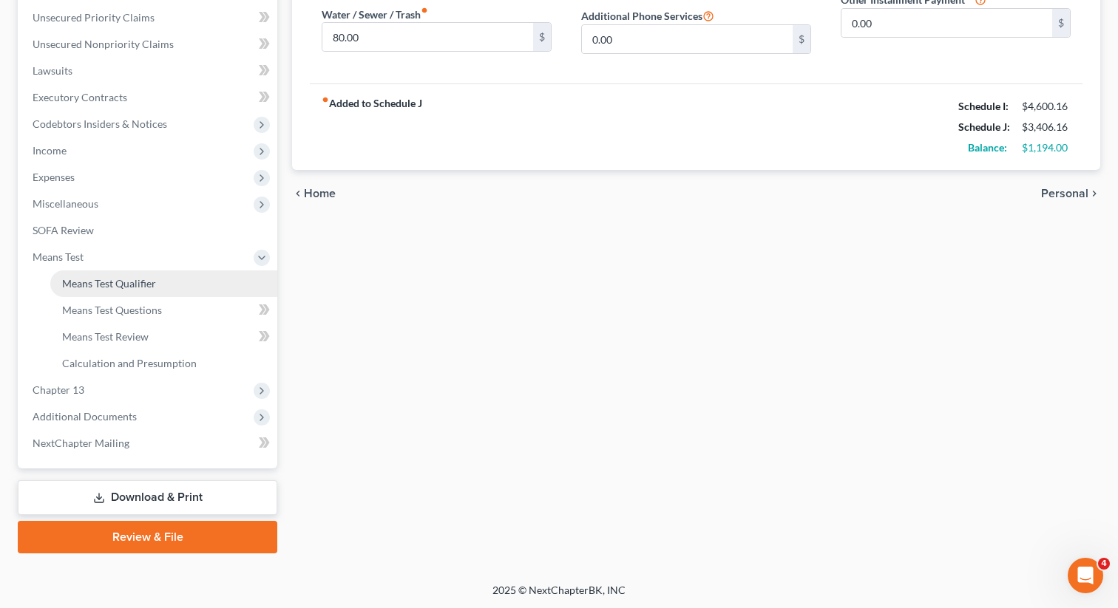
click at [172, 271] on link "Means Test Qualifier" at bounding box center [163, 284] width 227 height 27
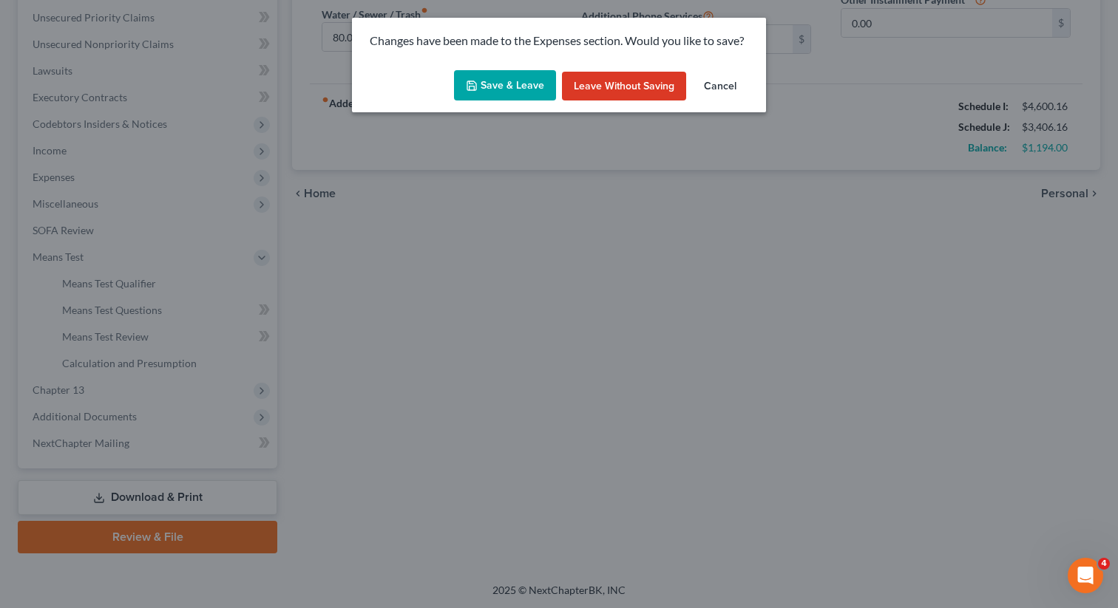
click at [525, 98] on button "Save & Leave" at bounding box center [505, 85] width 102 height 31
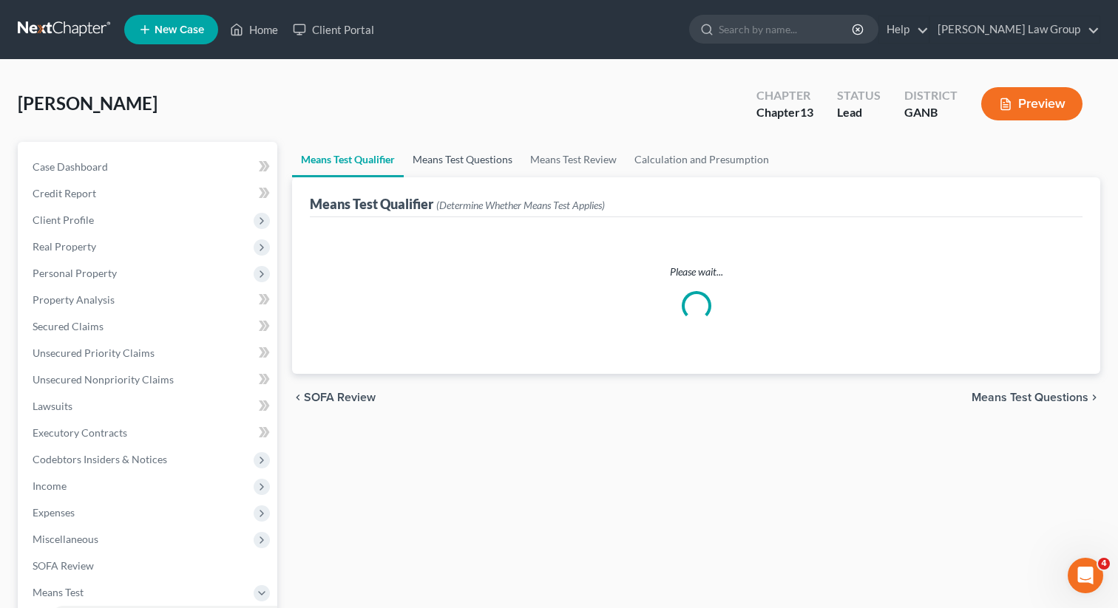
click at [485, 155] on link "Means Test Questions" at bounding box center [463, 159] width 118 height 35
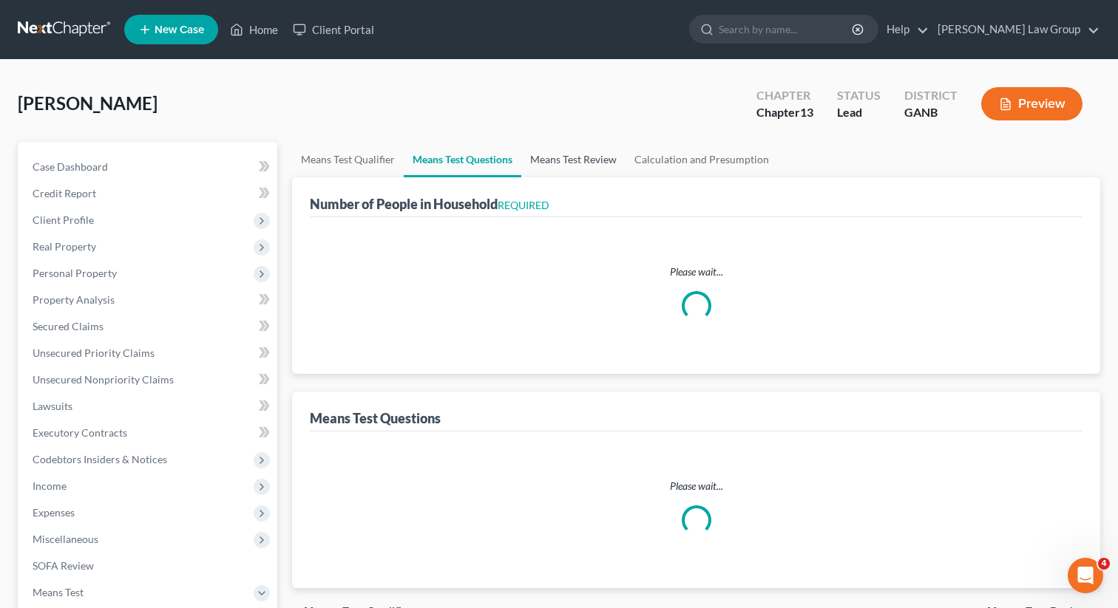
select select "1"
select select "60"
select select "1"
select select "0"
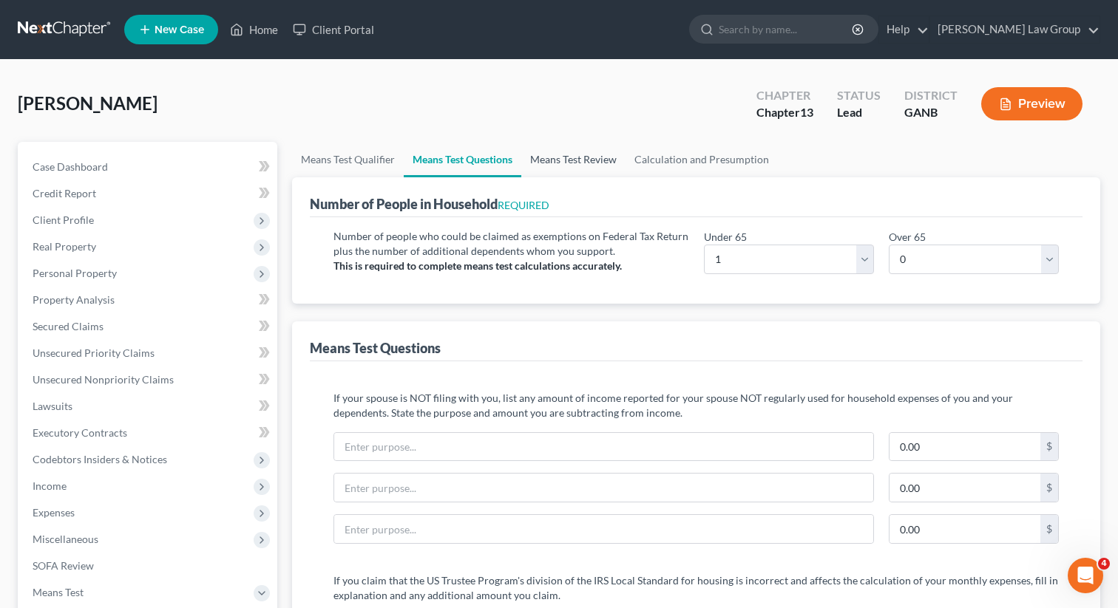
click at [591, 161] on link "Means Test Review" at bounding box center [573, 159] width 104 height 35
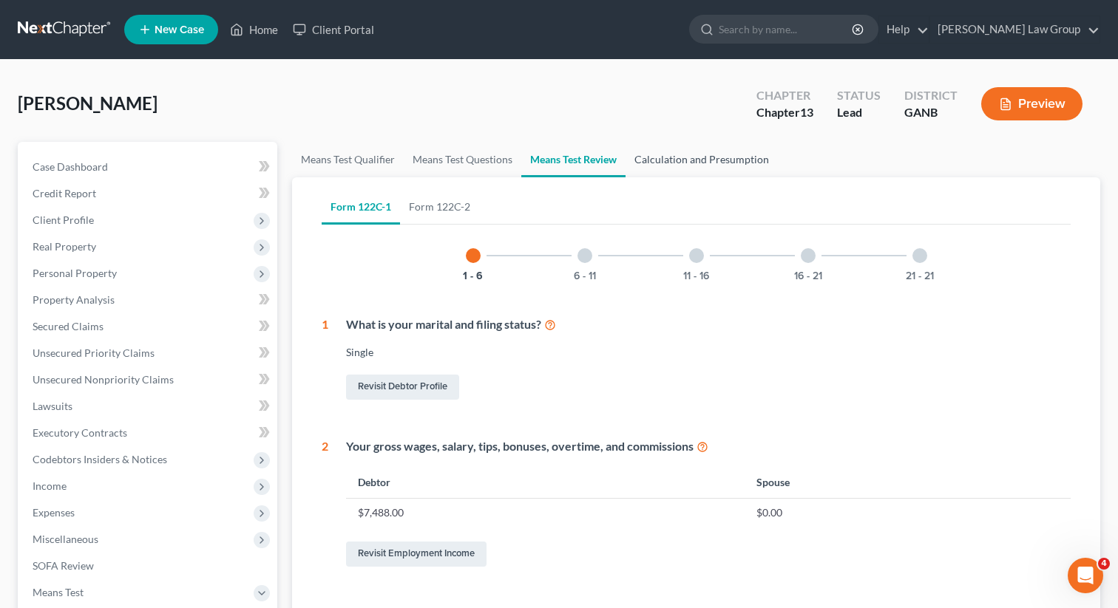
click at [707, 157] on link "Calculation and Presumption" at bounding box center [701, 159] width 152 height 35
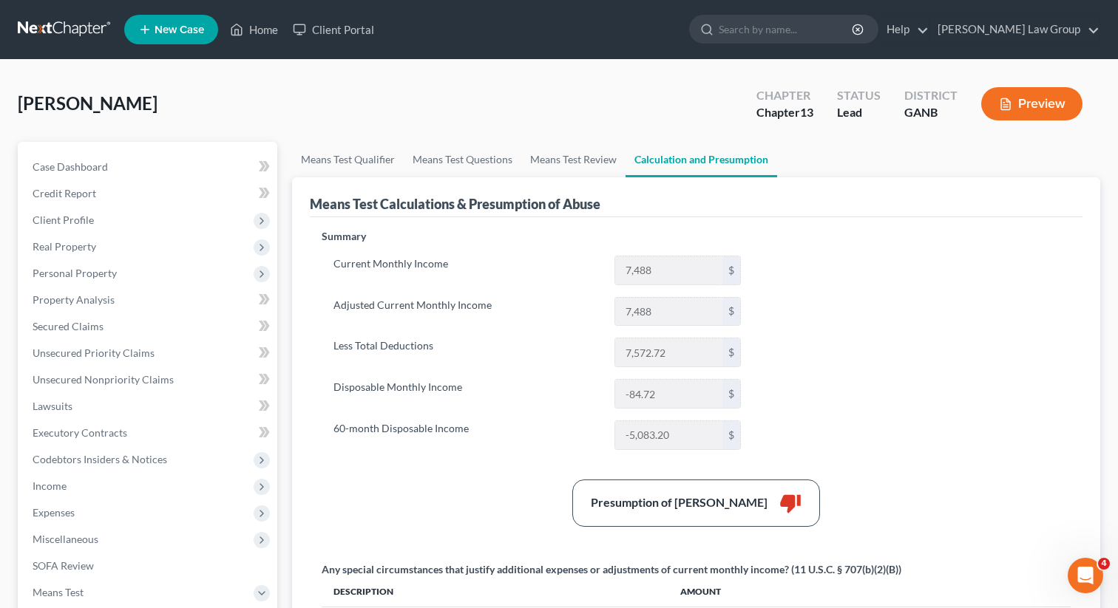
click at [1023, 111] on button "Preview" at bounding box center [1031, 103] width 101 height 33
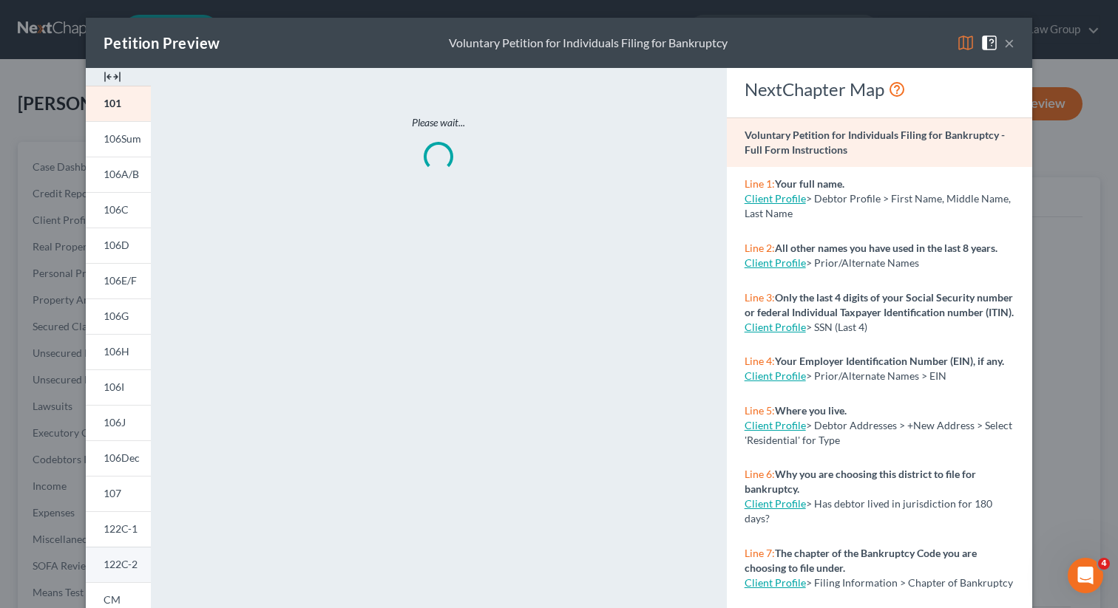
click at [120, 561] on span "122C-2" at bounding box center [120, 564] width 34 height 13
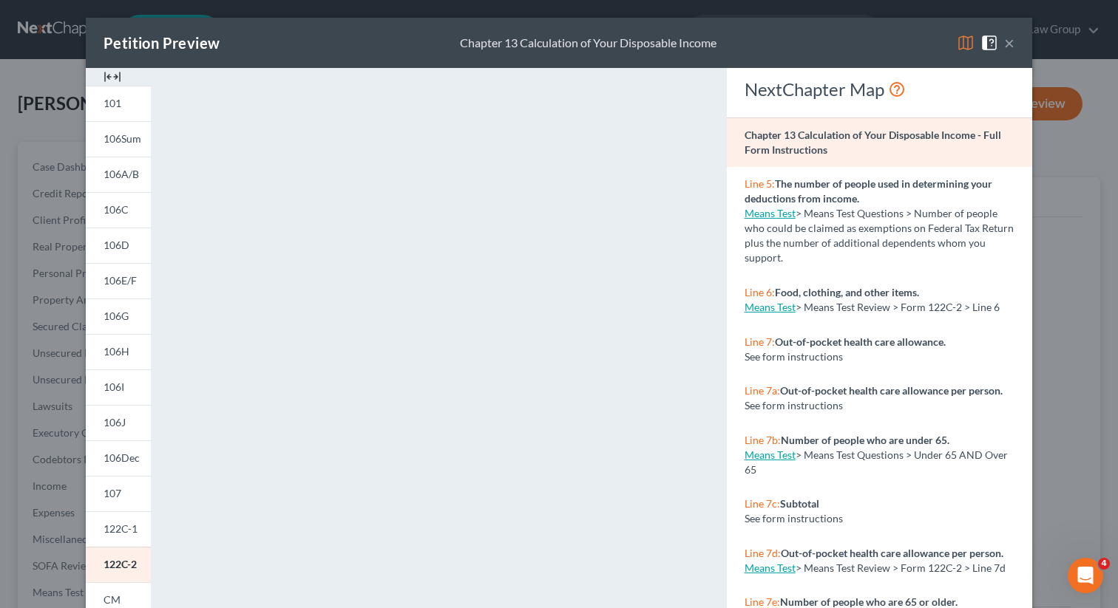
click at [1006, 39] on button "×" at bounding box center [1009, 43] width 10 height 18
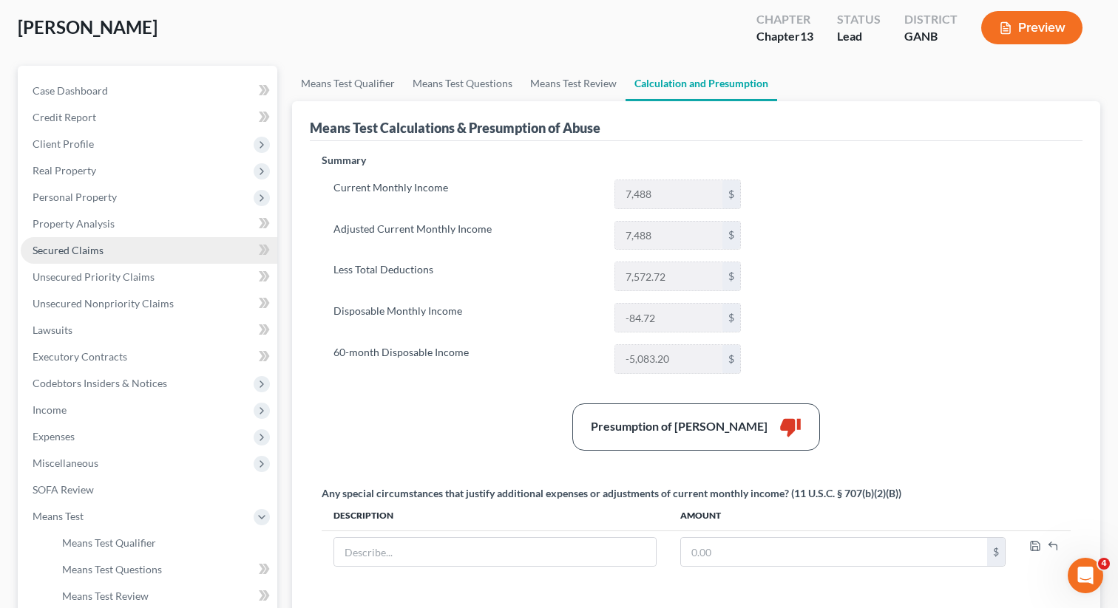
click at [94, 248] on span "Secured Claims" at bounding box center [68, 250] width 71 height 13
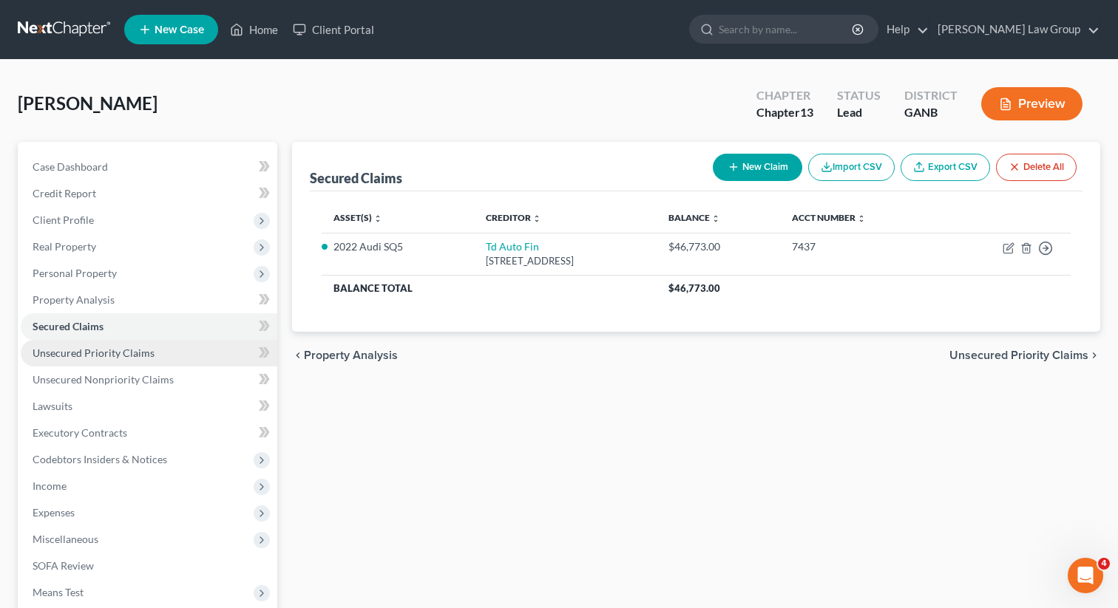
click at [108, 352] on span "Unsecured Priority Claims" at bounding box center [94, 353] width 122 height 13
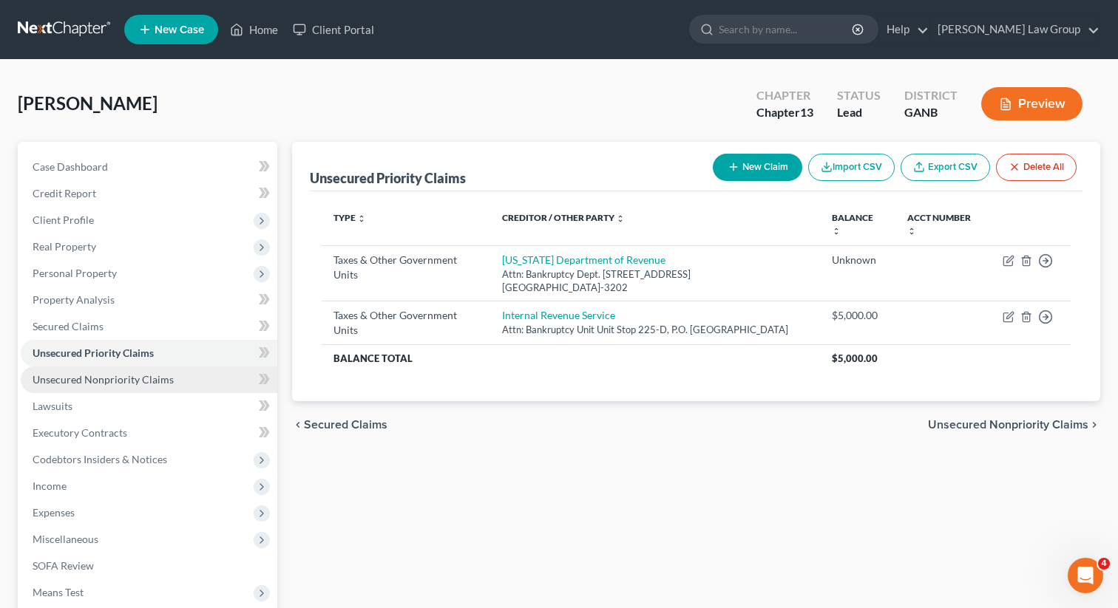
click at [104, 375] on span "Unsecured Nonpriority Claims" at bounding box center [103, 379] width 141 height 13
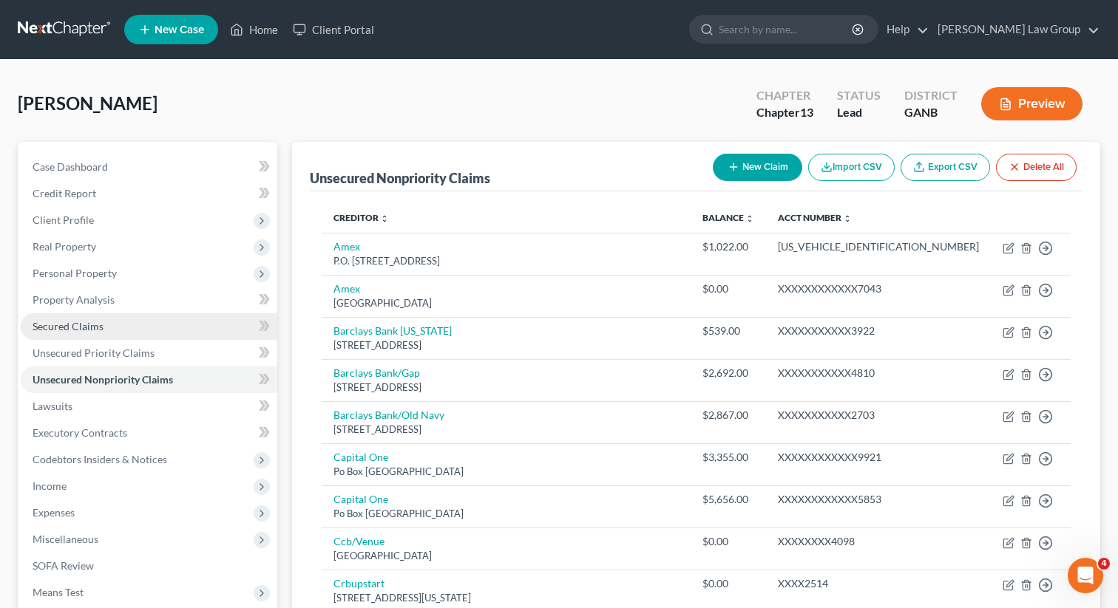
click at [90, 326] on span "Secured Claims" at bounding box center [68, 326] width 71 height 13
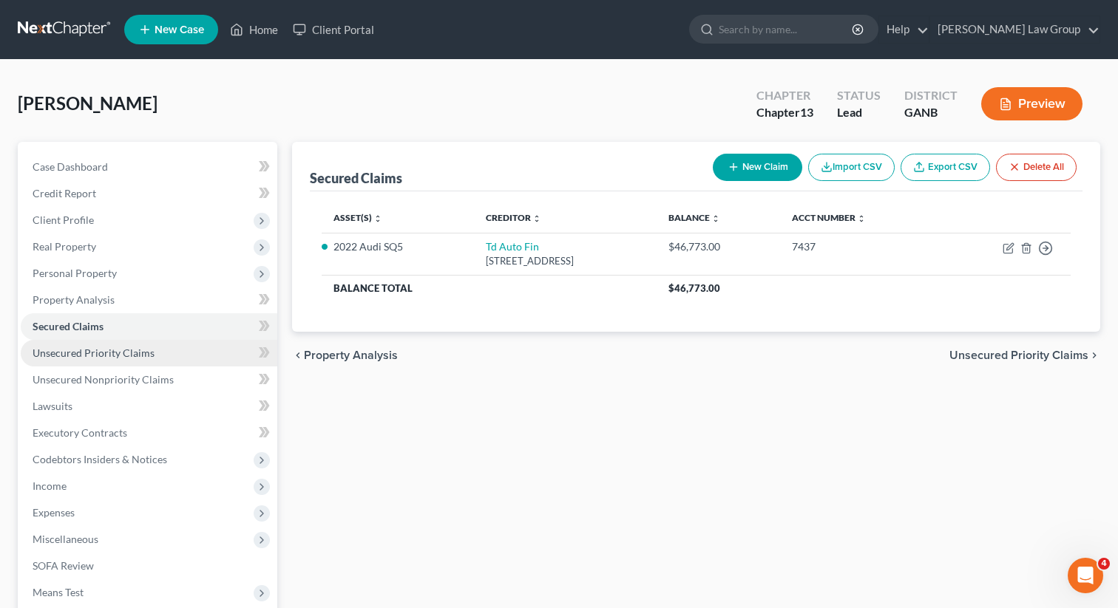
click at [92, 354] on span "Unsecured Priority Claims" at bounding box center [94, 353] width 122 height 13
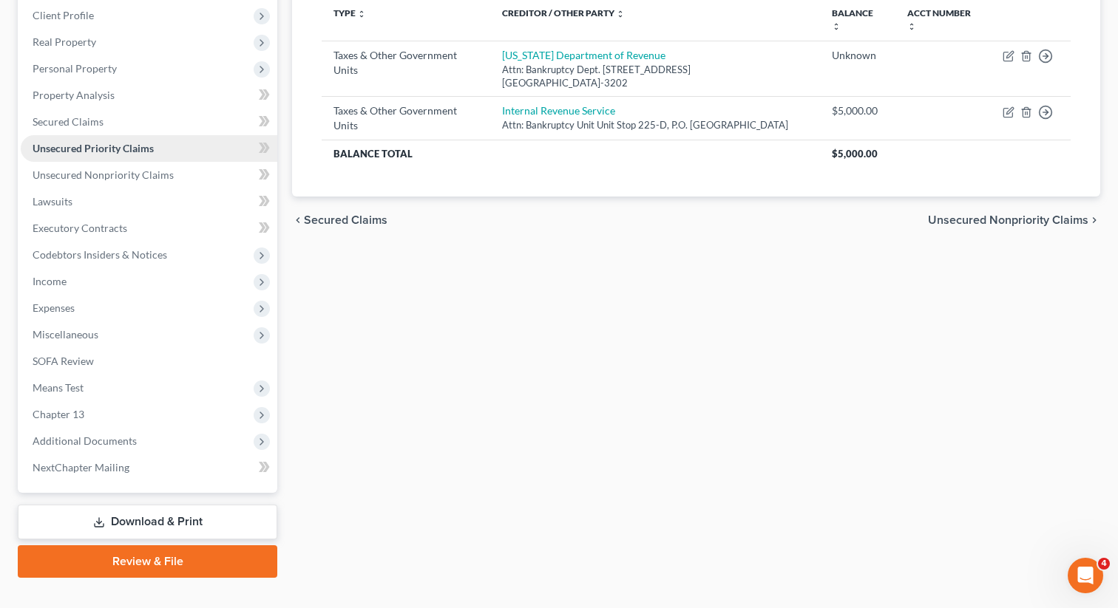
scroll to position [217, 0]
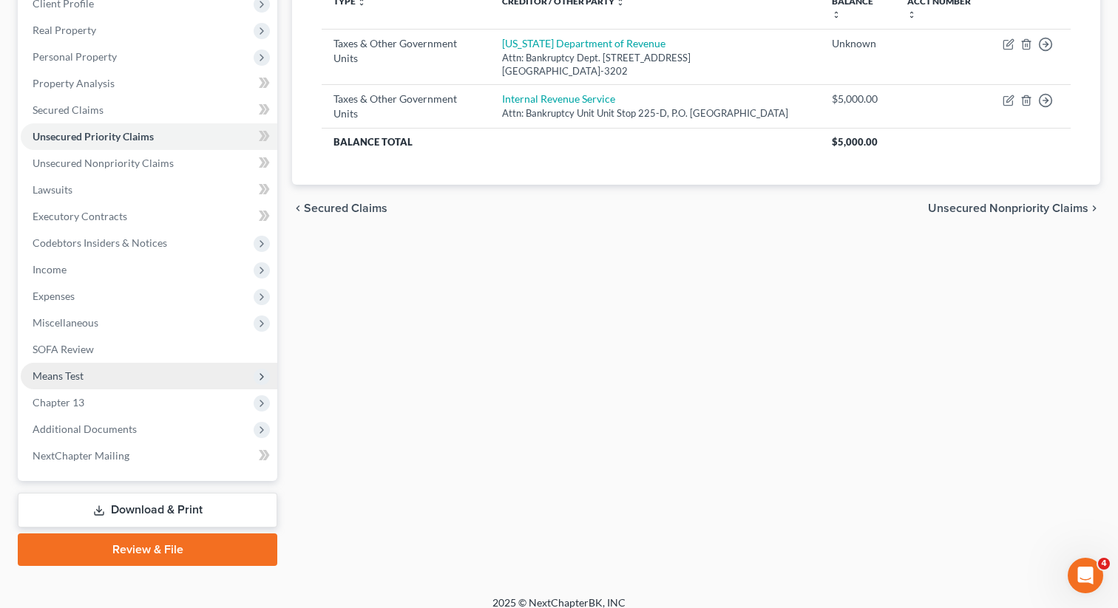
click at [97, 383] on span "Means Test" at bounding box center [149, 376] width 256 height 27
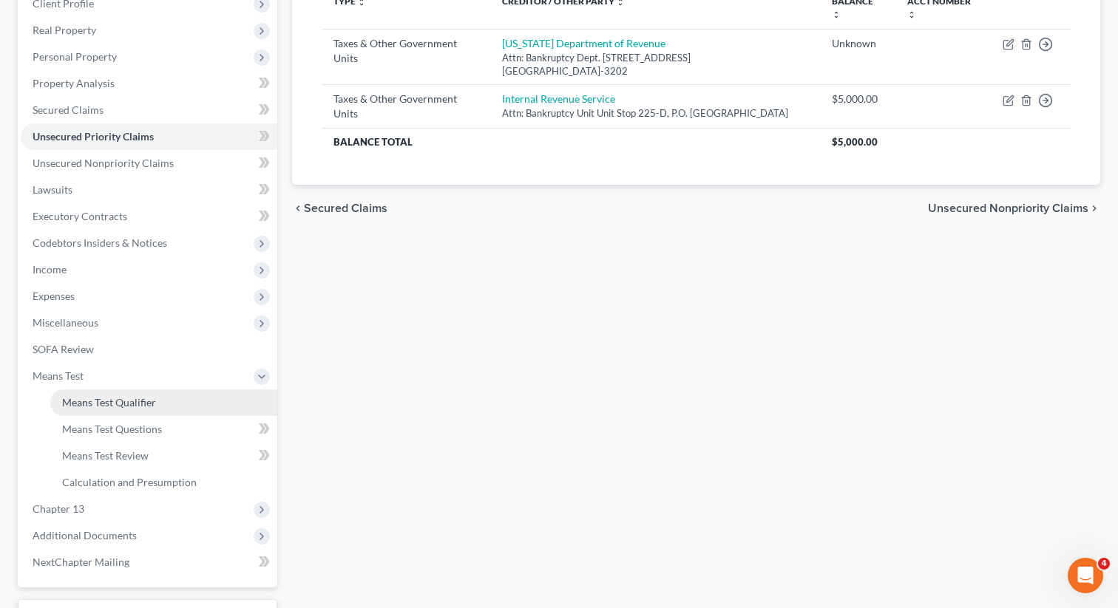
click at [107, 402] on span "Means Test Qualifier" at bounding box center [109, 402] width 94 height 13
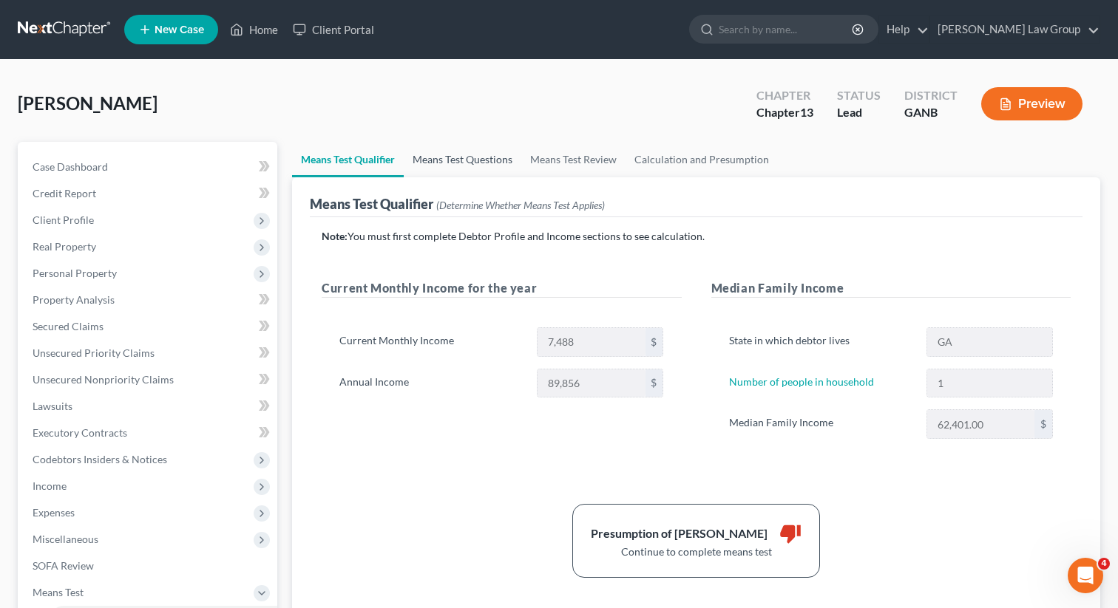
click at [479, 157] on link "Means Test Questions" at bounding box center [463, 159] width 118 height 35
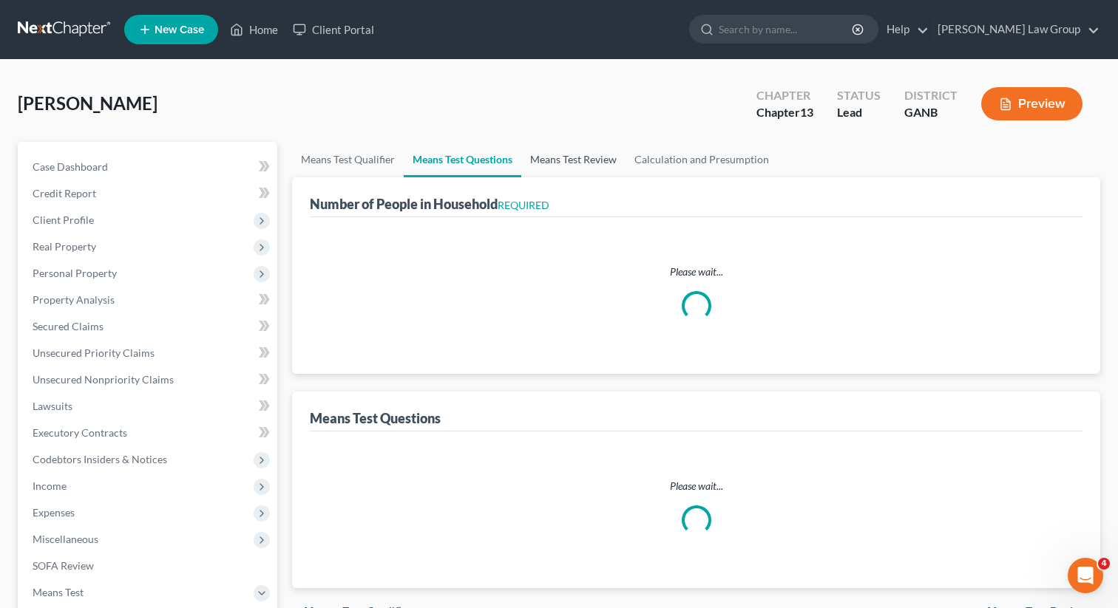
select select "1"
select select "60"
select select "1"
select select "0"
select select "1"
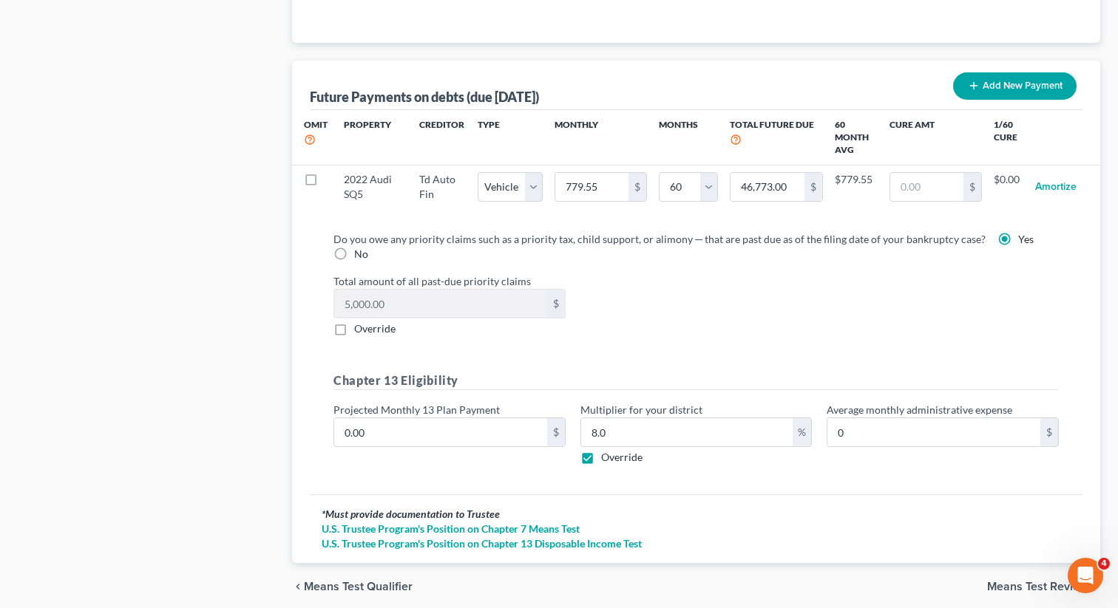
scroll to position [1499, 0]
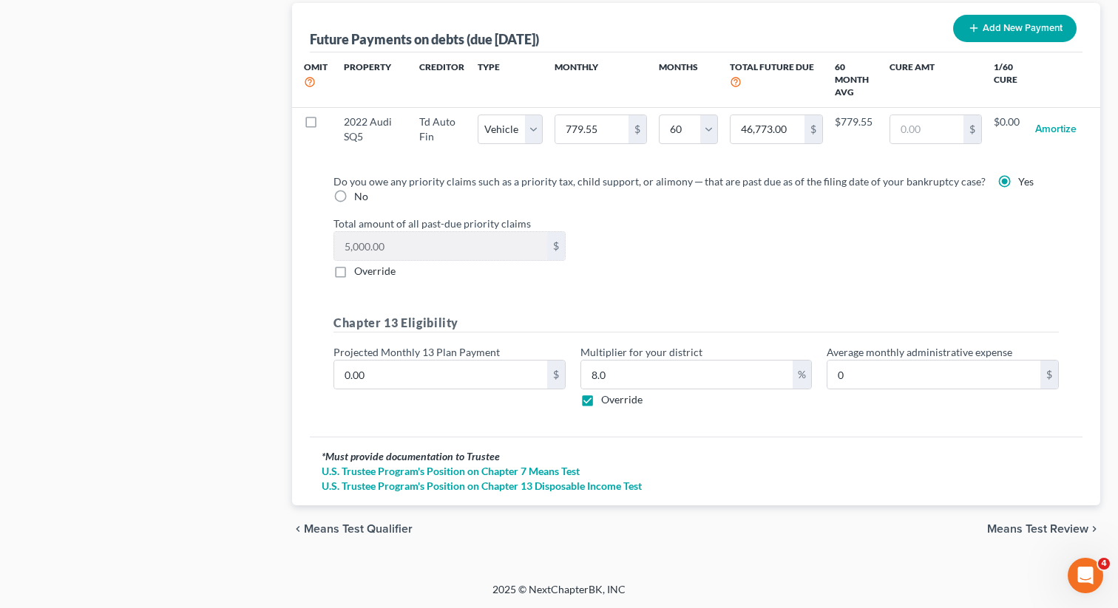
click at [601, 398] on label "Override" at bounding box center [621, 399] width 41 height 15
click at [607, 398] on input "Override" at bounding box center [612, 397] width 10 height 10
checkbox input "false"
click at [531, 406] on div "Chapter 13 Eligibility Projected Monthly 13 Plan Payment 0.00 $ Multiplier for …" at bounding box center [696, 366] width 740 height 105
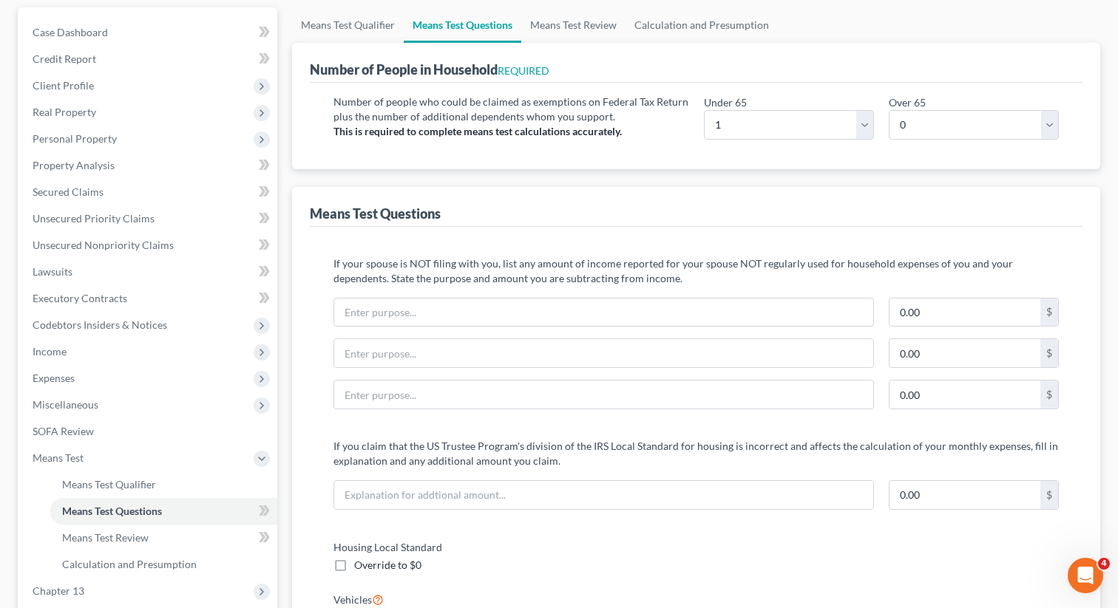
scroll to position [0, 0]
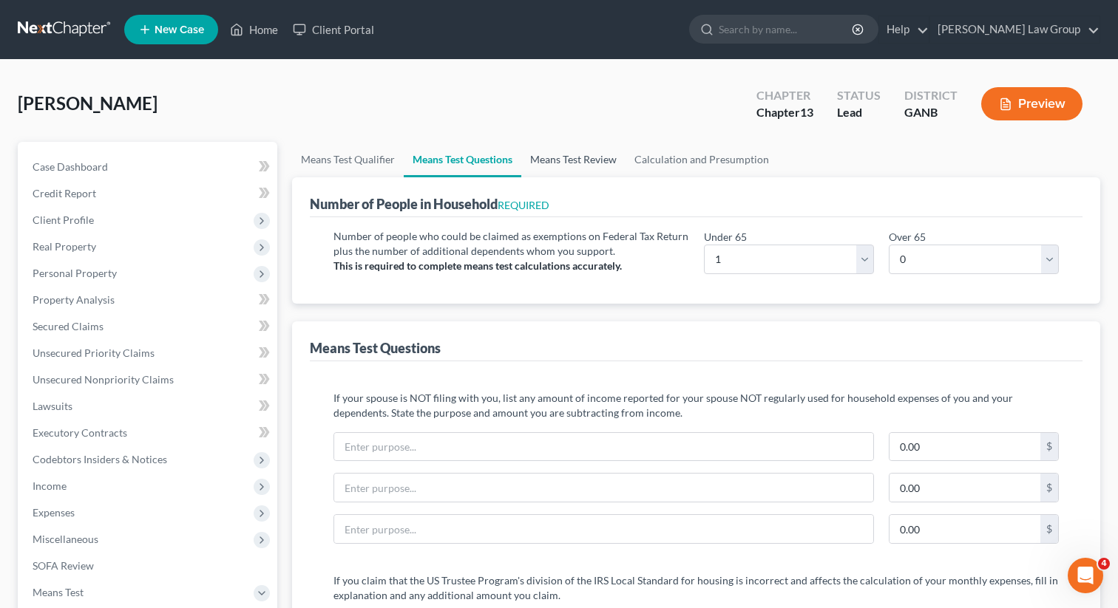
click at [581, 153] on link "Means Test Review" at bounding box center [573, 159] width 104 height 35
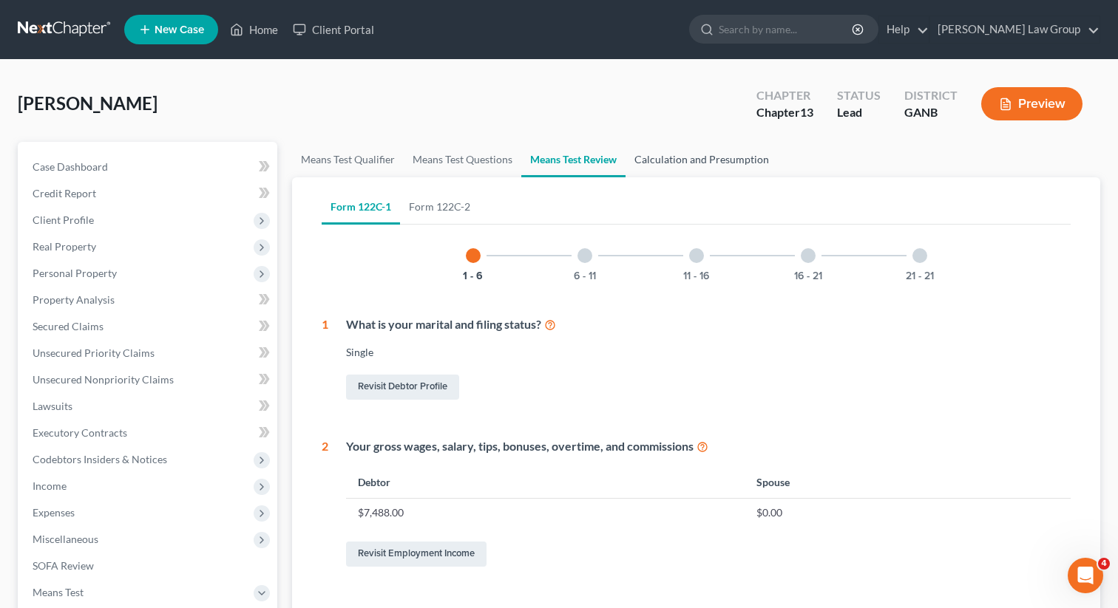
click at [691, 157] on link "Calculation and Presumption" at bounding box center [701, 159] width 152 height 35
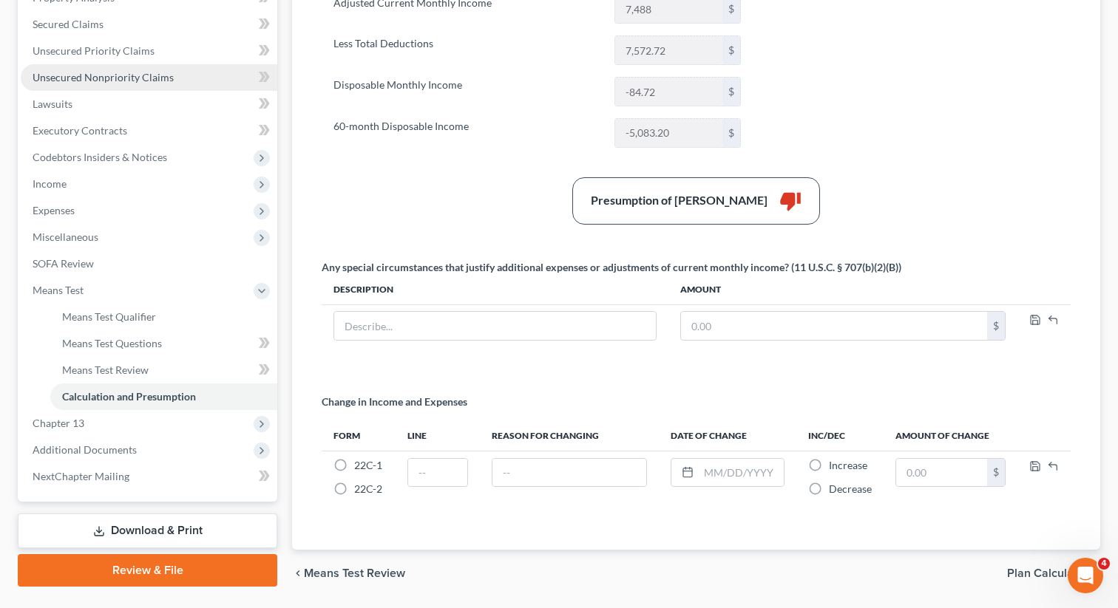
scroll to position [347, 0]
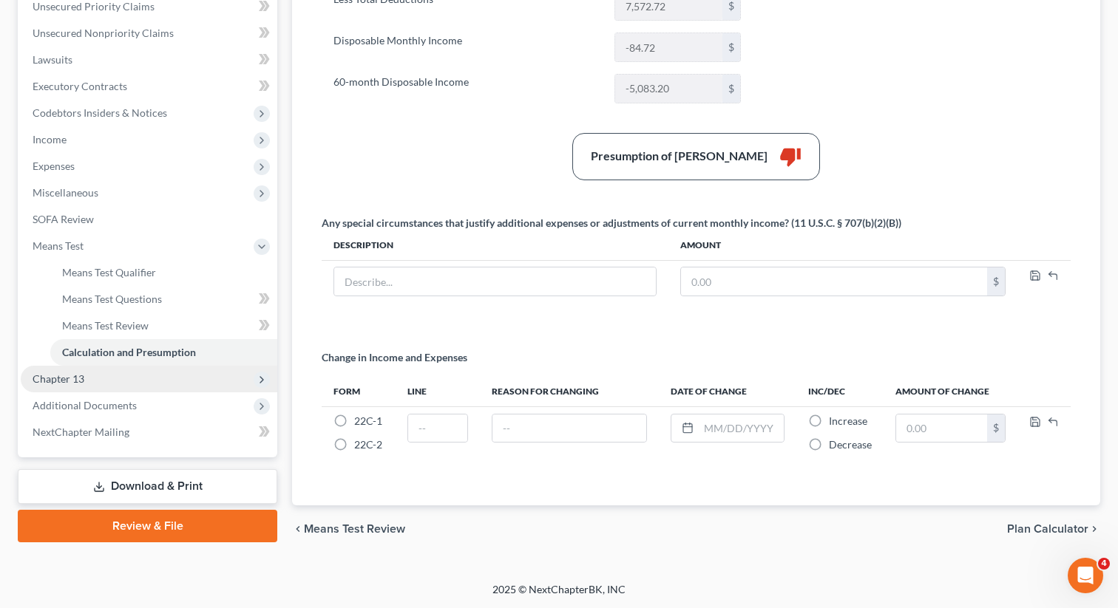
click at [124, 375] on span "Chapter 13" at bounding box center [149, 379] width 256 height 27
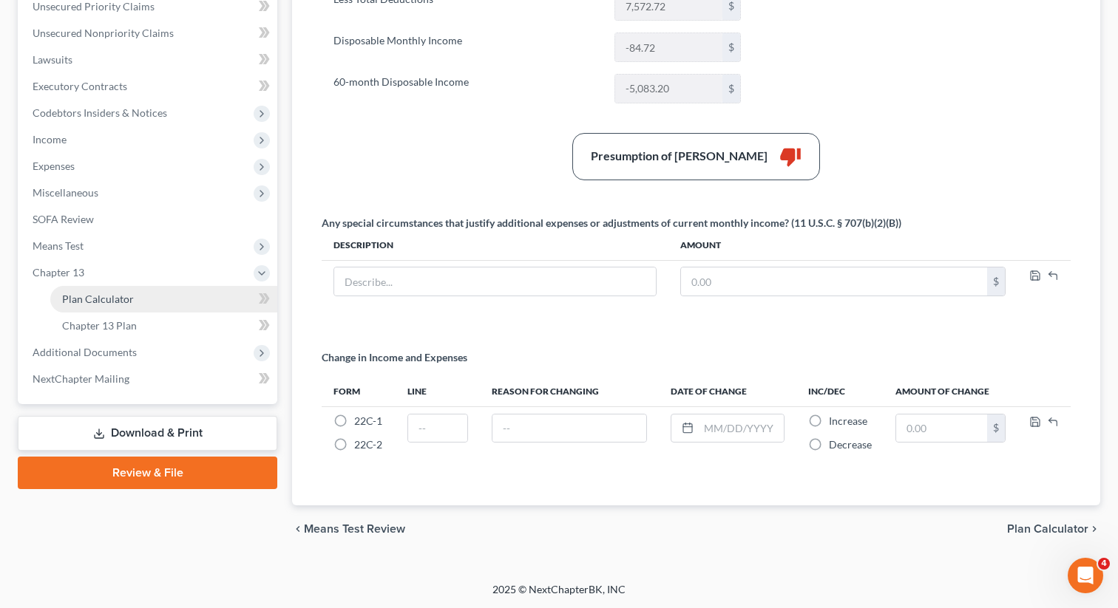
click at [153, 294] on link "Plan Calculator" at bounding box center [163, 299] width 227 height 27
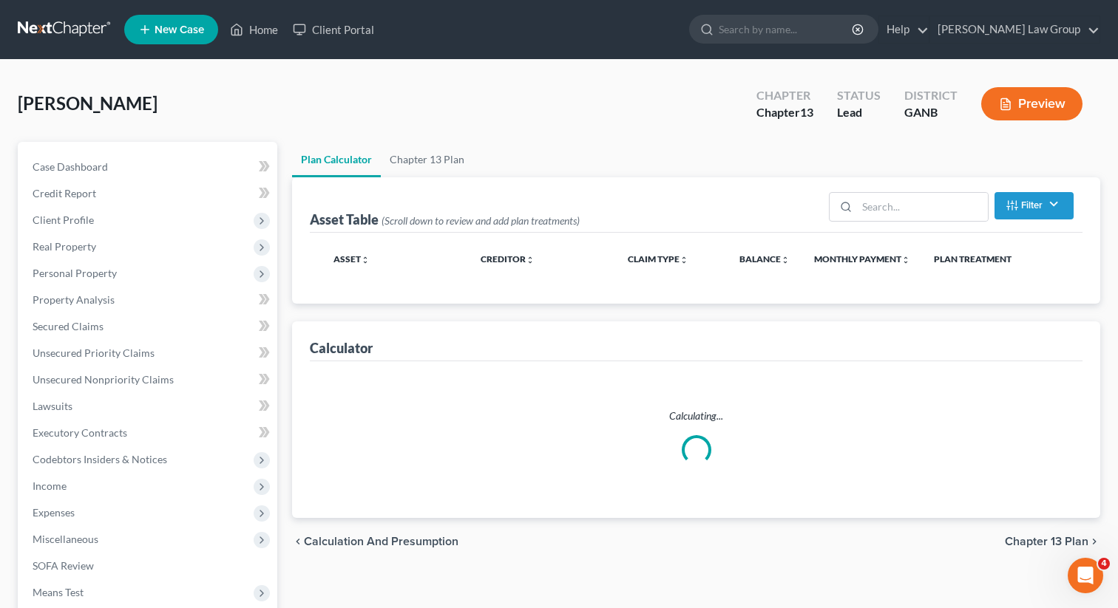
select select "59"
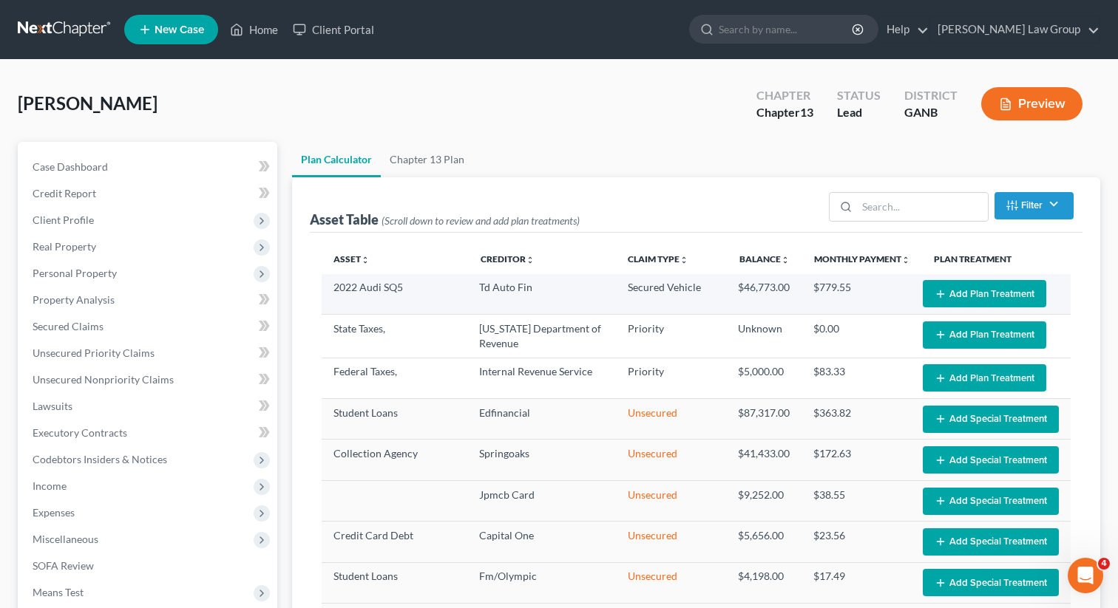
click at [978, 295] on button "Add Plan Treatment" at bounding box center [983, 293] width 123 height 27
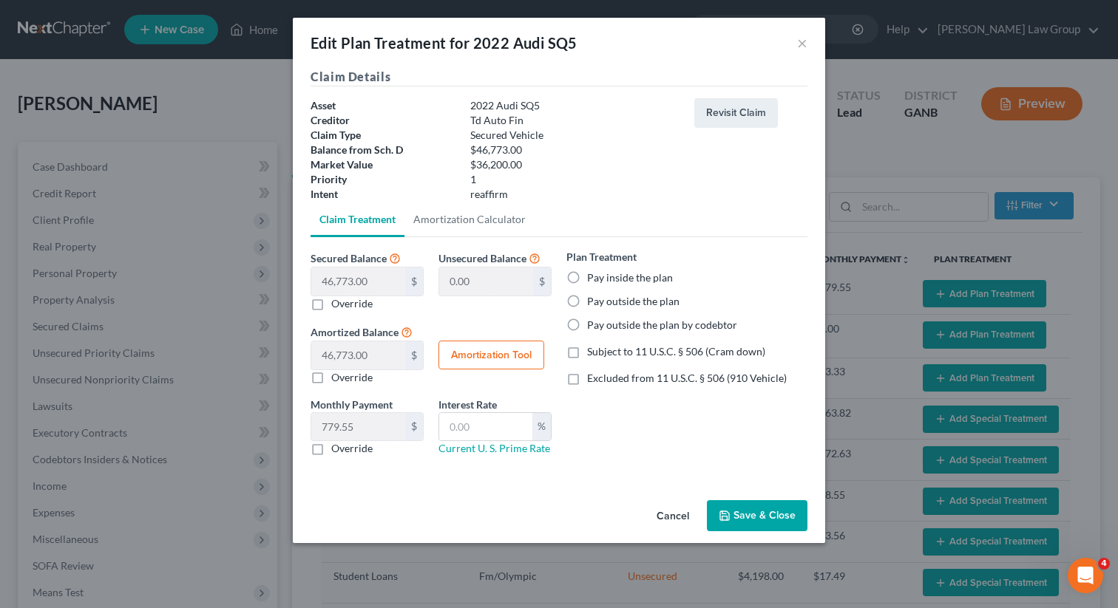
click at [587, 276] on label "Pay inside the plan" at bounding box center [630, 278] width 86 height 15
click at [593, 276] on input "Pay inside the plan" at bounding box center [598, 276] width 10 height 10
radio input "true"
click at [587, 380] on label "Excluded from 11 U.S.C. § 506 (910 Vehicle)" at bounding box center [687, 378] width 200 height 15
click at [593, 380] on input "Excluded from 11 U.S.C. § 506 (910 Vehicle)" at bounding box center [598, 376] width 10 height 10
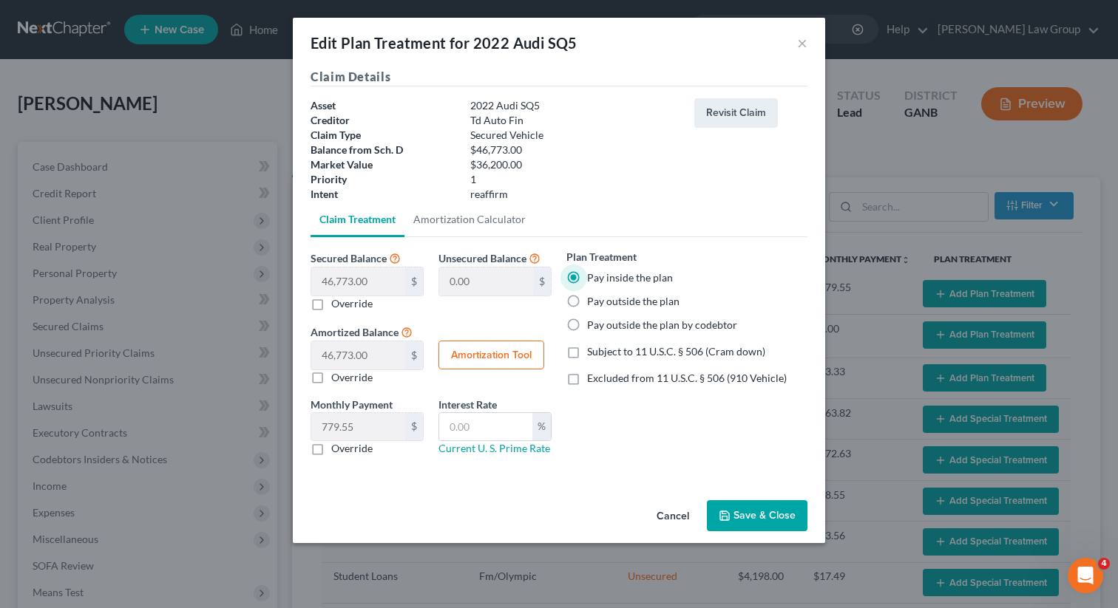
checkbox input "true"
click at [485, 431] on input "text" at bounding box center [485, 427] width 93 height 28
type input "9"
click at [732, 512] on button "Save & Close" at bounding box center [757, 515] width 101 height 31
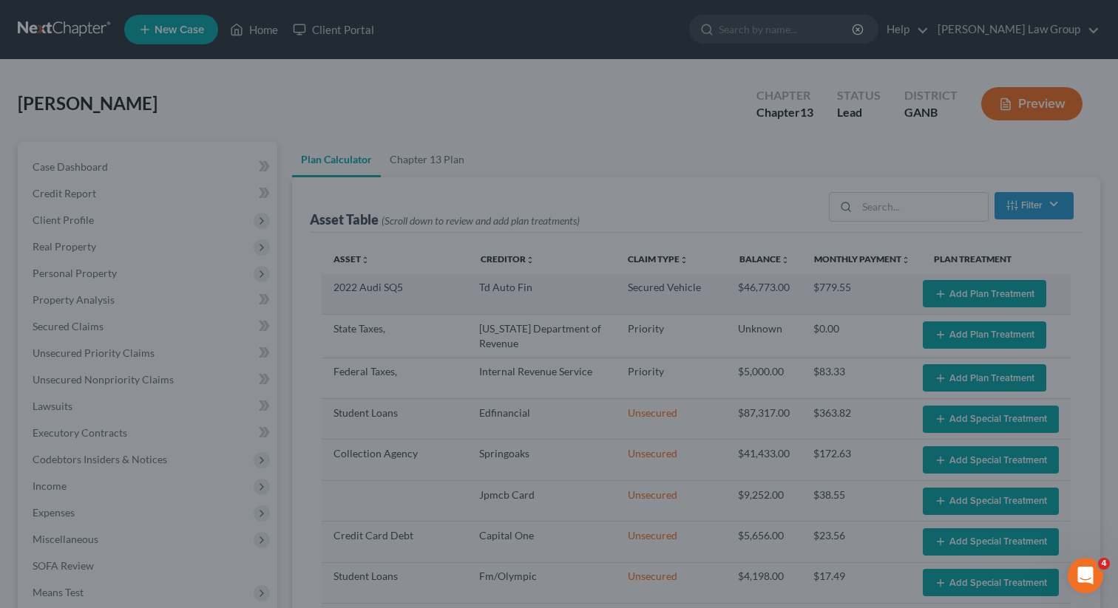
select select "59"
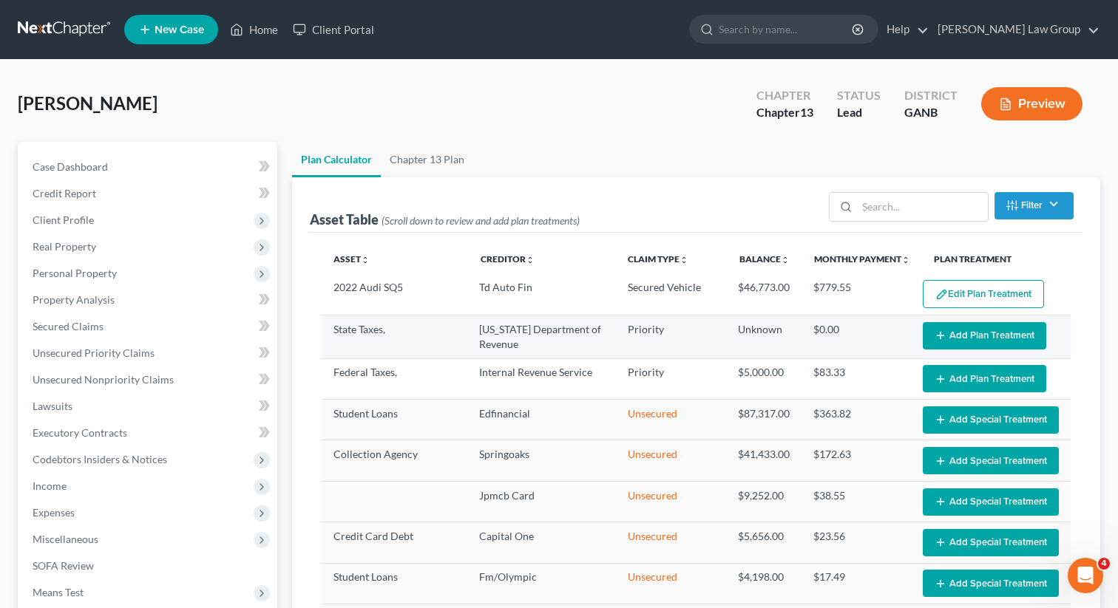
click at [976, 339] on button "Add Plan Treatment" at bounding box center [983, 335] width 123 height 27
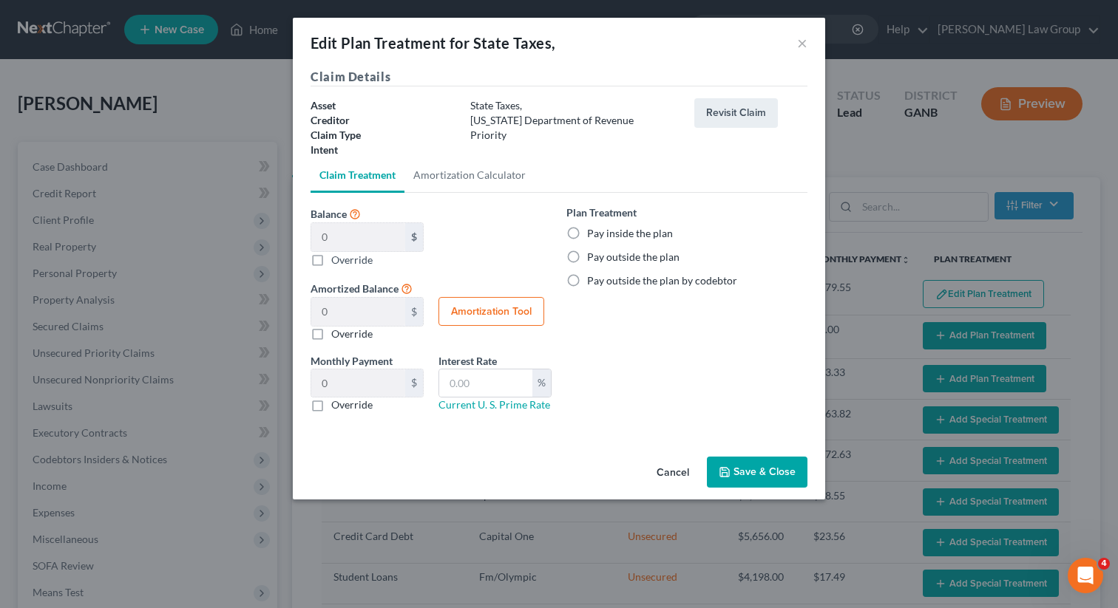
click at [587, 236] on label "Pay inside the plan" at bounding box center [630, 233] width 86 height 15
click at [593, 236] on input "Pay inside the plan" at bounding box center [598, 231] width 10 height 10
radio input "true"
click at [737, 483] on button "Save & Close" at bounding box center [757, 472] width 101 height 31
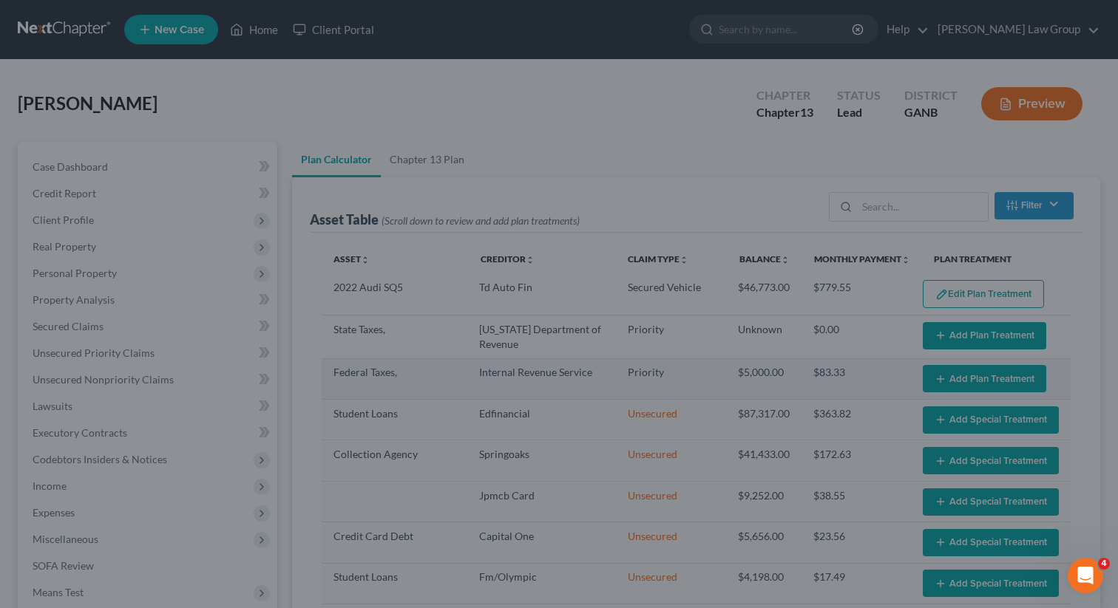
select select "59"
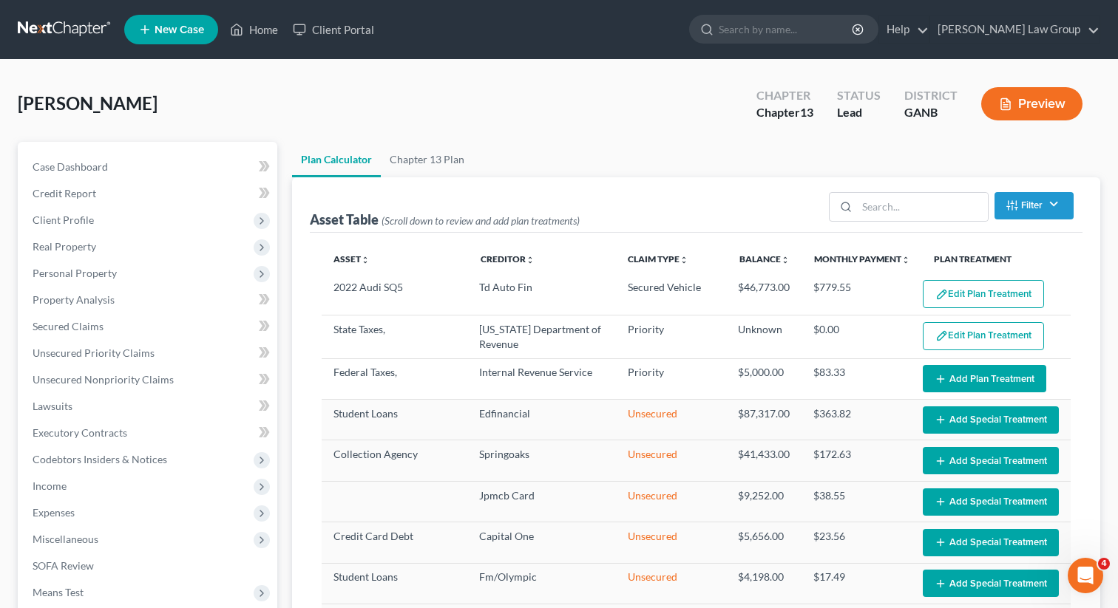
click at [952, 381] on button "Add Plan Treatment" at bounding box center [983, 378] width 123 height 27
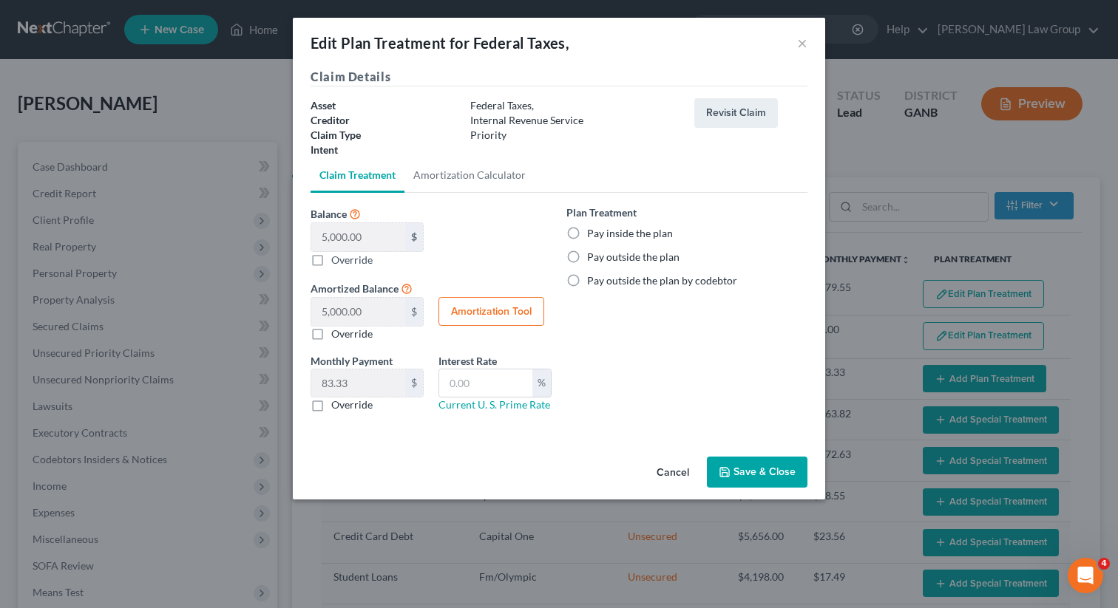
click at [587, 230] on label "Pay inside the plan" at bounding box center [630, 233] width 86 height 15
click at [593, 230] on input "Pay inside the plan" at bounding box center [598, 231] width 10 height 10
radio input "true"
click at [730, 469] on icon "button" at bounding box center [724, 472] width 12 height 12
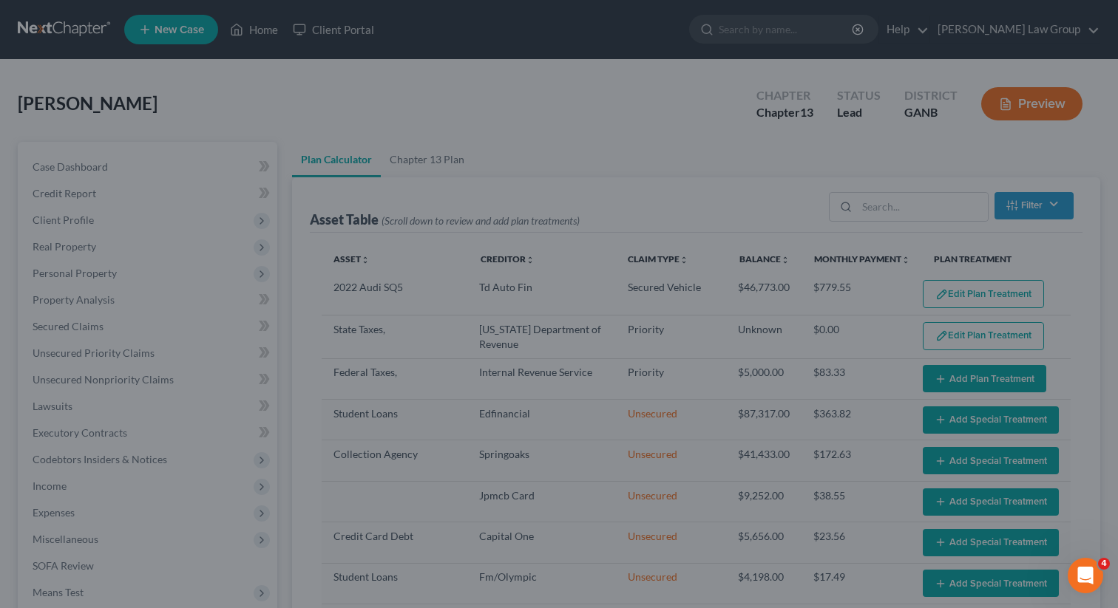
select select "59"
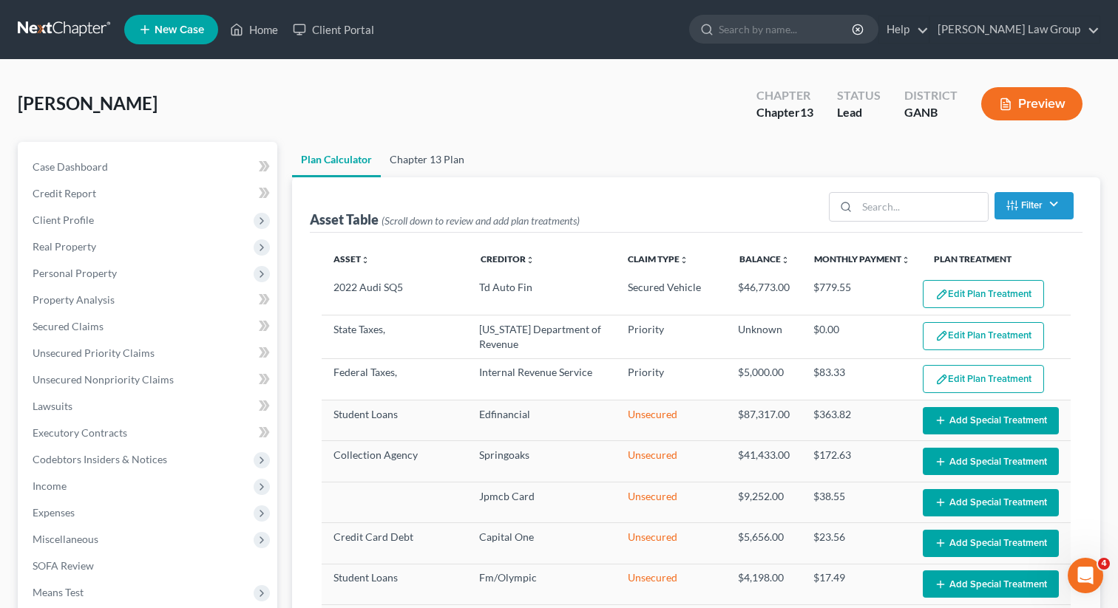
click at [412, 154] on link "Chapter 13 Plan" at bounding box center [427, 159] width 92 height 35
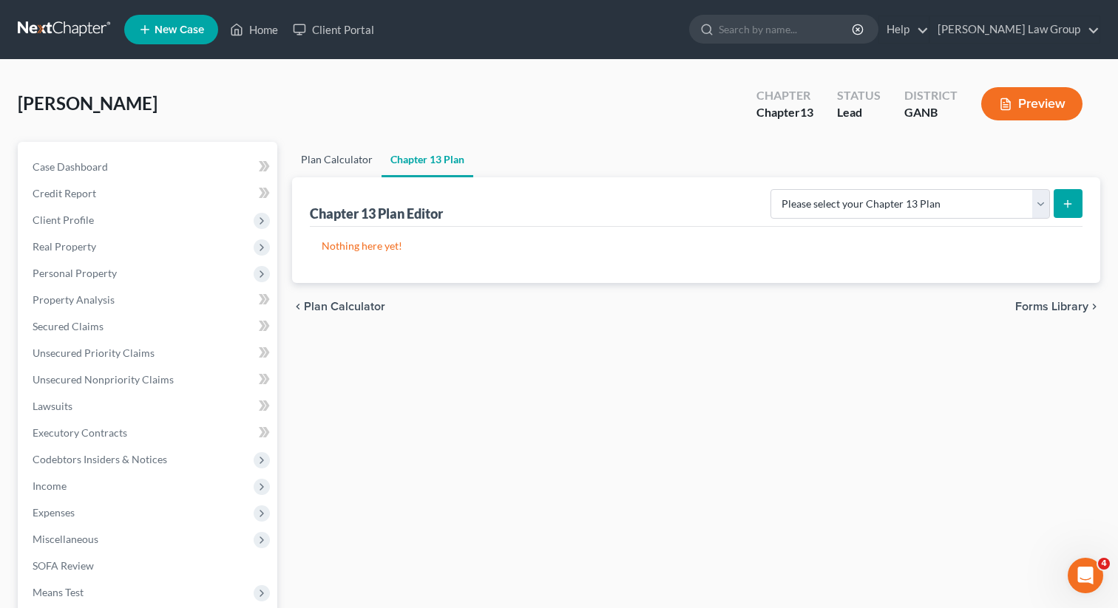
click at [328, 154] on link "Plan Calculator" at bounding box center [336, 159] width 89 height 35
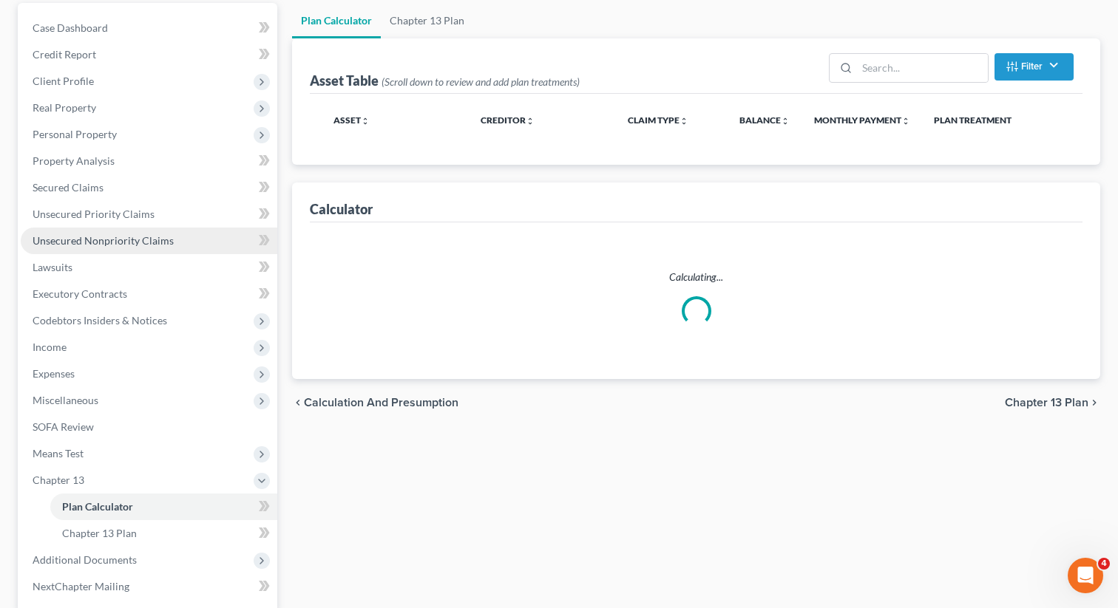
select select "59"
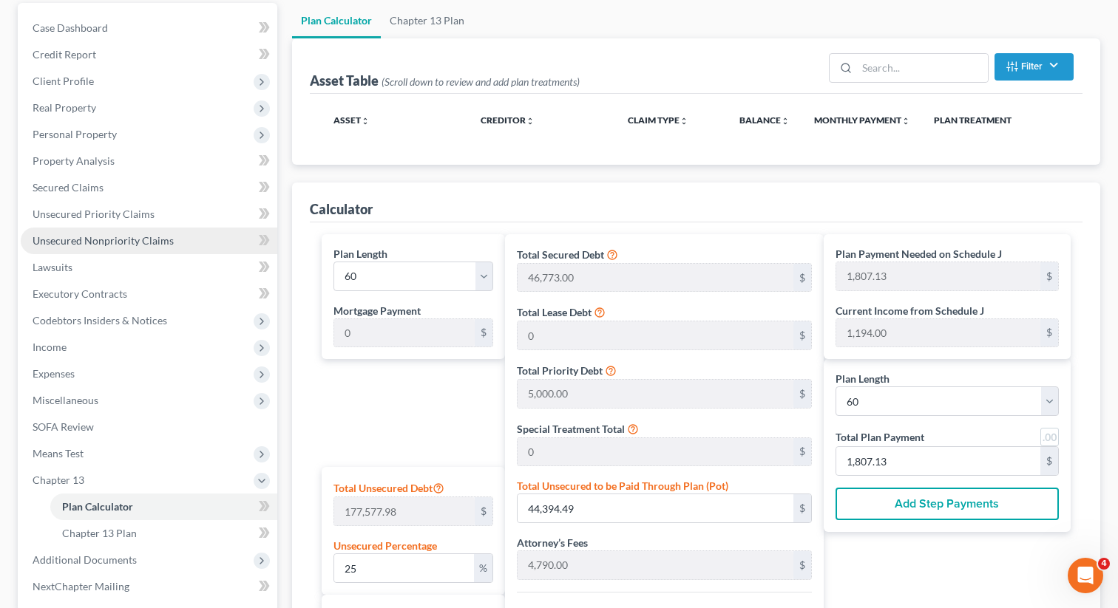
scroll to position [174, 0]
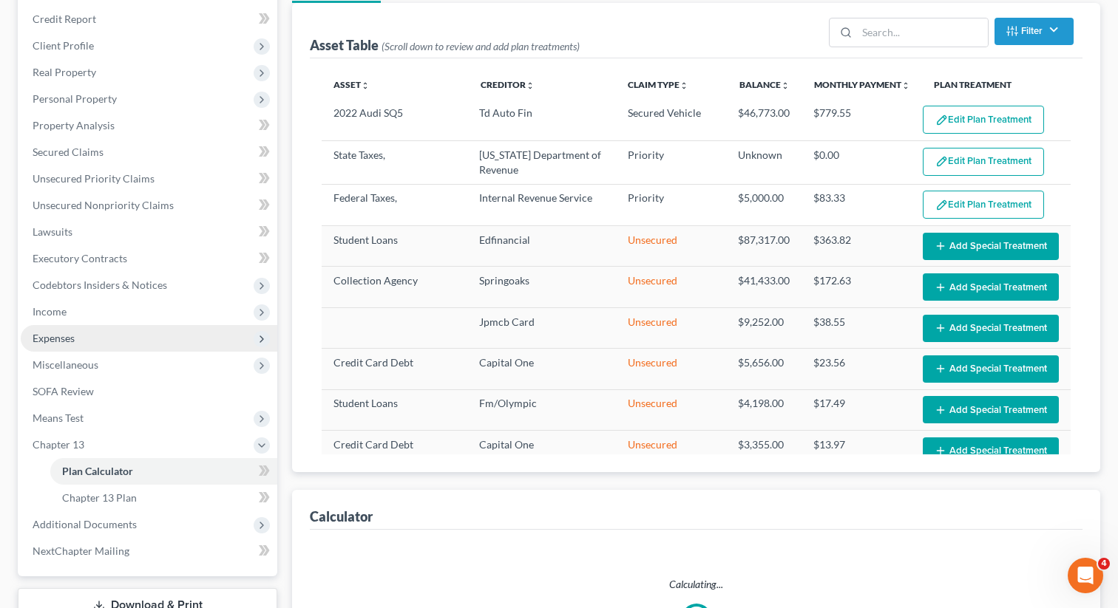
select select "59"
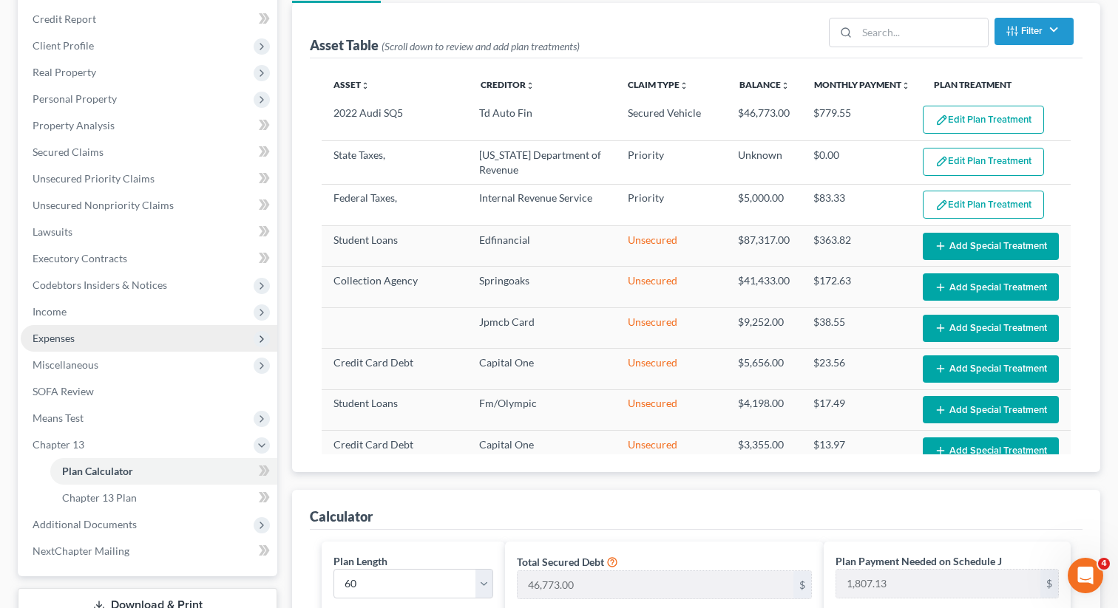
click at [114, 336] on span "Expenses" at bounding box center [149, 338] width 256 height 27
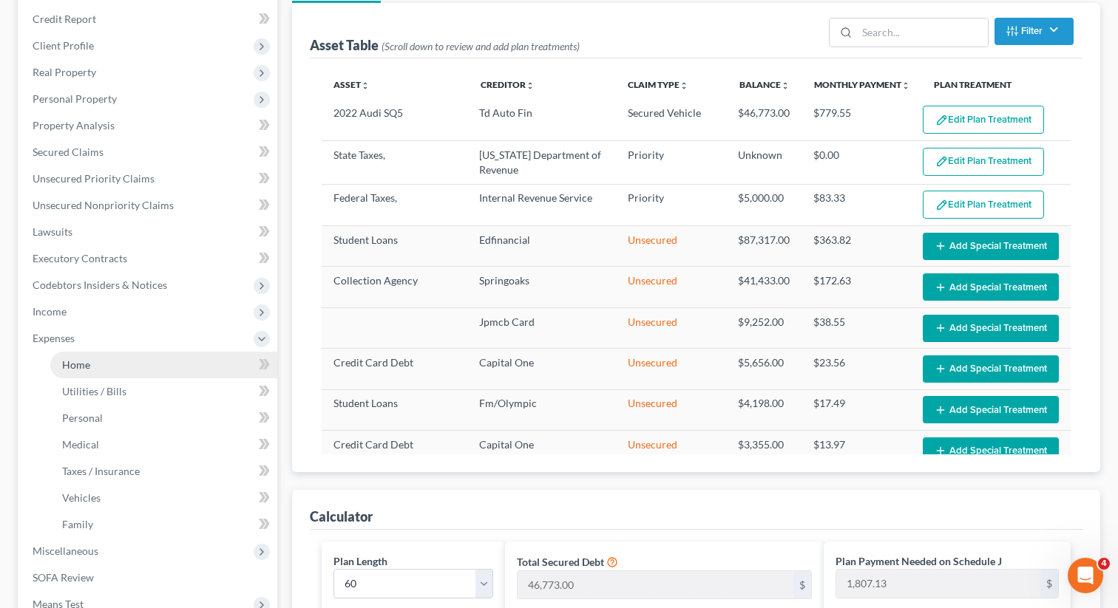
click at [95, 366] on link "Home" at bounding box center [163, 365] width 227 height 27
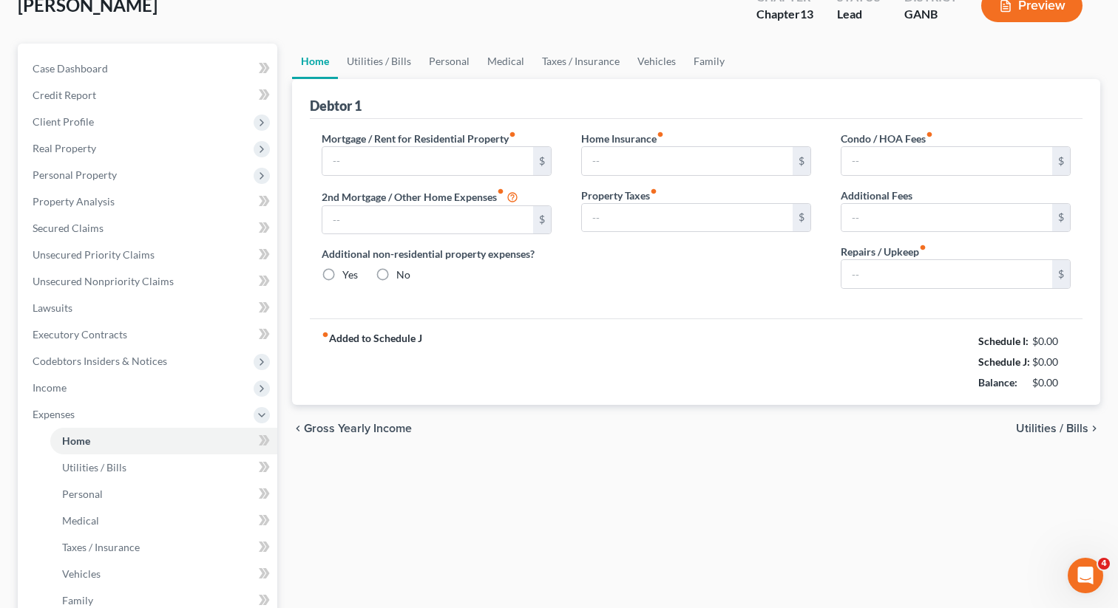
type input "800.00"
type input "0.00"
radio input "true"
type input "0.00"
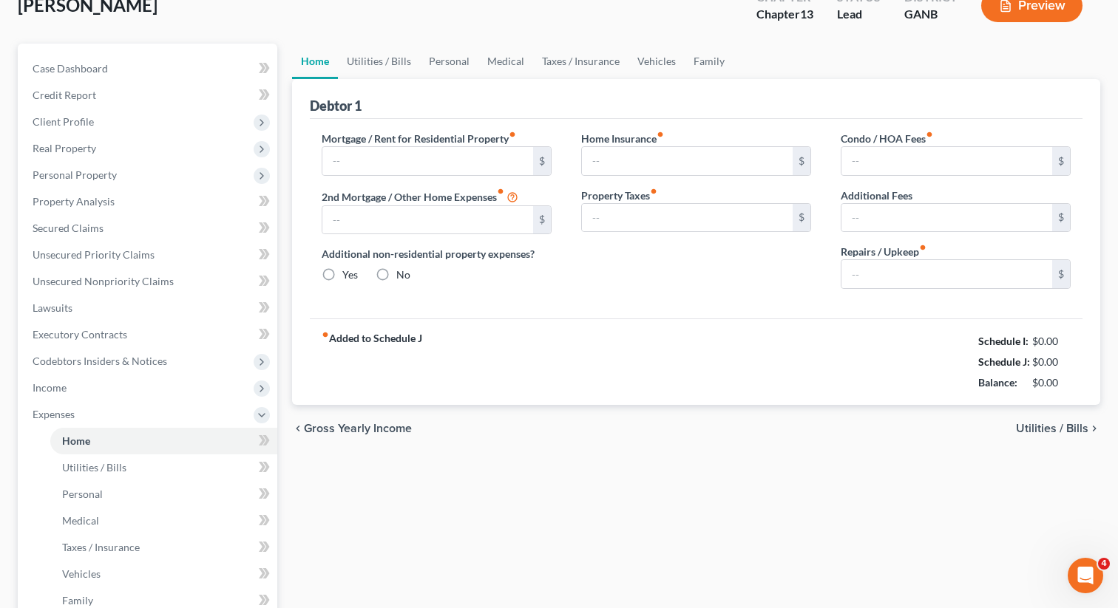
type input "0.00"
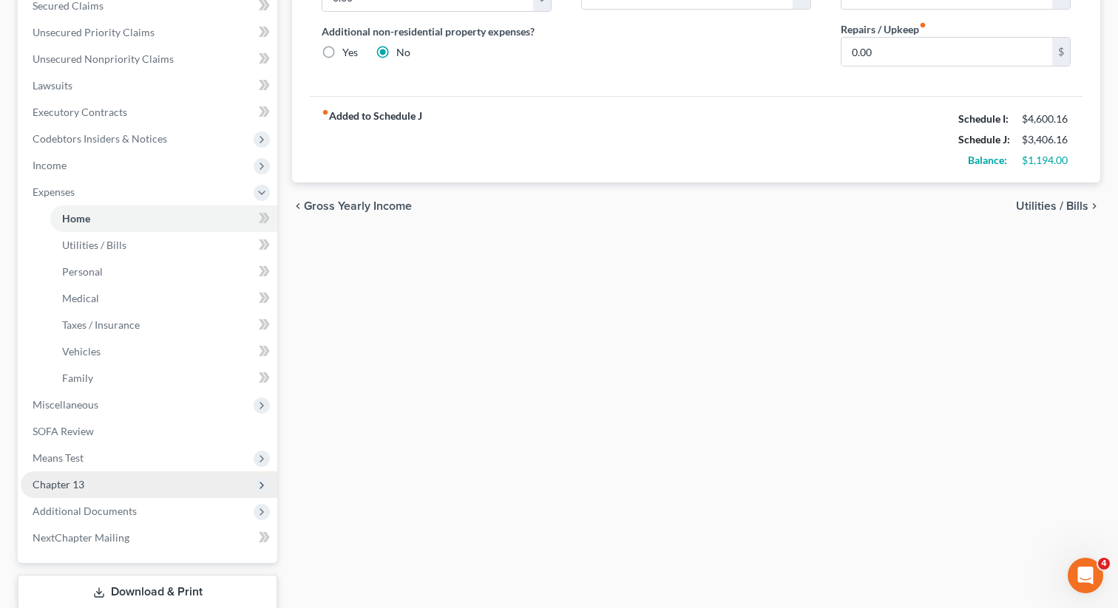
scroll to position [415, 0]
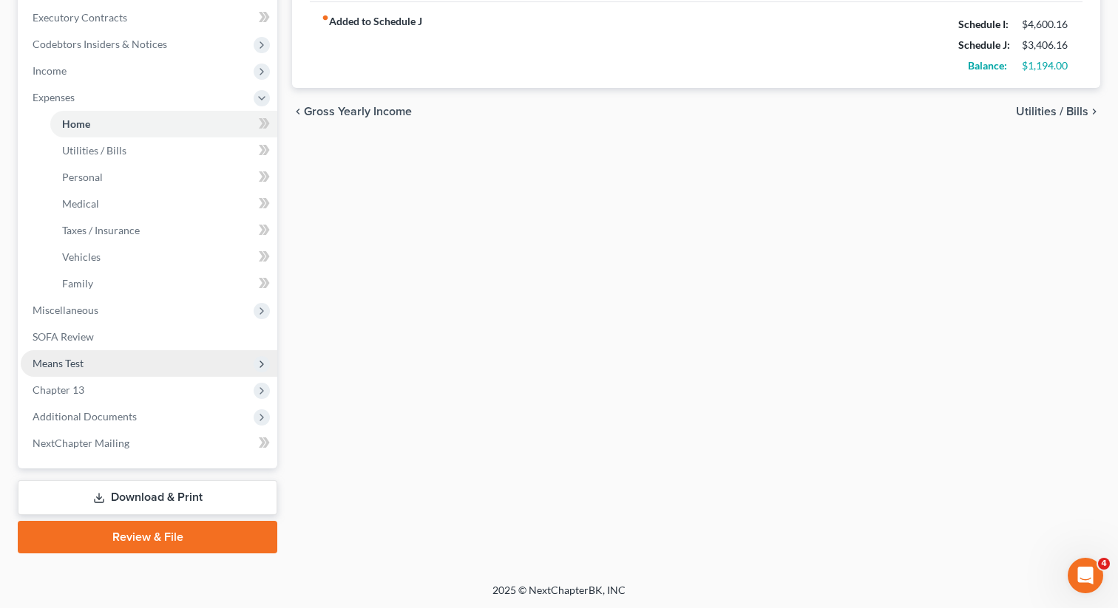
click at [133, 367] on span "Means Test" at bounding box center [149, 363] width 256 height 27
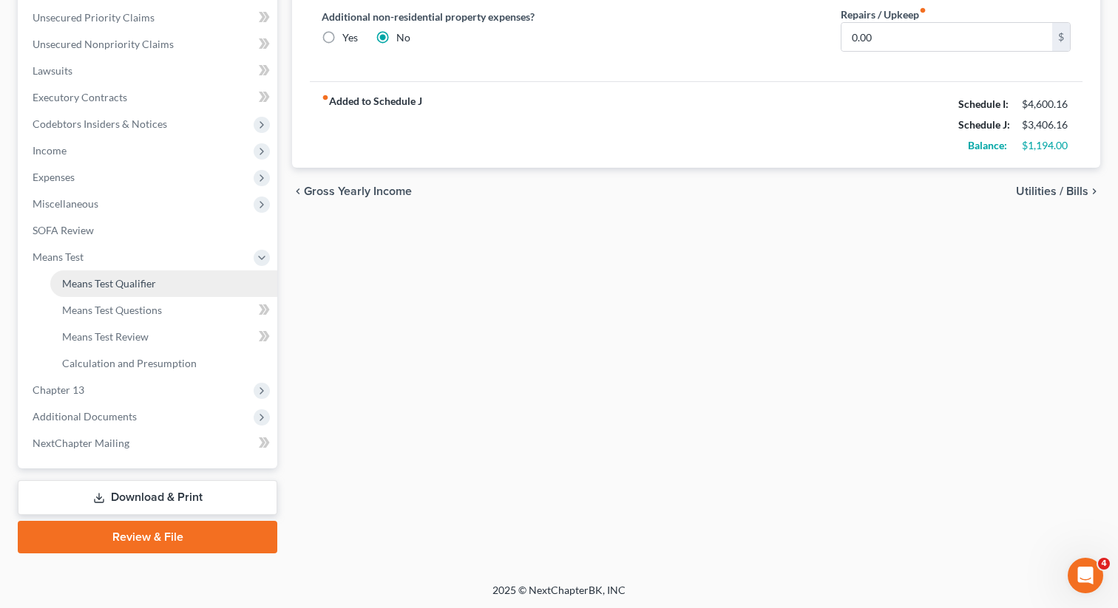
click at [154, 293] on link "Means Test Qualifier" at bounding box center [163, 284] width 227 height 27
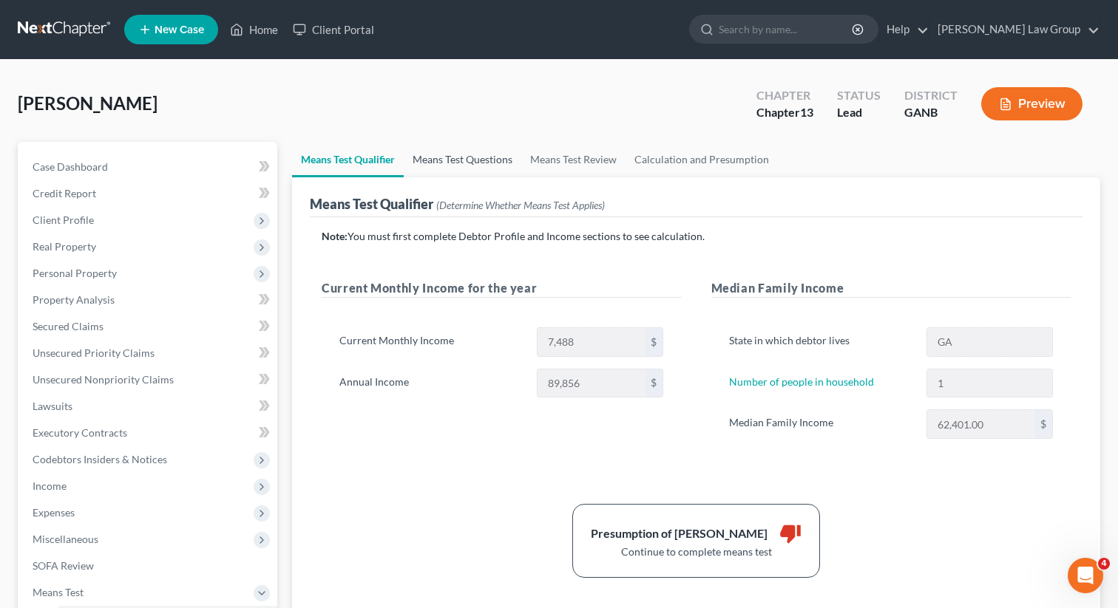
click at [460, 157] on link "Means Test Questions" at bounding box center [463, 159] width 118 height 35
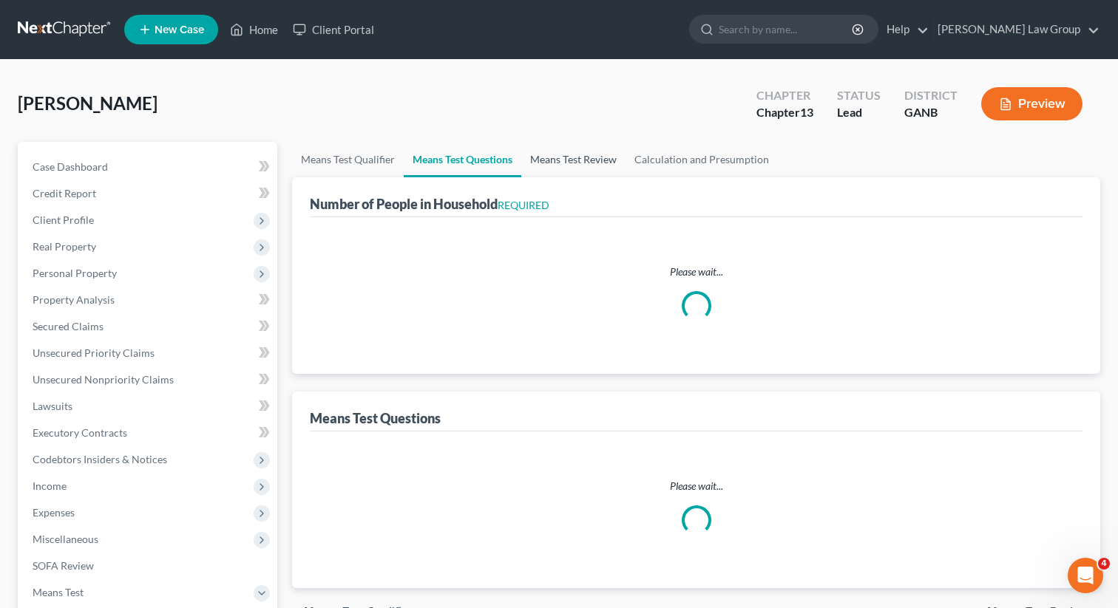
select select "1"
select select "60"
select select "1"
select select "0"
select select "1"
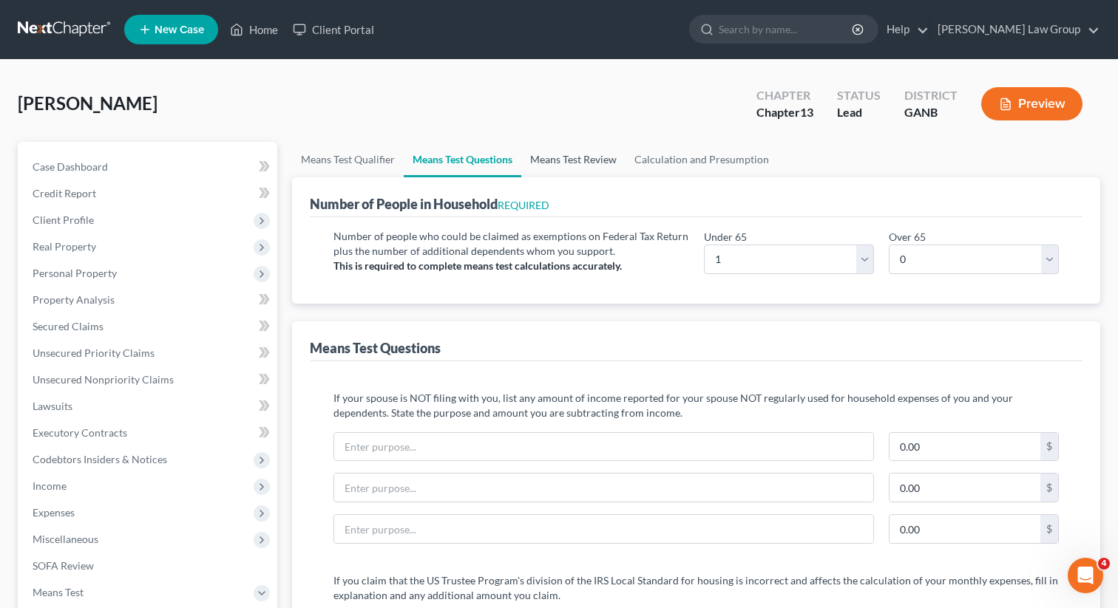
click at [584, 159] on link "Means Test Review" at bounding box center [573, 159] width 104 height 35
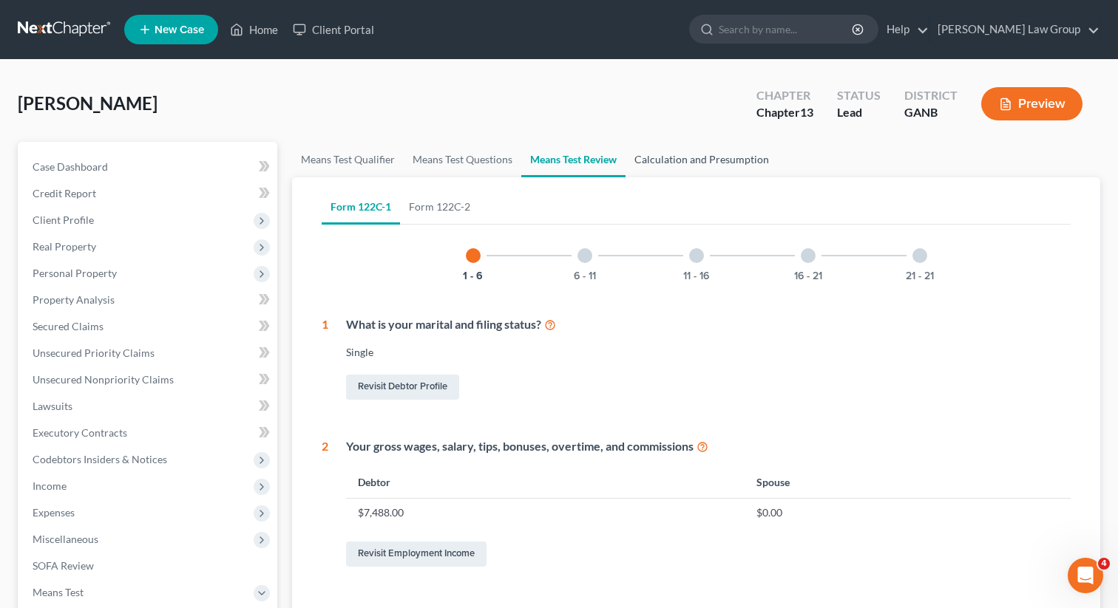
click at [677, 161] on link "Calculation and Presumption" at bounding box center [701, 159] width 152 height 35
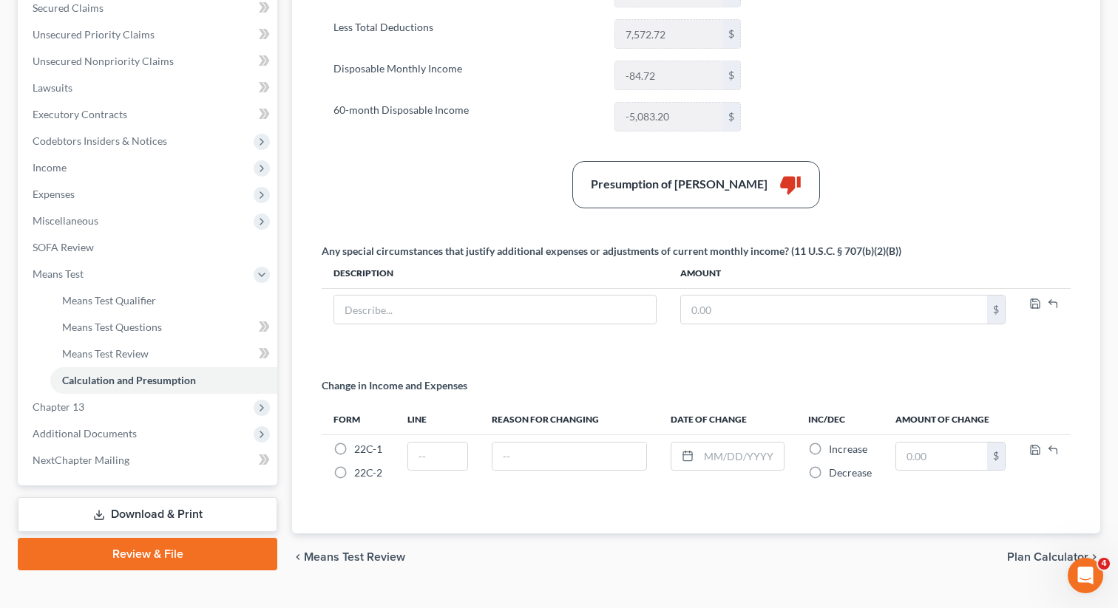
scroll to position [347, 0]
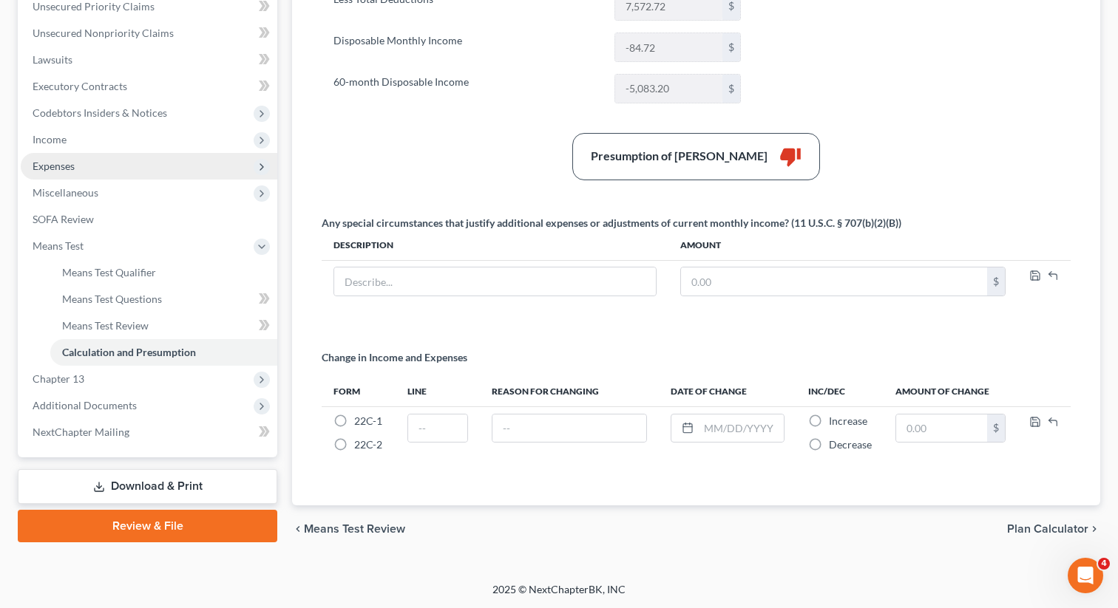
click at [100, 165] on span "Expenses" at bounding box center [149, 166] width 256 height 27
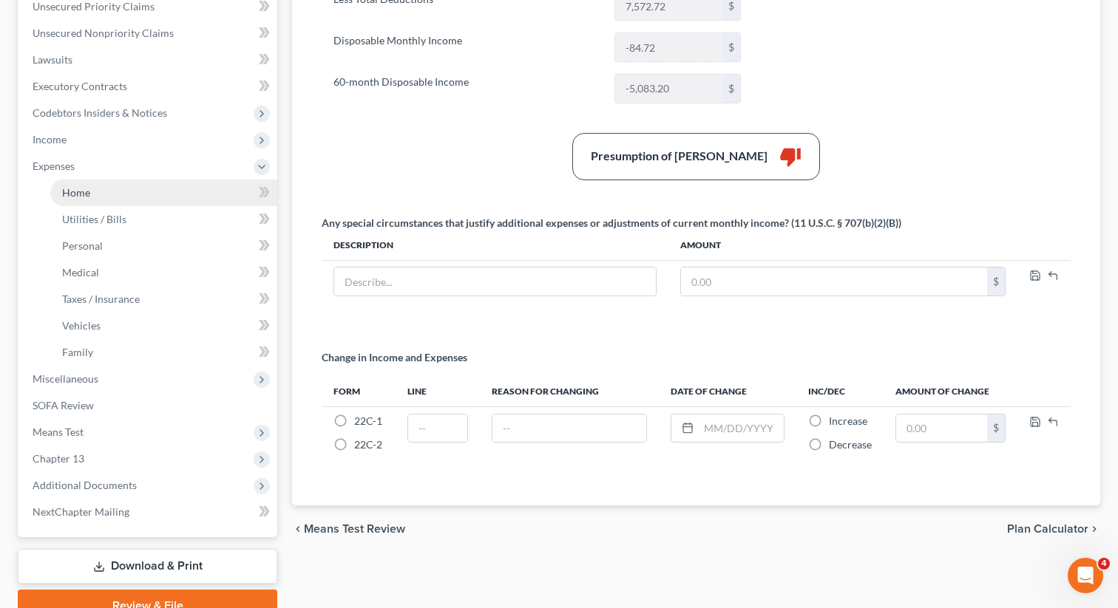
click at [88, 191] on span "Home" at bounding box center [76, 192] width 28 height 13
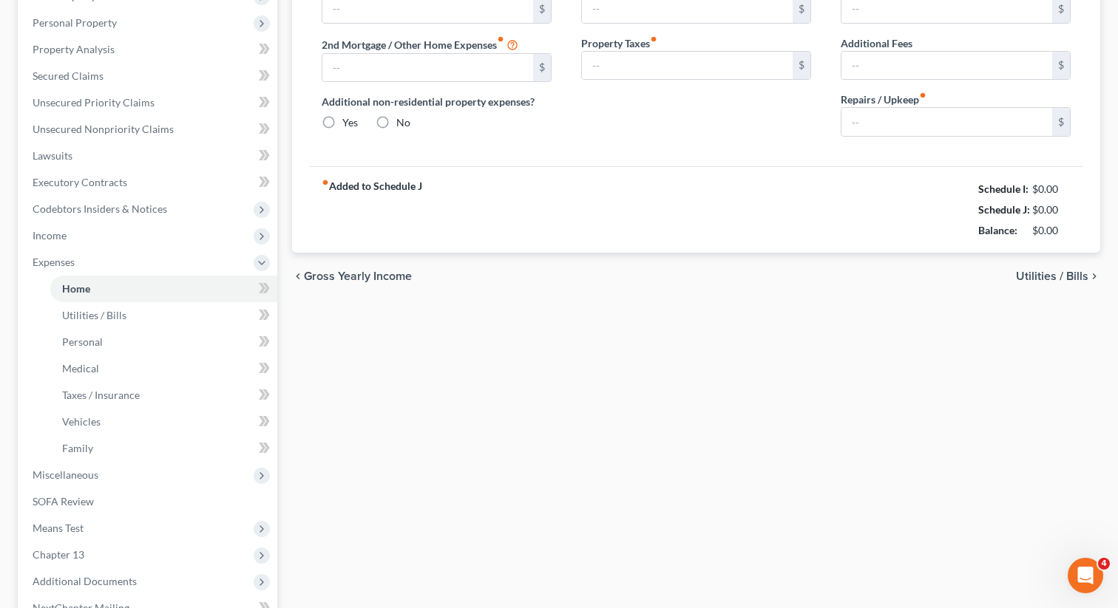
type input "800.00"
type input "0.00"
radio input "true"
type input "0.00"
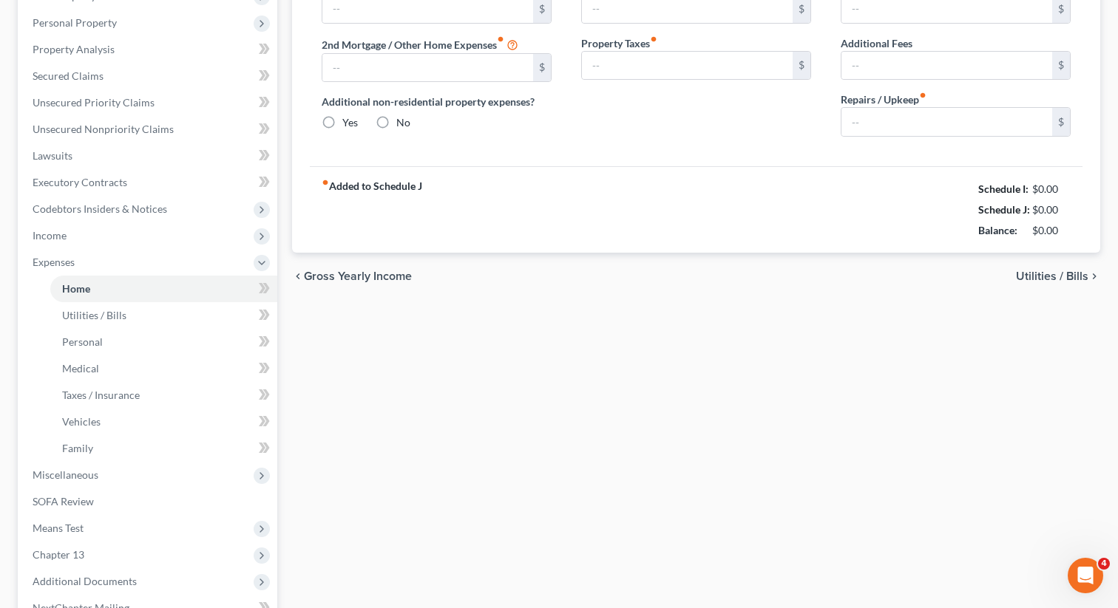
type input "0.00"
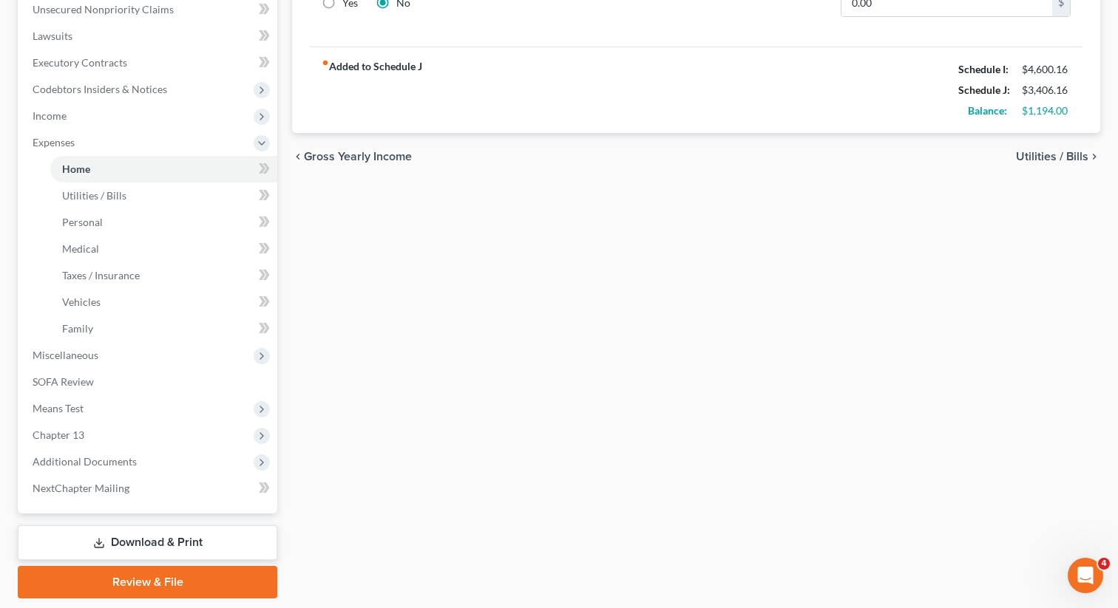
scroll to position [415, 0]
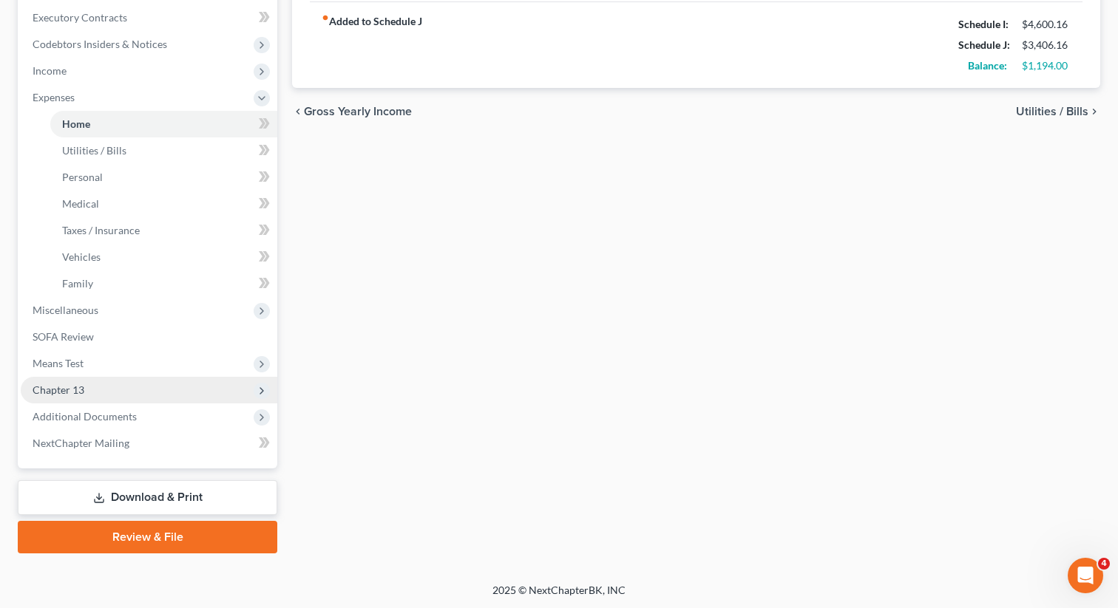
click at [132, 398] on span "Chapter 13" at bounding box center [149, 390] width 256 height 27
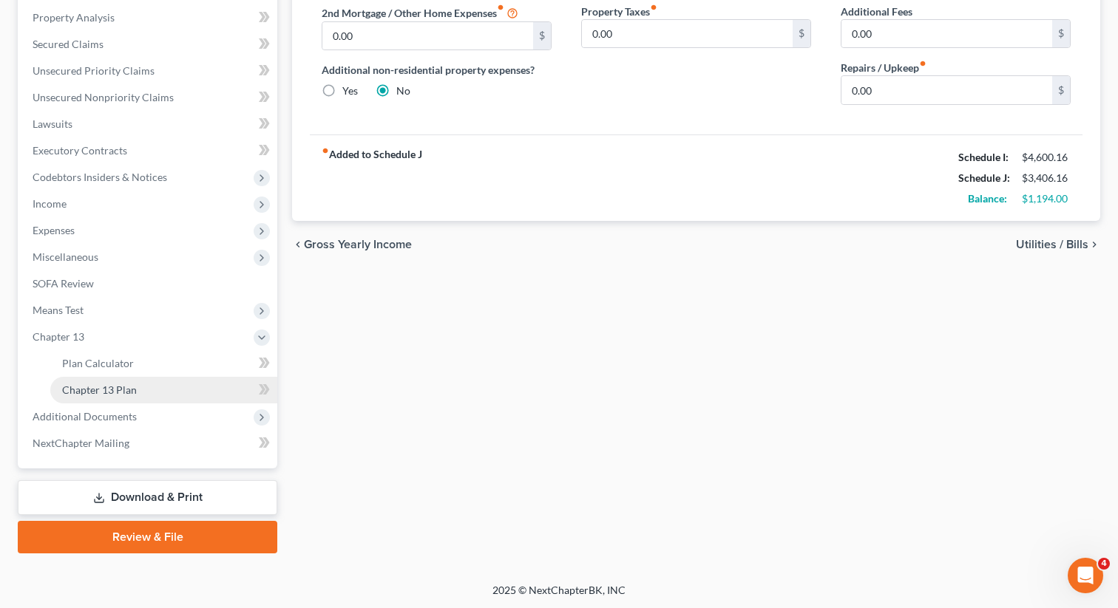
click at [131, 398] on link "Chapter 13 Plan" at bounding box center [163, 390] width 227 height 27
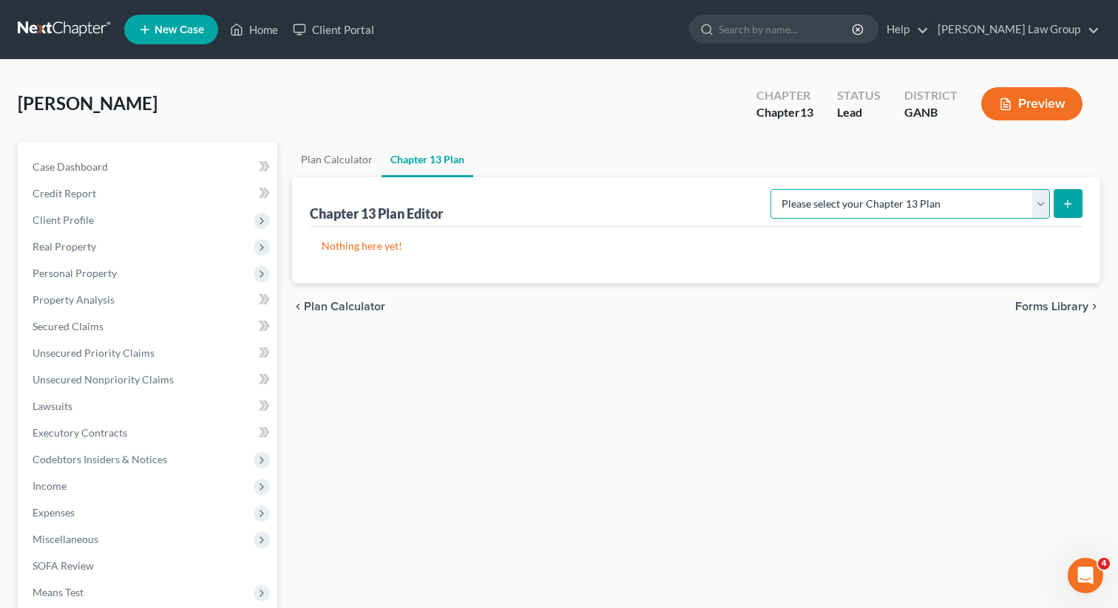
click at [973, 201] on select "Please select your Chapter 13 Plan [US_STATE] Northern - [PERSON_NAME] Law Grou…" at bounding box center [909, 204] width 279 height 30
select select "0"
click at [1065, 203] on icon "submit" at bounding box center [1067, 204] width 12 height 12
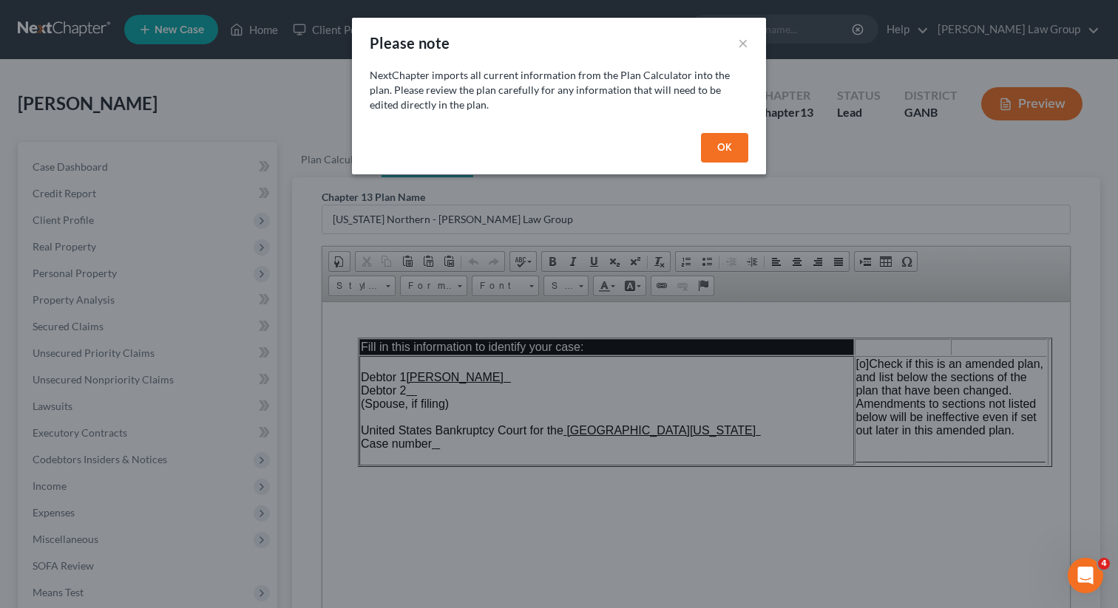
click at [737, 146] on button "OK" at bounding box center [724, 148] width 47 height 30
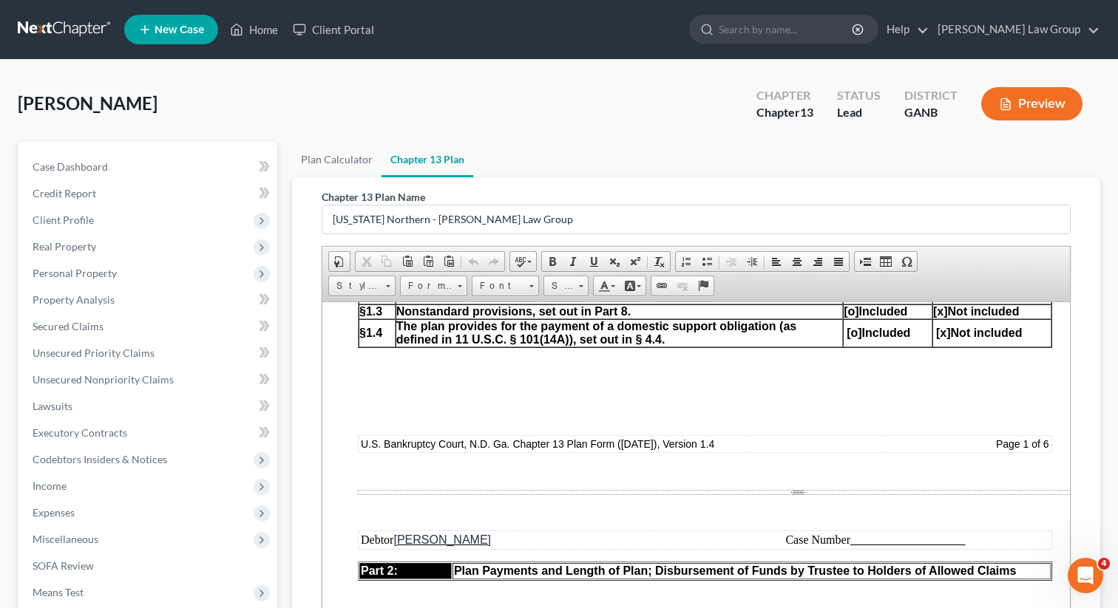
scroll to position [929, 0]
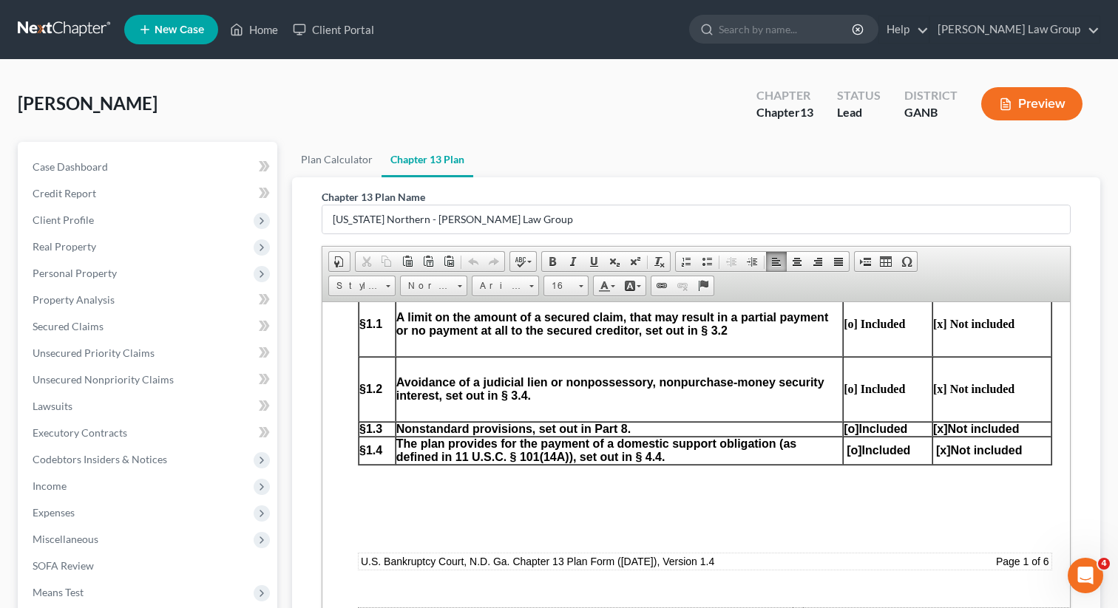
click at [848, 435] on span "[o]" at bounding box center [850, 428] width 15 height 13
click at [936, 435] on span "[x]" at bounding box center [940, 428] width 15 height 13
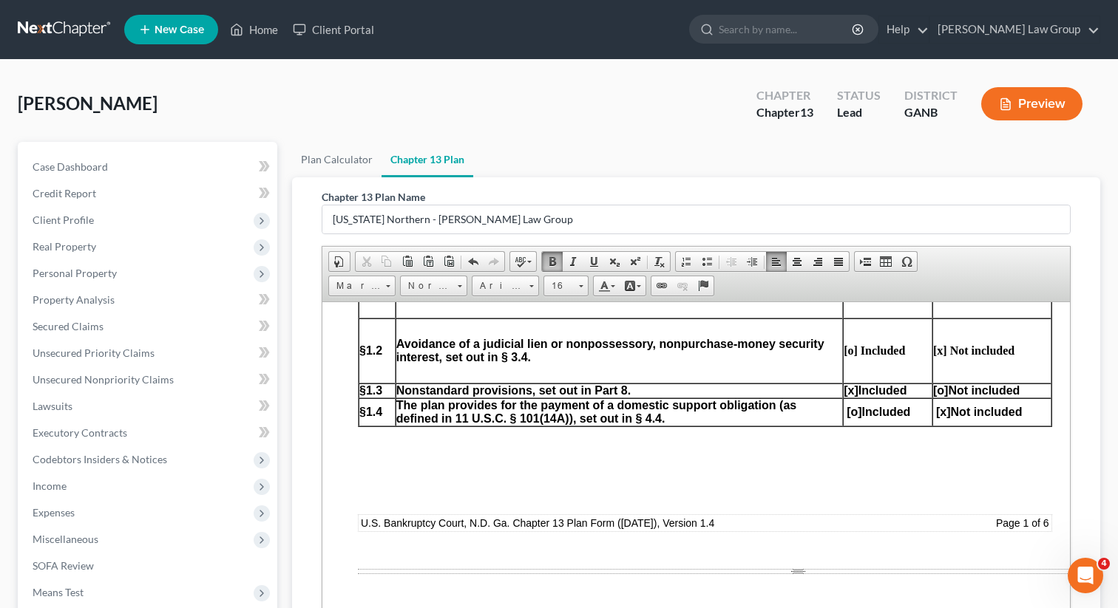
scroll to position [968, 0]
click at [103, 324] on link "Secured Claims" at bounding box center [149, 326] width 256 height 27
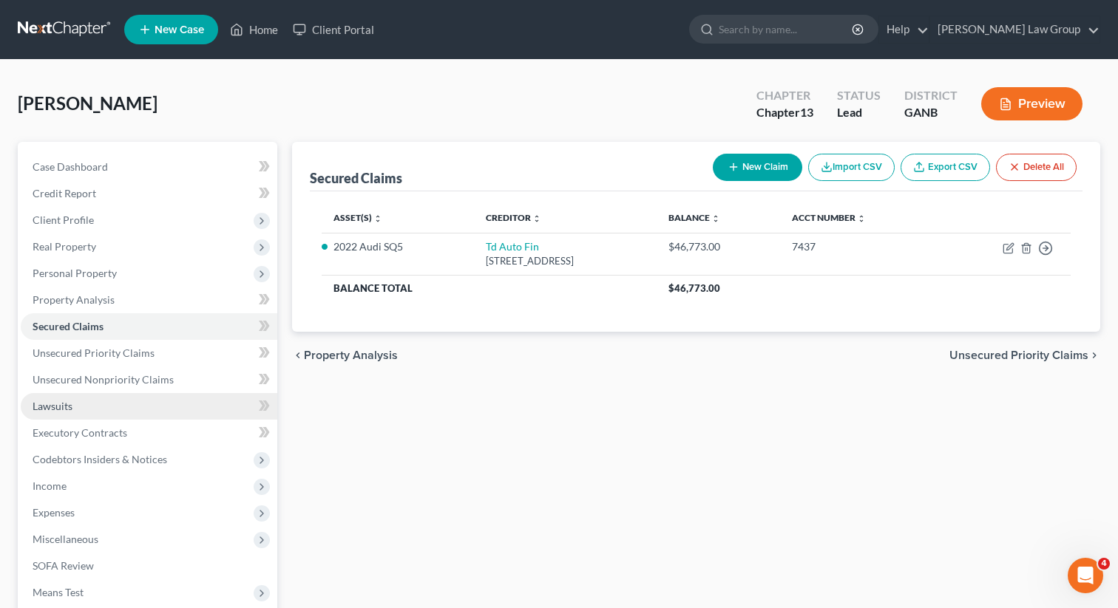
click at [83, 408] on link "Lawsuits" at bounding box center [149, 406] width 256 height 27
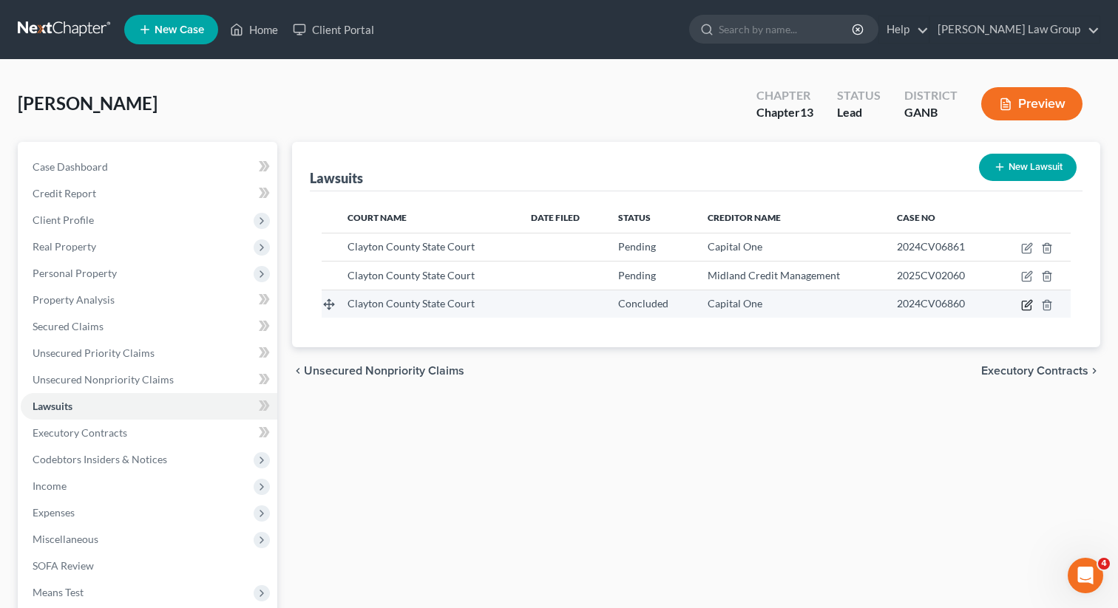
click at [1025, 303] on icon "button" at bounding box center [1027, 305] width 12 height 12
select select "10"
select select "2"
select select "4"
select select "46"
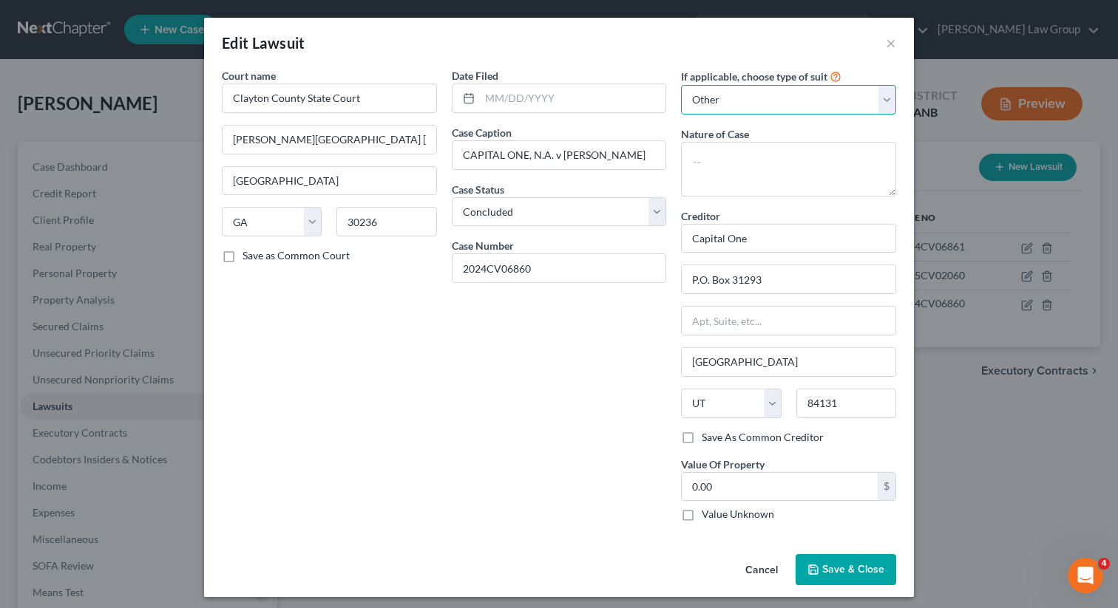
click at [739, 105] on select "Select Repossession Garnishment Foreclosure Attached, Seized, Or Levied Other" at bounding box center [788, 100] width 215 height 30
click at [716, 166] on textarea at bounding box center [788, 169] width 215 height 55
type textarea "V"
type textarea "Civil collection"
click at [701, 509] on label "Value Unknown" at bounding box center [737, 514] width 72 height 15
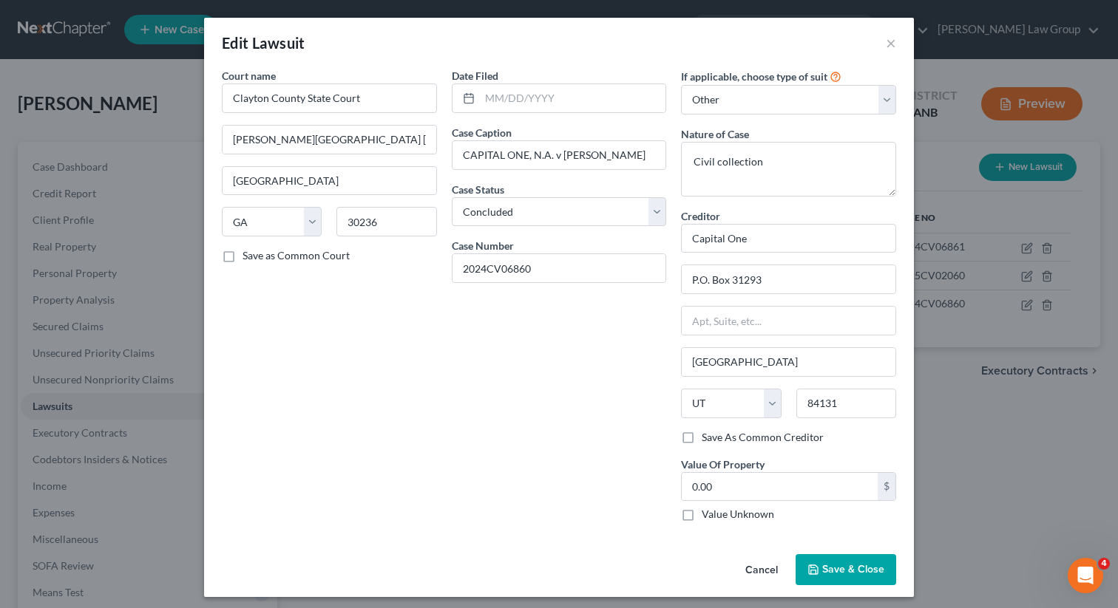
click at [707, 509] on input "Value Unknown" at bounding box center [712, 512] width 10 height 10
checkbox input "true"
click at [845, 572] on span "Save & Close" at bounding box center [853, 569] width 62 height 13
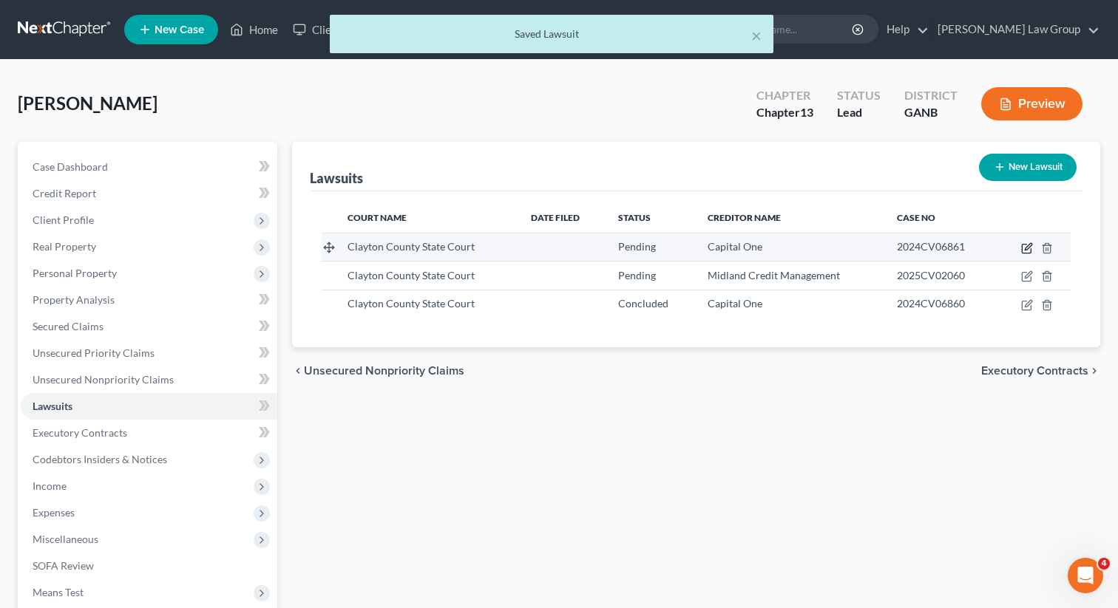
click at [1021, 245] on icon "button" at bounding box center [1025, 249] width 9 height 9
select select "10"
select select "0"
select select "4"
select select "46"
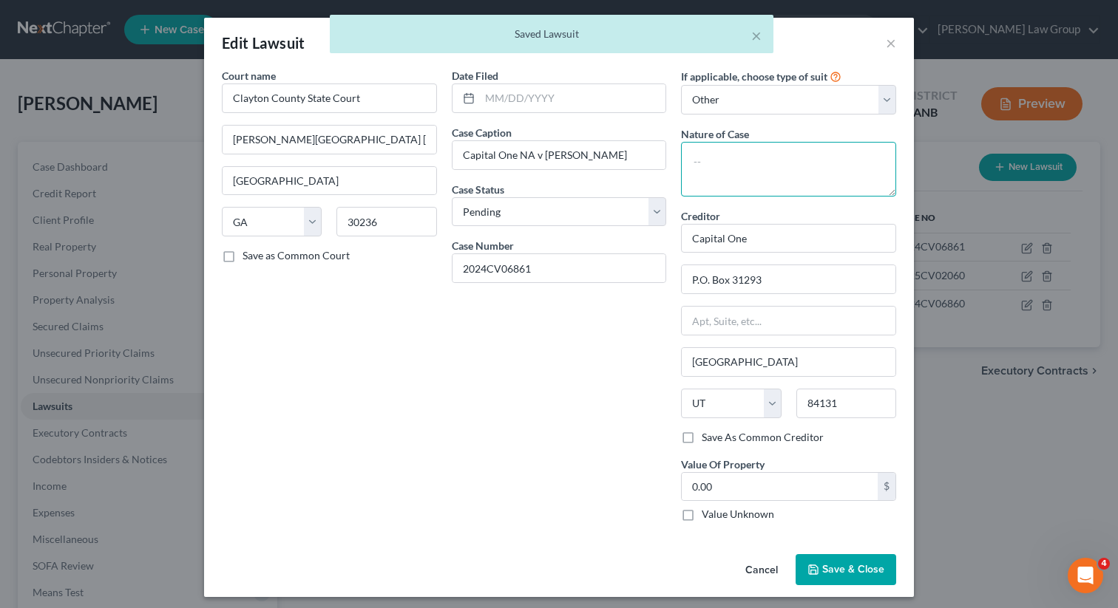
click at [725, 169] on textarea at bounding box center [788, 169] width 215 height 55
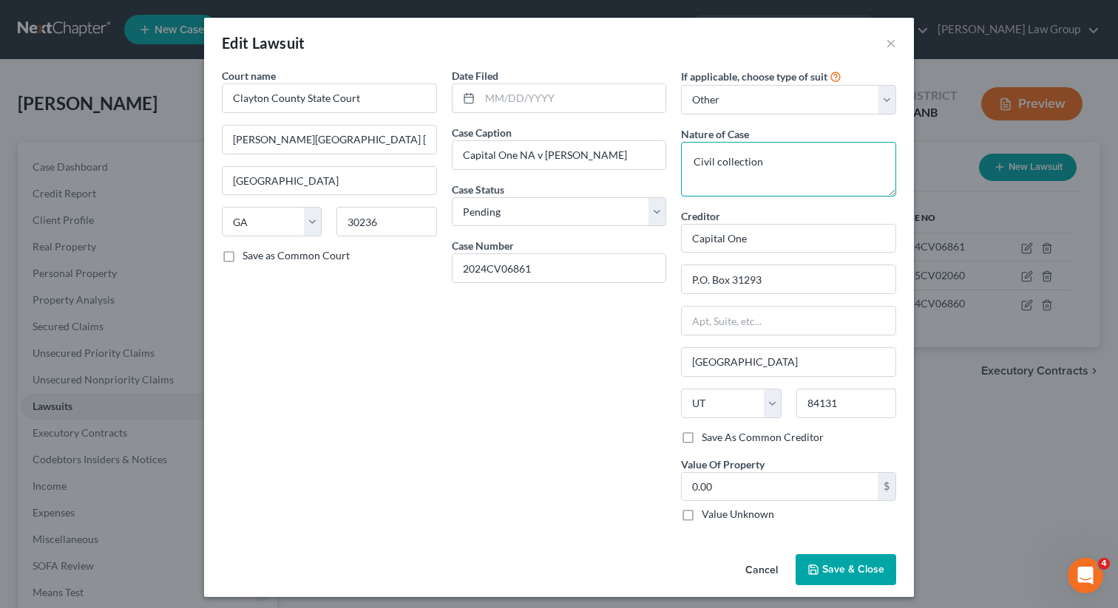
type textarea "Civil collection"
drag, startPoint x: 851, startPoint y: 574, endPoint x: 759, endPoint y: 540, distance: 98.0
click at [759, 540] on div "Edit Lawsuit × Court name * Clayton County State Court [PERSON_NAME][GEOGRAPHIC…" at bounding box center [559, 307] width 710 height 579
click at [701, 519] on label "Value Unknown" at bounding box center [737, 514] width 72 height 15
click at [707, 517] on input "Value Unknown" at bounding box center [712, 512] width 10 height 10
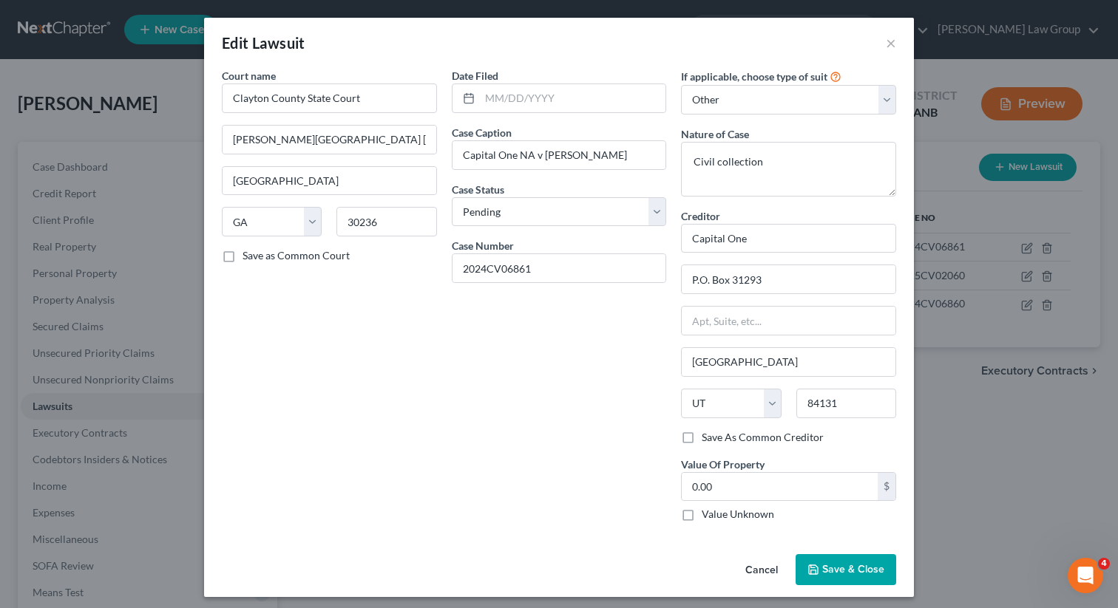
checkbox input "true"
click at [837, 571] on span "Save & Close" at bounding box center [853, 569] width 62 height 13
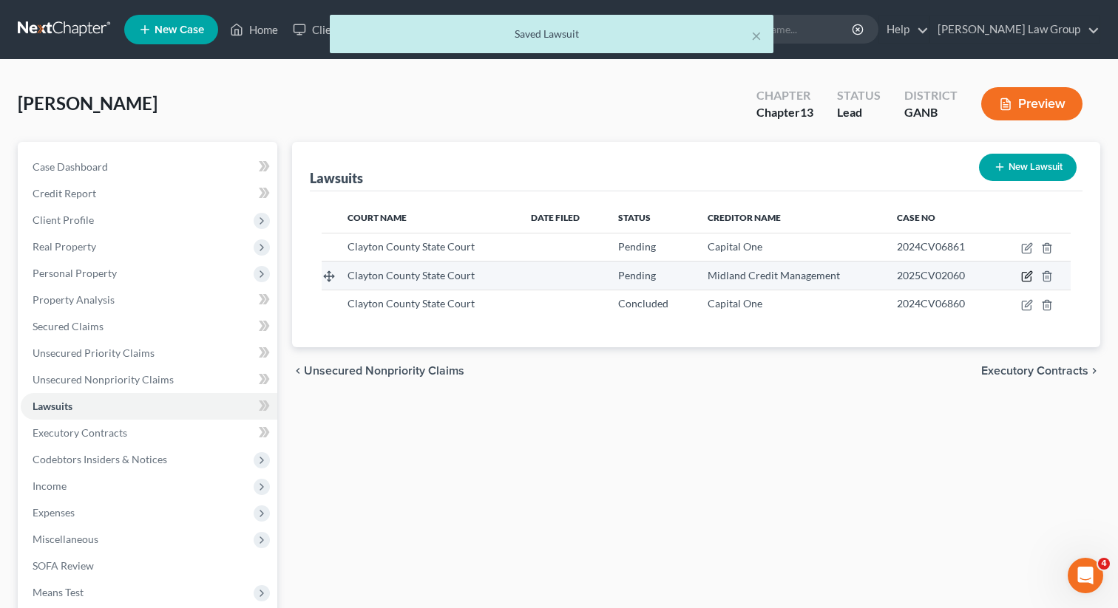
click at [1024, 277] on icon "button" at bounding box center [1027, 277] width 12 height 12
select select "10"
select select "0"
select select "4"
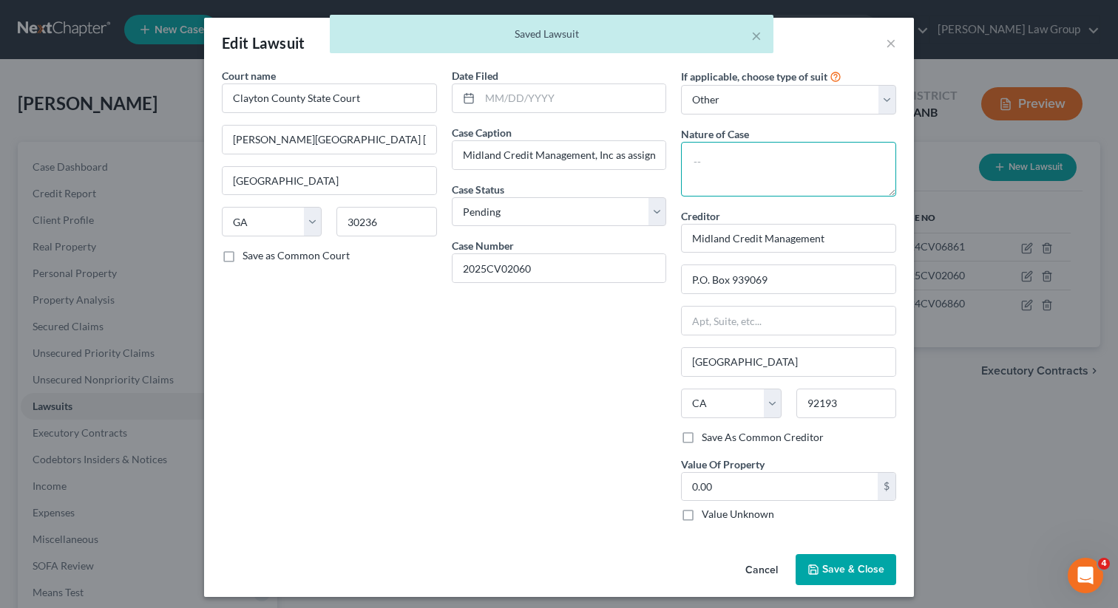
click at [706, 166] on textarea at bounding box center [788, 169] width 215 height 55
type textarea "Civil collection"
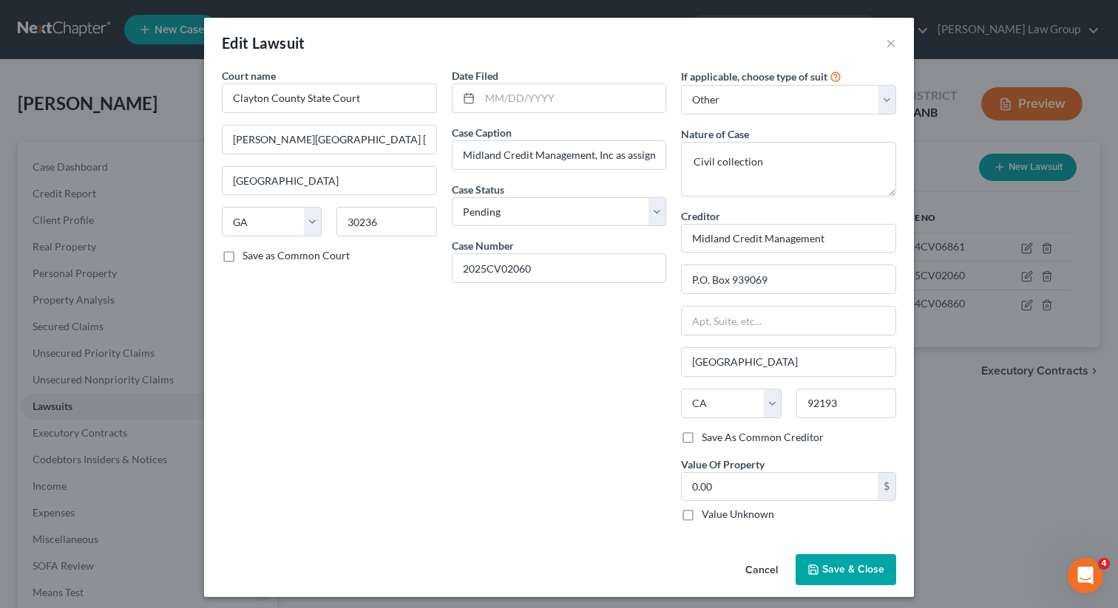
click at [834, 576] on span "Save & Close" at bounding box center [853, 569] width 62 height 13
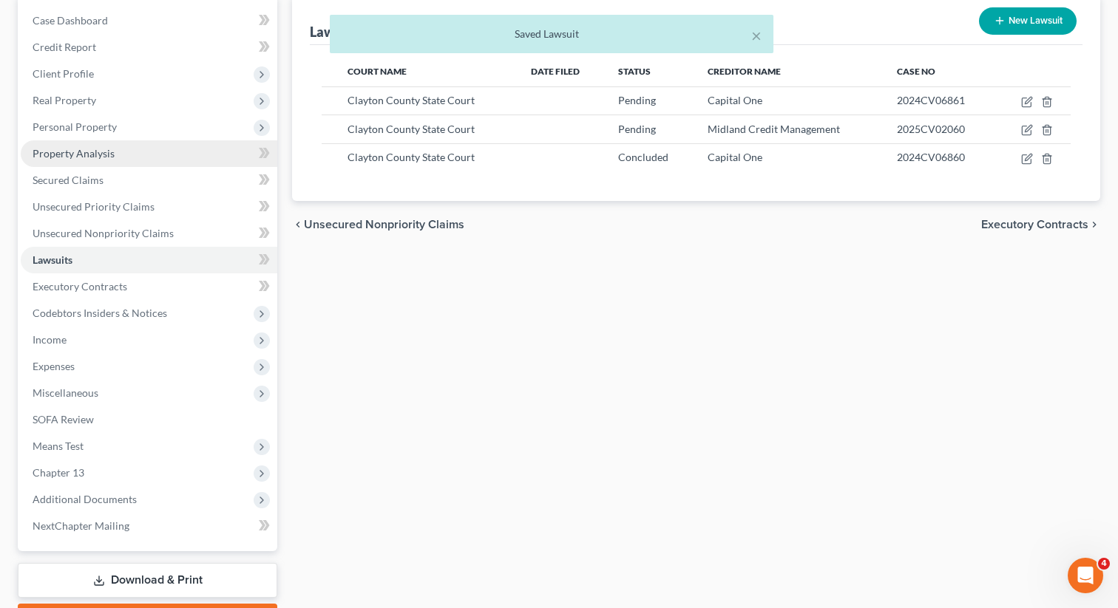
scroll to position [229, 0]
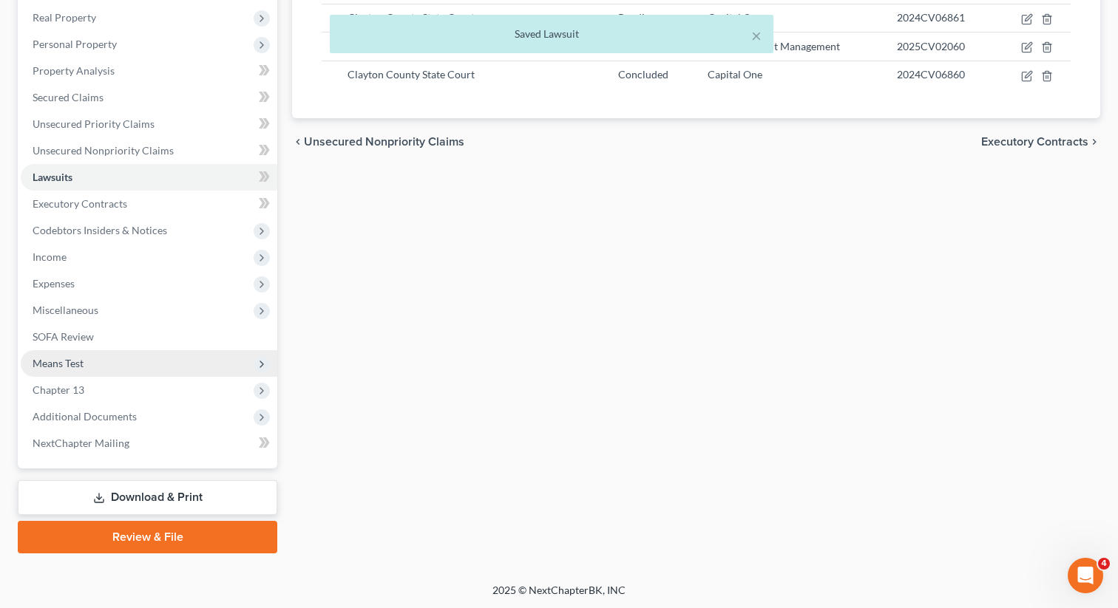
click at [119, 365] on span "Means Test" at bounding box center [149, 363] width 256 height 27
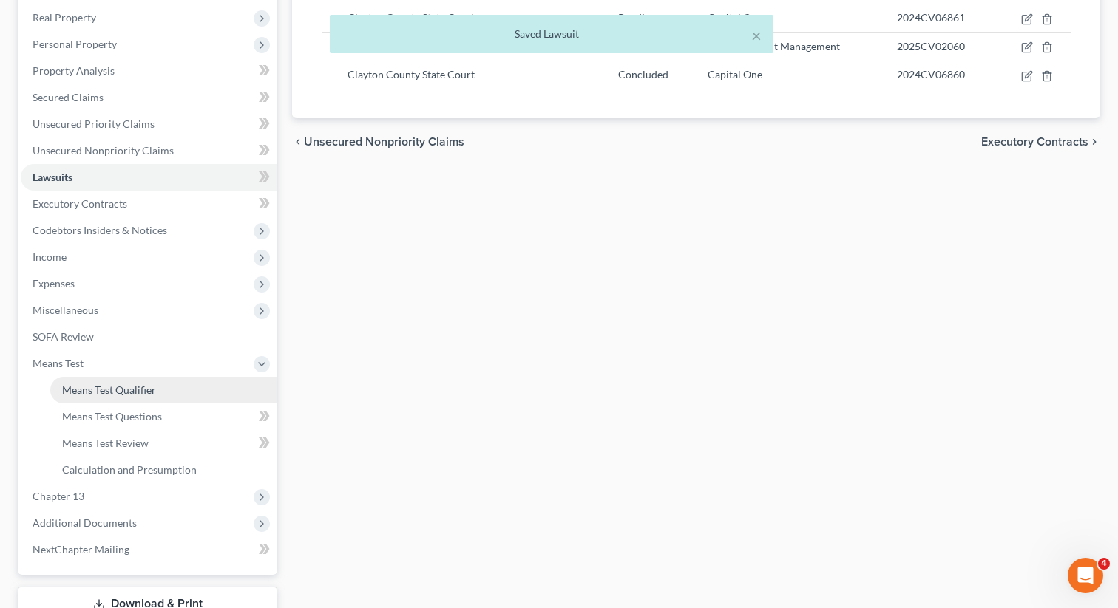
click at [119, 390] on span "Means Test Qualifier" at bounding box center [109, 390] width 94 height 13
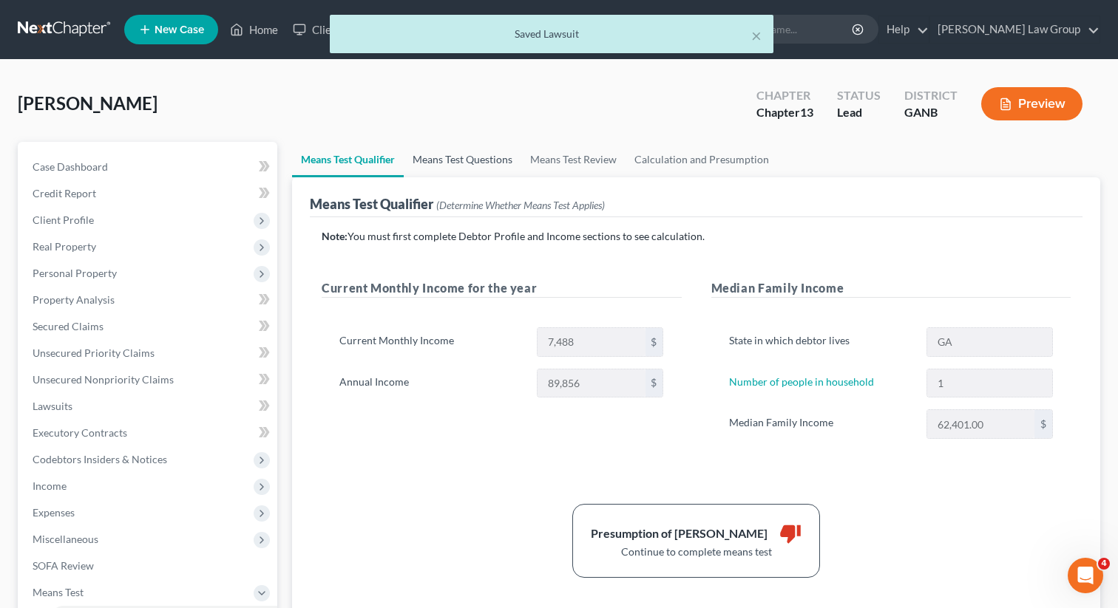
click at [478, 152] on link "Means Test Questions" at bounding box center [463, 159] width 118 height 35
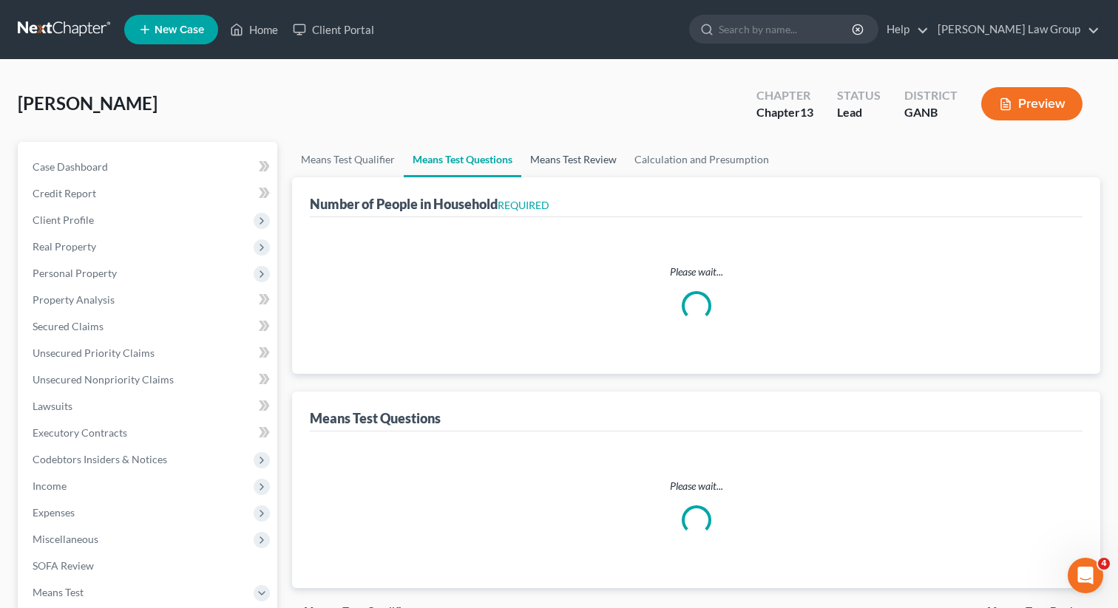
click at [564, 151] on link "Means Test Review" at bounding box center [573, 159] width 104 height 35
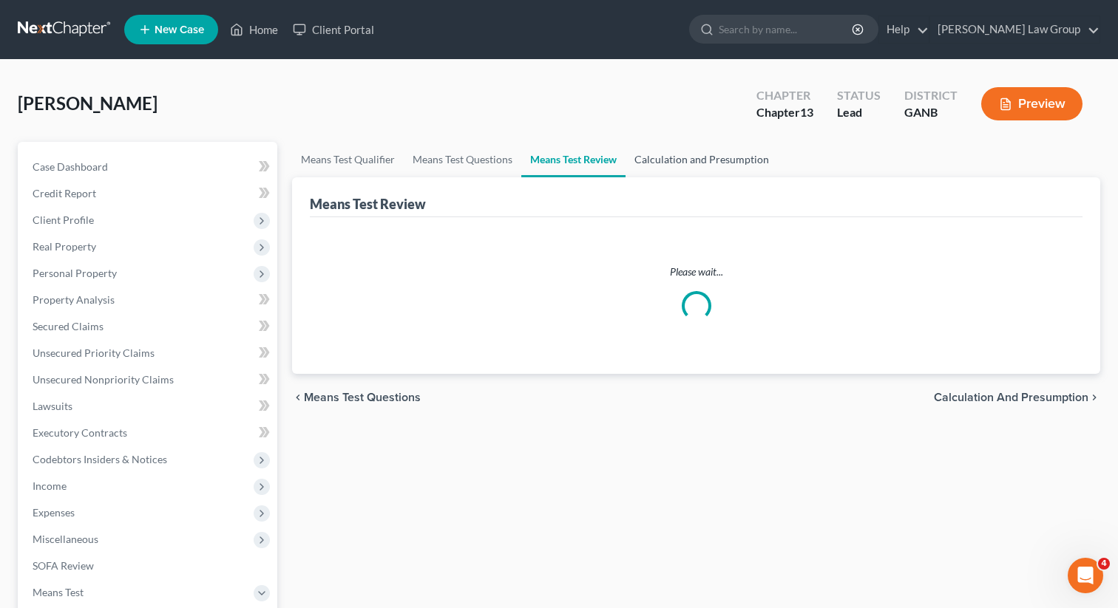
click at [668, 153] on link "Calculation and Presumption" at bounding box center [701, 159] width 152 height 35
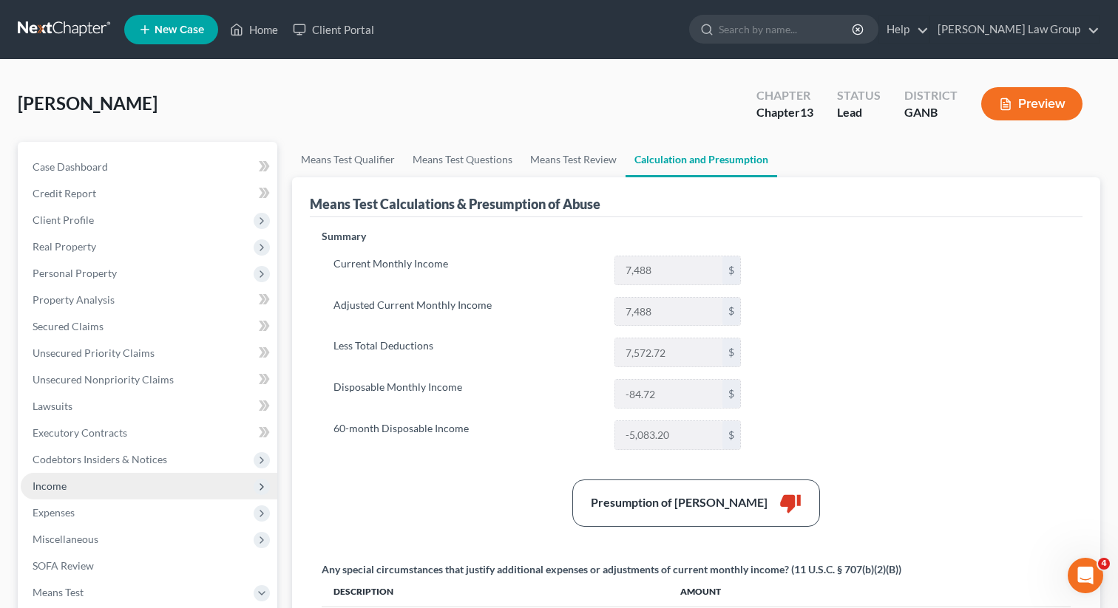
click at [88, 489] on span "Income" at bounding box center [149, 486] width 256 height 27
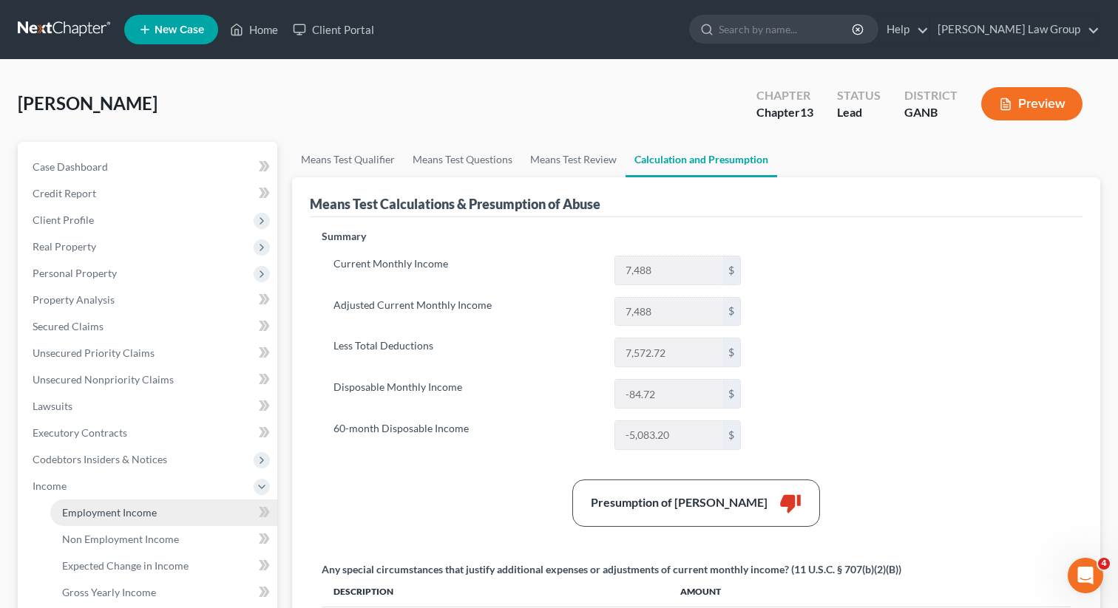
click at [103, 510] on span "Employment Income" at bounding box center [109, 512] width 95 height 13
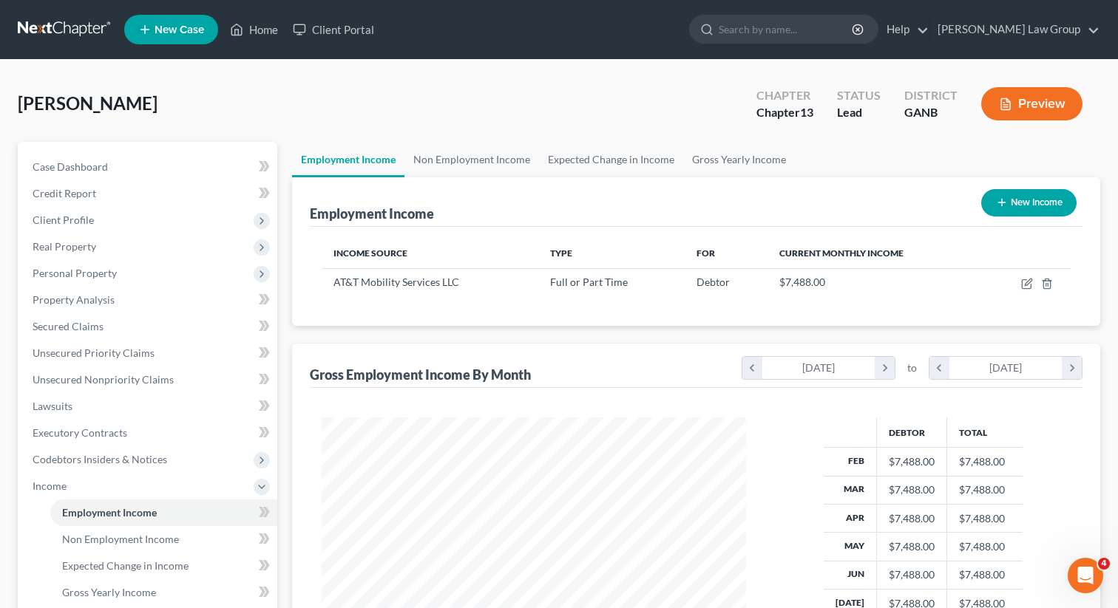
scroll to position [265, 454]
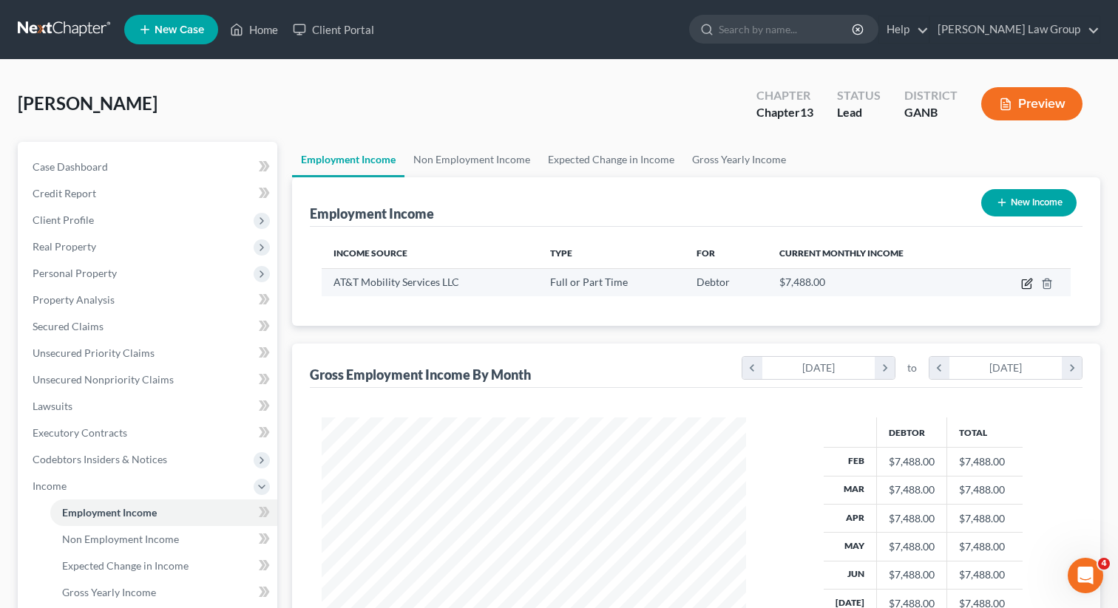
click at [1021, 289] on icon "button" at bounding box center [1027, 284] width 12 height 12
select select "0"
select select "26"
select select "0"
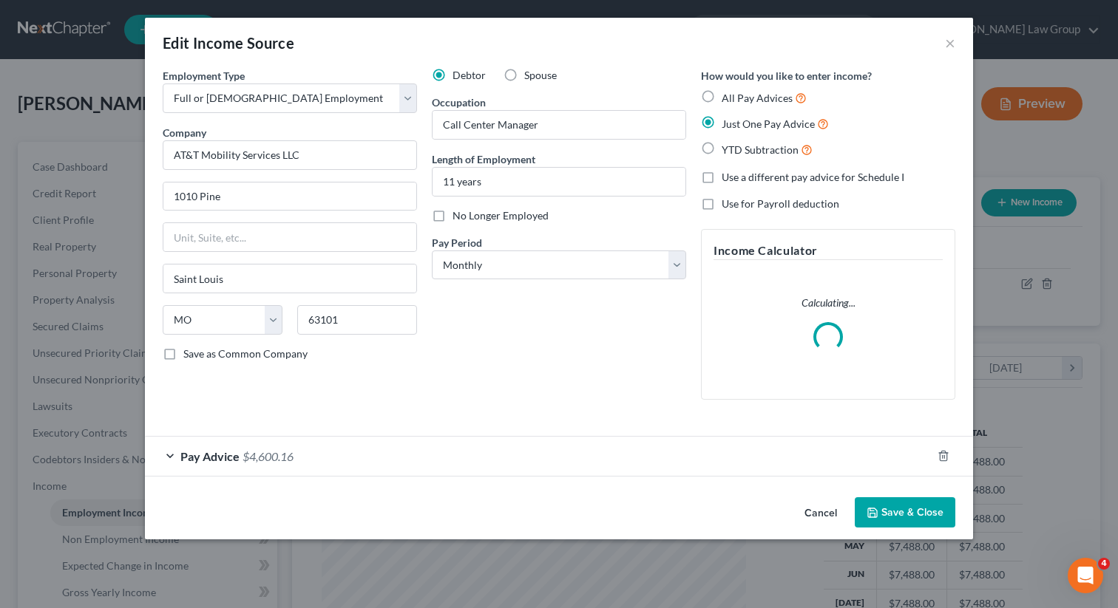
click at [235, 458] on span "Pay Advice" at bounding box center [209, 456] width 59 height 14
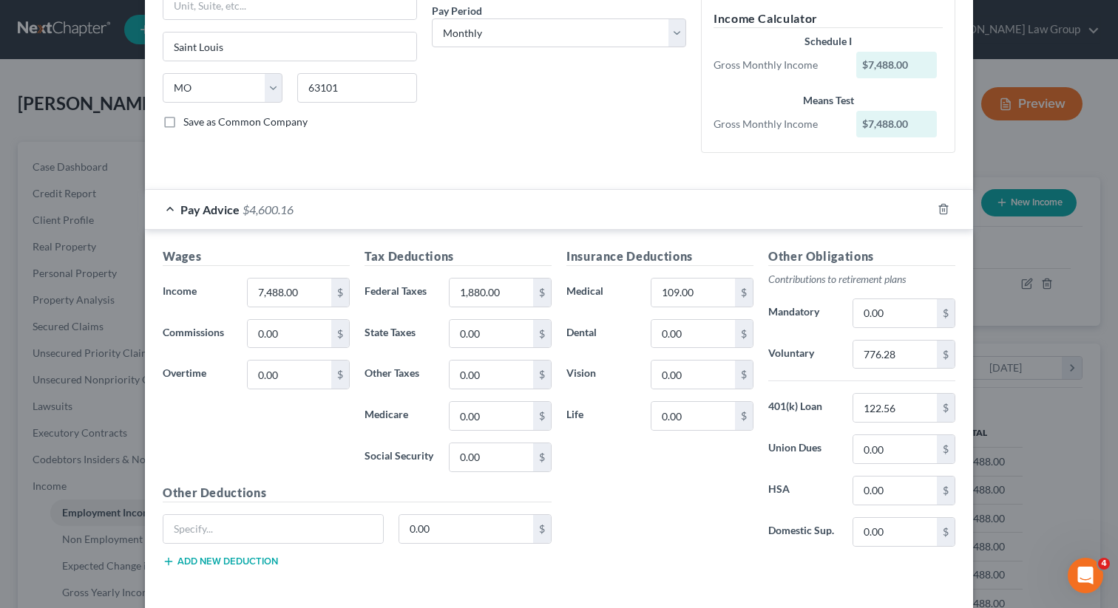
scroll to position [296, 0]
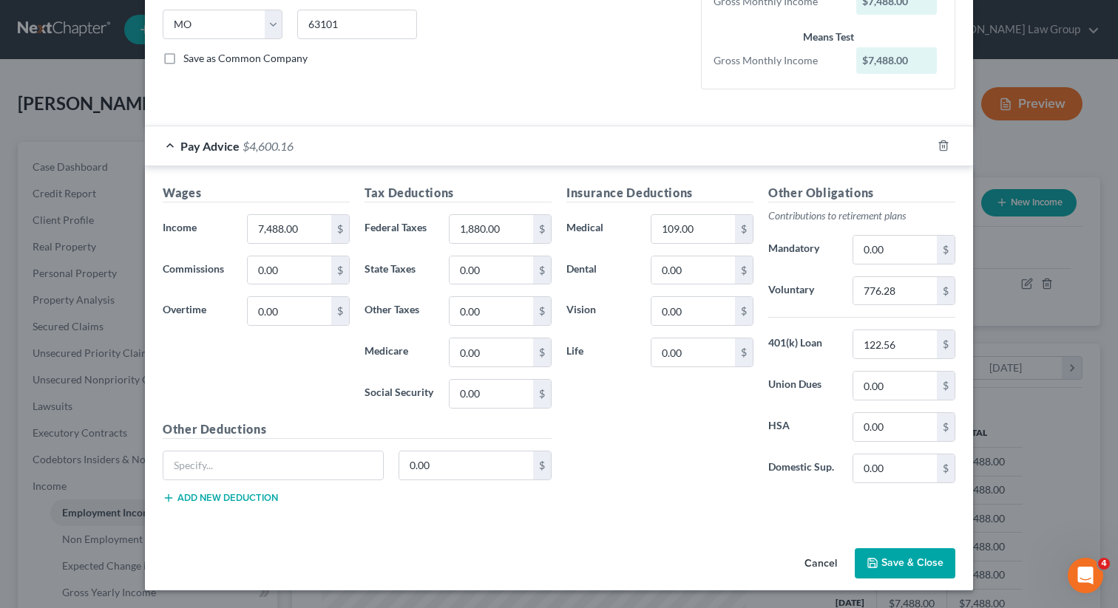
click at [882, 574] on button "Save & Close" at bounding box center [904, 563] width 101 height 31
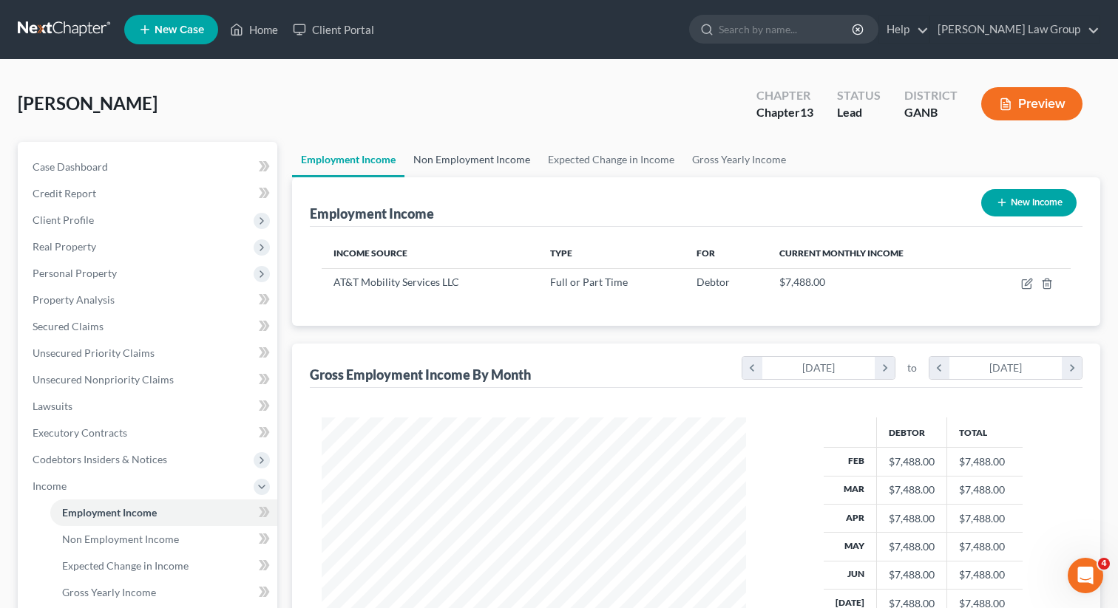
click at [473, 164] on link "Non Employment Income" at bounding box center [471, 159] width 135 height 35
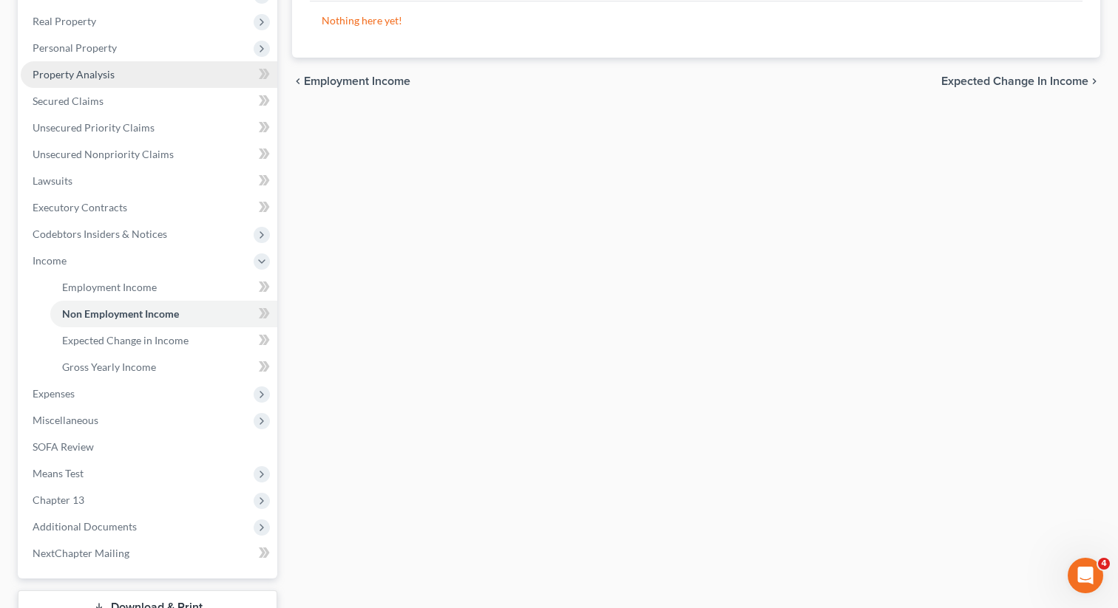
scroll to position [275, 0]
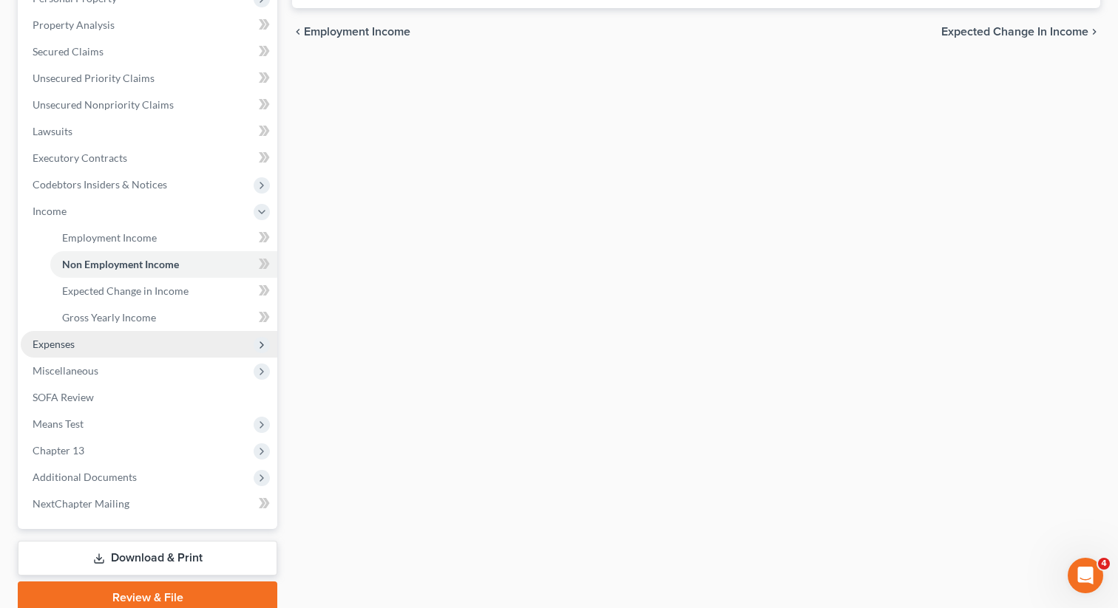
click at [96, 352] on span "Expenses" at bounding box center [149, 344] width 256 height 27
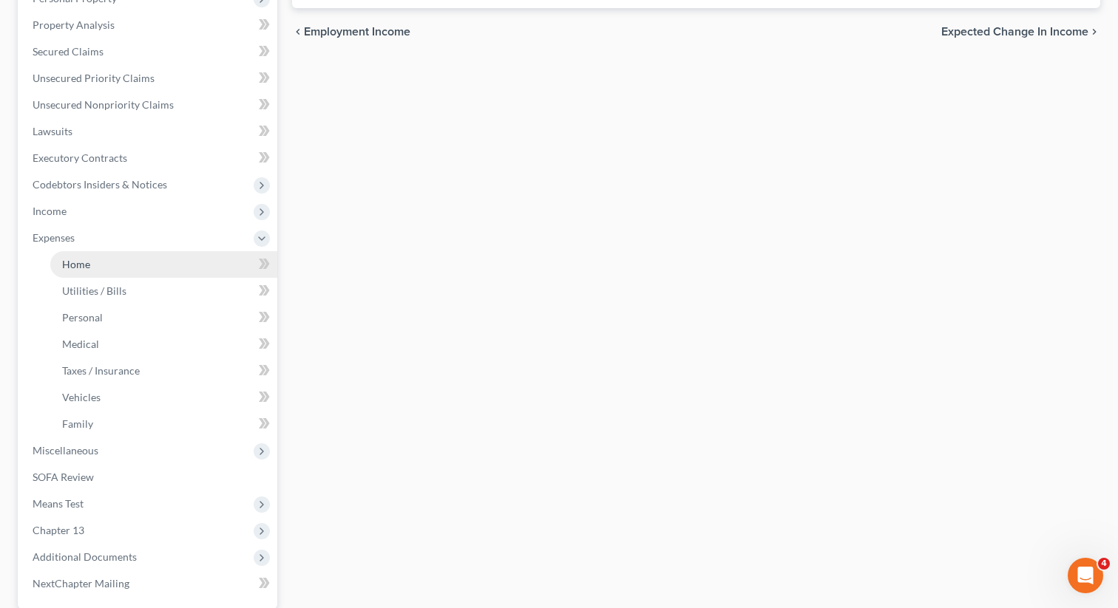
click at [81, 263] on span "Home" at bounding box center [76, 264] width 28 height 13
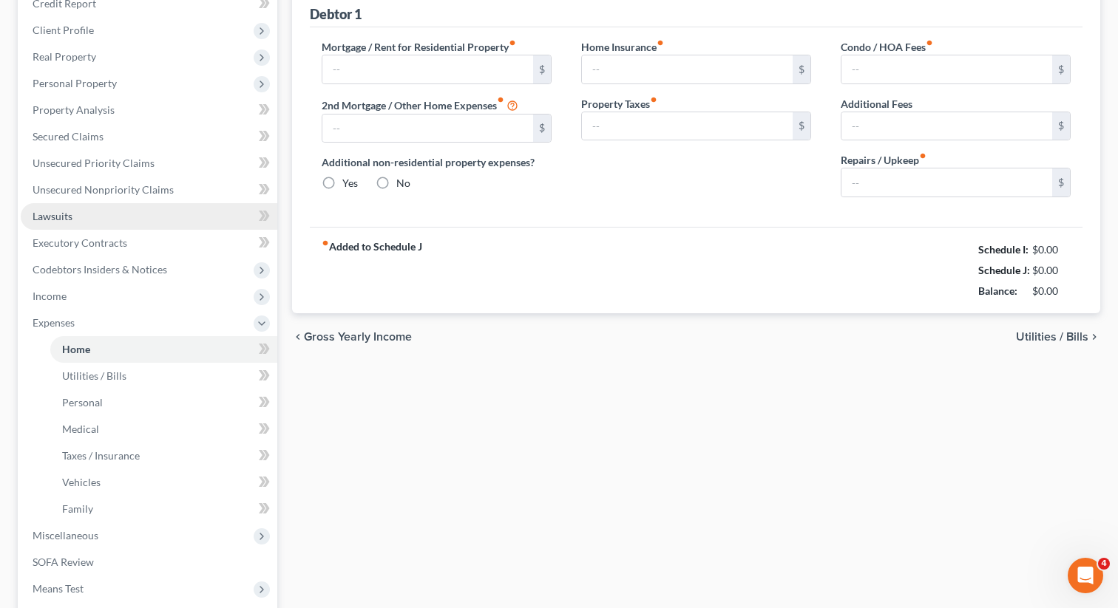
type input "800.00"
type input "0.00"
radio input "true"
type input "0.00"
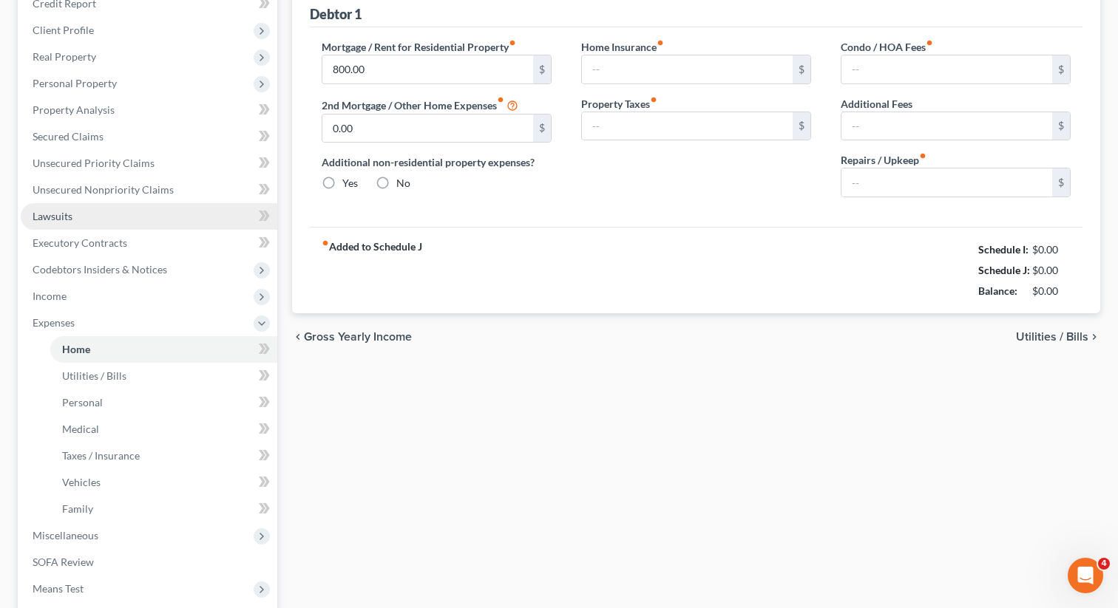
type input "0.00"
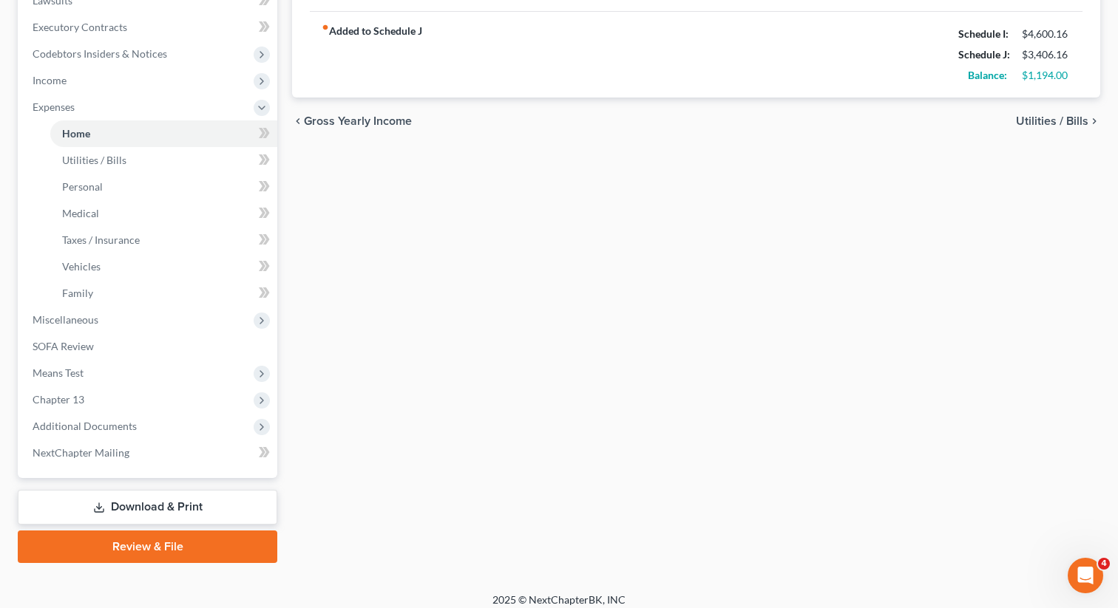
scroll to position [412, 0]
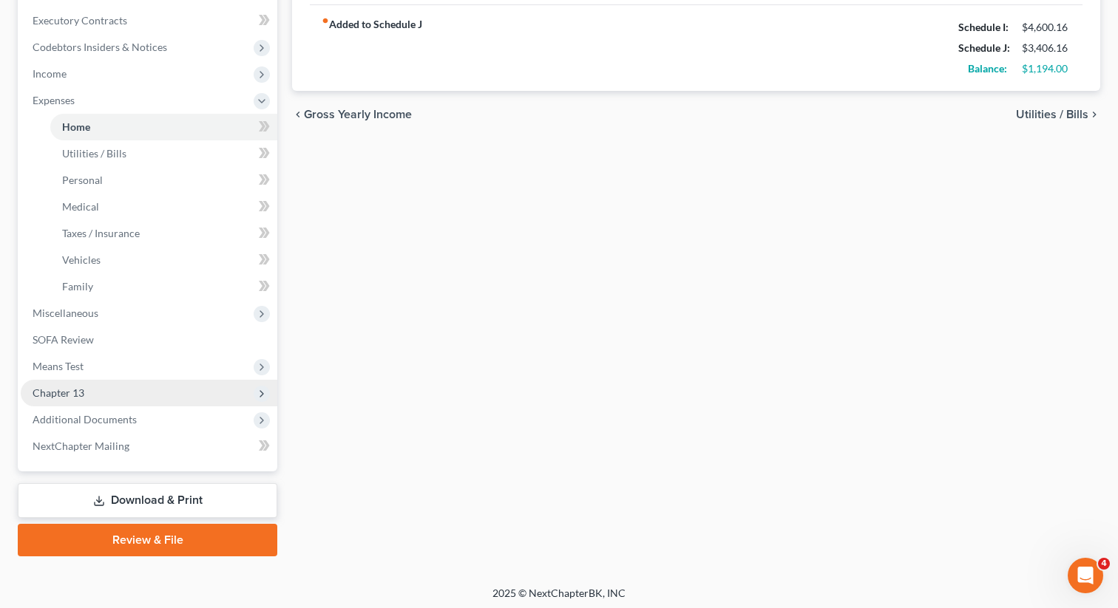
click at [132, 397] on span "Chapter 13" at bounding box center [149, 393] width 256 height 27
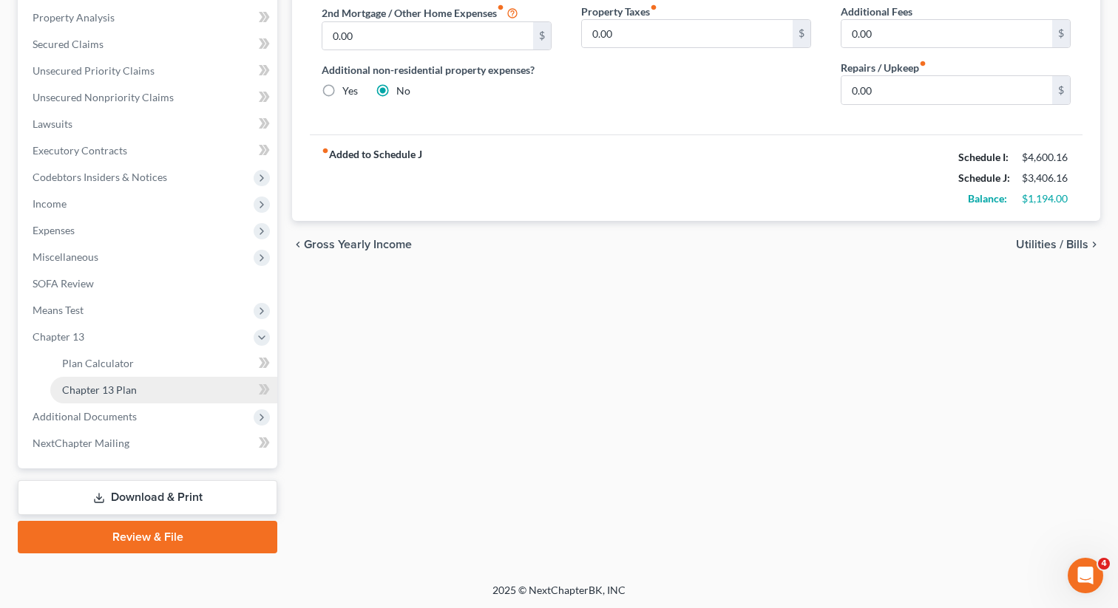
click at [149, 393] on link "Chapter 13 Plan" at bounding box center [163, 390] width 227 height 27
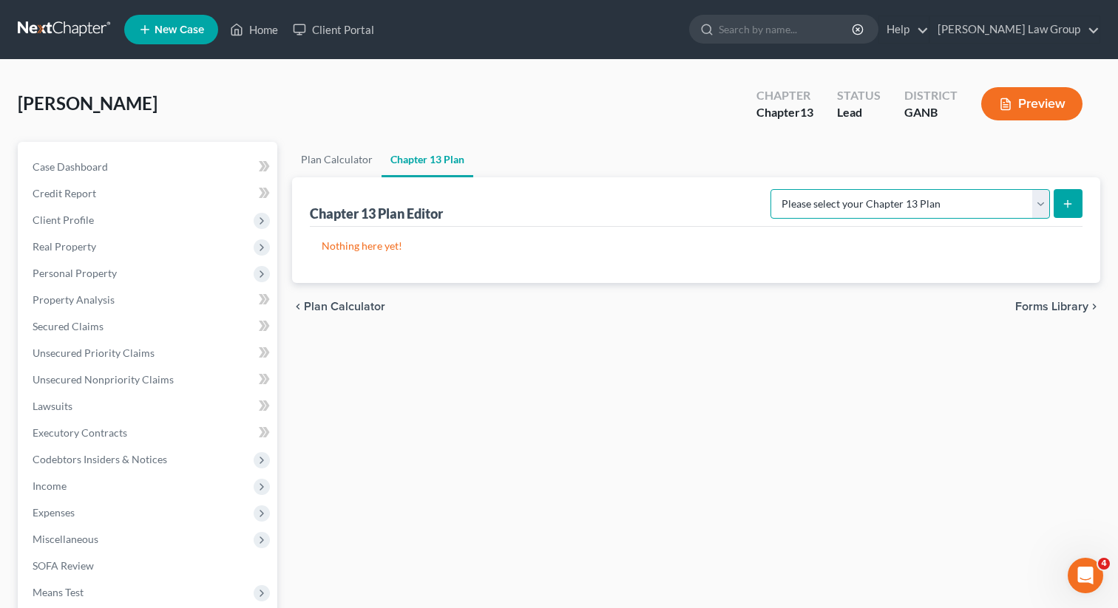
click at [866, 208] on select "Please select your Chapter 13 Plan [US_STATE] Northern - [PERSON_NAME] Law Grou…" at bounding box center [909, 204] width 279 height 30
select select "0"
click at [1072, 212] on button "submit" at bounding box center [1067, 203] width 29 height 29
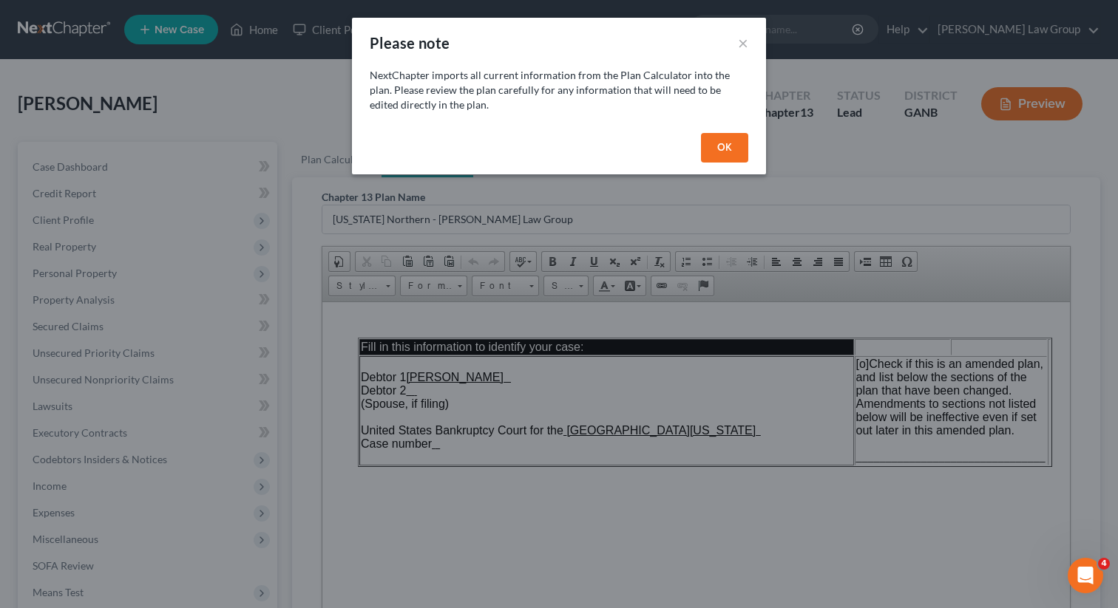
click at [727, 141] on button "OK" at bounding box center [724, 148] width 47 height 30
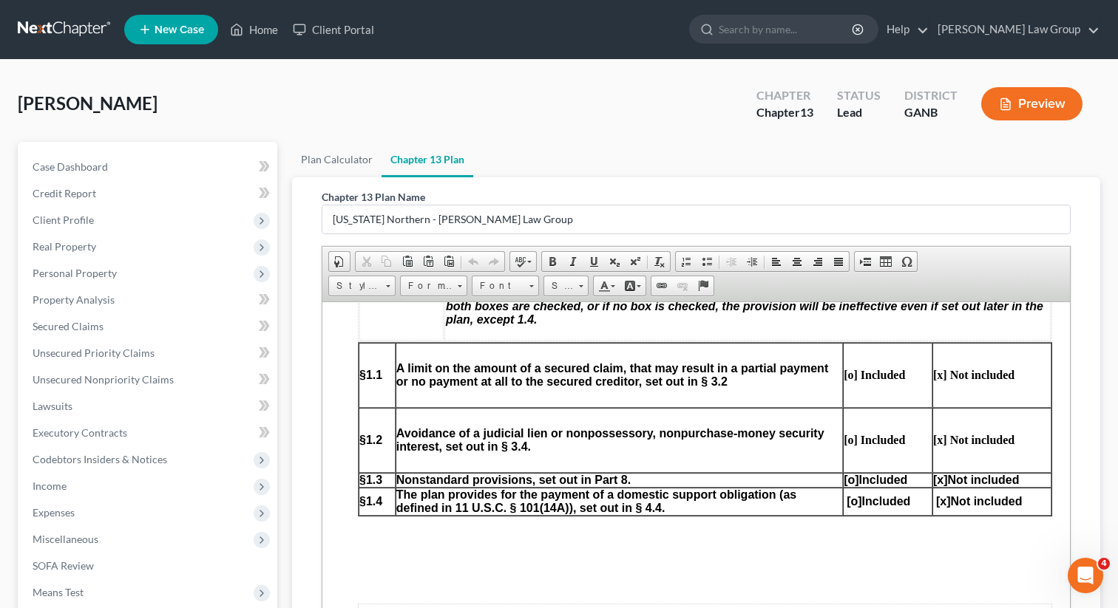
scroll to position [938, 0]
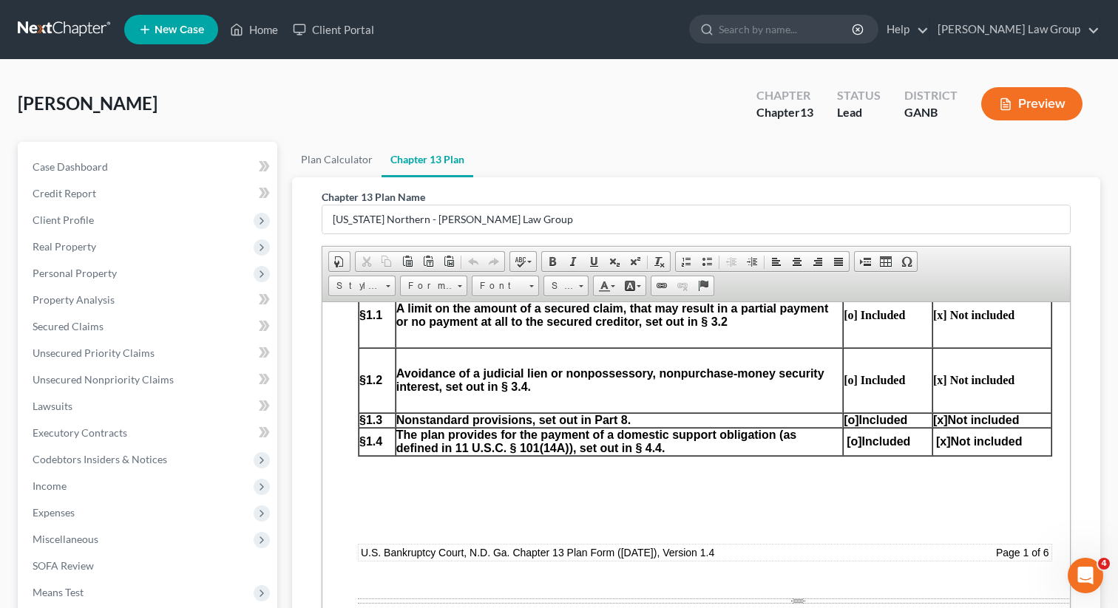
click at [846, 426] on span "[o]" at bounding box center [850, 419] width 15 height 13
click at [935, 426] on span "[x]" at bounding box center [940, 419] width 15 height 13
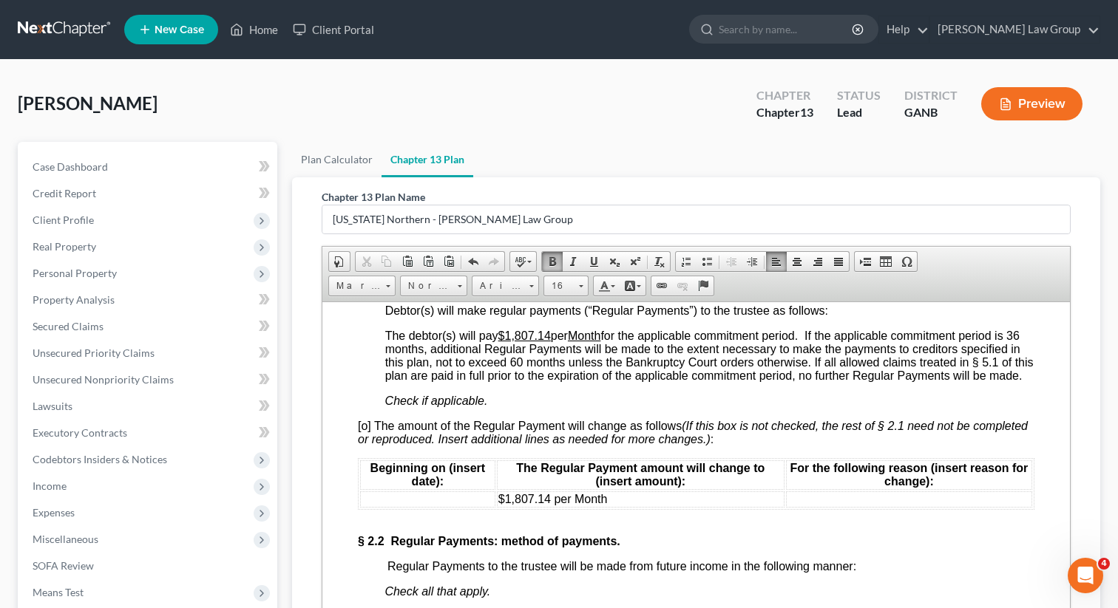
scroll to position [1469, 0]
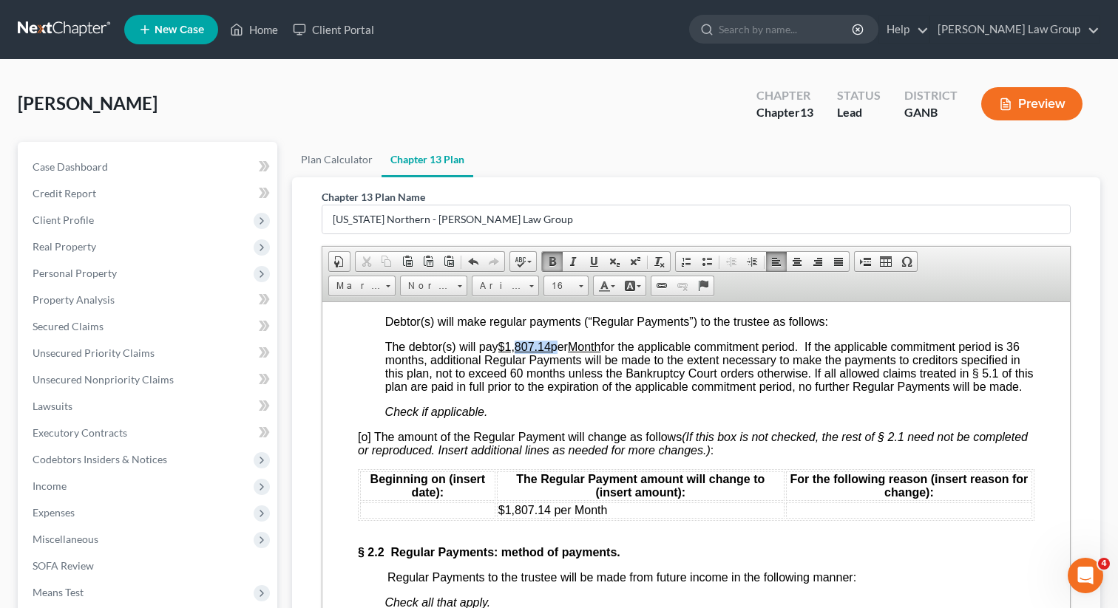
drag, startPoint x: 555, startPoint y: 371, endPoint x: 517, endPoint y: 372, distance: 37.7
click at [517, 372] on span "The debtor(s) will pay $1,807.14 per Month for the applicable commitment period…" at bounding box center [709, 366] width 648 height 52
drag, startPoint x: 614, startPoint y: 538, endPoint x: 500, endPoint y: 539, distance: 113.8
click at [500, 518] on td "$1,807.14 per Month" at bounding box center [641, 510] width 288 height 16
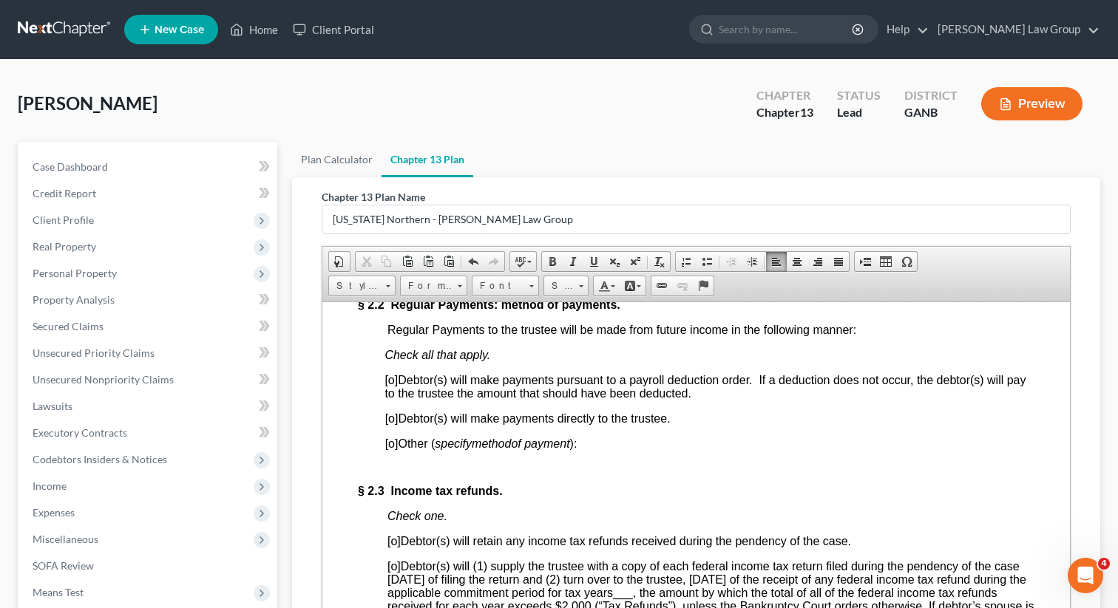
scroll to position [1727, 0]
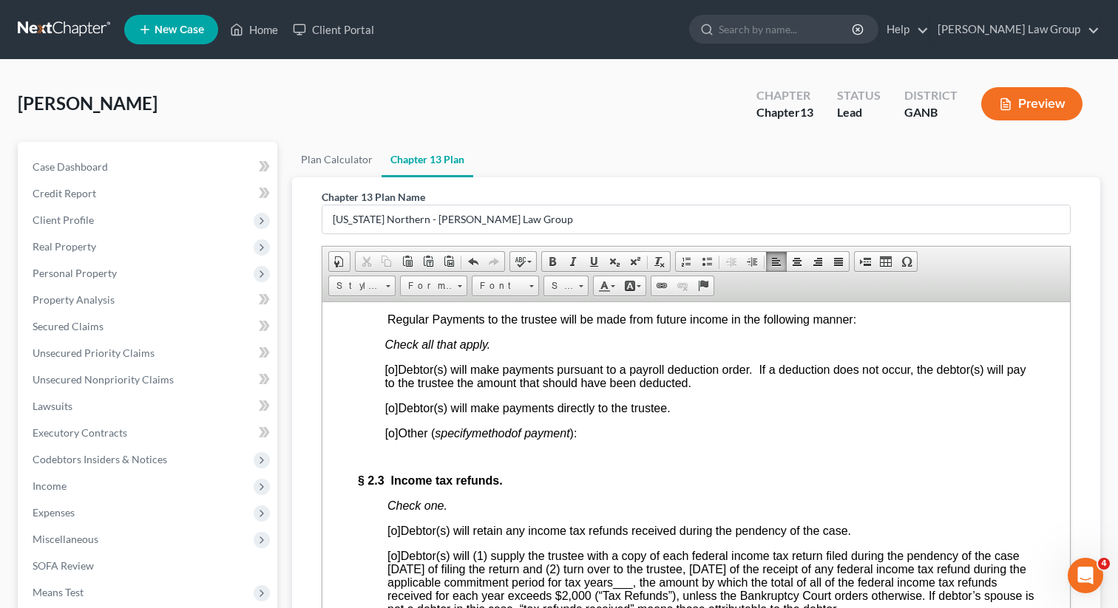
click at [392, 375] on span "[o]" at bounding box center [390, 369] width 13 height 13
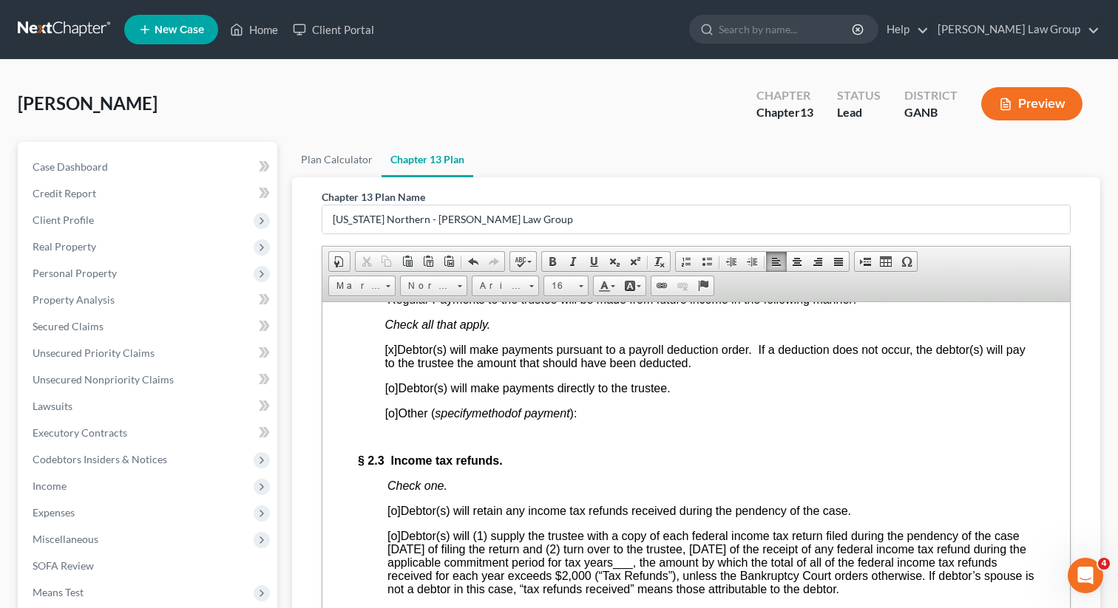
scroll to position [1784, 0]
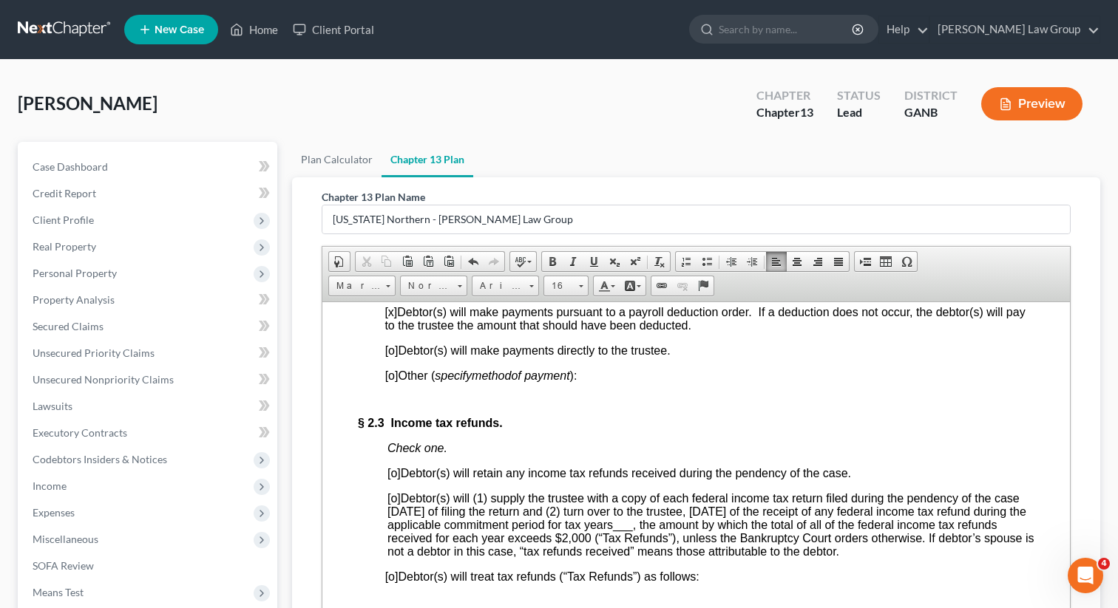
click at [395, 539] on span "[o] Debtor(s) will (1) supply the trustee with a copy of each federal income ta…" at bounding box center [710, 525] width 647 height 66
click at [395, 504] on span "[o]" at bounding box center [393, 498] width 13 height 13
drag, startPoint x: 730, startPoint y: 561, endPoint x: 710, endPoint y: 561, distance: 20.0
click at [710, 557] on span "[x ] Debtor(s) will (1) supply the trustee with a copy of each federal income t…" at bounding box center [710, 525] width 647 height 66
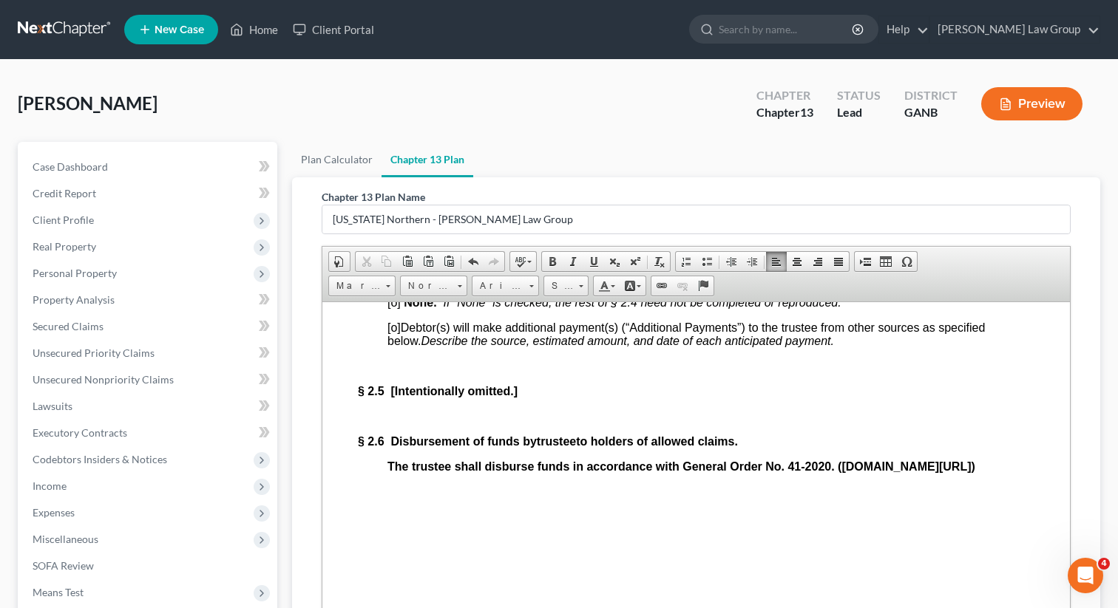
scroll to position [2166, 0]
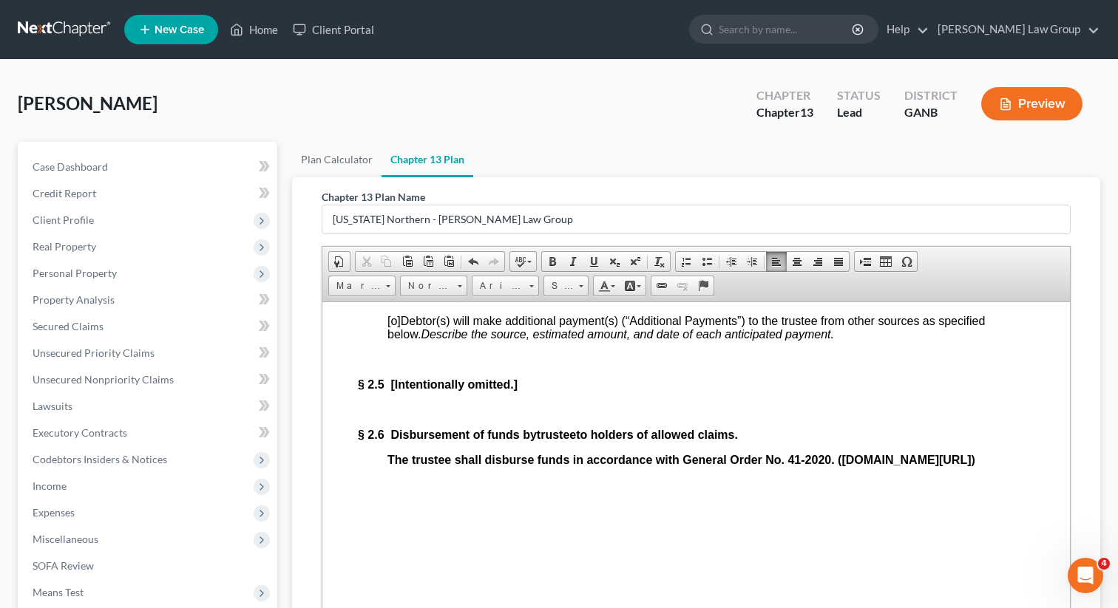
click at [393, 302] on span "[o]" at bounding box center [393, 295] width 13 height 13
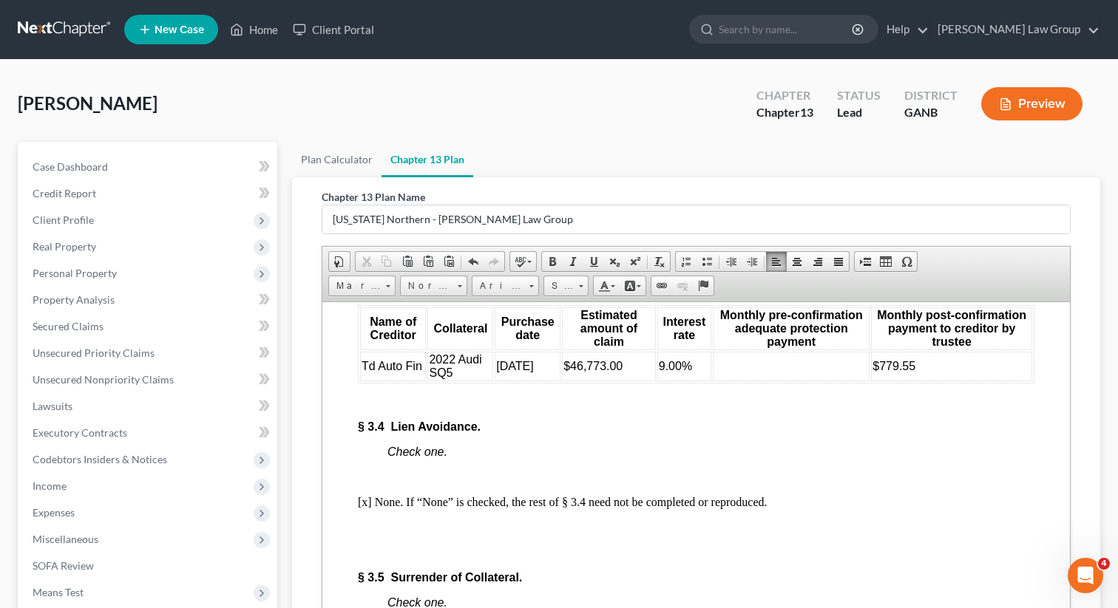
scroll to position [3557, 0]
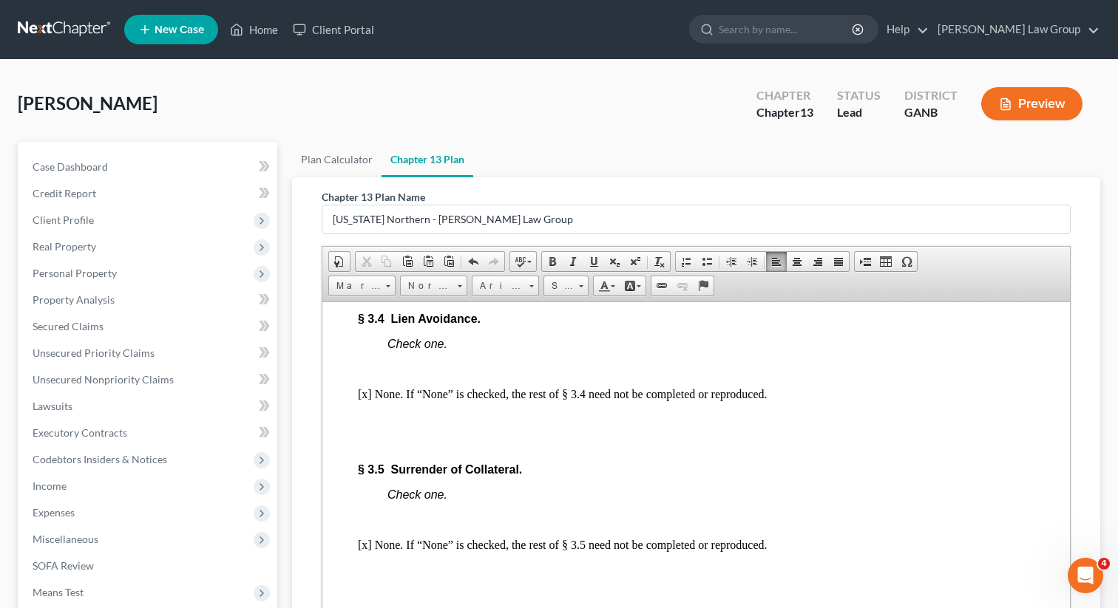
click at [763, 273] on td at bounding box center [791, 258] width 157 height 30
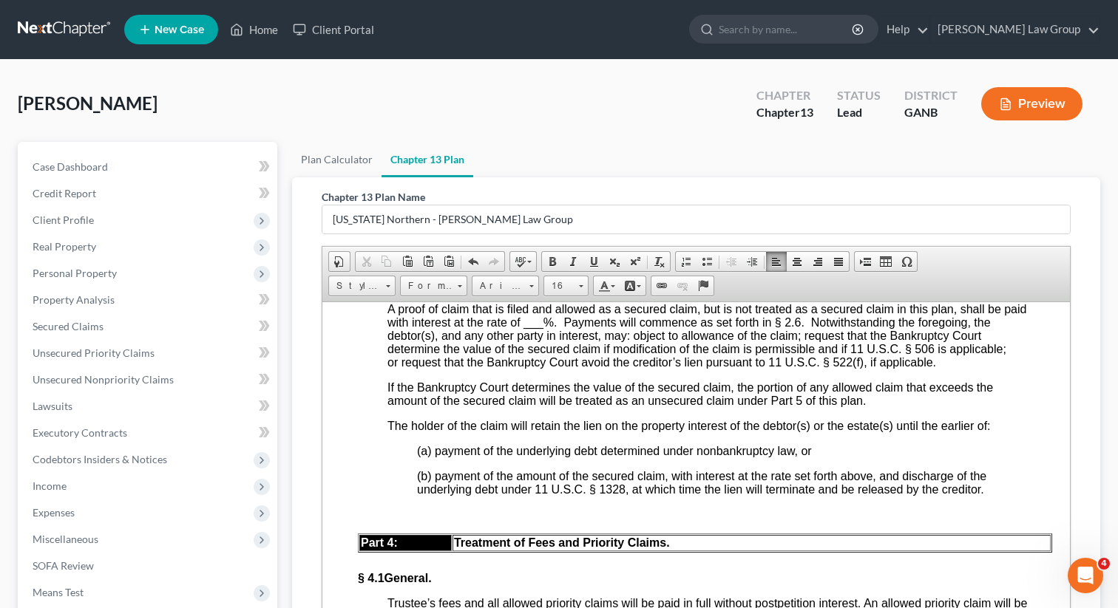
scroll to position [4121, 0]
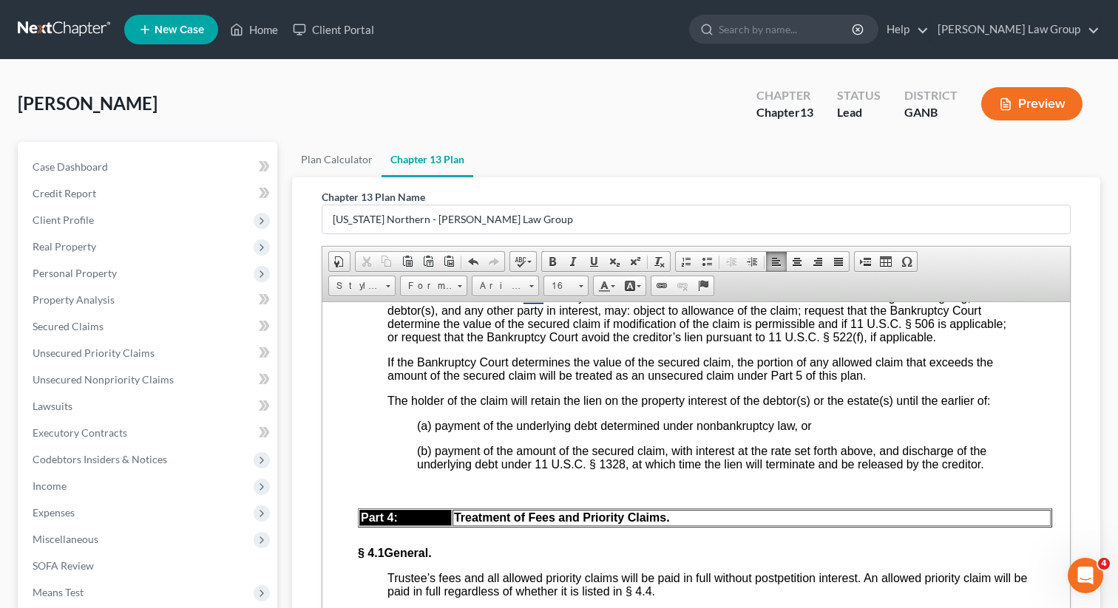
drag, startPoint x: 547, startPoint y: 400, endPoint x: 527, endPoint y: 402, distance: 20.1
click at [527, 343] on span "A proof of claim that is filed and allowed as a secured claim, but is not treat…" at bounding box center [706, 310] width 639 height 66
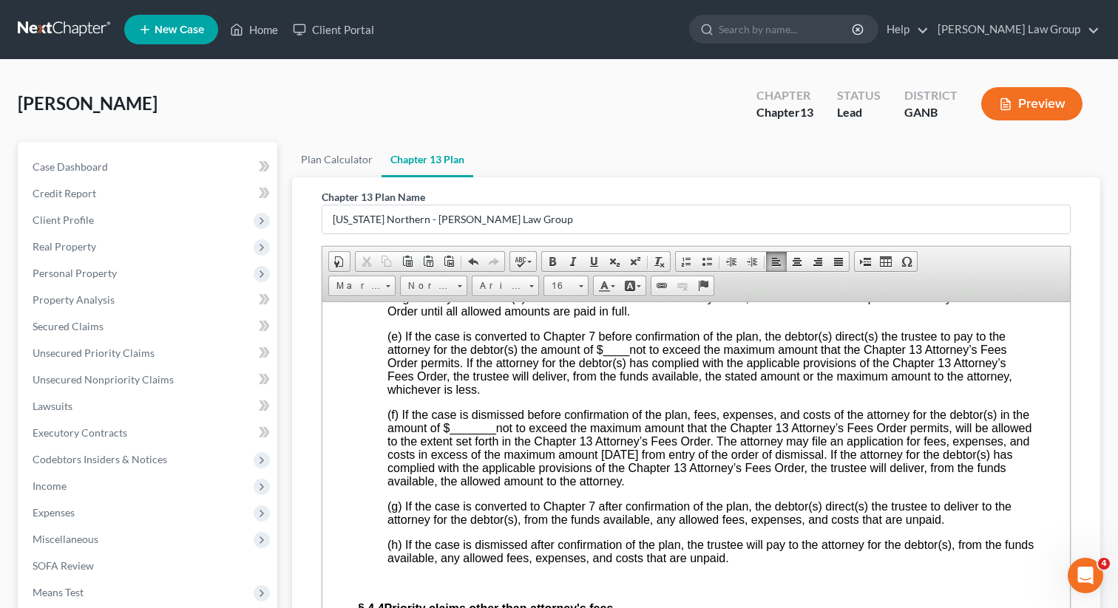
scroll to position [4684, 0]
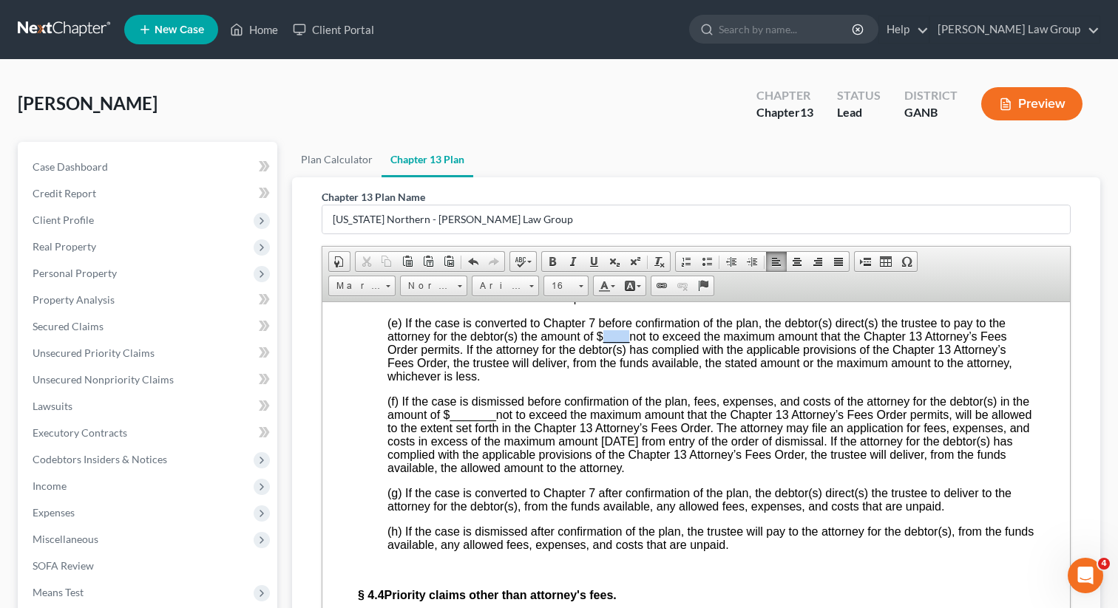
drag, startPoint x: 629, startPoint y: 452, endPoint x: 603, endPoint y: 452, distance: 25.9
click at [603, 382] on span "(e) If the case is converted to Chapter 7 before confirmation of the plan, the …" at bounding box center [699, 349] width 625 height 66
drag, startPoint x: 494, startPoint y: 534, endPoint x: 448, endPoint y: 534, distance: 45.8
click at [448, 474] on span "(f) If the case is dismissed before confirmation of the plan, fees, expenses, a…" at bounding box center [709, 434] width 644 height 79
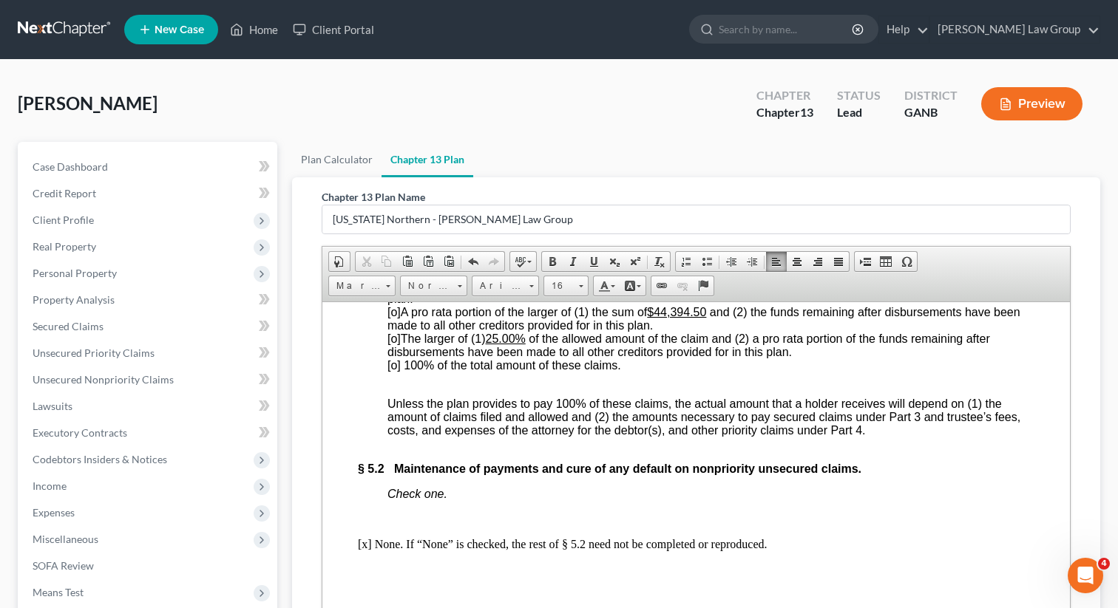
scroll to position [5540, 0]
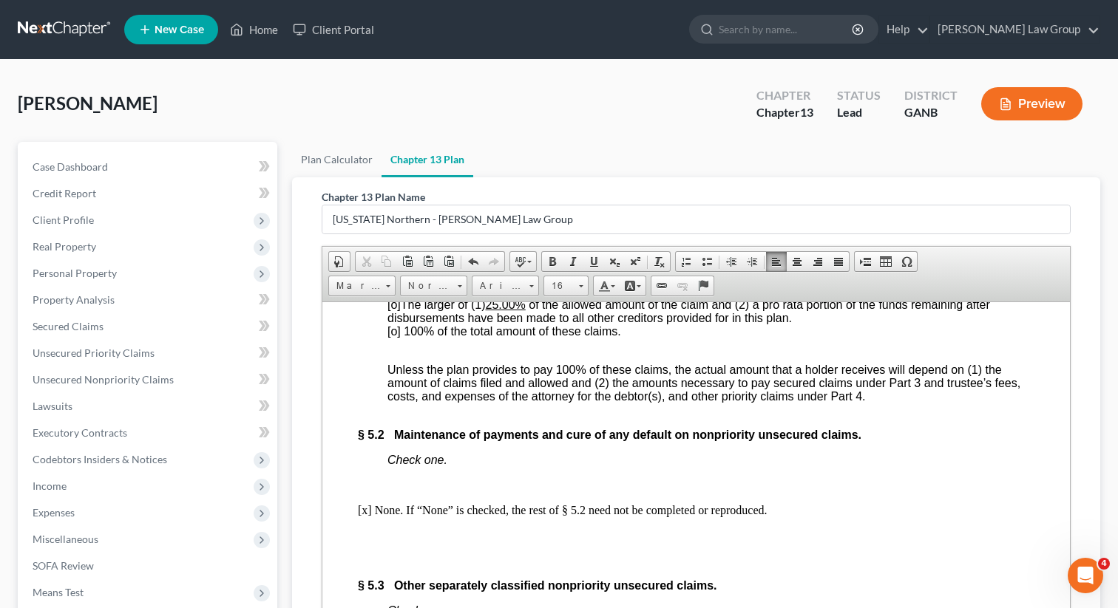
click at [395, 257] on span "[o]" at bounding box center [393, 251] width 13 height 13
drag, startPoint x: 710, startPoint y: 412, endPoint x: 659, endPoint y: 412, distance: 51.7
click at [659, 284] on u "$44,394.50" at bounding box center [676, 277] width 59 height 13
drag, startPoint x: 520, startPoint y: 438, endPoint x: 497, endPoint y: 438, distance: 22.2
click at [497, 310] on u "25.00%" at bounding box center [506, 304] width 40 height 13
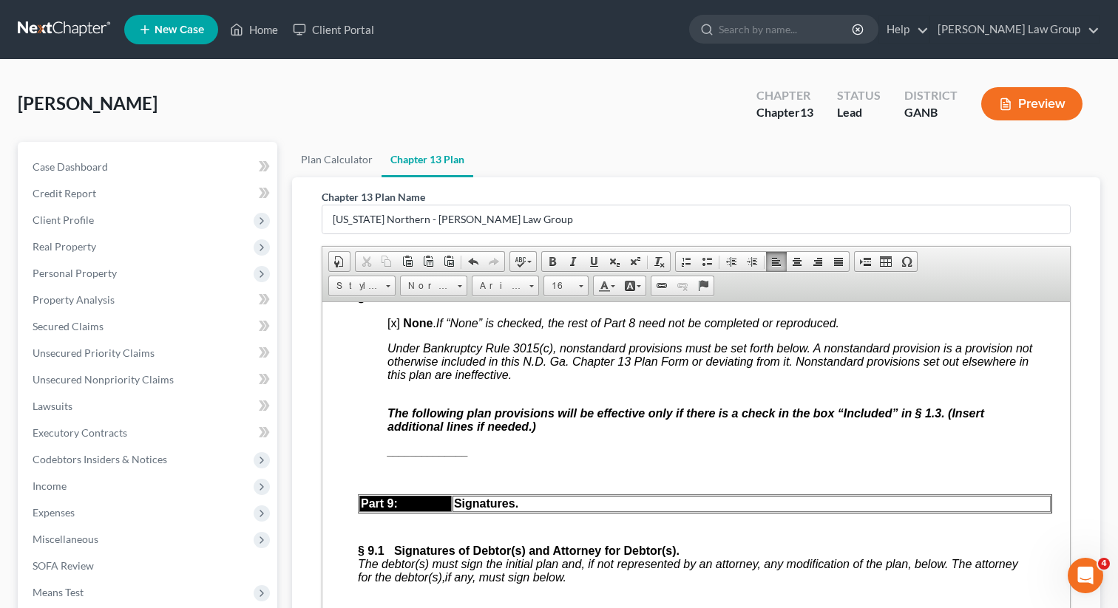
scroll to position [6873, 0]
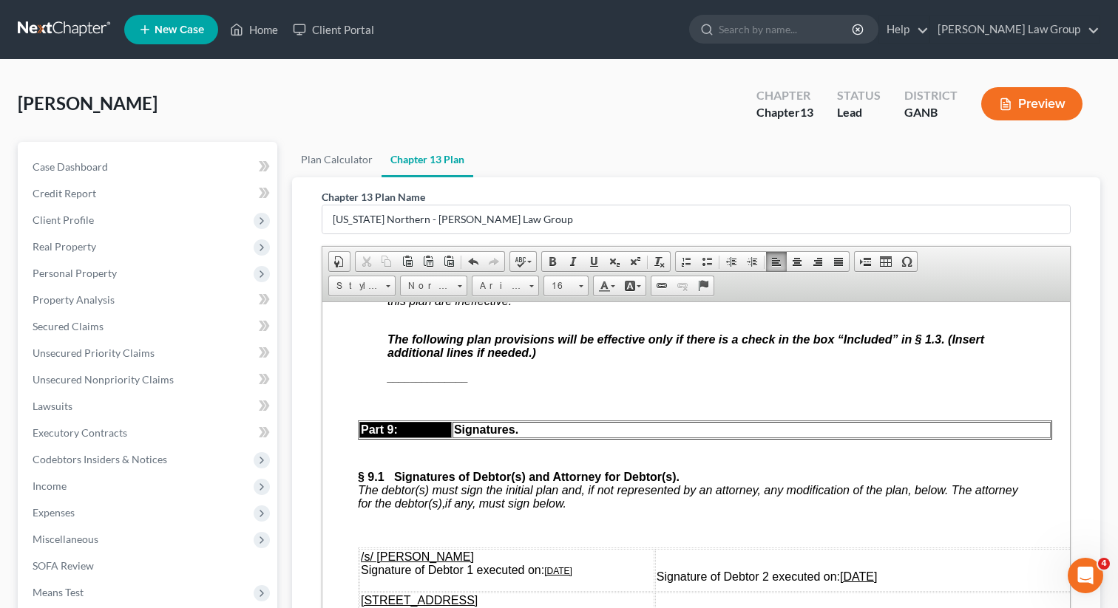
click at [400, 255] on span "[x] None . If “None” is checked, the rest of Part 8 need not be completed or re…" at bounding box center [613, 248] width 452 height 13
drag, startPoint x: 468, startPoint y: 532, endPoint x: 381, endPoint y: 536, distance: 87.3
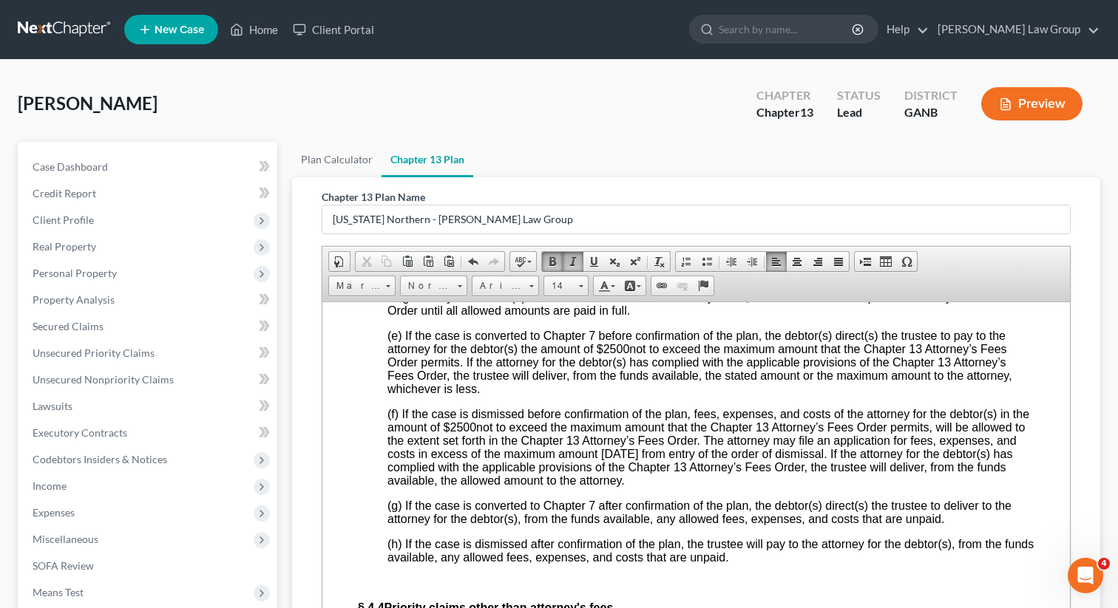
scroll to position [4676, 0]
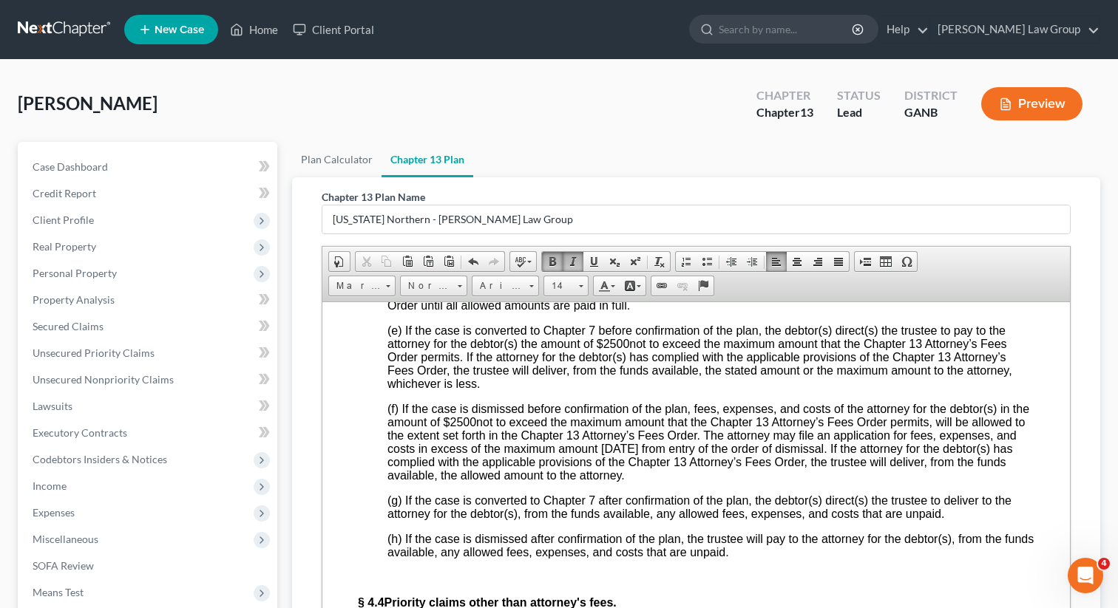
click at [916, 285] on span "___" at bounding box center [909, 278] width 20 height 13
drag, startPoint x: 917, startPoint y: 392, endPoint x: 900, endPoint y: 395, distance: 18.0
click at [900, 285] on span "___" at bounding box center [909, 278] width 20 height 13
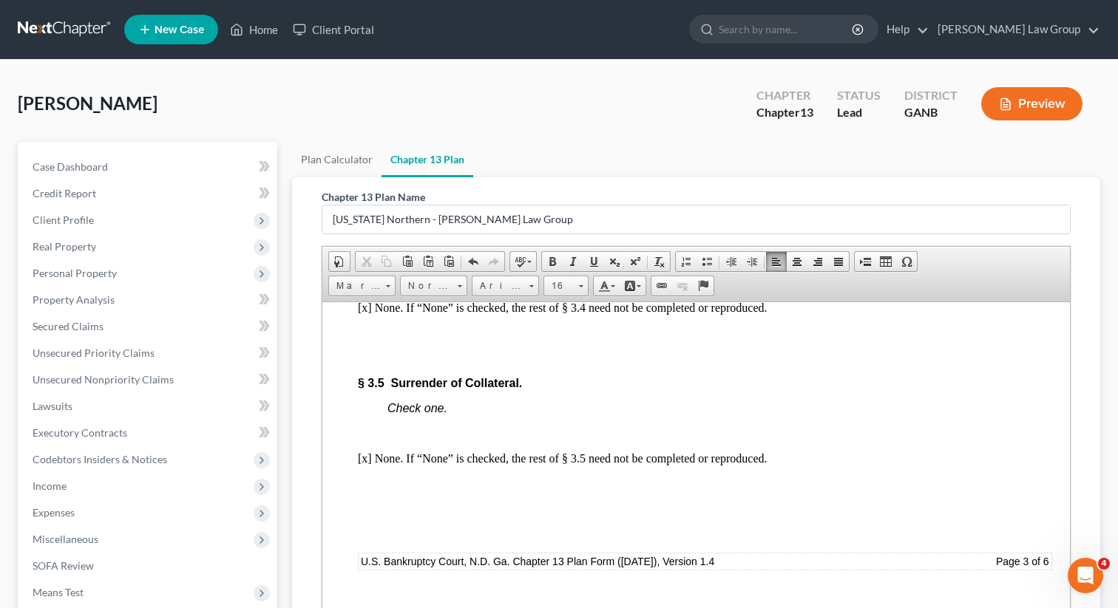
scroll to position [3356, 0]
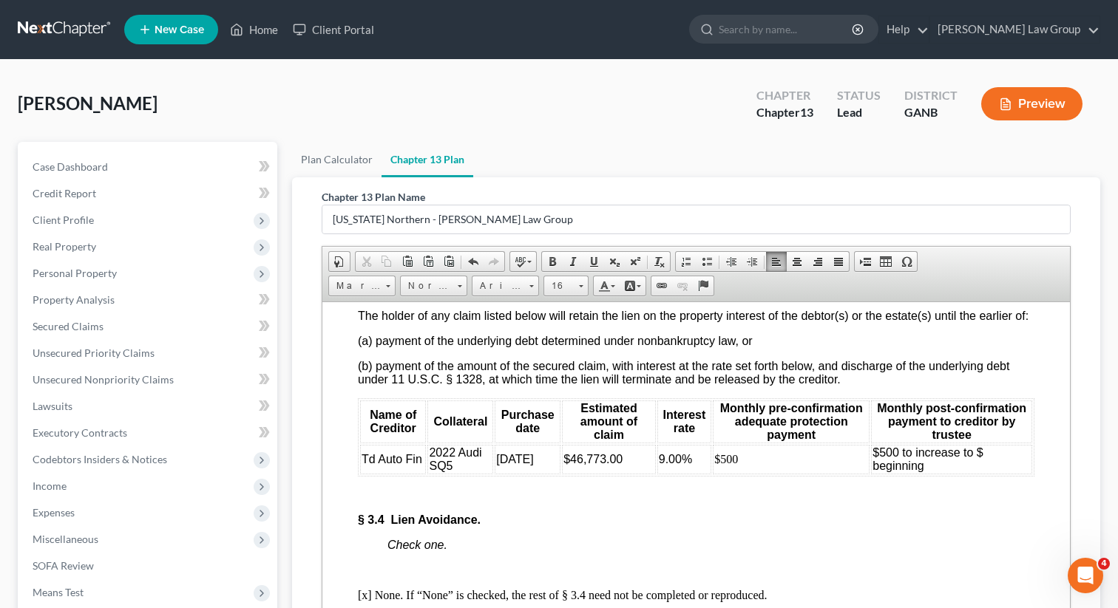
click at [932, 474] on td "$500 to increase to $ beginning" at bounding box center [951, 459] width 161 height 30
click at [1007, 474] on td "$500 to increase to $ beginning [DATE]" at bounding box center [951, 459] width 161 height 30
click at [1013, 474] on td "$500 to increase to $ beginning [DATE]" at bounding box center [951, 459] width 161 height 30
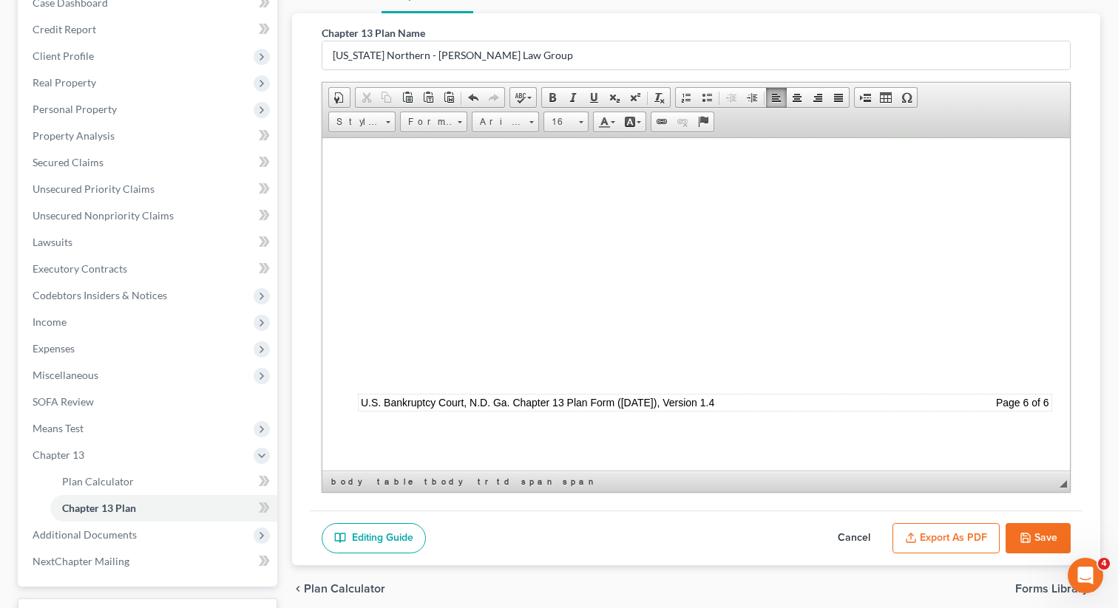
scroll to position [237, 0]
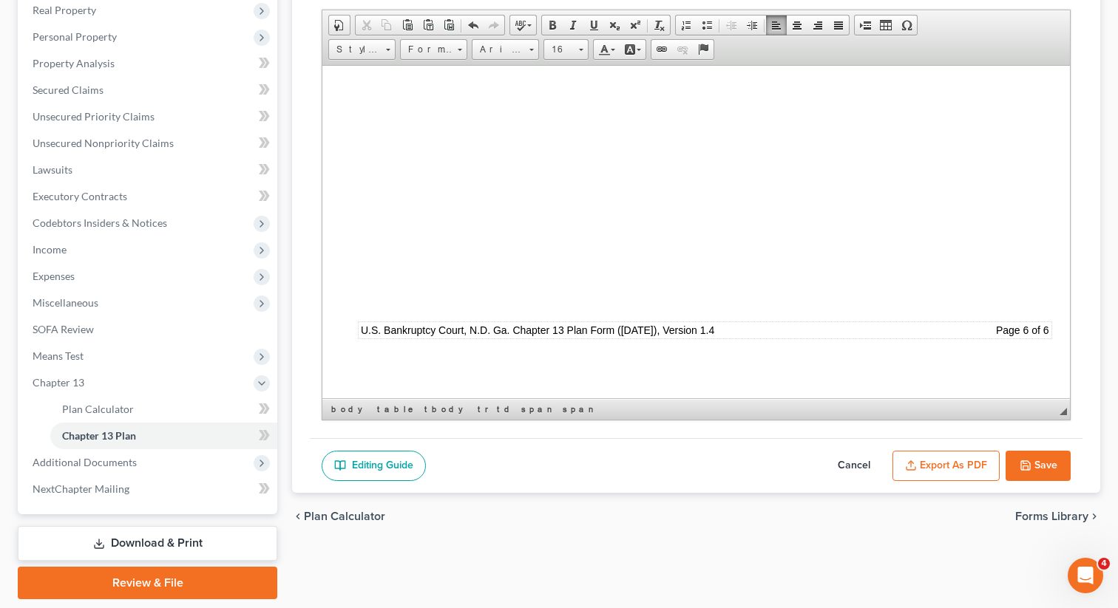
click at [923, 464] on button "Export as PDF" at bounding box center [945, 466] width 107 height 31
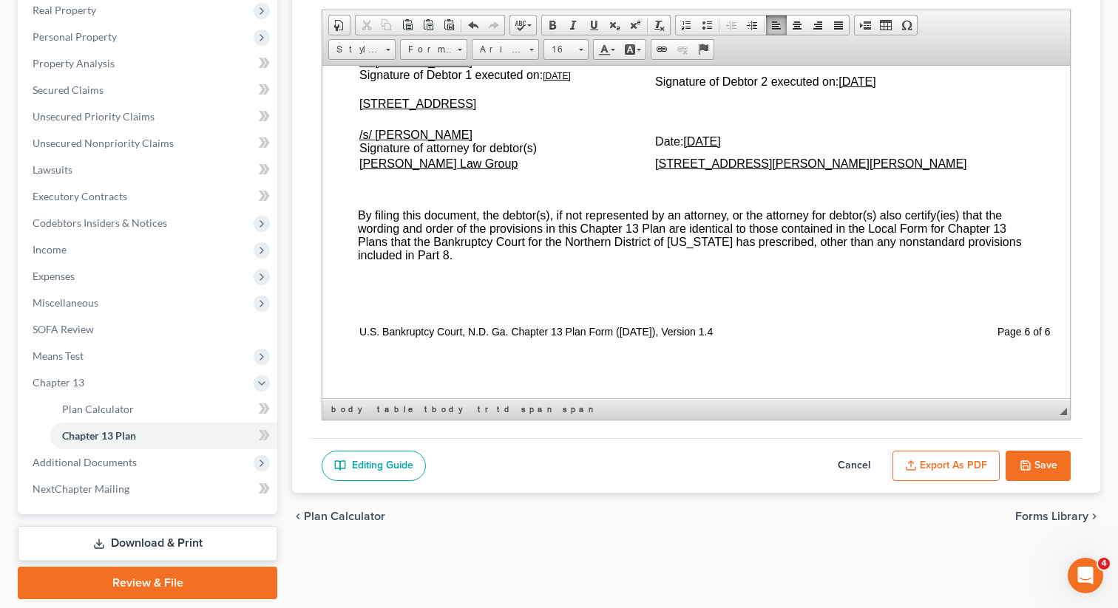
scroll to position [7308, 0]
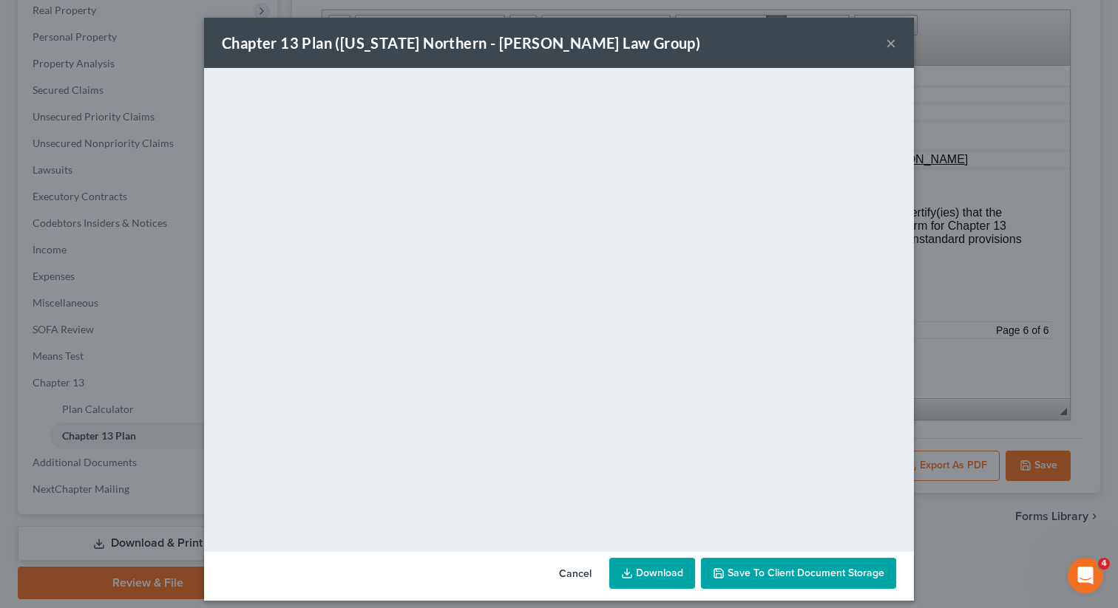
click at [788, 574] on span "Save to Client Document Storage" at bounding box center [805, 573] width 157 height 13
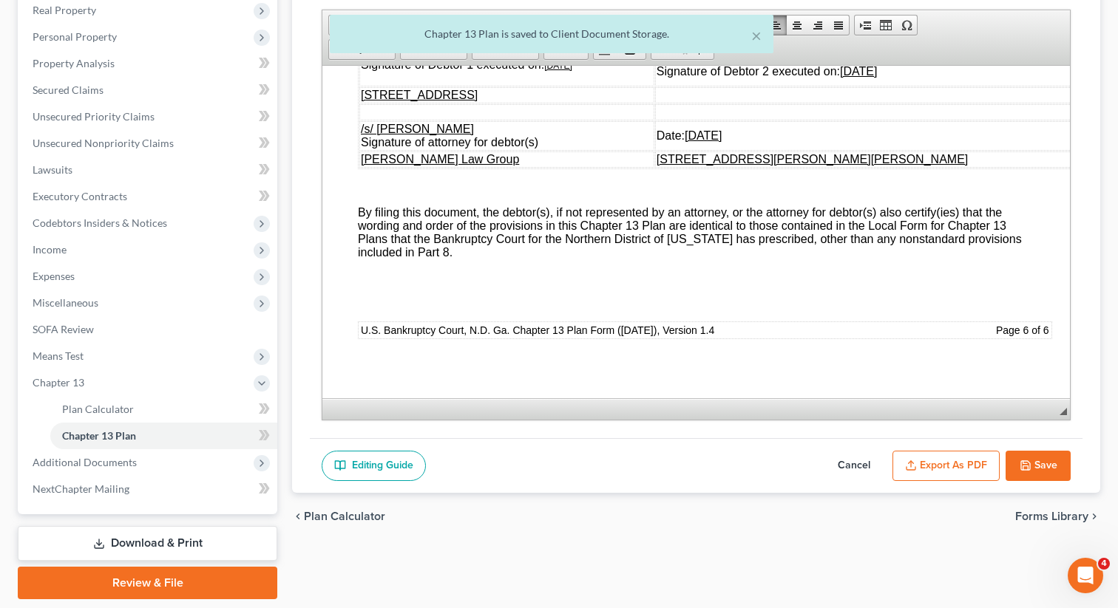
click at [1043, 466] on button "Save" at bounding box center [1037, 466] width 65 height 31
select select "0"
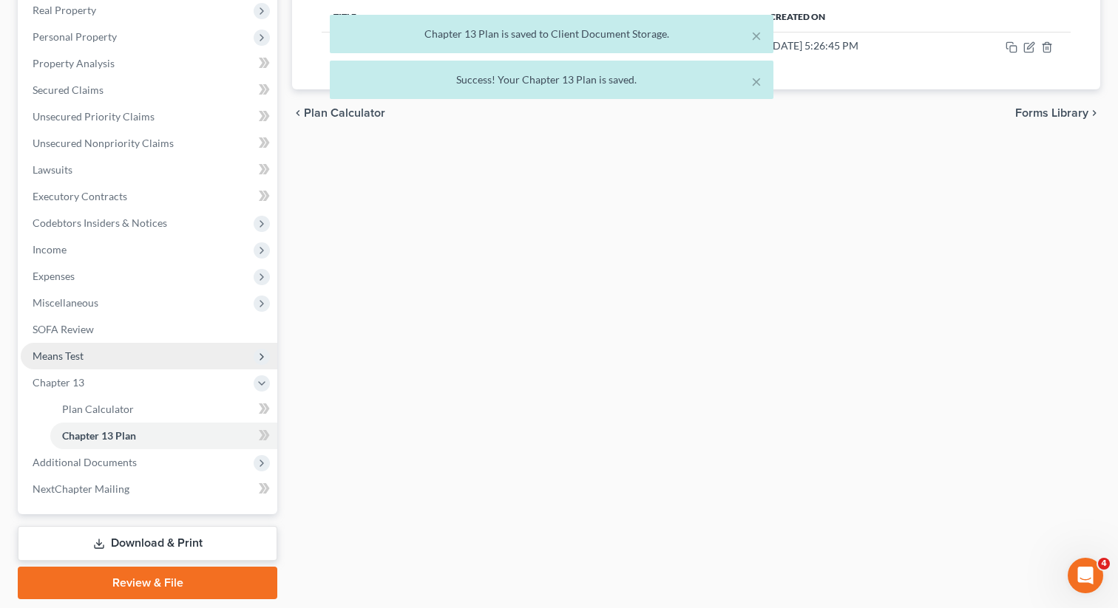
click at [140, 355] on span "Means Test" at bounding box center [149, 356] width 256 height 27
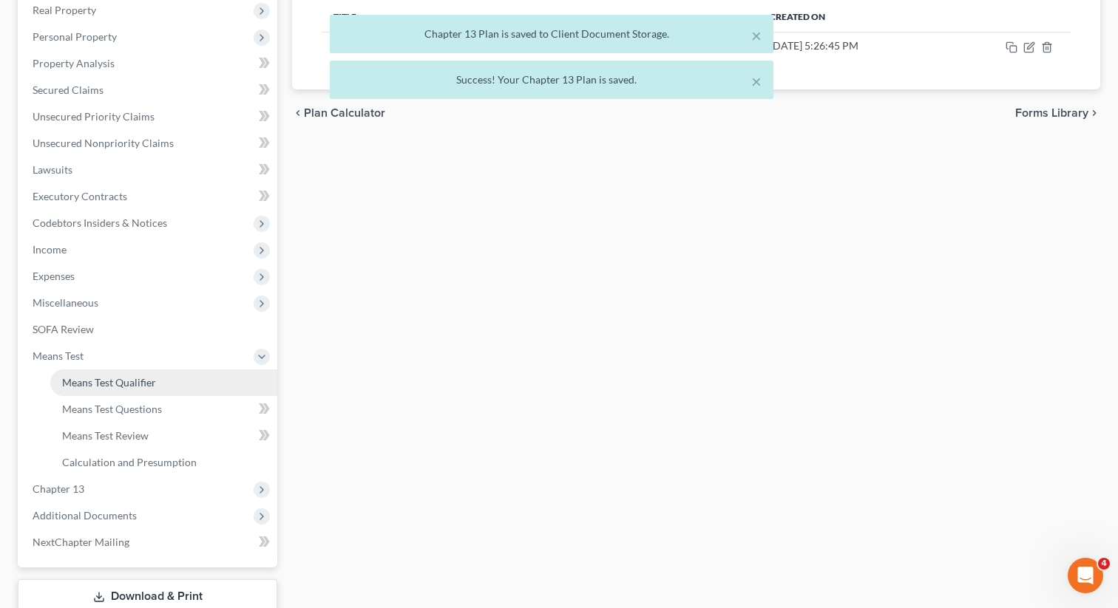
click at [138, 381] on span "Means Test Qualifier" at bounding box center [109, 382] width 94 height 13
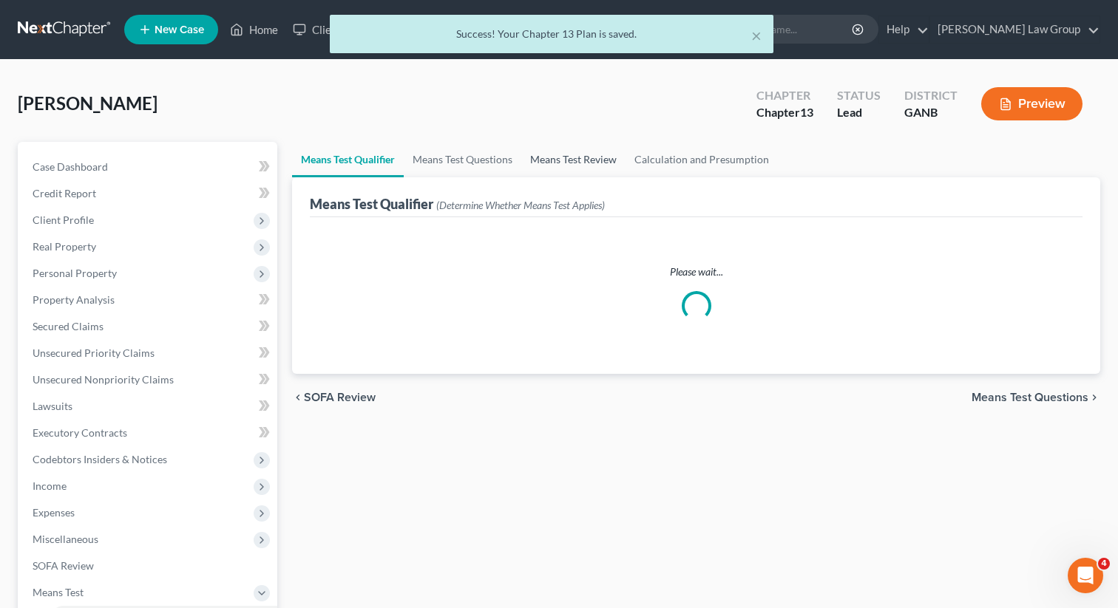
click at [567, 152] on link "Means Test Review" at bounding box center [573, 159] width 104 height 35
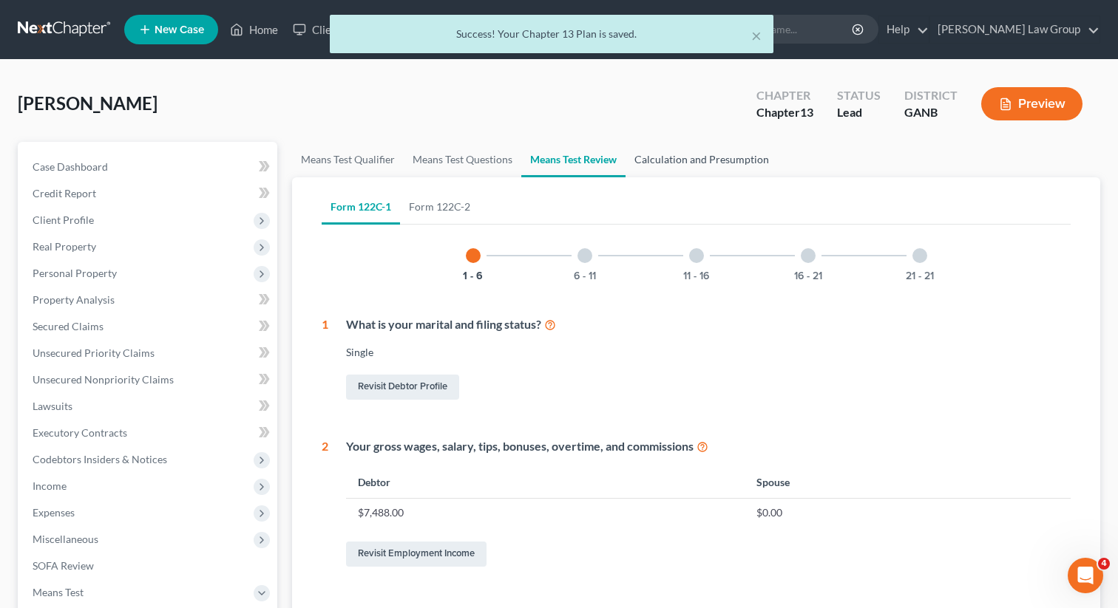
click at [691, 157] on link "Calculation and Presumption" at bounding box center [701, 159] width 152 height 35
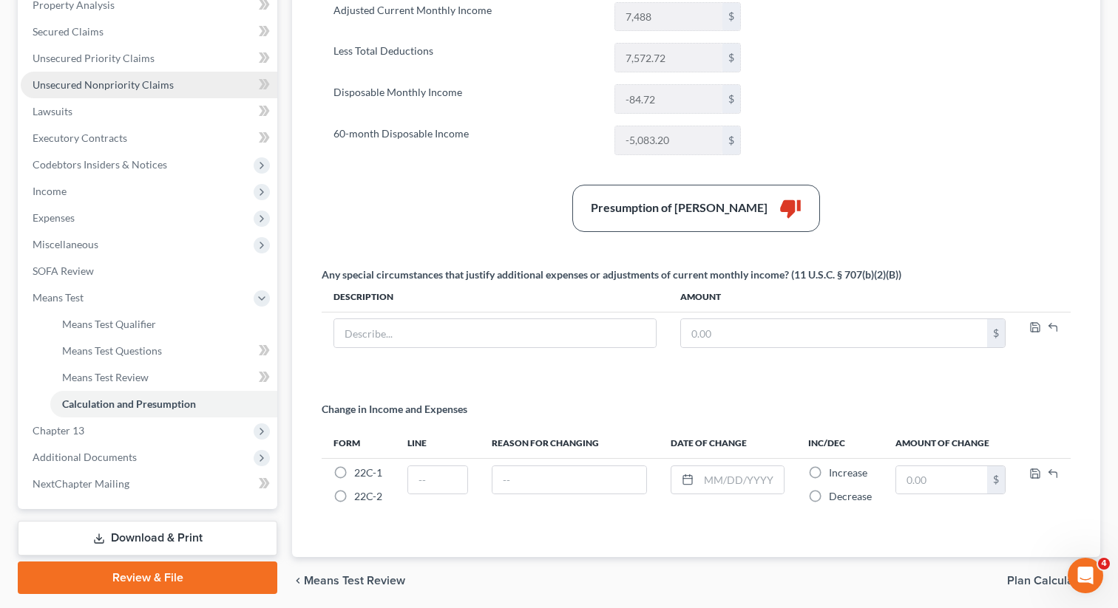
scroll to position [347, 0]
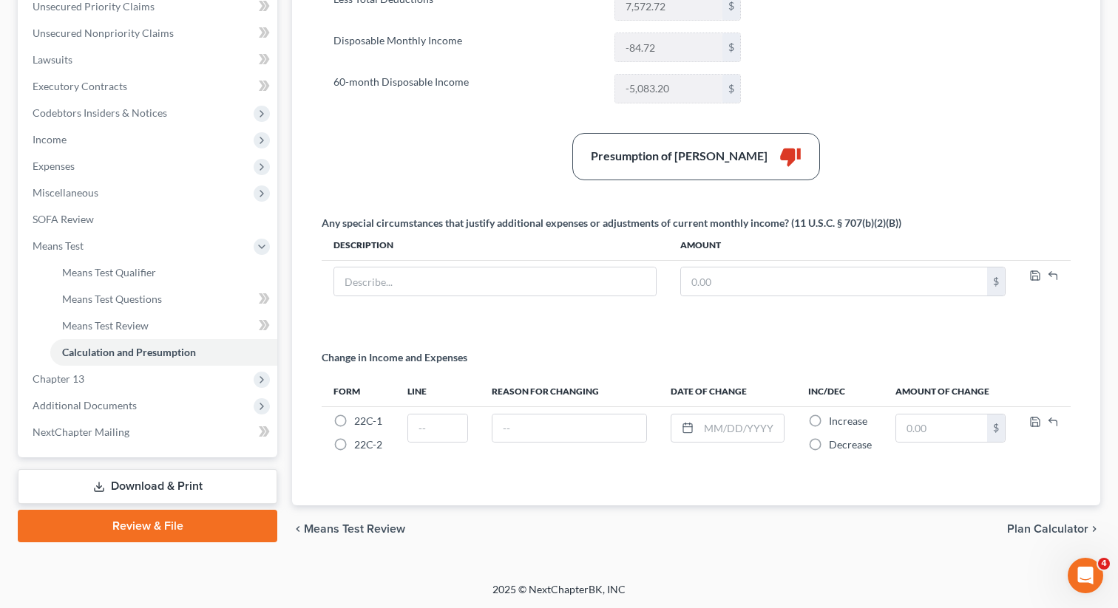
click at [131, 493] on link "Download & Print" at bounding box center [147, 486] width 259 height 35
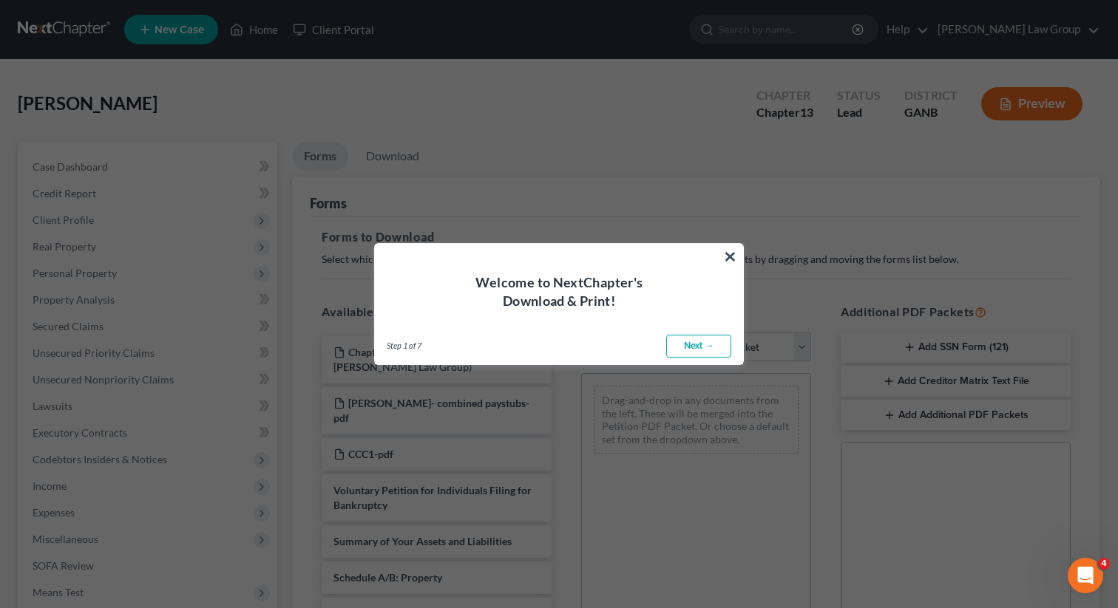
click at [731, 254] on button "×" at bounding box center [730, 257] width 14 height 24
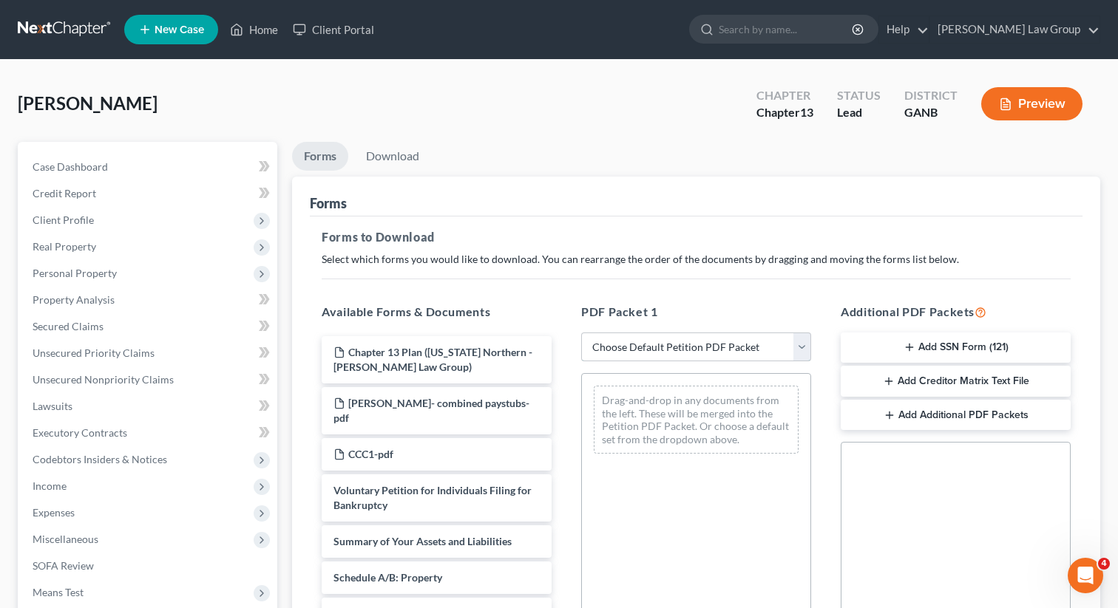
click at [679, 343] on select "Choose Default Petition PDF Packet Complete Bankruptcy Petition (all forms and …" at bounding box center [696, 348] width 230 height 30
select select "0"
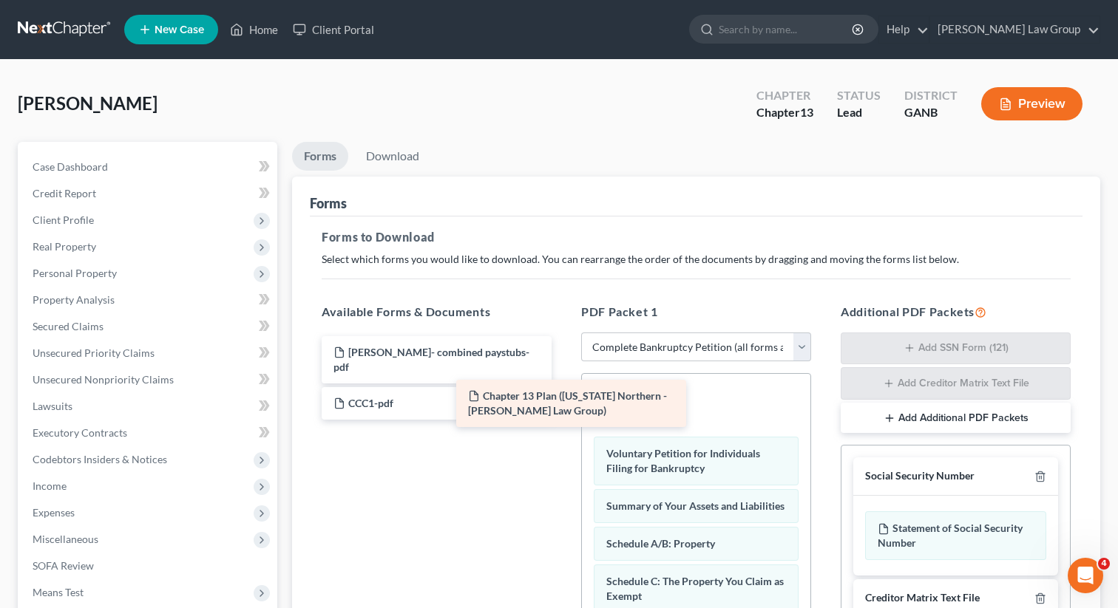
click at [563, 398] on div "Chapter 13 Plan ([US_STATE] Northern - [PERSON_NAME] Law Group) Chapter 13 Plan…" at bounding box center [437, 378] width 254 height 84
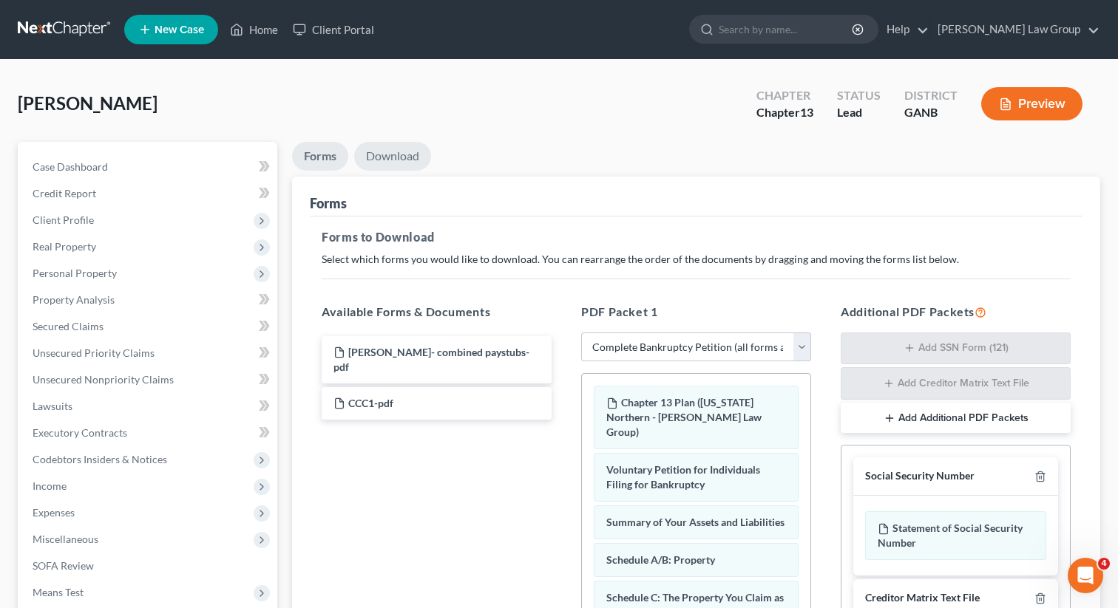
click at [381, 157] on link "Download" at bounding box center [392, 156] width 77 height 29
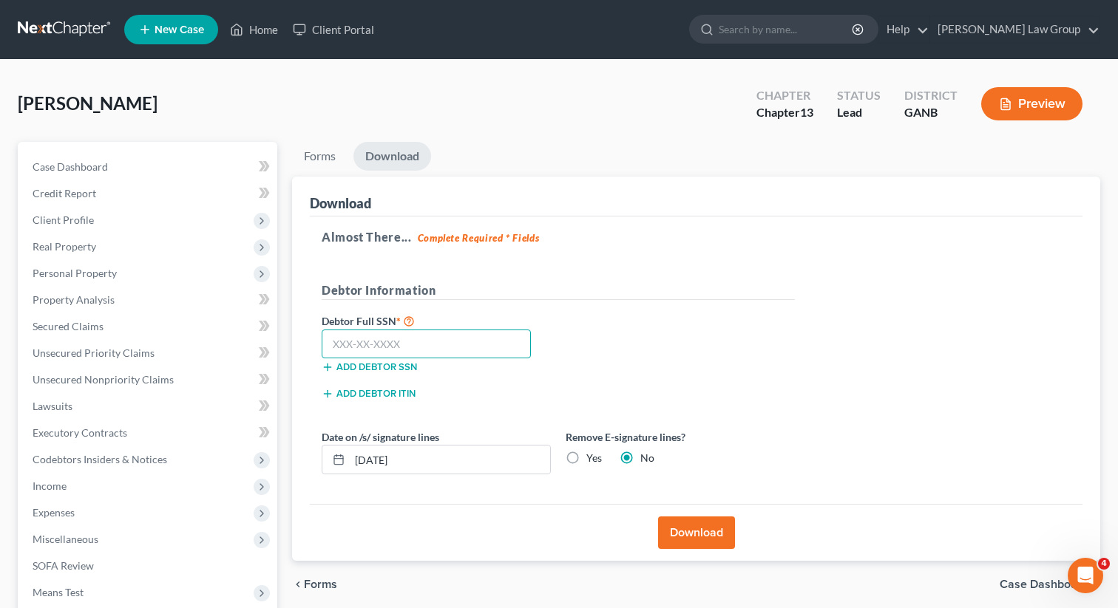
click at [460, 337] on input "text" at bounding box center [426, 345] width 209 height 30
type input "258-69-1837"
click at [662, 537] on button "Download" at bounding box center [696, 533] width 77 height 33
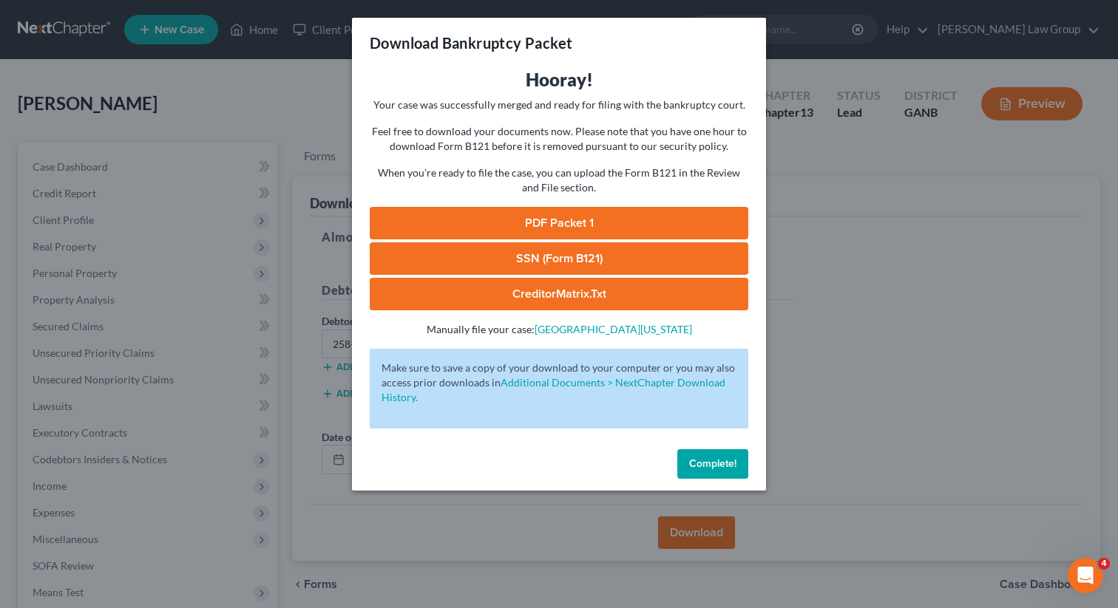
click at [520, 237] on link "PDF Packet 1" at bounding box center [559, 223] width 378 height 33
click at [501, 260] on link "SSN (Form B121)" at bounding box center [559, 258] width 378 height 33
click at [704, 458] on span "Complete!" at bounding box center [712, 464] width 47 height 13
